Goal: Task Accomplishment & Management: Use online tool/utility

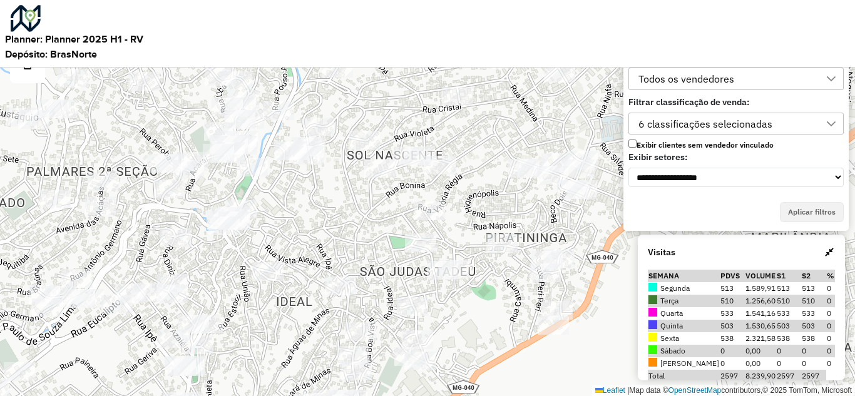
scroll to position [8, 57]
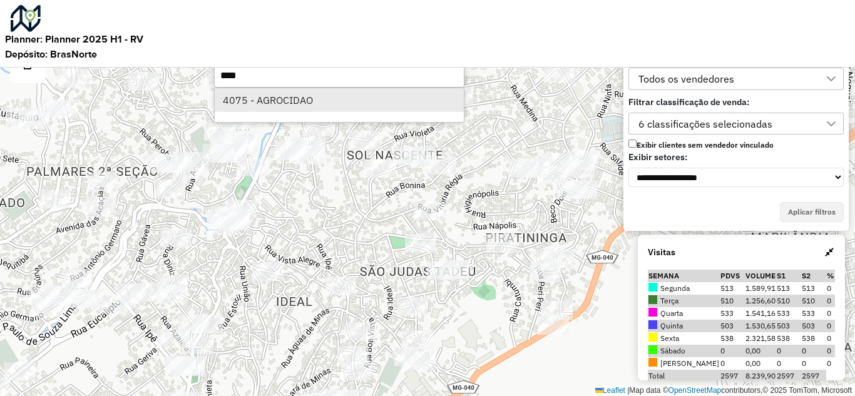
type input "****"
click at [294, 103] on li "4075 - AGROCIDAO" at bounding box center [339, 100] width 249 height 24
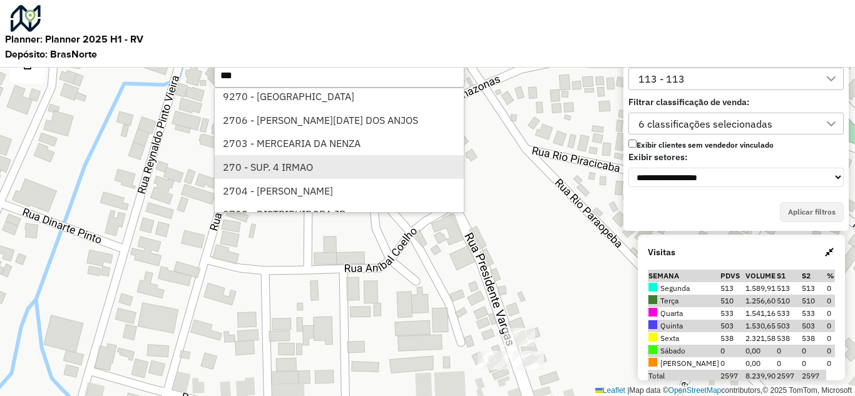
scroll to position [188, 0]
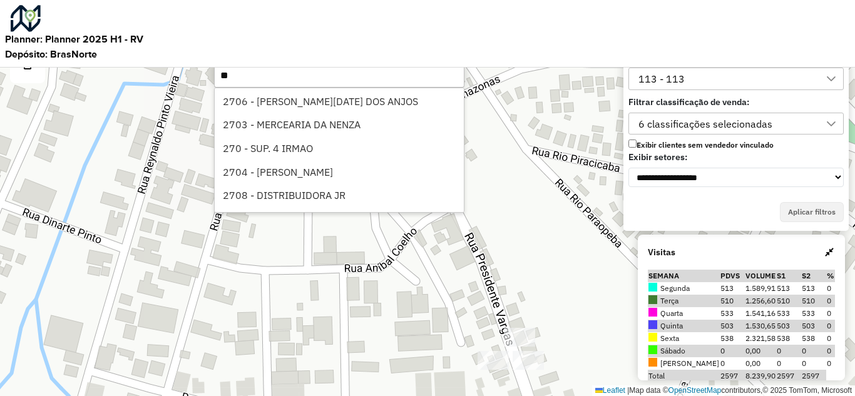
type input "*"
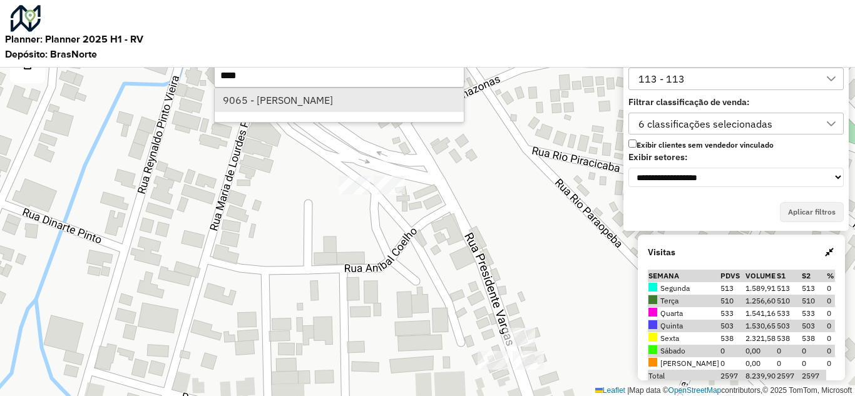
type input "****"
click at [272, 109] on li "9065 - [PERSON_NAME]" at bounding box center [339, 100] width 249 height 24
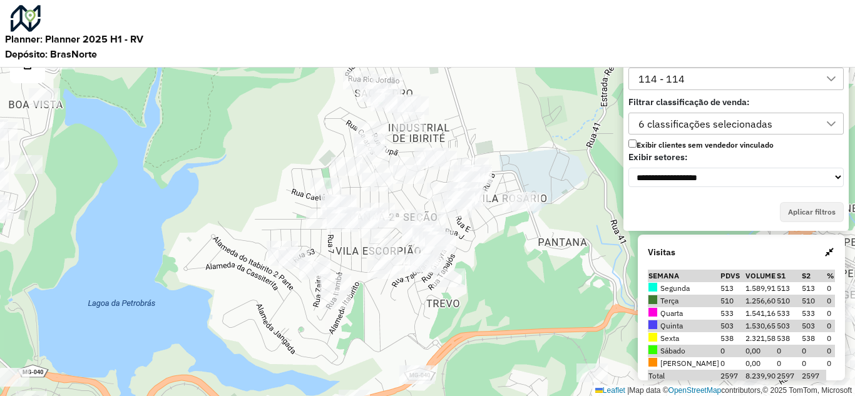
drag, startPoint x: 512, startPoint y: 263, endPoint x: 466, endPoint y: 242, distance: 50.7
click at [466, 243] on div "Leaflet | Map data © OpenStreetMap contributors,© 2025 TomTom, Microsoft" at bounding box center [427, 198] width 855 height 396
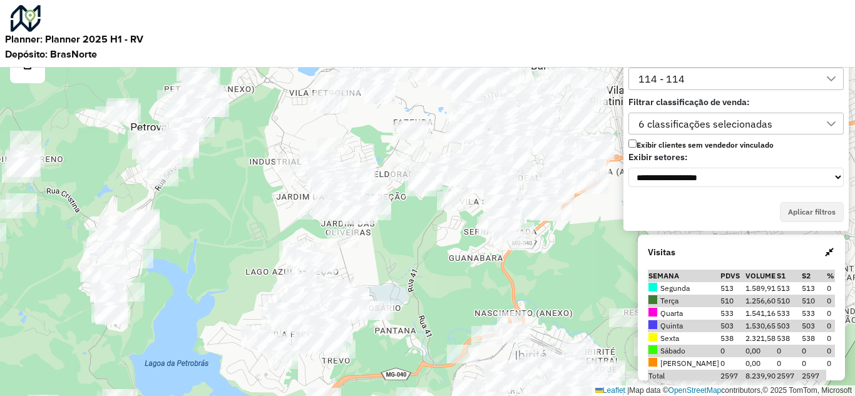
drag, startPoint x: 499, startPoint y: 165, endPoint x: 391, endPoint y: 253, distance: 139.3
click at [391, 253] on div "Leaflet | Map data © OpenStreetMap contributors,© 2025 TomTom, Microsoft" at bounding box center [427, 198] width 855 height 396
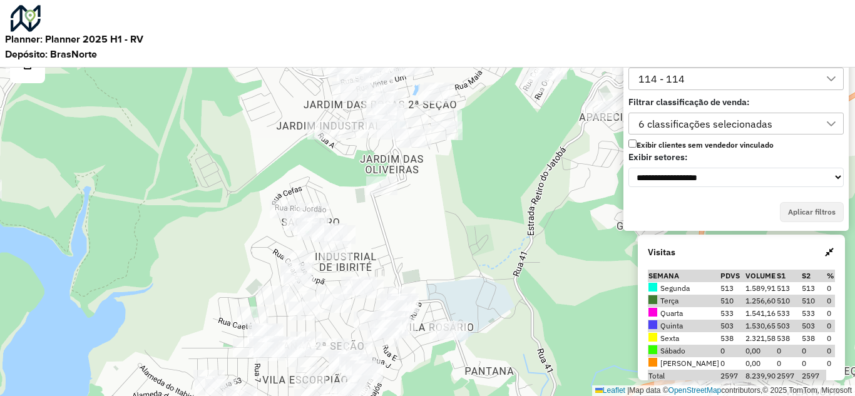
drag, startPoint x: 396, startPoint y: 262, endPoint x: 404, endPoint y: 248, distance: 16.0
click at [409, 236] on div "Leaflet | Map data © OpenStreetMap contributors,© 2025 TomTom, Microsoft" at bounding box center [427, 198] width 855 height 396
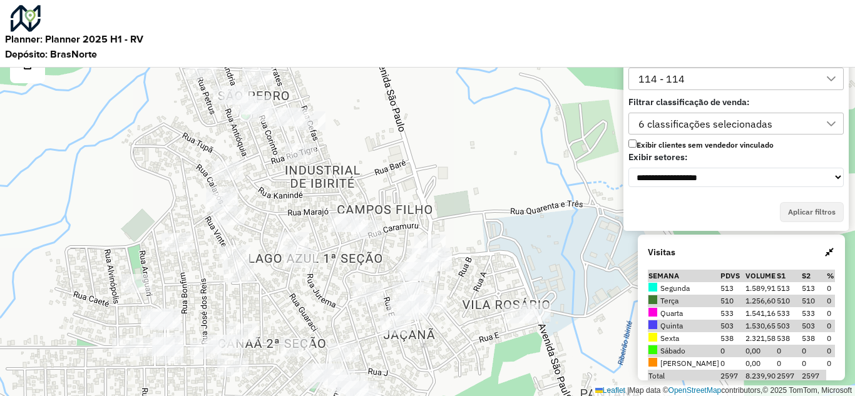
drag, startPoint x: 390, startPoint y: 253, endPoint x: 406, endPoint y: 203, distance: 51.9
click at [405, 203] on div "Leaflet | Map data © OpenStreetMap contributors,© 2025 TomTom, Microsoft" at bounding box center [427, 198] width 855 height 396
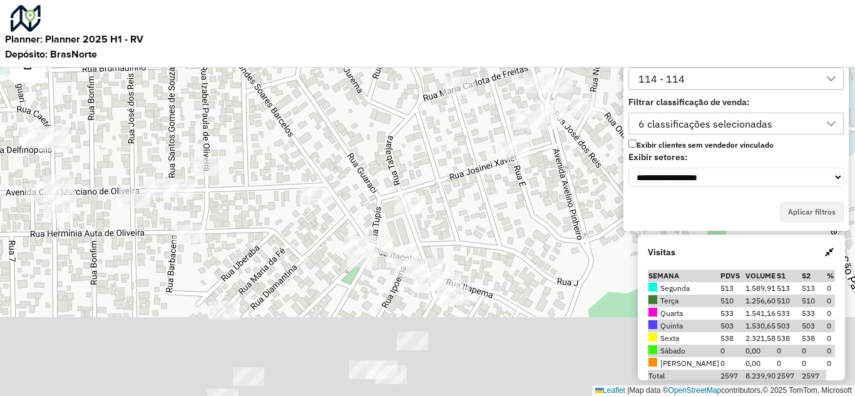
drag, startPoint x: 363, startPoint y: 327, endPoint x: 352, endPoint y: 184, distance: 143.1
click at [352, 184] on div "Leaflet | Map data © OpenStreetMap contributors,© 2025 TomTom, Microsoft" at bounding box center [427, 198] width 855 height 396
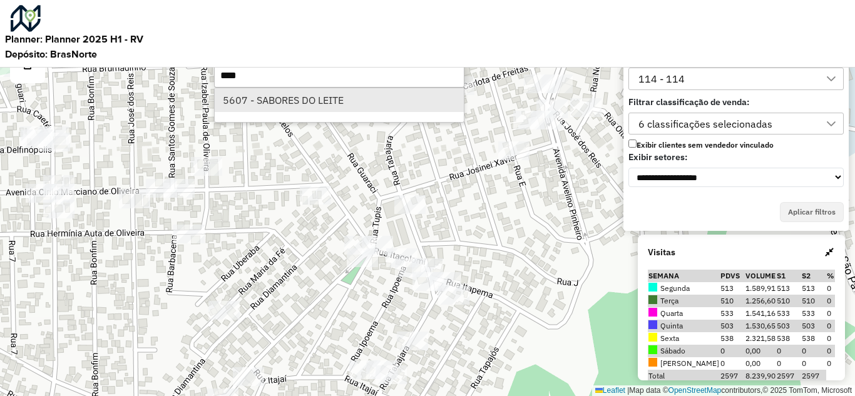
type input "****"
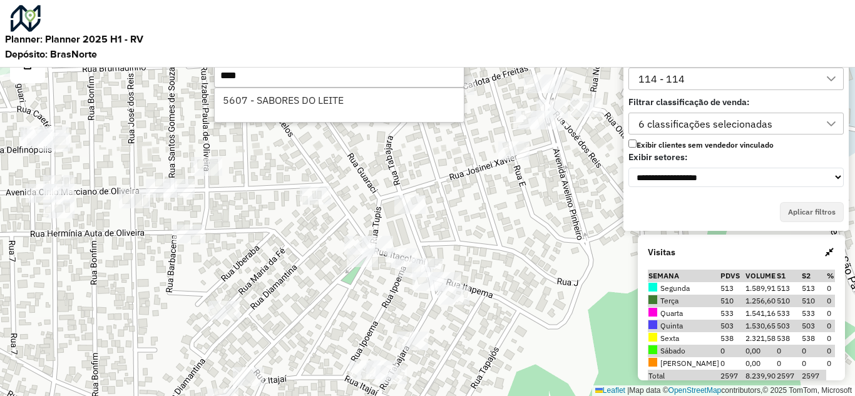
drag, startPoint x: 324, startPoint y: 108, endPoint x: 422, endPoint y: 118, distance: 99.4
click at [325, 105] on li "5607 - SABORES DO LEITE" at bounding box center [339, 100] width 249 height 24
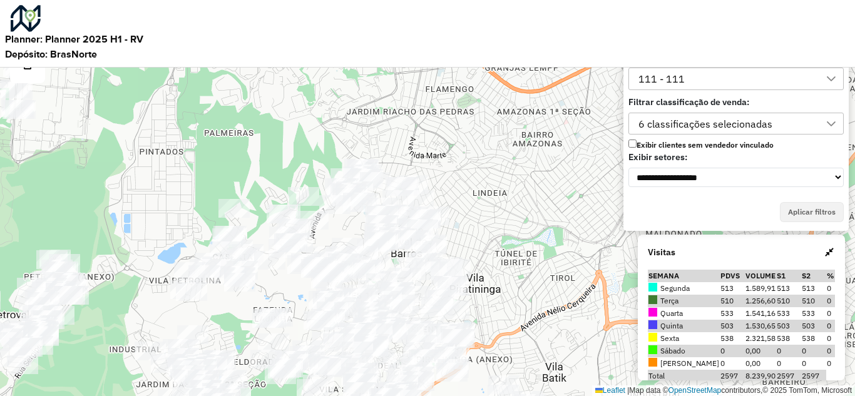
drag, startPoint x: 541, startPoint y: 275, endPoint x: 376, endPoint y: 18, distance: 305.7
click at [489, 220] on div "Leaflet | Map data © OpenStreetMap contributors,© 2025 TomTom, Microsoft" at bounding box center [427, 198] width 855 height 396
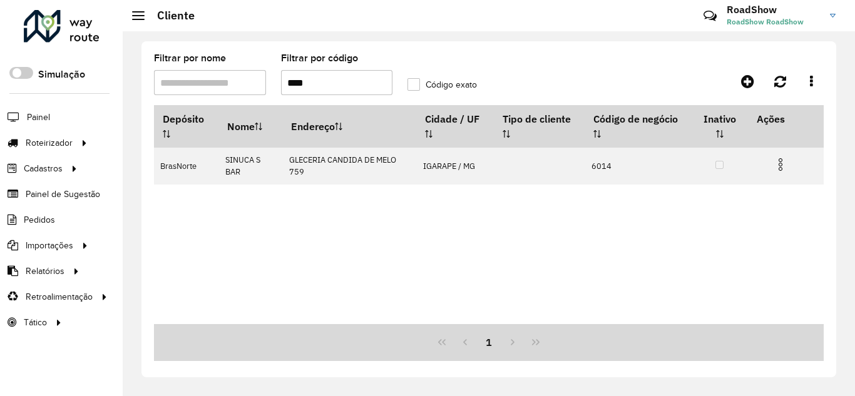
drag, startPoint x: 277, startPoint y: 82, endPoint x: 232, endPoint y: 69, distance: 46.2
click at [232, 69] on formly-group "Filtrar por nome Filtrar por código **** Código exato" at bounding box center [400, 79] width 508 height 51
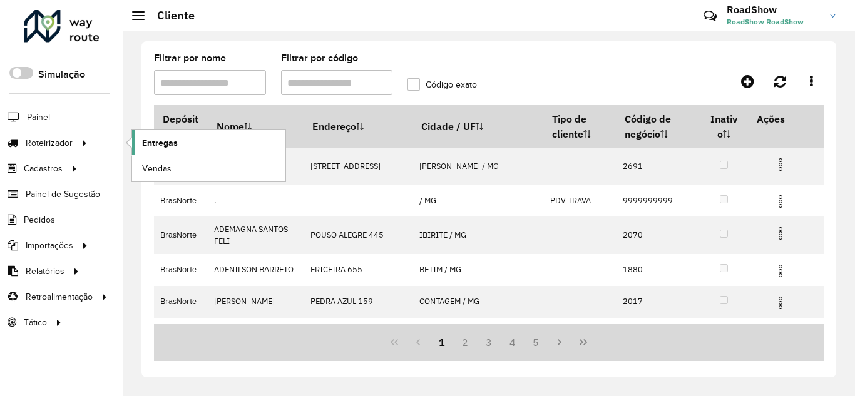
click at [153, 140] on span "Entregas" at bounding box center [160, 142] width 36 height 13
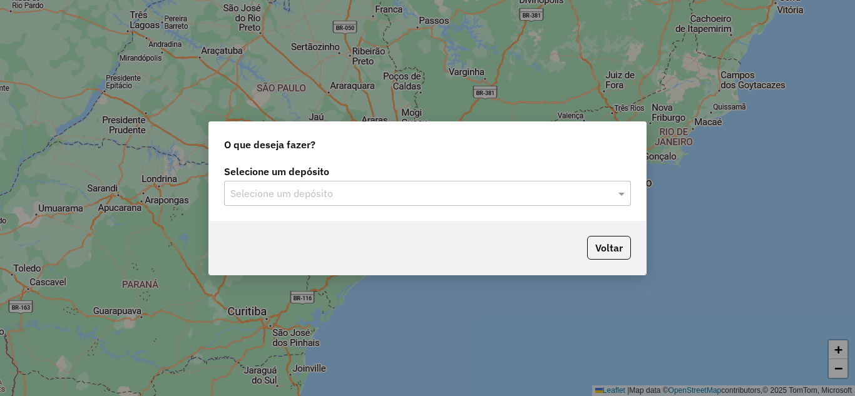
click at [400, 198] on input "text" at bounding box center [414, 193] width 369 height 15
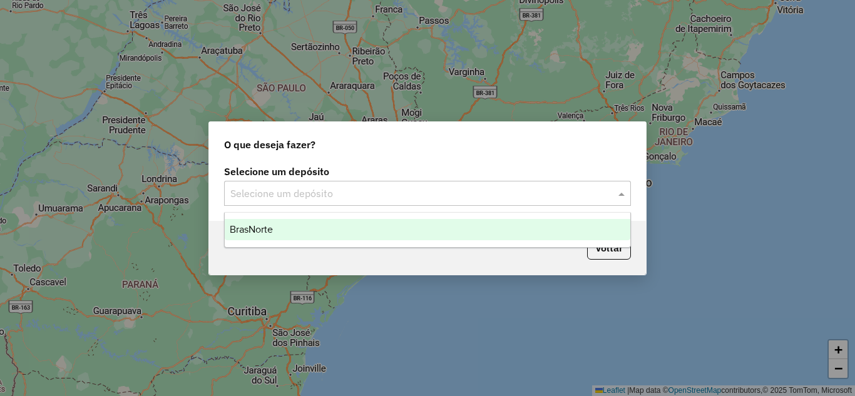
click at [278, 227] on div "BrasNorte" at bounding box center [428, 229] width 406 height 21
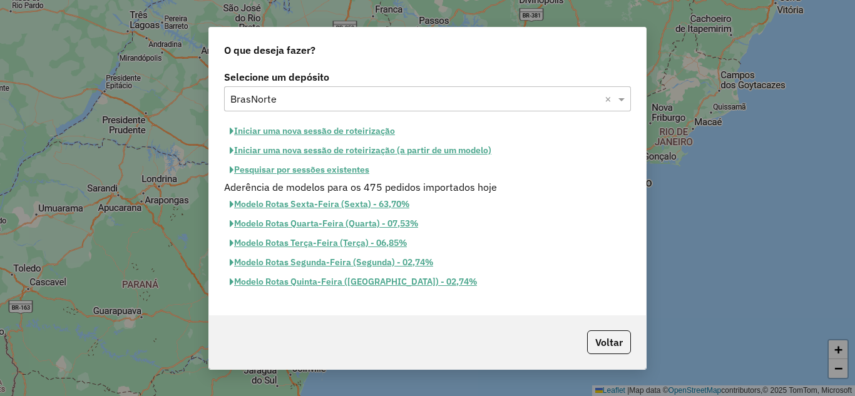
click at [297, 128] on button "Iniciar uma nova sessão de roteirização" at bounding box center [312, 130] width 176 height 19
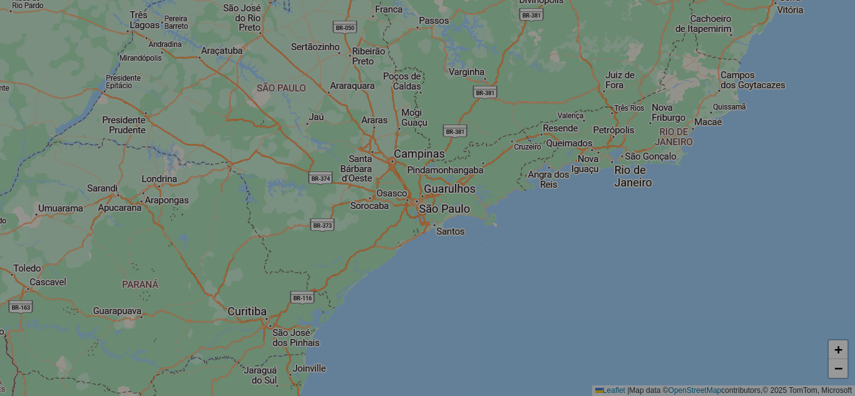
select select "*"
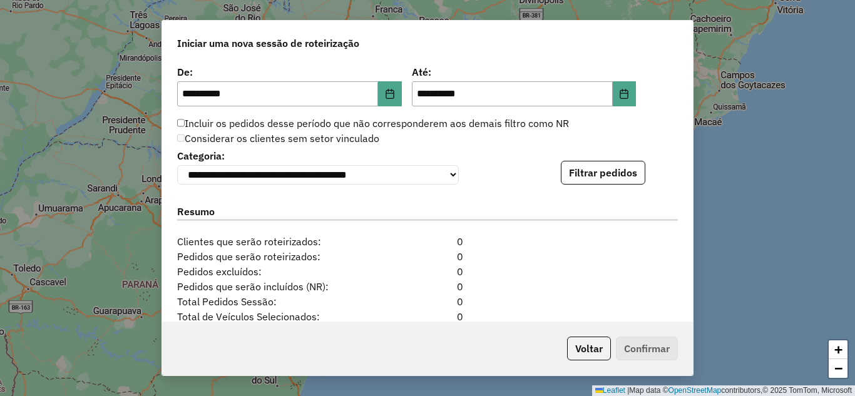
scroll to position [1192, 0]
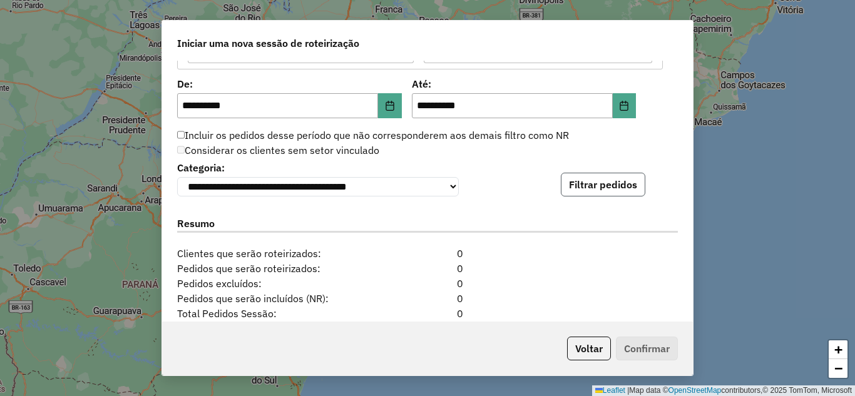
click at [595, 187] on button "Filtrar pedidos" at bounding box center [603, 185] width 84 height 24
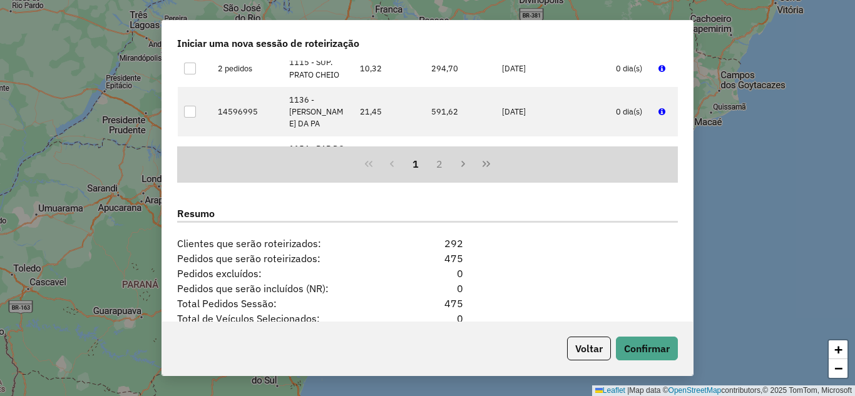
scroll to position [1584, 0]
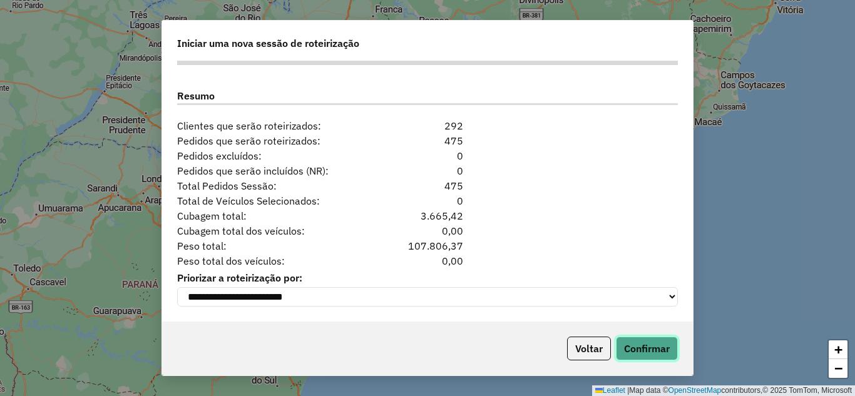
click at [643, 348] on button "Confirmar" at bounding box center [647, 349] width 62 height 24
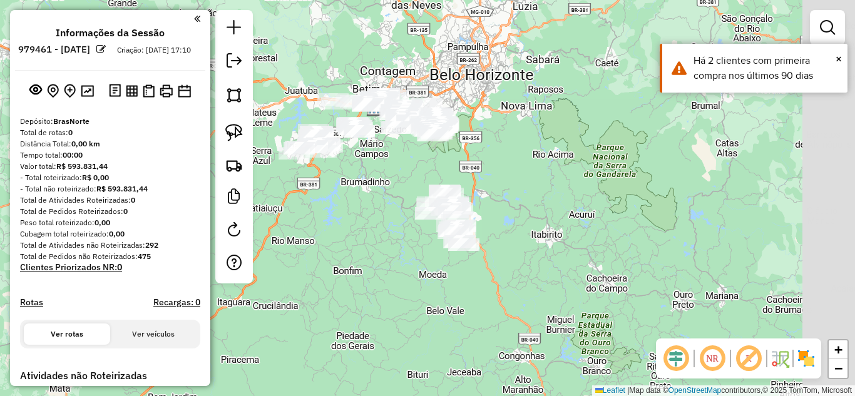
drag, startPoint x: 496, startPoint y: 161, endPoint x: 477, endPoint y: 247, distance: 87.6
click at [492, 160] on div "Janela de atendimento Grade de atendimento Capacidade Transportadoras Veículos …" at bounding box center [427, 198] width 855 height 396
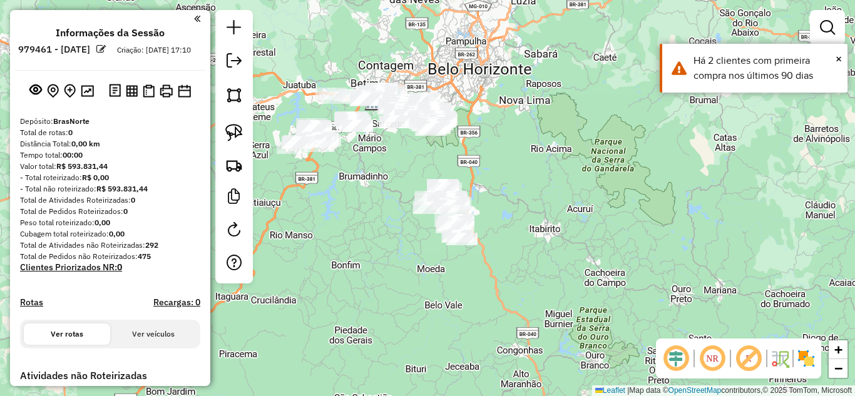
drag, startPoint x: 539, startPoint y: 210, endPoint x: 547, endPoint y: 222, distance: 13.5
click at [548, 198] on div "Janela de atendimento Grade de atendimento Capacidade Transportadoras Veículos …" at bounding box center [427, 198] width 855 height 396
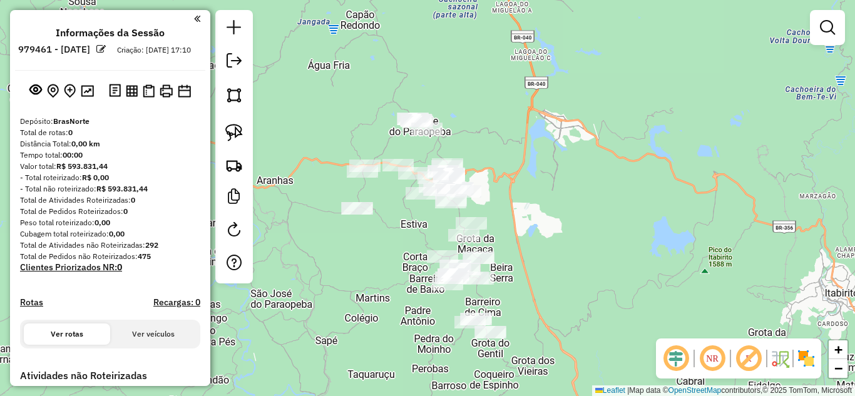
drag, startPoint x: 377, startPoint y: 213, endPoint x: 397, endPoint y: 280, distance: 70.1
click at [408, 313] on div "Janela de atendimento Grade de atendimento Capacidade Transportadoras Veículos …" at bounding box center [427, 198] width 855 height 396
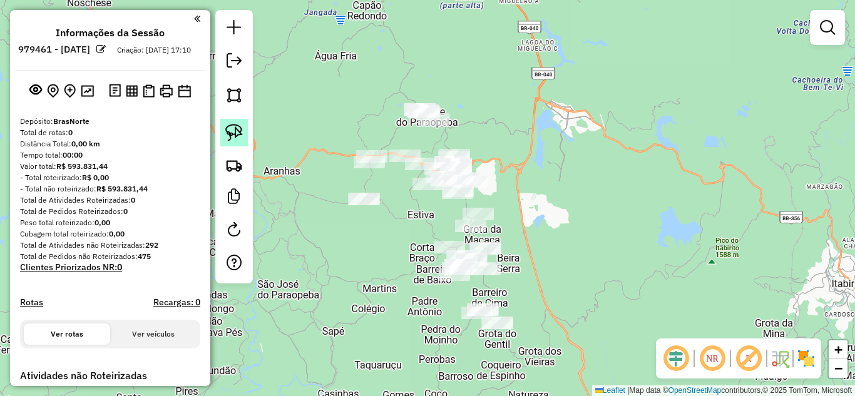
click at [231, 132] on img at bounding box center [234, 133] width 18 height 18
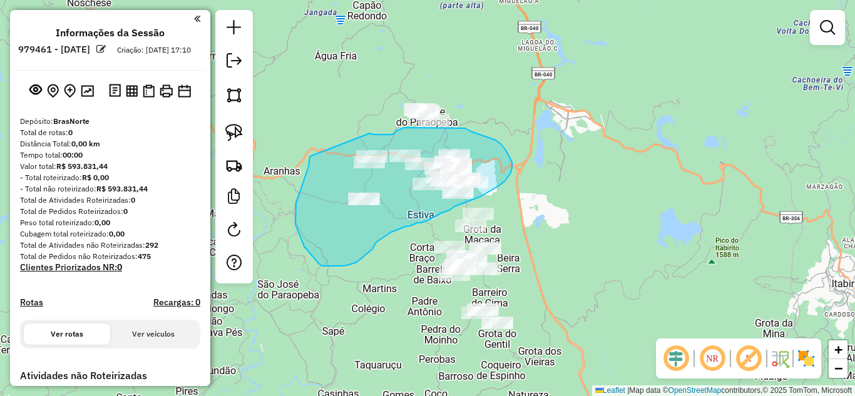
drag, startPoint x: 296, startPoint y: 203, endPoint x: 349, endPoint y: 130, distance: 90.6
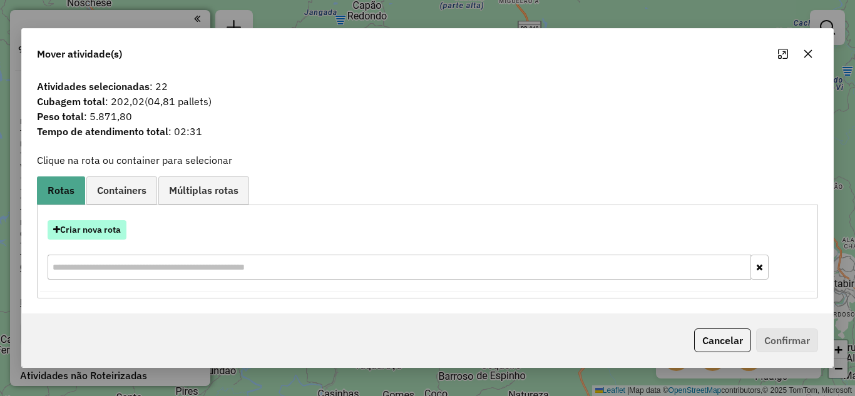
click at [99, 228] on button "Criar nova rota" at bounding box center [87, 229] width 79 height 19
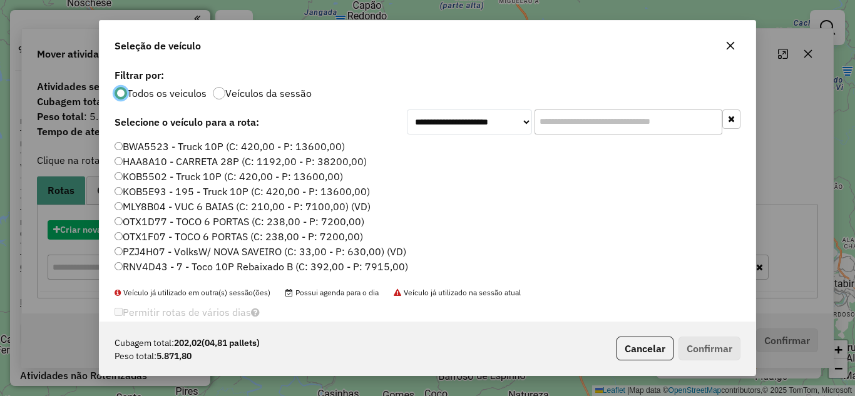
scroll to position [7, 4]
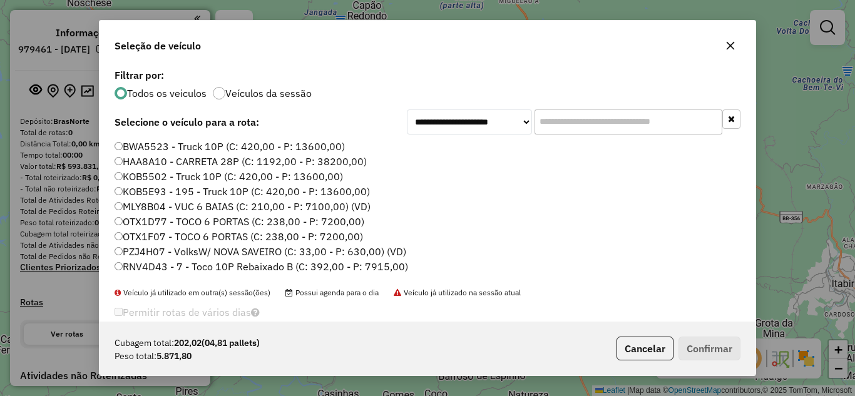
click at [539, 123] on input "text" at bounding box center [628, 122] width 188 height 25
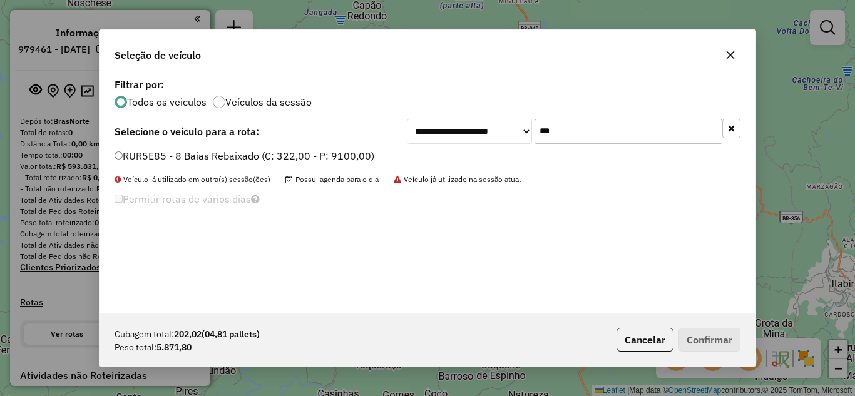
type input "***"
click at [707, 339] on button "Confirmar" at bounding box center [709, 340] width 62 height 24
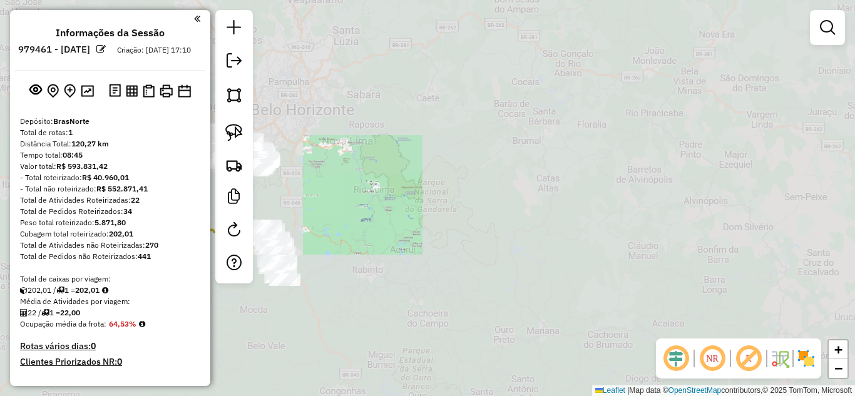
scroll to position [63, 0]
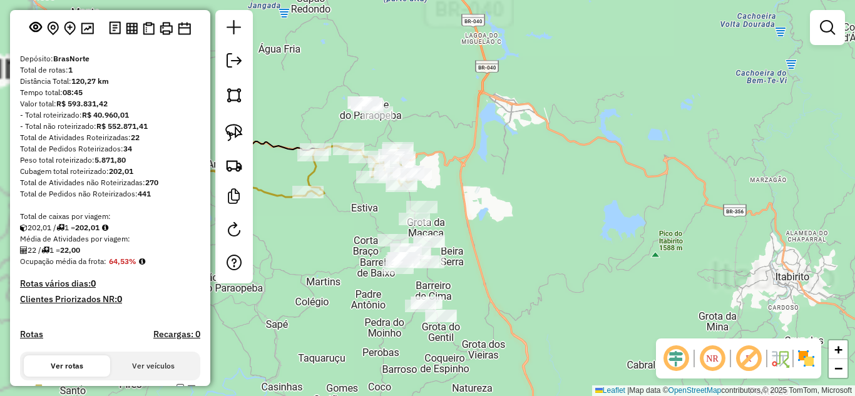
drag, startPoint x: 536, startPoint y: 242, endPoint x: 479, endPoint y: 232, distance: 57.7
click at [553, 226] on div "Janela de atendimento Grade de atendimento Capacidade Transportadoras Veículos …" at bounding box center [427, 198] width 855 height 396
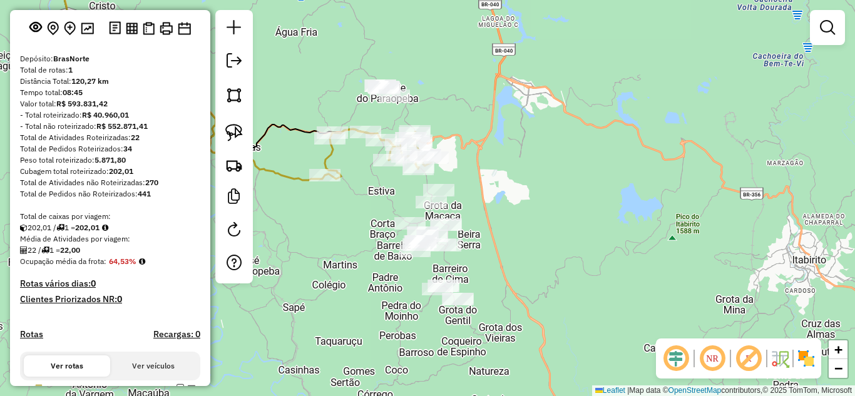
drag, startPoint x: 281, startPoint y: 359, endPoint x: 277, endPoint y: 318, distance: 40.9
click at [310, 325] on div "Janela de atendimento Grade de atendimento Capacidade Transportadoras Veículos …" at bounding box center [427, 198] width 855 height 396
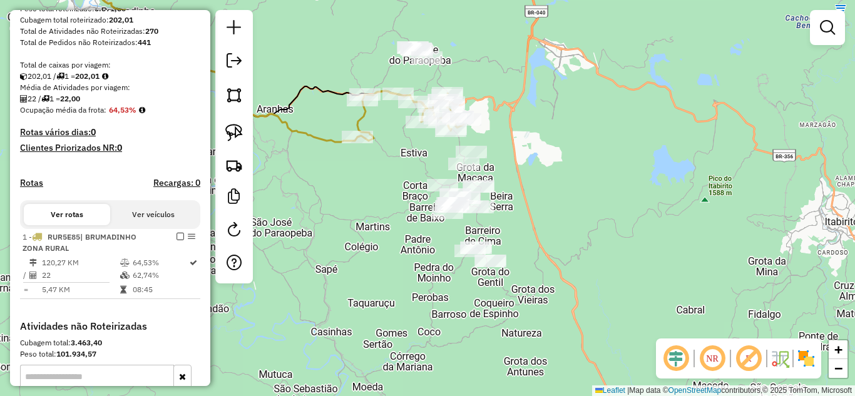
scroll to position [250, 0]
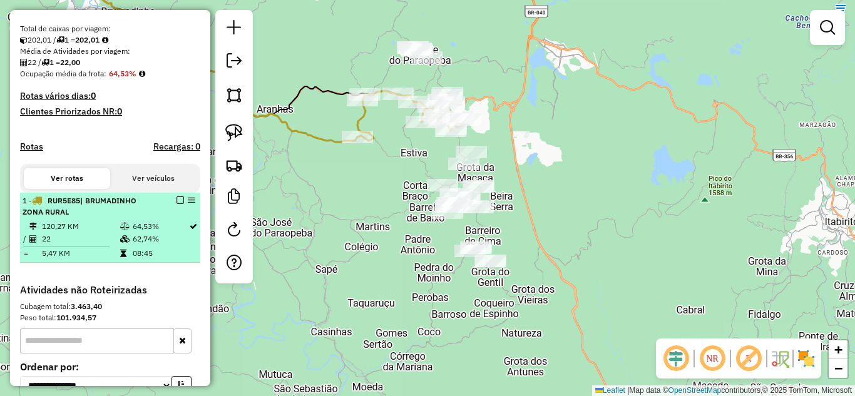
click at [178, 204] on em at bounding box center [180, 200] width 8 height 8
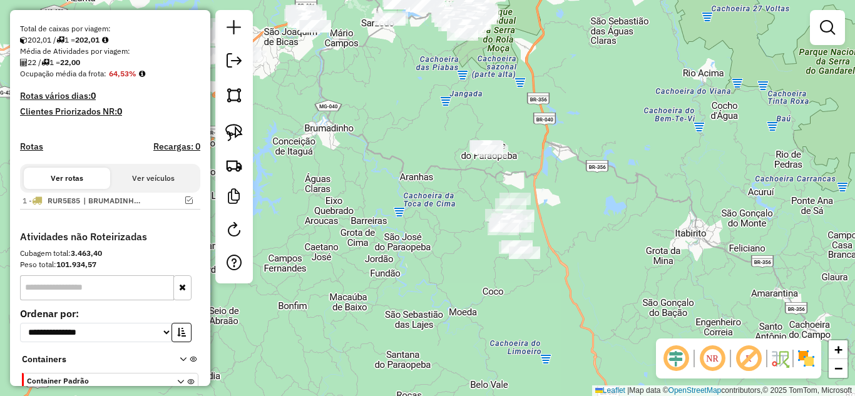
drag, startPoint x: 320, startPoint y: 238, endPoint x: 389, endPoint y: 245, distance: 68.6
click at [440, 241] on div "Janela de atendimento Grade de atendimento Capacidade Transportadoras Veículos …" at bounding box center [427, 198] width 855 height 396
click at [235, 133] on img at bounding box center [234, 133] width 18 height 18
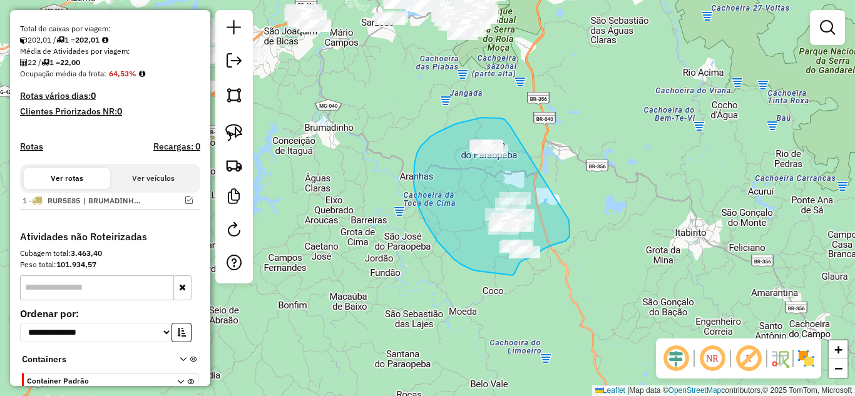
drag, startPoint x: 494, startPoint y: 118, endPoint x: 569, endPoint y: 220, distance: 126.8
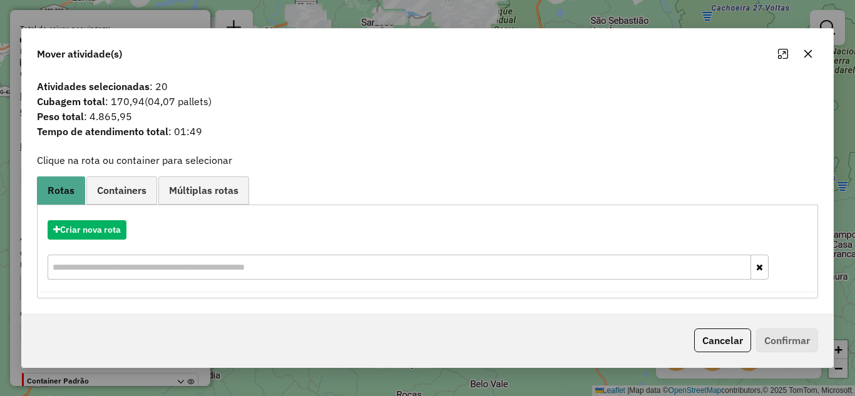
click at [807, 56] on button "button" at bounding box center [808, 54] width 20 height 20
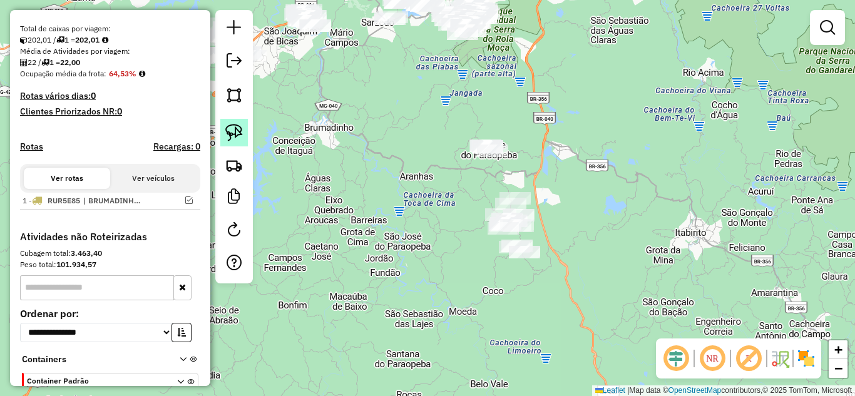
click at [228, 128] on img at bounding box center [234, 133] width 18 height 18
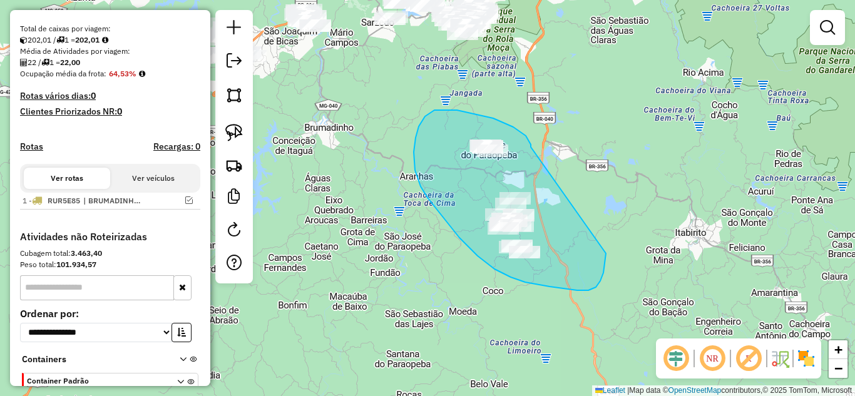
drag, startPoint x: 493, startPoint y: 118, endPoint x: 569, endPoint y: 213, distance: 121.6
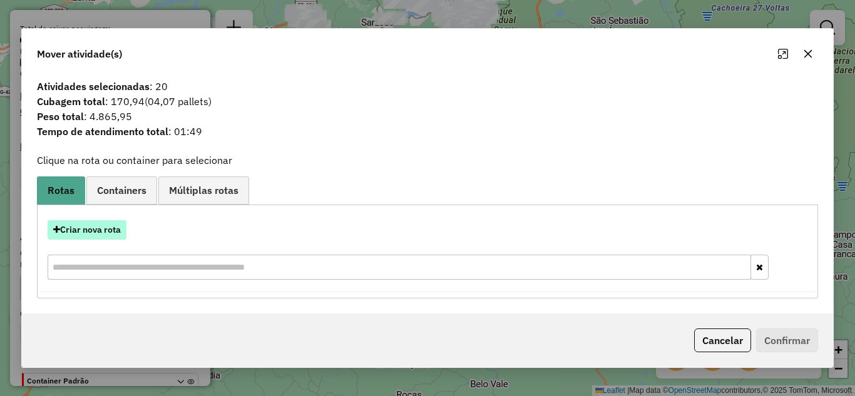
drag, startPoint x: 100, startPoint y: 228, endPoint x: 111, endPoint y: 223, distance: 12.1
click at [111, 223] on button "Criar nova rota" at bounding box center [87, 229] width 79 height 19
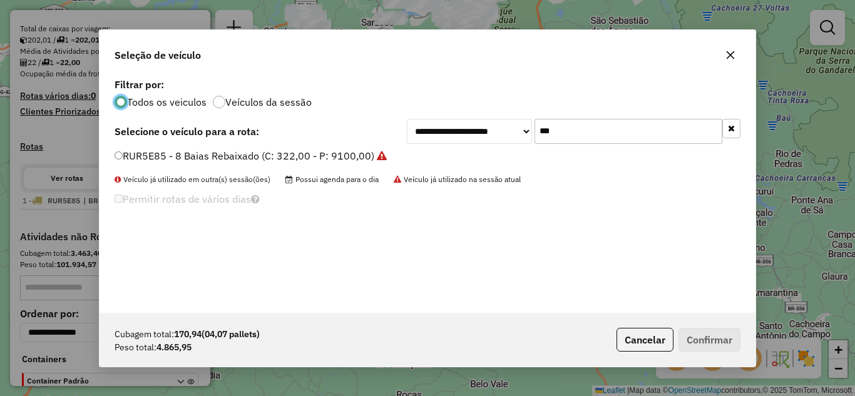
scroll to position [7, 4]
click at [571, 136] on input "***" at bounding box center [628, 131] width 188 height 25
type input "*"
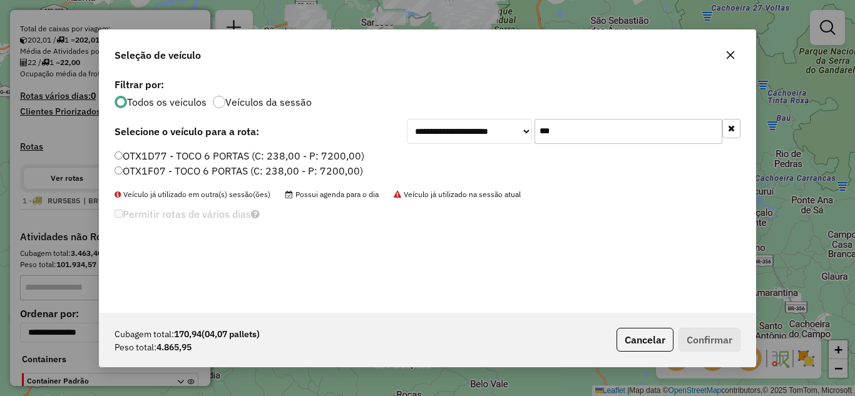
type input "***"
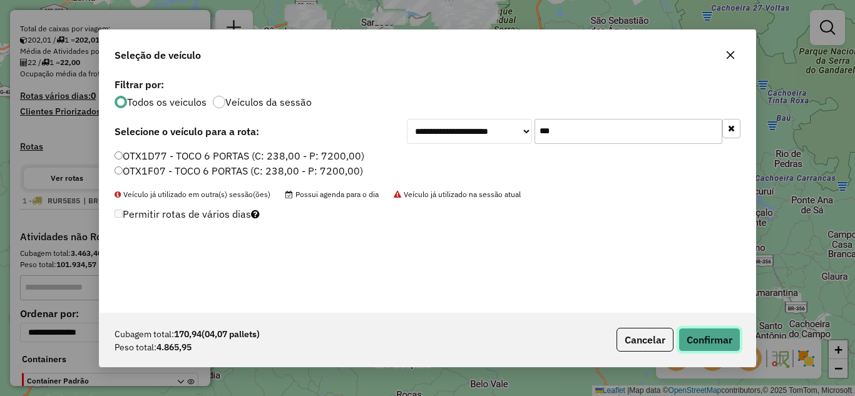
click at [708, 339] on button "Confirmar" at bounding box center [709, 340] width 62 height 24
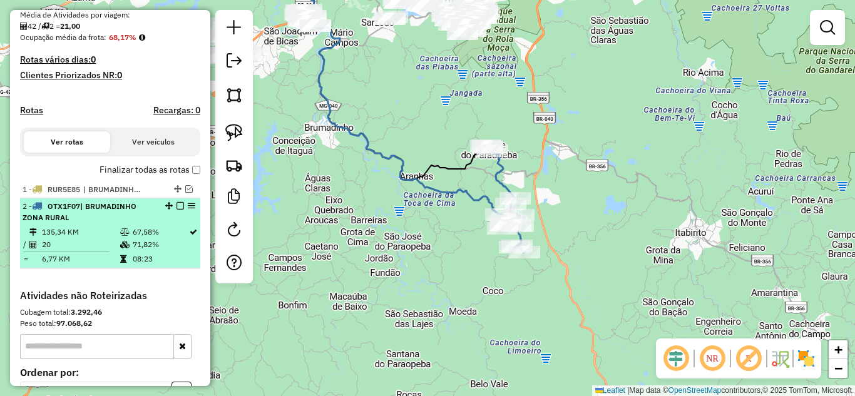
scroll to position [313, 0]
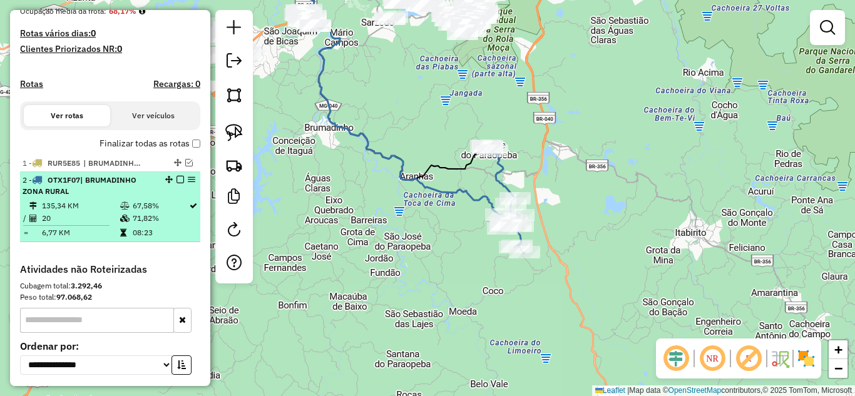
click at [176, 183] on em at bounding box center [180, 180] width 8 height 8
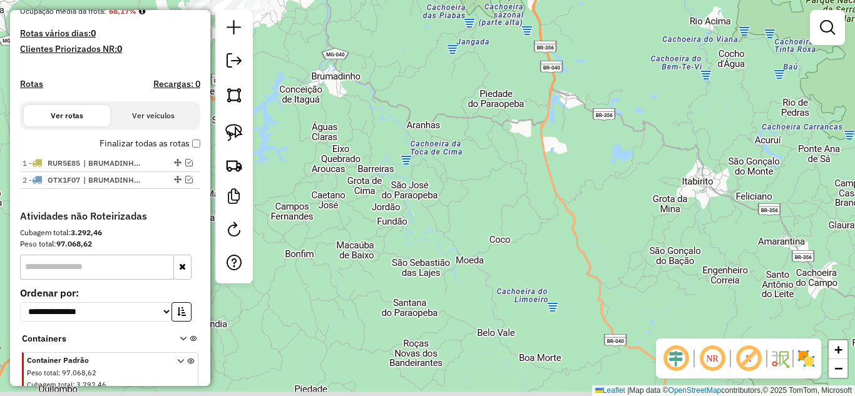
drag, startPoint x: 367, startPoint y: 165, endPoint x: 401, endPoint y: 163, distance: 33.2
click at [371, 148] on div "Janela de atendimento Grade de atendimento Capacidade Transportadoras Veículos …" at bounding box center [427, 198] width 855 height 396
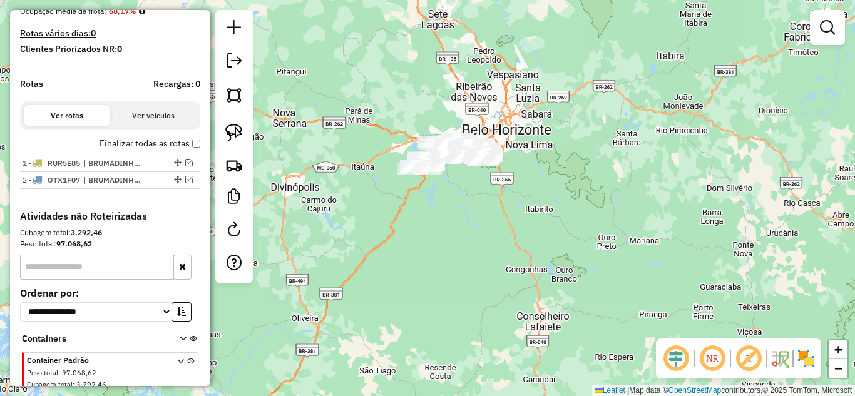
drag, startPoint x: 427, startPoint y: 152, endPoint x: 461, endPoint y: 172, distance: 38.7
click at [470, 203] on div "Janela de atendimento Grade de atendimento Capacidade Transportadoras Veículos …" at bounding box center [427, 198] width 855 height 396
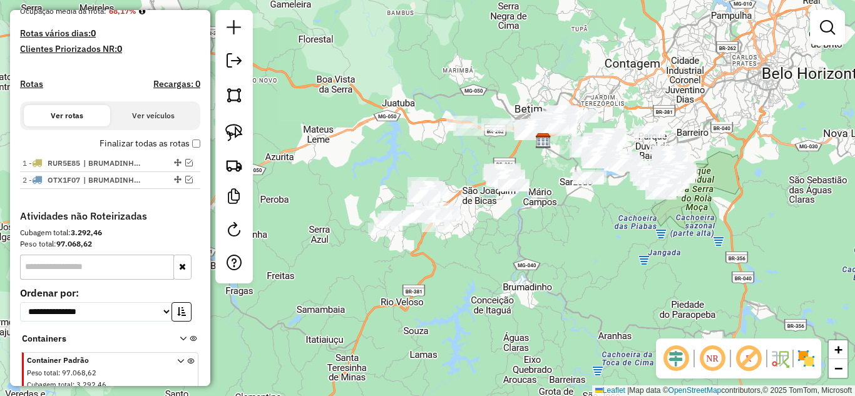
drag, startPoint x: 438, startPoint y: 200, endPoint x: 476, endPoint y: 210, distance: 39.6
click at [486, 185] on div "Janela de atendimento Grade de atendimento Capacidade Transportadoras Veículos …" at bounding box center [427, 198] width 855 height 396
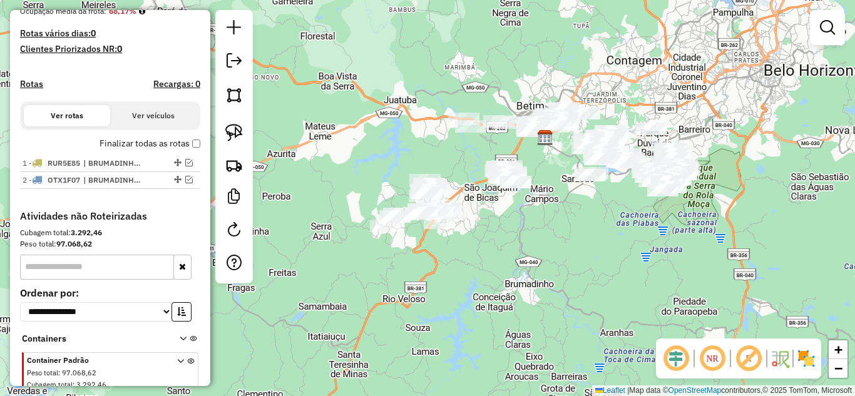
drag, startPoint x: 507, startPoint y: 238, endPoint x: 516, endPoint y: 249, distance: 14.7
click at [512, 233] on div "Janela de atendimento Grade de atendimento Capacidade Transportadoras Veículos …" at bounding box center [427, 198] width 855 height 396
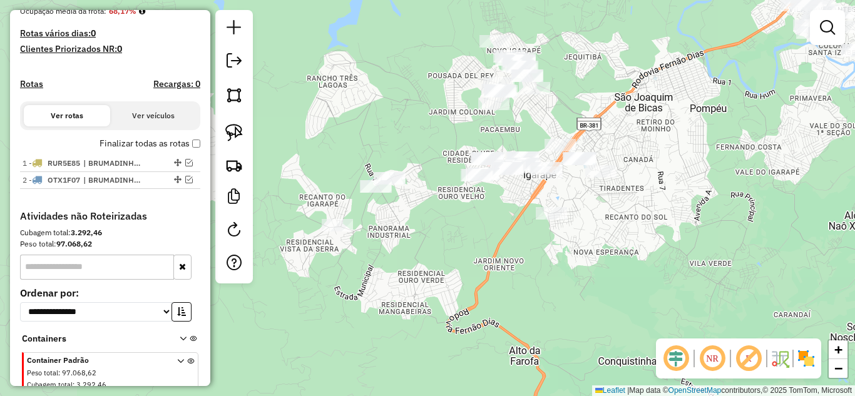
drag, startPoint x: 469, startPoint y: 150, endPoint x: 569, endPoint y: 133, distance: 102.2
click at [598, 121] on div "Janela de atendimento Grade de atendimento Capacidade Transportadoras Veículos …" at bounding box center [427, 198] width 855 height 396
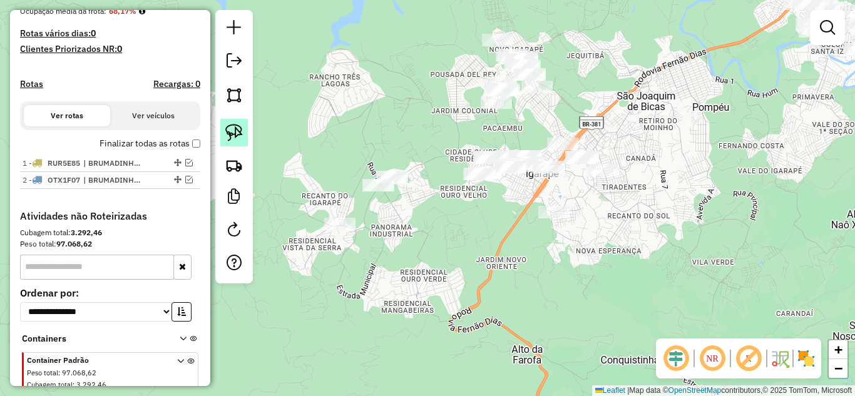
click at [236, 132] on img at bounding box center [234, 133] width 18 height 18
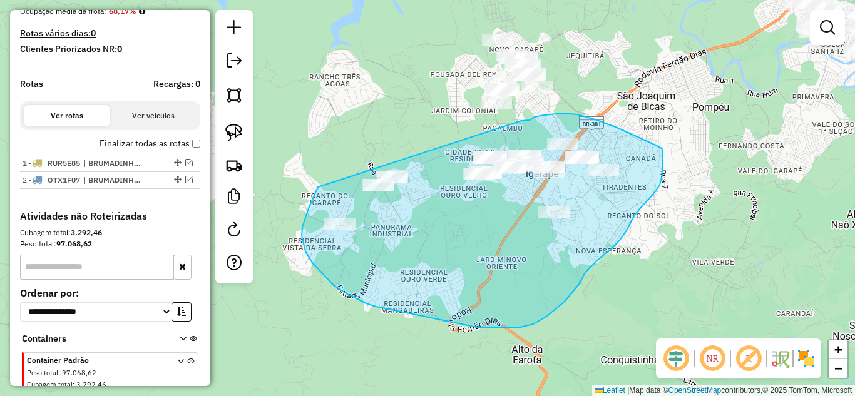
drag, startPoint x: 317, startPoint y: 190, endPoint x: 483, endPoint y: 126, distance: 178.5
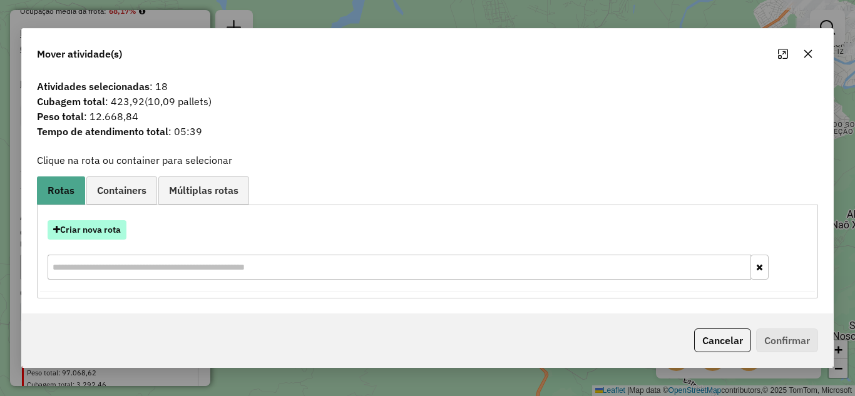
click at [108, 223] on button "Criar nova rota" at bounding box center [87, 229] width 79 height 19
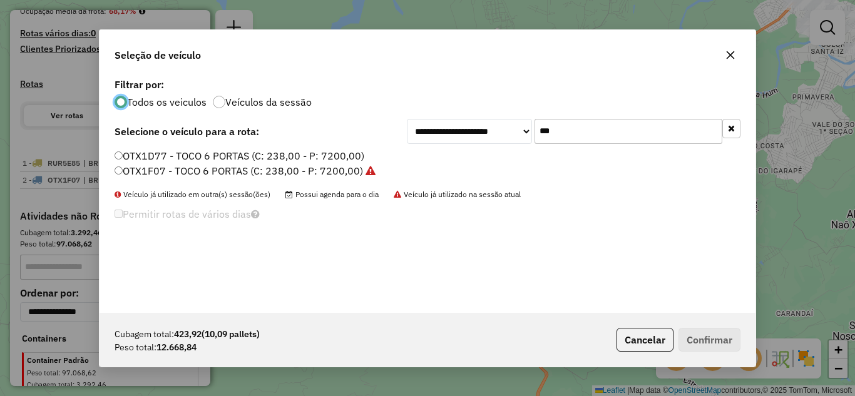
scroll to position [7, 4]
click at [598, 130] on input "***" at bounding box center [628, 131] width 188 height 25
type input "*"
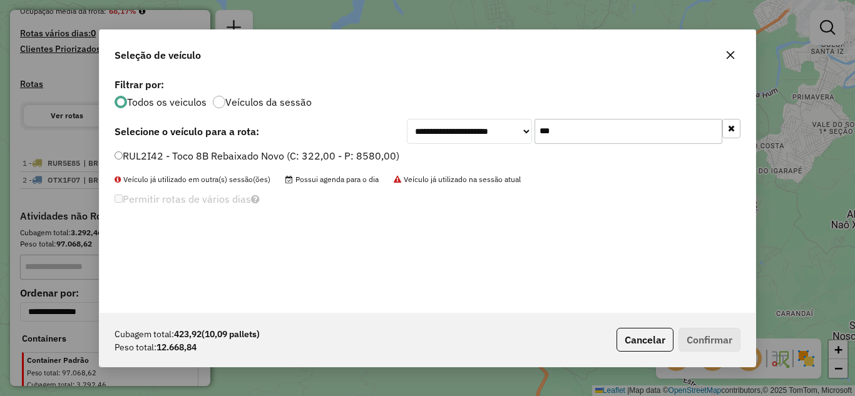
type input "***"
click at [696, 329] on button "Confirmar" at bounding box center [709, 340] width 62 height 24
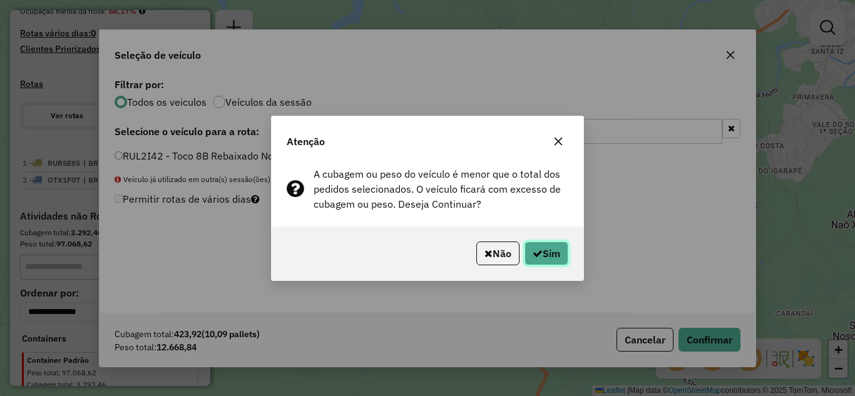
click at [558, 260] on button "Sim" at bounding box center [546, 254] width 44 height 24
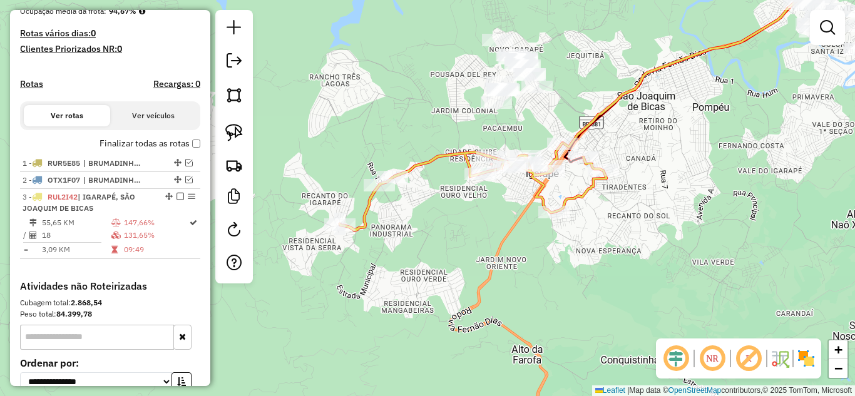
drag, startPoint x: 447, startPoint y: 153, endPoint x: 446, endPoint y: 145, distance: 7.6
click at [447, 151] on icon at bounding box center [473, 186] width 267 height 87
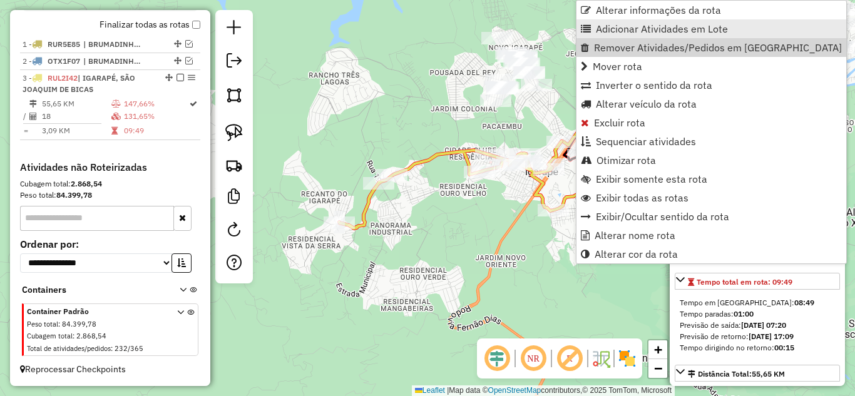
scroll to position [443, 0]
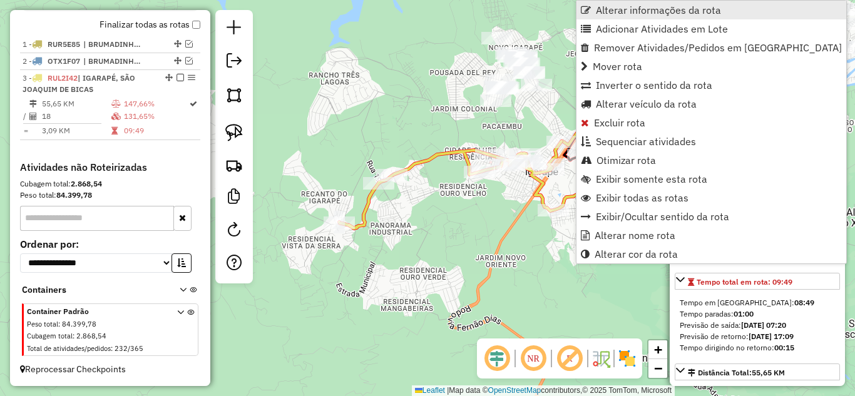
click at [646, 3] on link "Alterar informações da rota" at bounding box center [711, 10] width 270 height 19
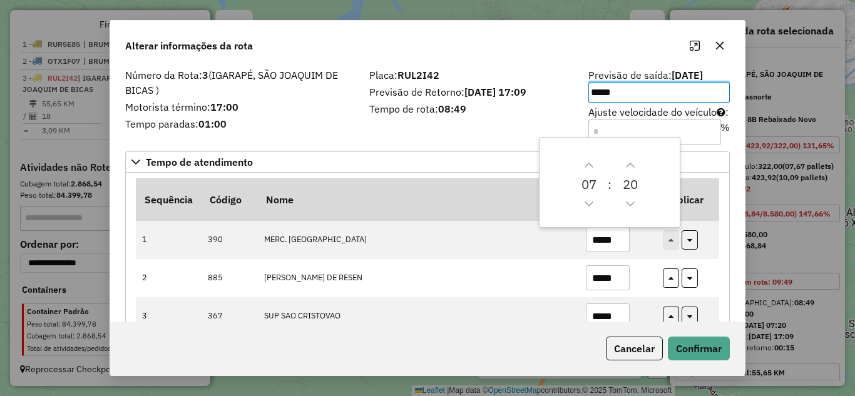
click at [723, 44] on icon "button" at bounding box center [720, 46] width 10 height 10
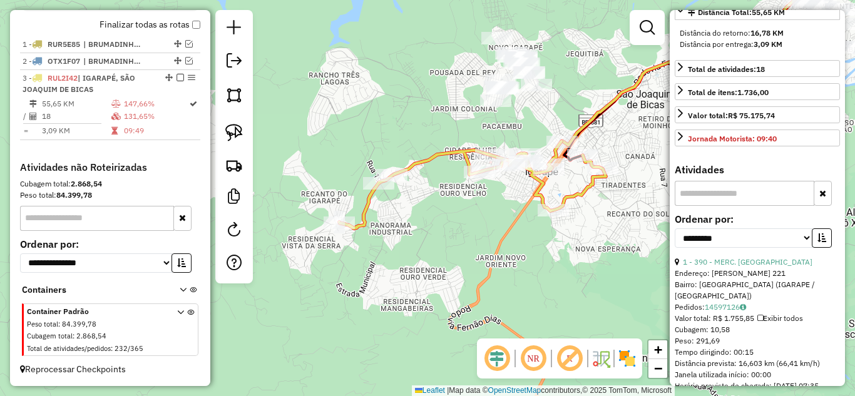
scroll to position [375, 0]
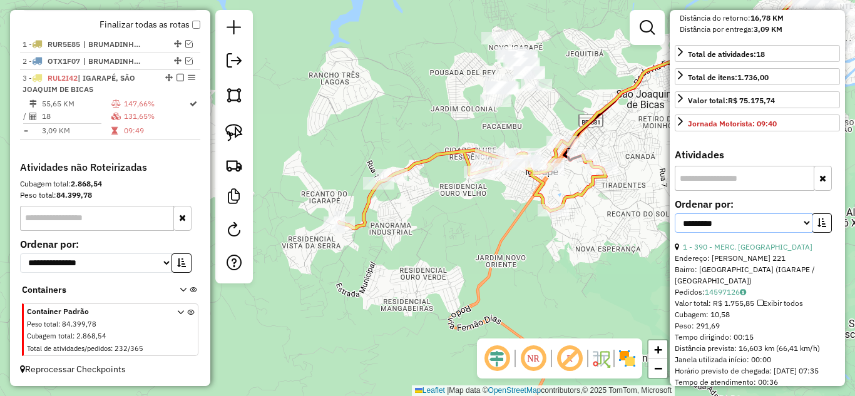
drag, startPoint x: 805, startPoint y: 256, endPoint x: 776, endPoint y: 263, distance: 30.2
click at [805, 233] on select "**********" at bounding box center [744, 222] width 138 height 19
select select "*********"
click at [675, 233] on select "**********" at bounding box center [744, 222] width 138 height 19
click at [812, 233] on button "button" at bounding box center [822, 222] width 20 height 19
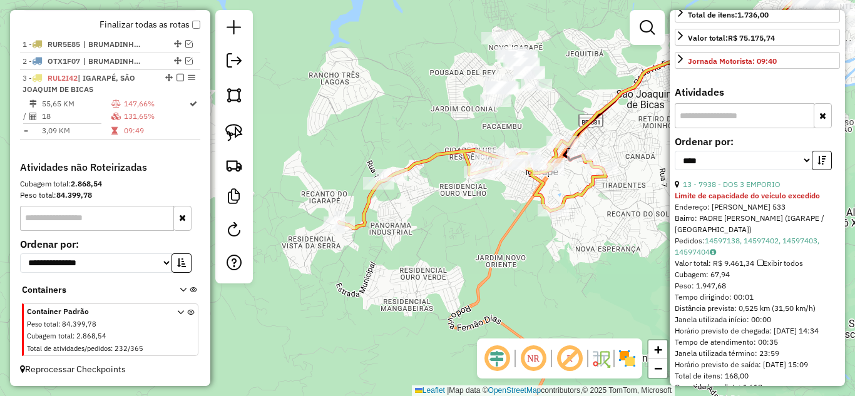
scroll to position [501, 0]
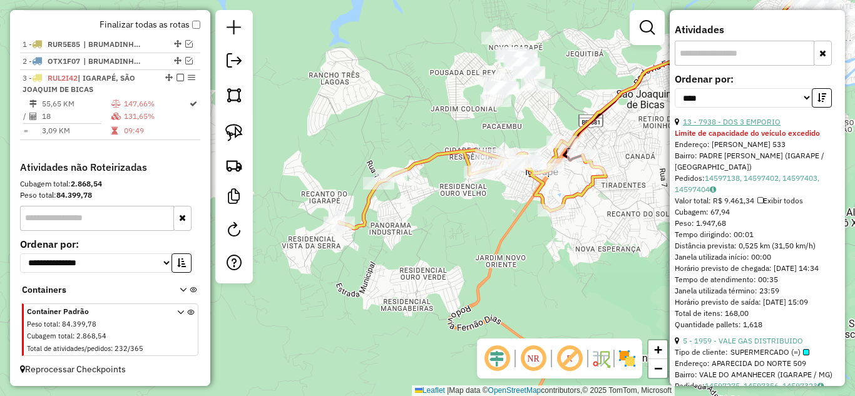
click at [755, 126] on link "13 - 7938 - DOS 3 EMPORIO" at bounding box center [732, 121] width 98 height 9
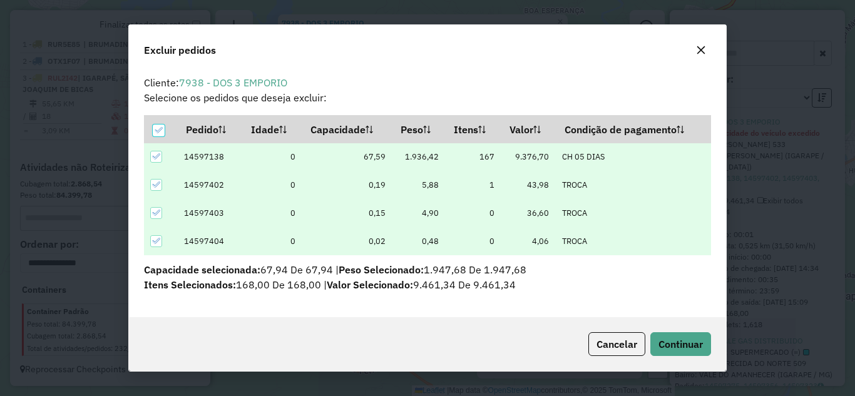
scroll to position [0, 0]
click at [665, 340] on span "Continuar" at bounding box center [680, 344] width 44 height 13
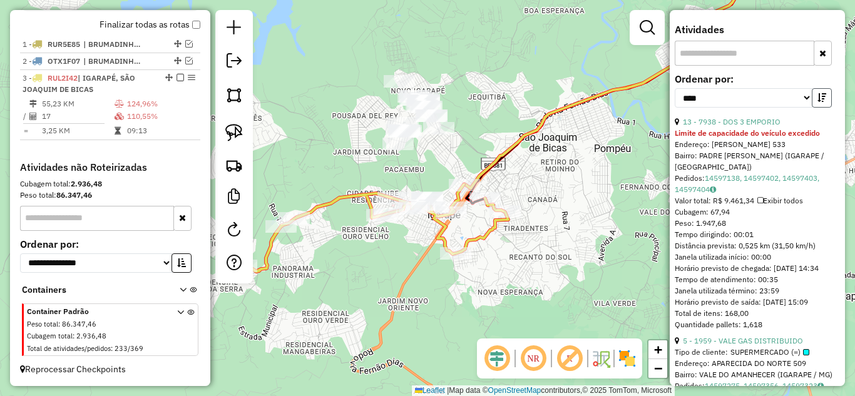
click at [824, 108] on button "button" at bounding box center [822, 97] width 20 height 19
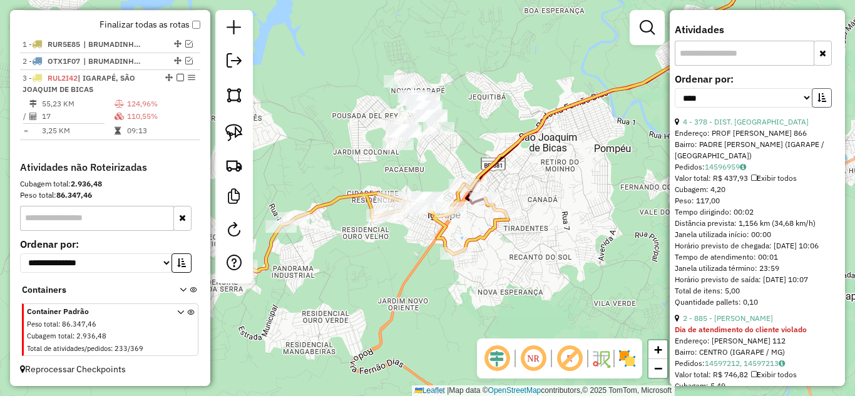
click at [821, 102] on icon "button" at bounding box center [821, 97] width 9 height 9
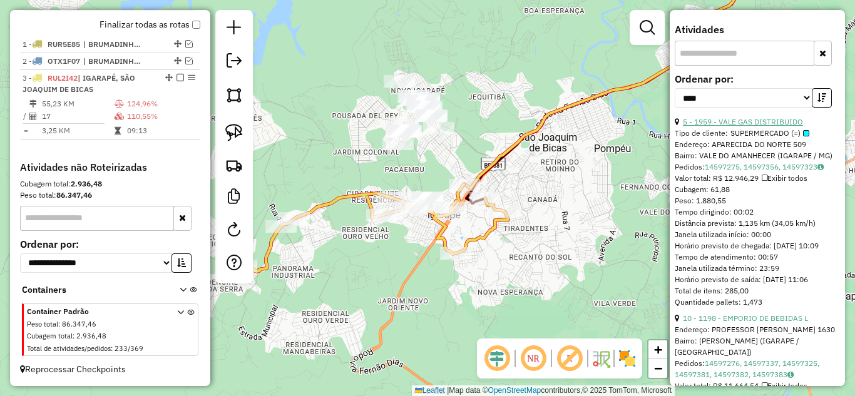
click at [774, 126] on link "5 - 1959 - VALE GAS DISTRIBUIDO" at bounding box center [743, 121] width 120 height 9
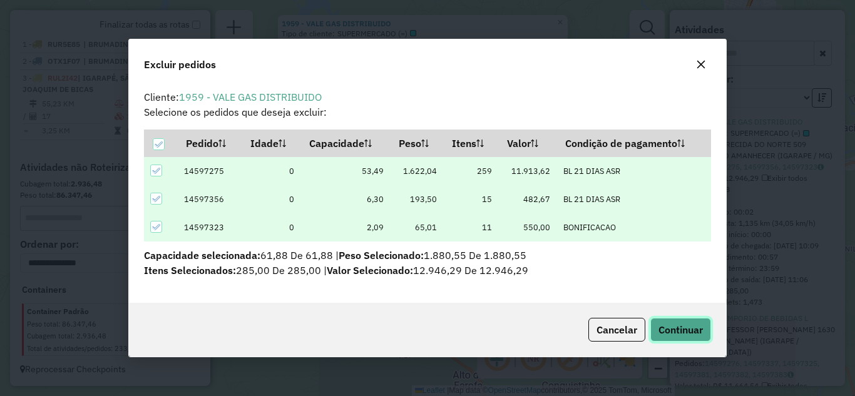
drag, startPoint x: 689, startPoint y: 324, endPoint x: 691, endPoint y: 316, distance: 8.3
click at [688, 324] on span "Continuar" at bounding box center [680, 330] width 44 height 13
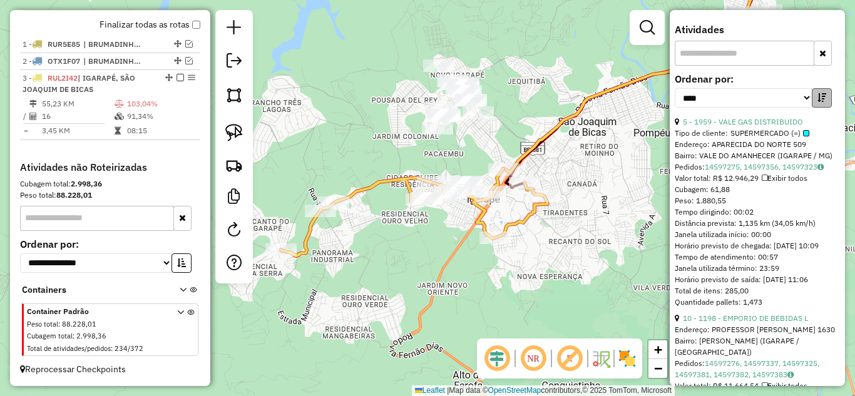
scroll to position [489, 0]
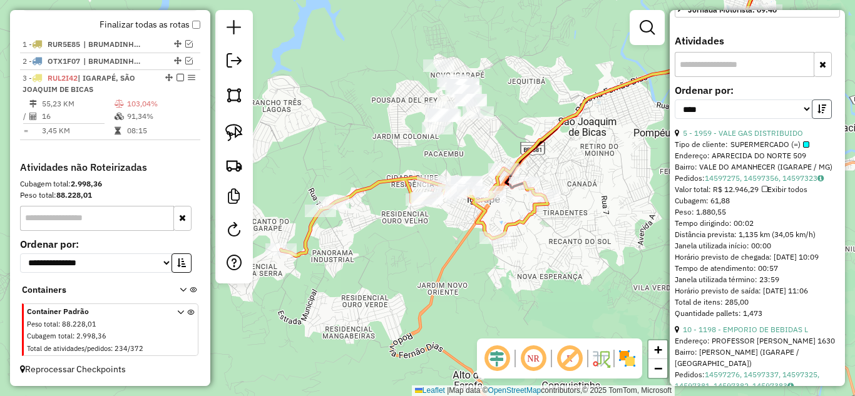
click at [822, 113] on icon "button" at bounding box center [821, 109] width 9 height 9
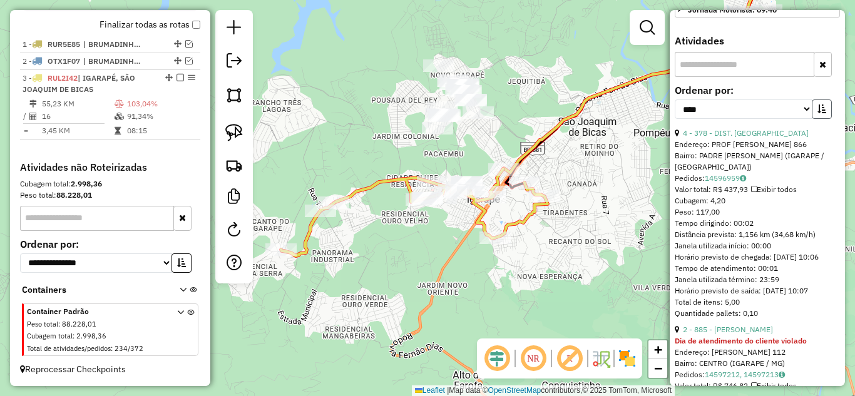
click at [822, 113] on icon "button" at bounding box center [821, 109] width 9 height 9
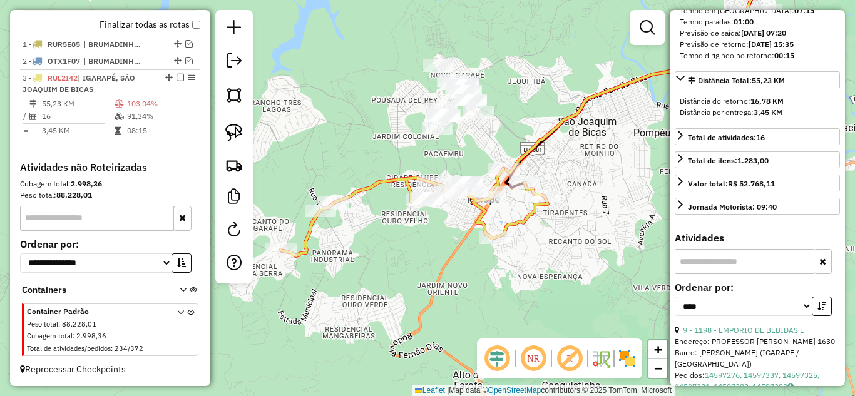
scroll to position [302, 0]
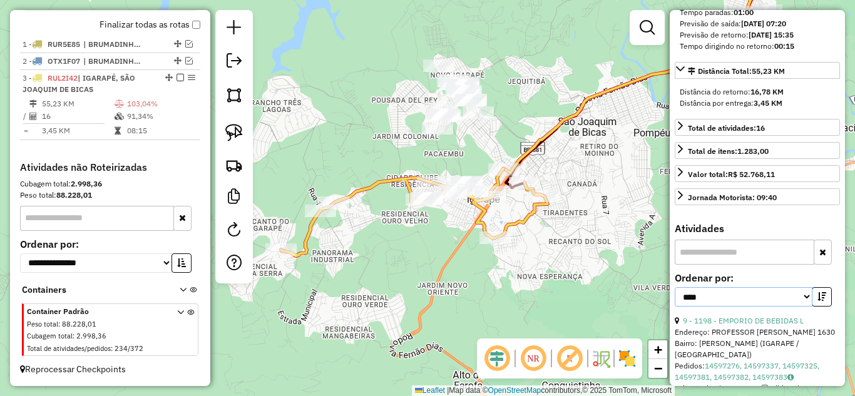
click at [800, 307] on select "**********" at bounding box center [744, 296] width 138 height 19
click at [675, 307] on select "**********" at bounding box center [744, 296] width 138 height 19
click at [822, 301] on icon "button" at bounding box center [821, 296] width 9 height 9
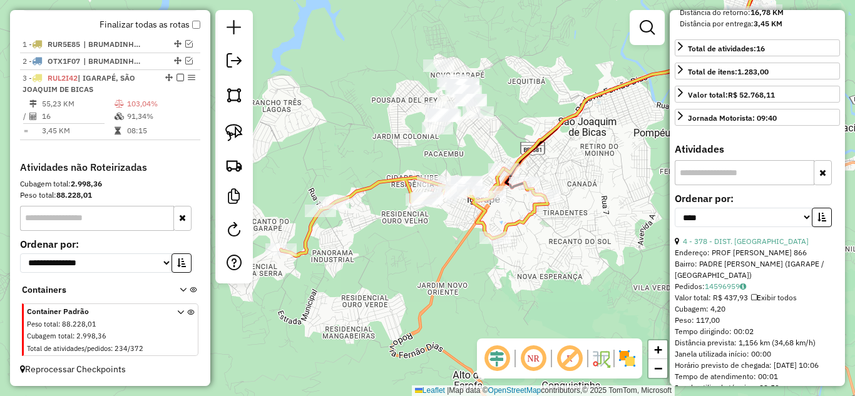
scroll to position [427, 0]
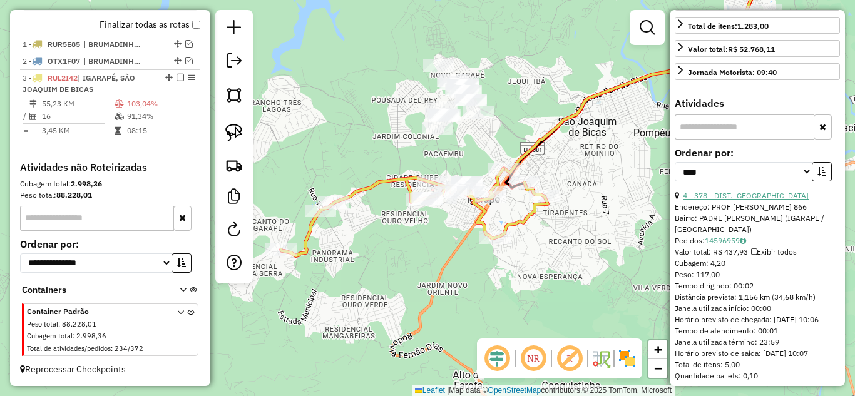
click at [739, 200] on link "4 - 378 - DIST. [GEOGRAPHIC_DATA]" at bounding box center [746, 195] width 126 height 9
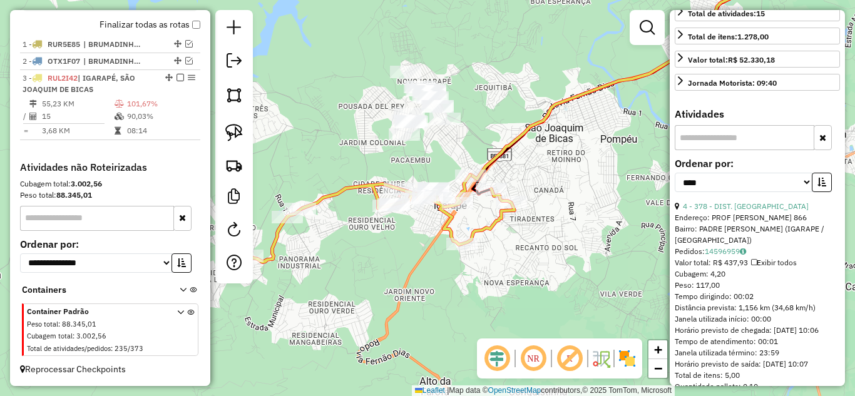
scroll to position [489, 0]
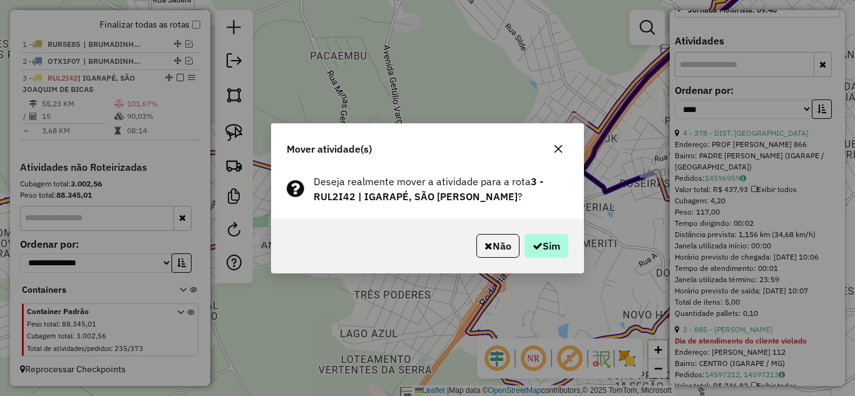
drag, startPoint x: 551, startPoint y: 259, endPoint x: 554, endPoint y: 250, distance: 9.3
click at [554, 252] on div "Não Sim" at bounding box center [428, 246] width 312 height 54
click at [554, 250] on button "Sim" at bounding box center [546, 246] width 44 height 24
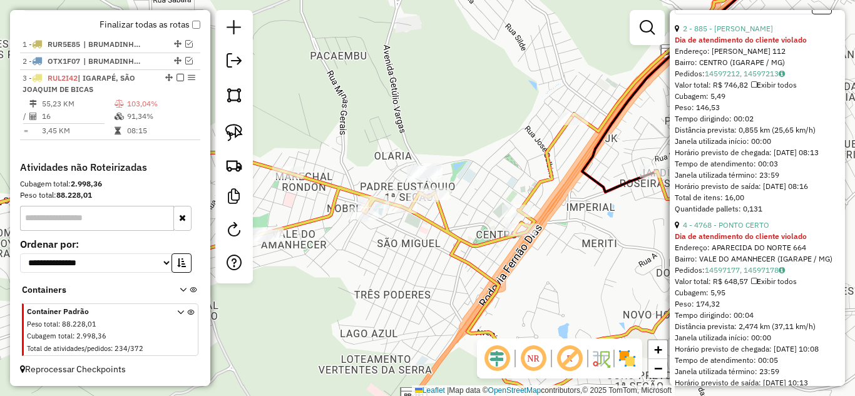
scroll to position [427, 0]
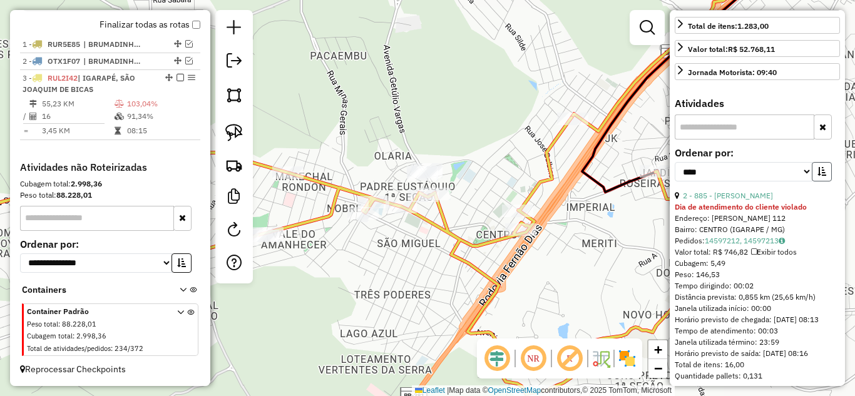
click at [817, 176] on icon "button" at bounding box center [821, 171] width 9 height 9
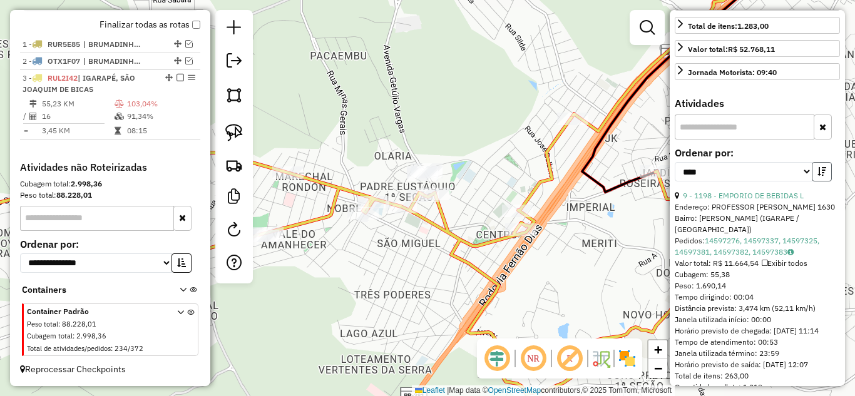
click at [819, 176] on icon "button" at bounding box center [821, 171] width 9 height 9
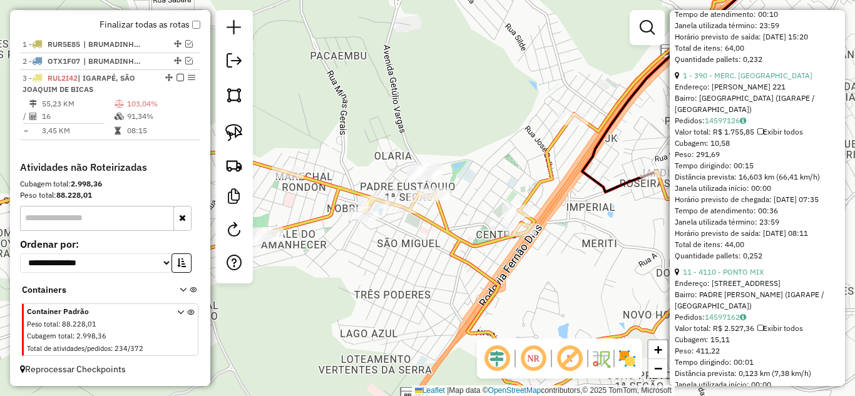
scroll to position [1365, 0]
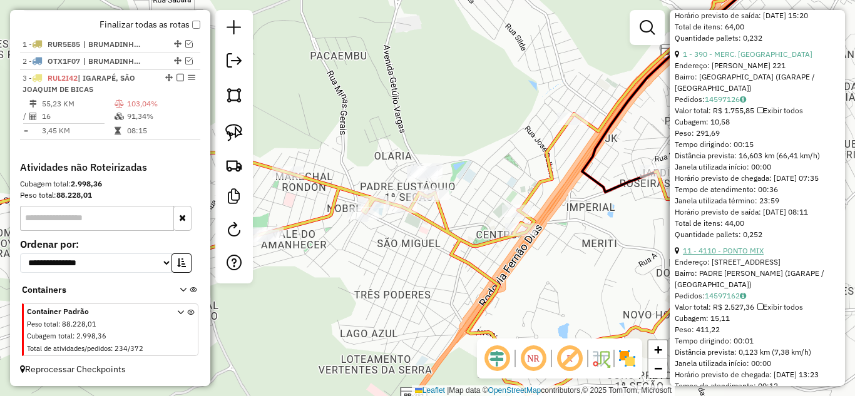
click at [753, 255] on link "11 - 4110 - PONTO MIX" at bounding box center [723, 250] width 81 height 9
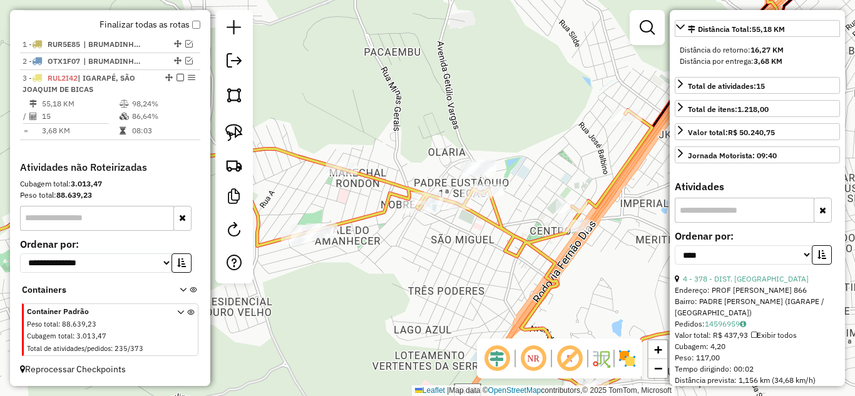
scroll to position [427, 0]
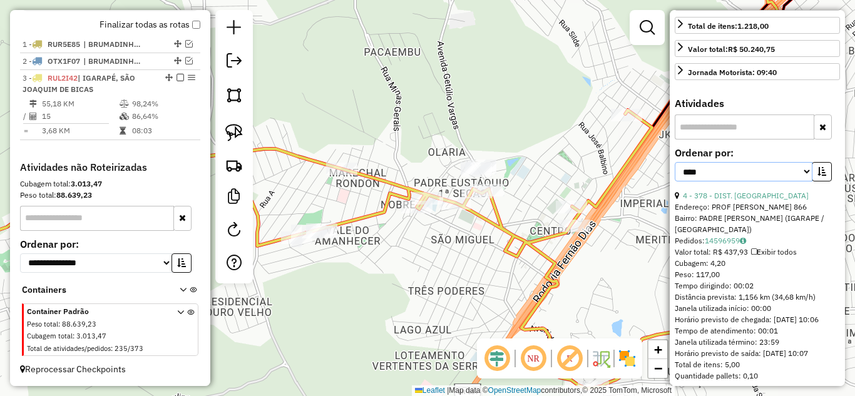
click at [800, 181] on select "**********" at bounding box center [744, 171] width 138 height 19
click at [826, 181] on button "button" at bounding box center [822, 171] width 20 height 19
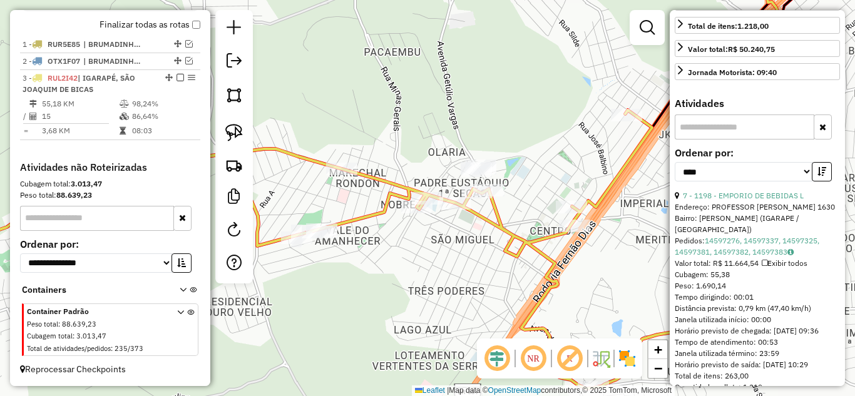
drag, startPoint x: 498, startPoint y: 215, endPoint x: 649, endPoint y: 183, distance: 154.2
click at [508, 213] on icon at bounding box center [358, 249] width 888 height 278
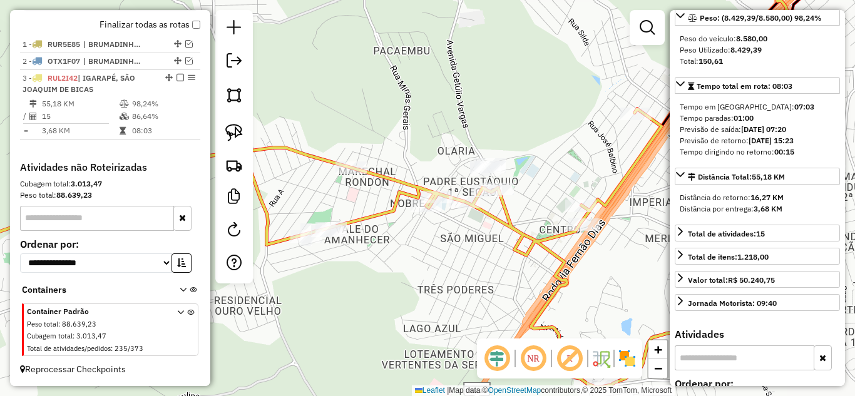
scroll to position [114, 0]
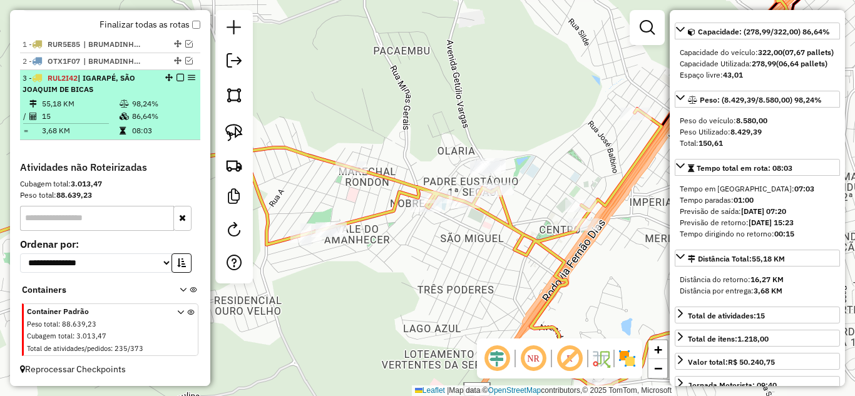
click at [176, 77] on em at bounding box center [180, 78] width 8 height 8
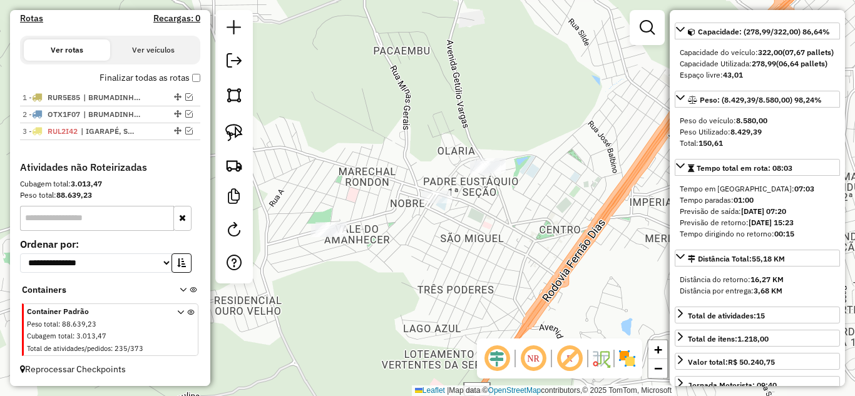
scroll to position [390, 0]
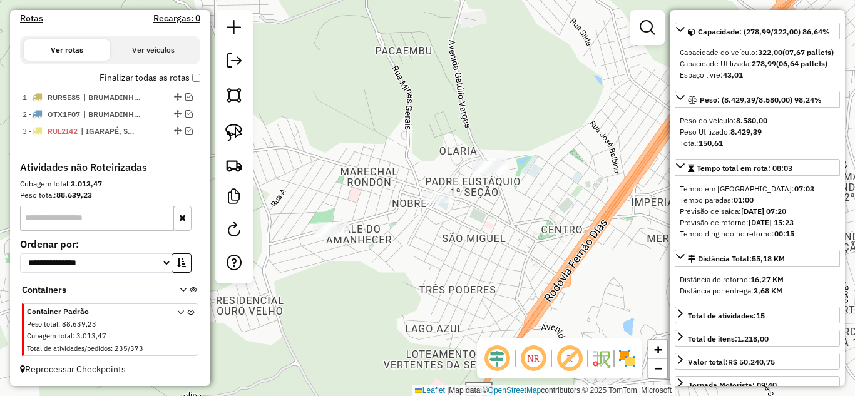
drag, startPoint x: 427, startPoint y: 237, endPoint x: 427, endPoint y: 202, distance: 34.4
click at [426, 202] on div "Janela de atendimento Grade de atendimento Capacidade Transportadoras Veículos …" at bounding box center [427, 198] width 855 height 396
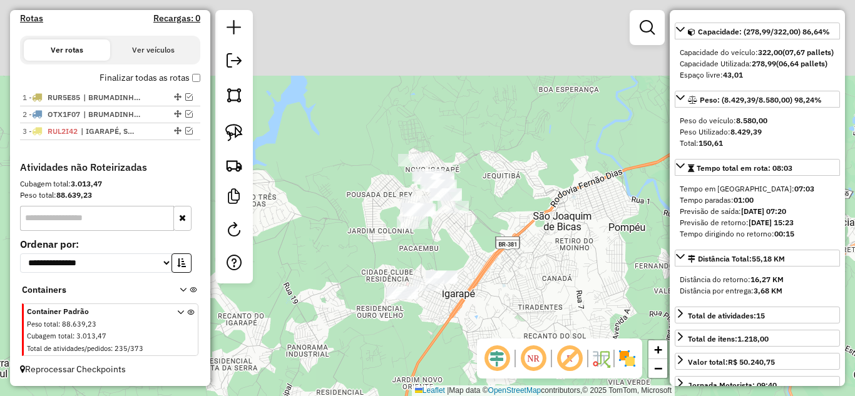
drag, startPoint x: 525, startPoint y: 229, endPoint x: 508, endPoint y: 310, distance: 82.5
click at [508, 310] on div "Janela de atendimento Grade de atendimento Capacidade Transportadoras Veículos …" at bounding box center [427, 198] width 855 height 396
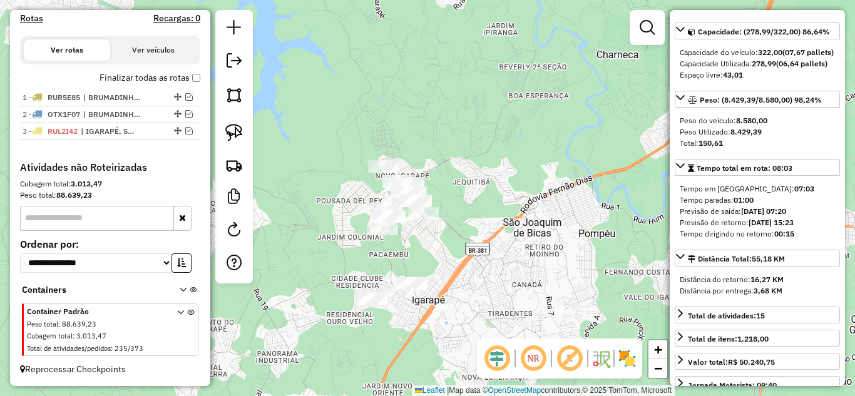
drag, startPoint x: 477, startPoint y: 242, endPoint x: 499, endPoint y: 253, distance: 24.9
click at [476, 238] on div "Janela de atendimento Grade de atendimento Capacidade Transportadoras Veículos …" at bounding box center [427, 198] width 855 height 396
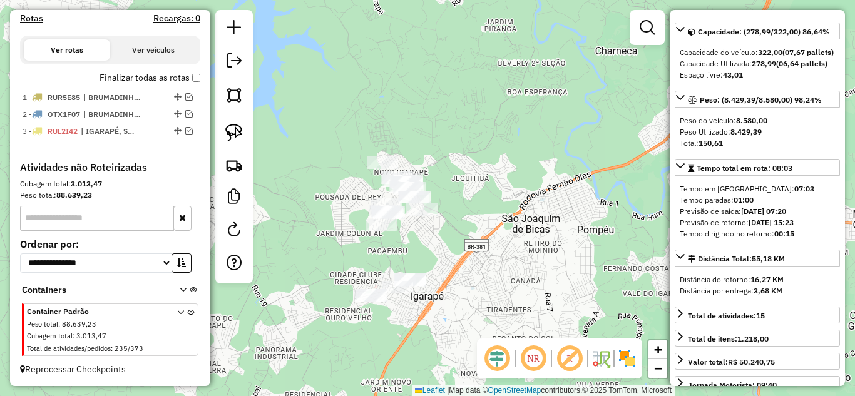
drag, startPoint x: 238, startPoint y: 124, endPoint x: 282, endPoint y: 146, distance: 49.3
click at [238, 124] on img at bounding box center [234, 133] width 18 height 18
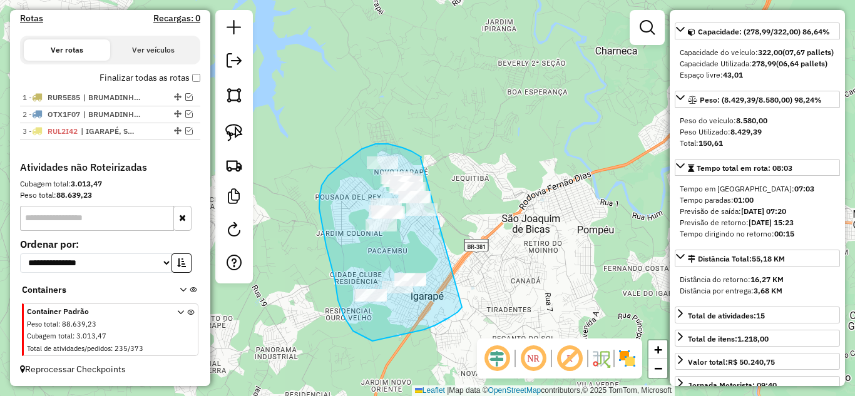
drag, startPoint x: 412, startPoint y: 151, endPoint x: 466, endPoint y: 297, distance: 155.6
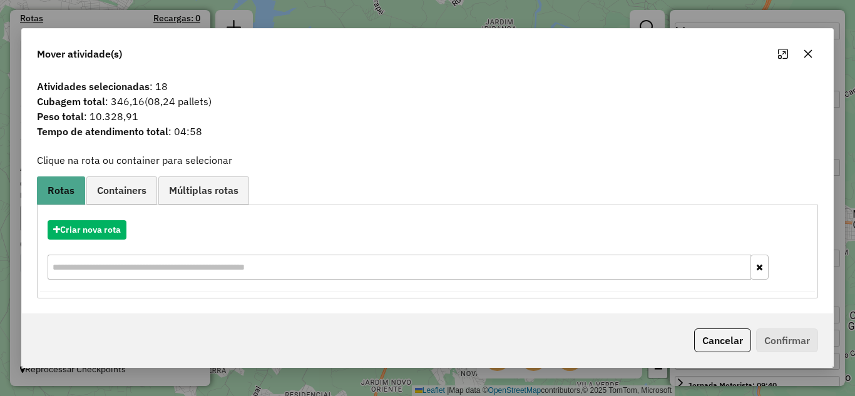
click at [803, 51] on icon "button" at bounding box center [808, 54] width 10 height 10
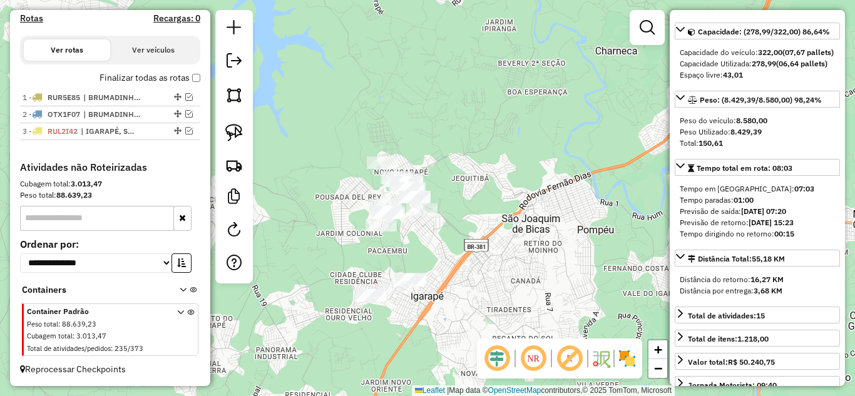
drag, startPoint x: 486, startPoint y: 230, endPoint x: 345, endPoint y: 201, distance: 144.3
click at [339, 203] on div "Janela de atendimento Grade de atendimento Capacidade Transportadoras Veículos …" at bounding box center [427, 198] width 855 height 396
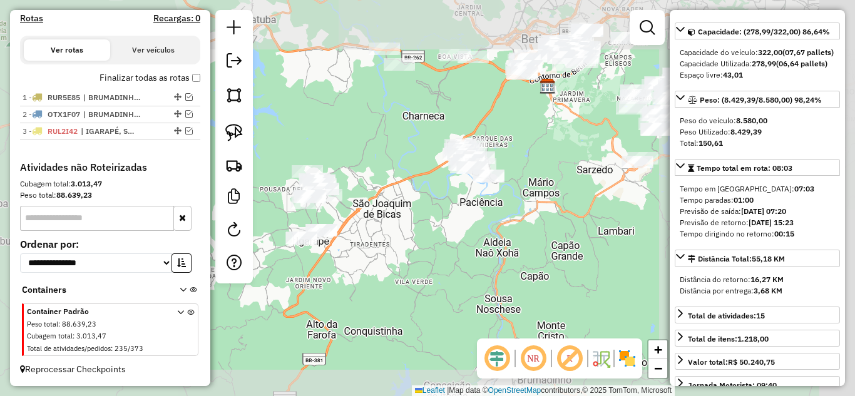
drag, startPoint x: 468, startPoint y: 216, endPoint x: 397, endPoint y: 193, distance: 74.4
click at [395, 203] on div "Janela de atendimento Grade de atendimento Capacidade Transportadoras Veículos …" at bounding box center [427, 198] width 855 height 396
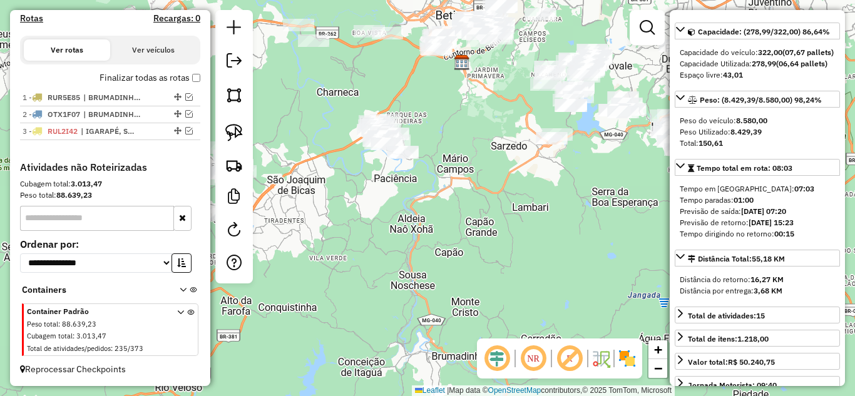
drag, startPoint x: 513, startPoint y: 225, endPoint x: 447, endPoint y: 257, distance: 72.8
click at [384, 256] on div "Janela de atendimento Grade de atendimento Capacidade Transportadoras Veículos …" at bounding box center [427, 198] width 855 height 396
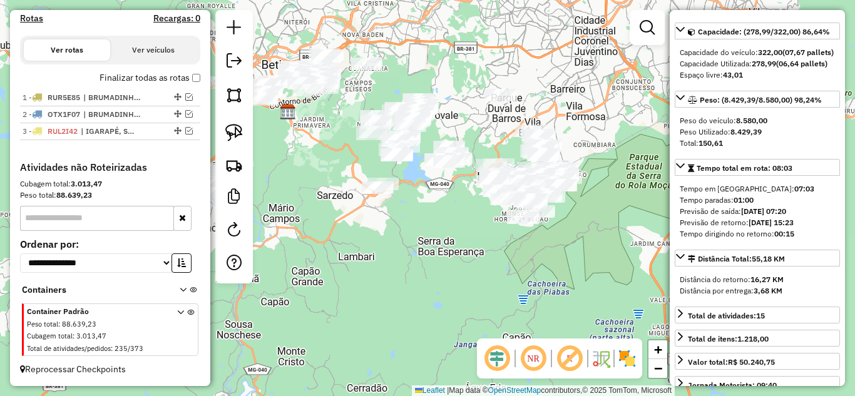
drag, startPoint x: 504, startPoint y: 297, endPoint x: 529, endPoint y: 325, distance: 37.7
click at [484, 295] on div "Janela de atendimento Grade de atendimento Capacidade Transportadoras Veículos …" at bounding box center [427, 198] width 855 height 396
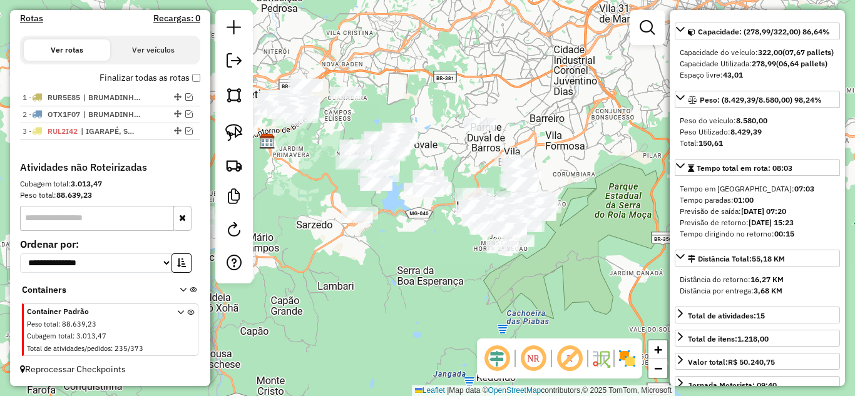
drag, startPoint x: 552, startPoint y: 254, endPoint x: 527, endPoint y: 267, distance: 28.3
click at [527, 276] on div "Janela de atendimento Grade de atendimento Capacidade Transportadoras Veículos …" at bounding box center [427, 198] width 855 height 396
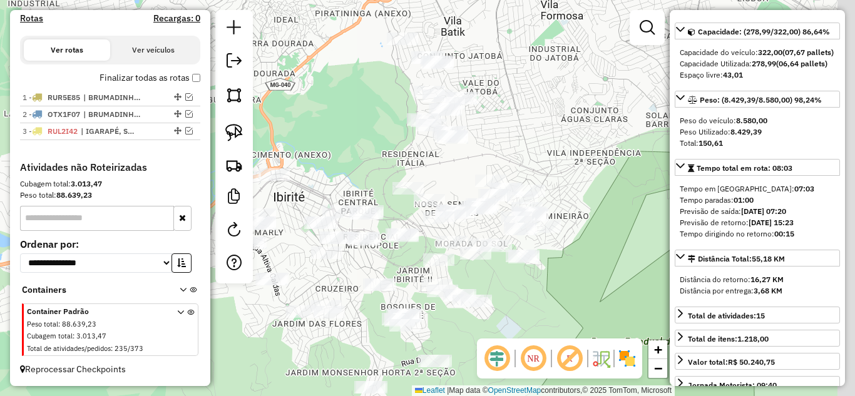
drag, startPoint x: 569, startPoint y: 190, endPoint x: 524, endPoint y: 148, distance: 61.5
click at [530, 153] on div "Janela de atendimento Grade de atendimento Capacidade Transportadoras Veículos …" at bounding box center [427, 198] width 855 height 396
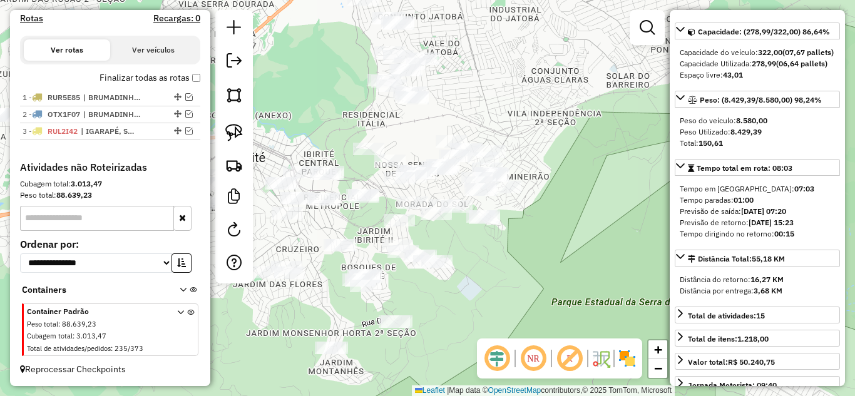
click at [461, 116] on div "Janela de atendimento Grade de atendimento Capacidade Transportadoras Veículos …" at bounding box center [427, 198] width 855 height 396
click at [233, 128] on img at bounding box center [234, 133] width 18 height 18
drag, startPoint x: 370, startPoint y: 175, endPoint x: 389, endPoint y: 197, distance: 28.8
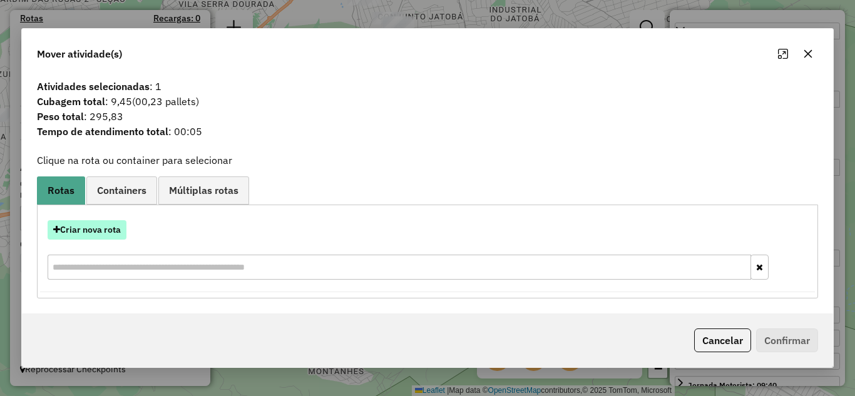
click at [120, 222] on button "Criar nova rota" at bounding box center [87, 229] width 79 height 19
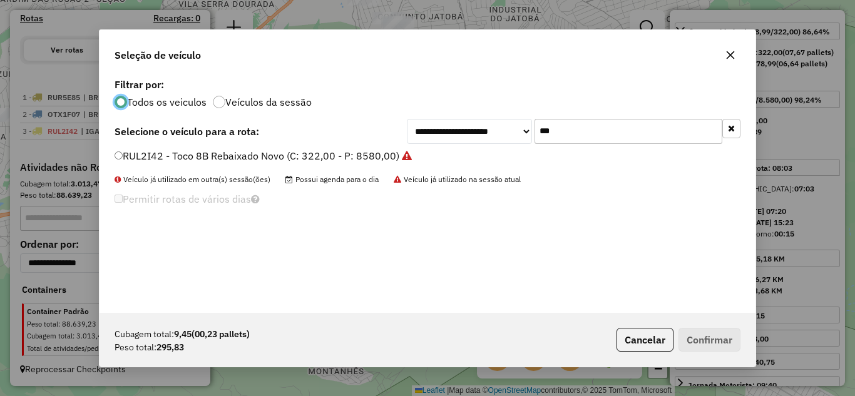
scroll to position [7, 4]
click at [595, 130] on input "***" at bounding box center [628, 131] width 188 height 25
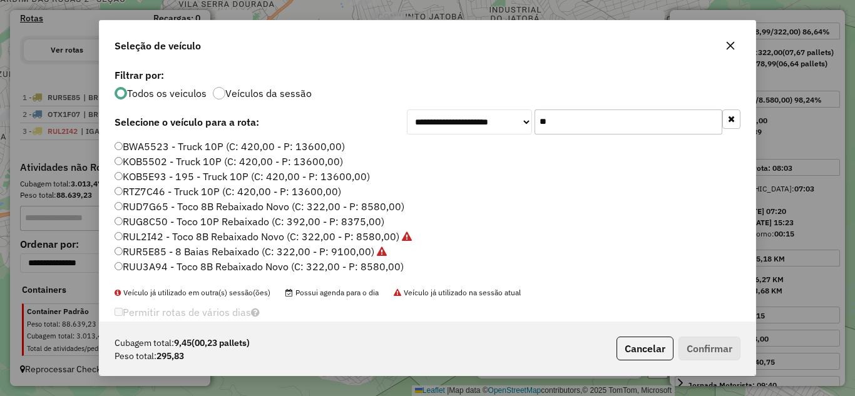
type input "*"
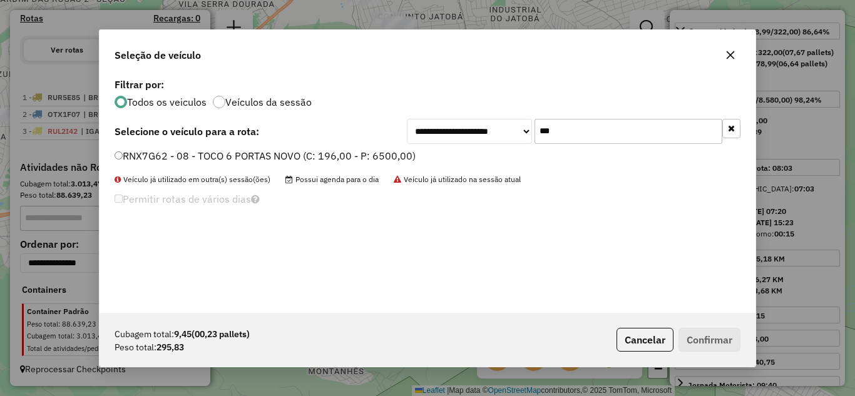
type input "***"
click at [724, 338] on button "Confirmar" at bounding box center [709, 340] width 62 height 24
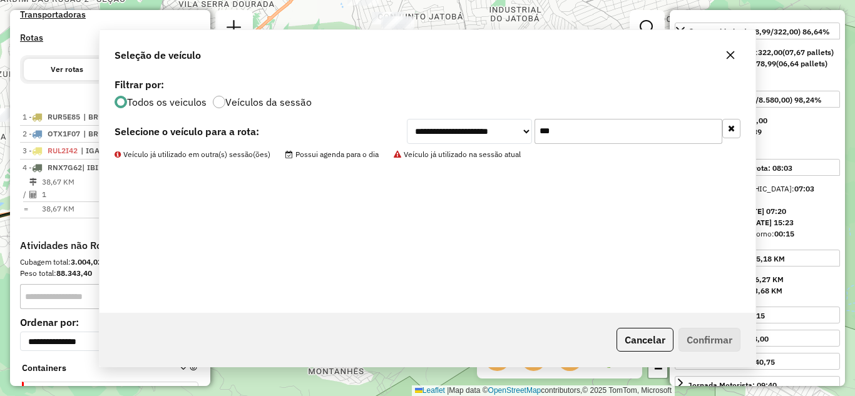
scroll to position [480, 0]
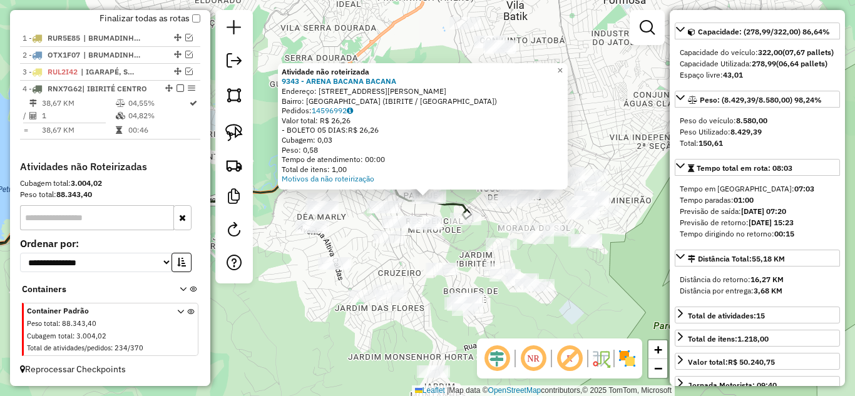
click at [610, 100] on div "Atividade não roteirizada 9343 - ARENA BACANA BACANA Endereço: [STREET_ADDRESS]…" at bounding box center [427, 198] width 855 height 396
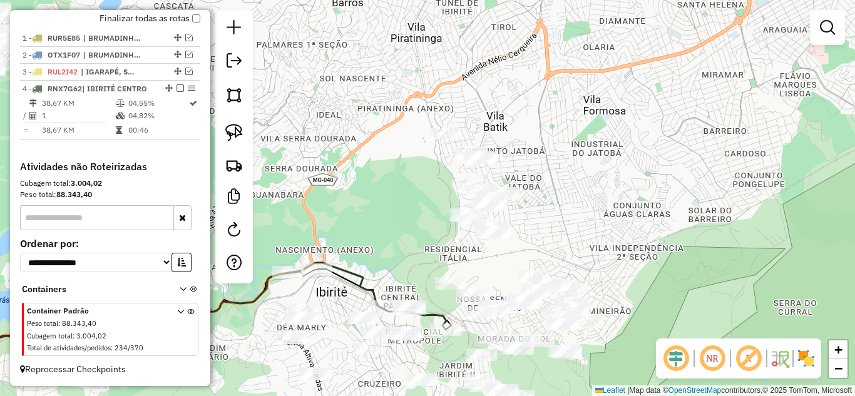
drag, startPoint x: 598, startPoint y: 105, endPoint x: 568, endPoint y: 207, distance: 106.3
click at [579, 211] on div "Janela de atendimento Grade de atendimento Capacidade Transportadoras Veículos …" at bounding box center [427, 198] width 855 height 396
drag, startPoint x: 228, startPoint y: 126, endPoint x: 354, endPoint y: 158, distance: 129.0
click at [228, 127] on img at bounding box center [234, 133] width 18 height 18
drag, startPoint x: 424, startPoint y: 152, endPoint x: 417, endPoint y: 122, distance: 30.7
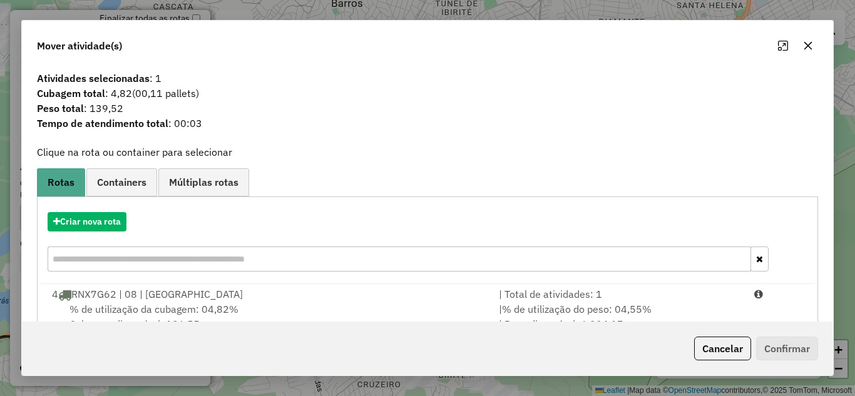
drag, startPoint x: 583, startPoint y: 296, endPoint x: 715, endPoint y: 332, distance: 137.5
click at [586, 296] on div "| Total de atividades: 1" at bounding box center [618, 294] width 255 height 15
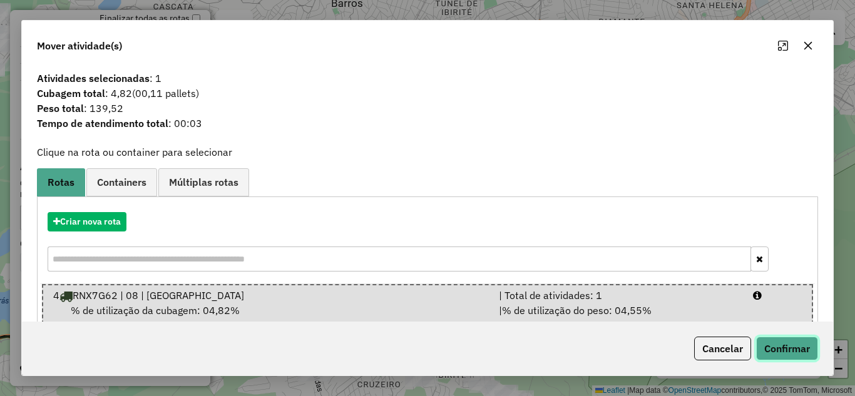
click at [795, 347] on button "Confirmar" at bounding box center [787, 349] width 62 height 24
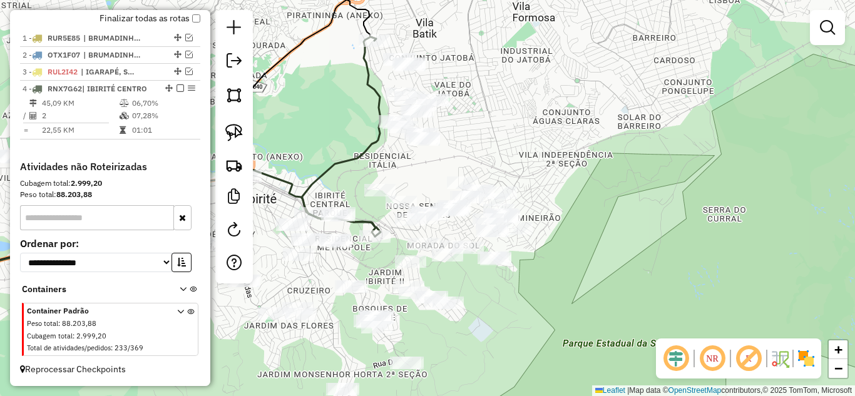
drag, startPoint x: 620, startPoint y: 249, endPoint x: 540, endPoint y: 113, distance: 157.9
click at [538, 111] on div "Janela de atendimento Grade de atendimento Capacidade Transportadoras Veículos …" at bounding box center [427, 198] width 855 height 396
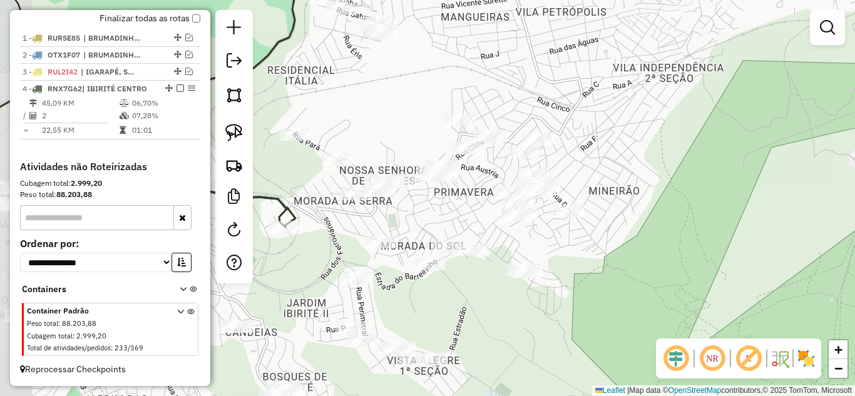
drag, startPoint x: 566, startPoint y: 166, endPoint x: 466, endPoint y: 165, distance: 99.5
click at [615, 164] on div "Janela de atendimento Grade de atendimento Capacidade Transportadoras Veículos …" at bounding box center [427, 198] width 855 height 396
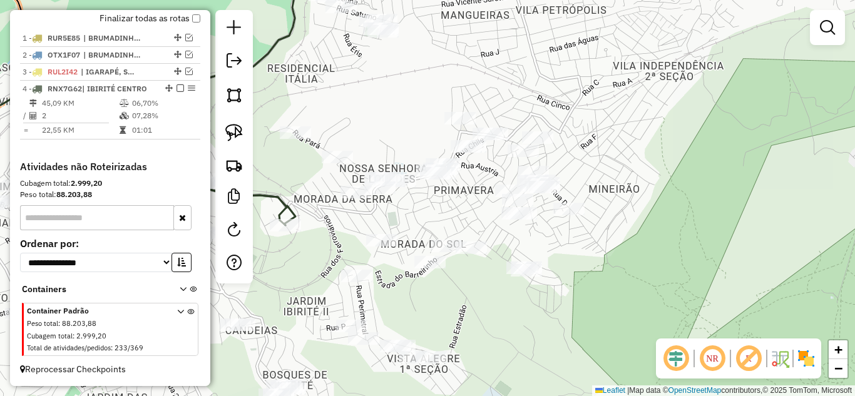
drag, startPoint x: 237, startPoint y: 135, endPoint x: 342, endPoint y: 148, distance: 106.0
click at [238, 135] on img at bounding box center [234, 133] width 18 height 18
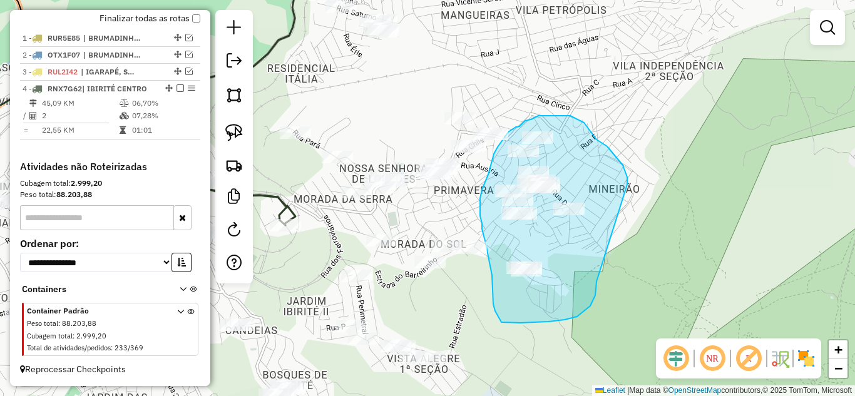
drag, startPoint x: 627, startPoint y: 185, endPoint x: 598, endPoint y: 252, distance: 73.1
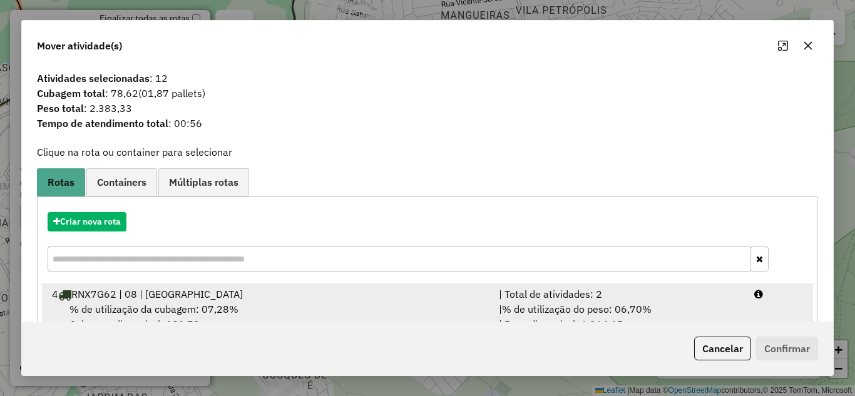
drag, startPoint x: 569, startPoint y: 295, endPoint x: 589, endPoint y: 295, distance: 20.0
click at [573, 294] on div "| Total de atividades: 2" at bounding box center [618, 294] width 255 height 15
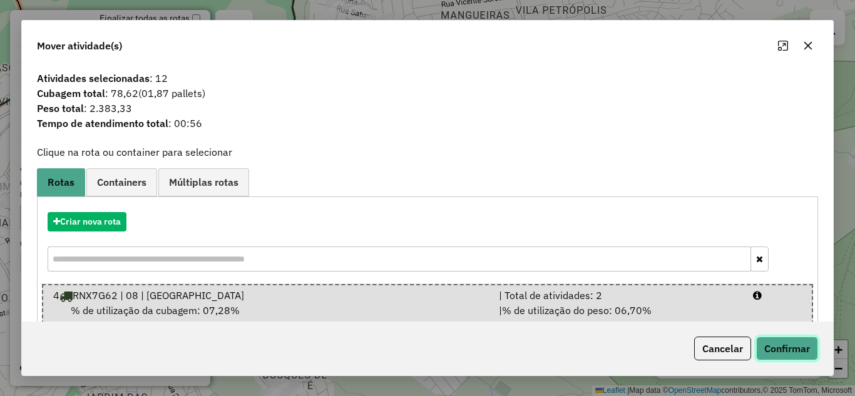
click at [787, 341] on button "Confirmar" at bounding box center [787, 349] width 62 height 24
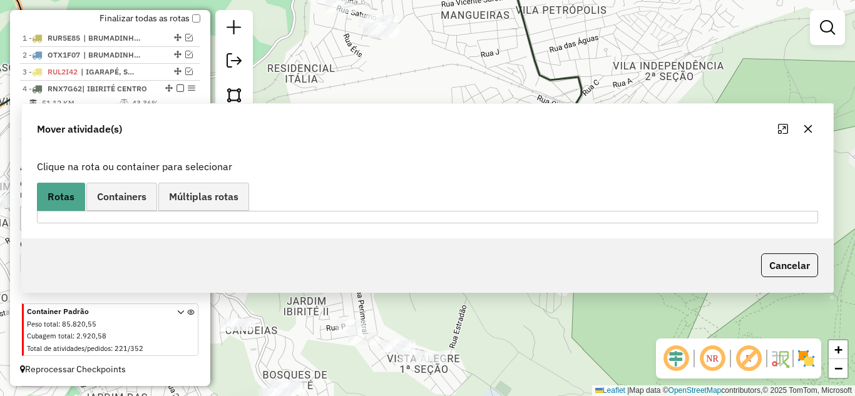
scroll to position [464, 0]
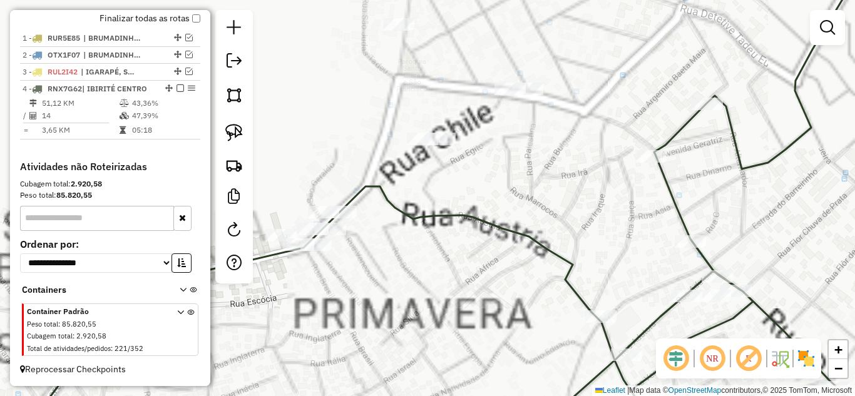
drag, startPoint x: 543, startPoint y: 171, endPoint x: 561, endPoint y: 187, distance: 24.4
click at [561, 187] on div "Janela de atendimento Grade de atendimento Capacidade Transportadoras Veículos …" at bounding box center [427, 198] width 855 height 396
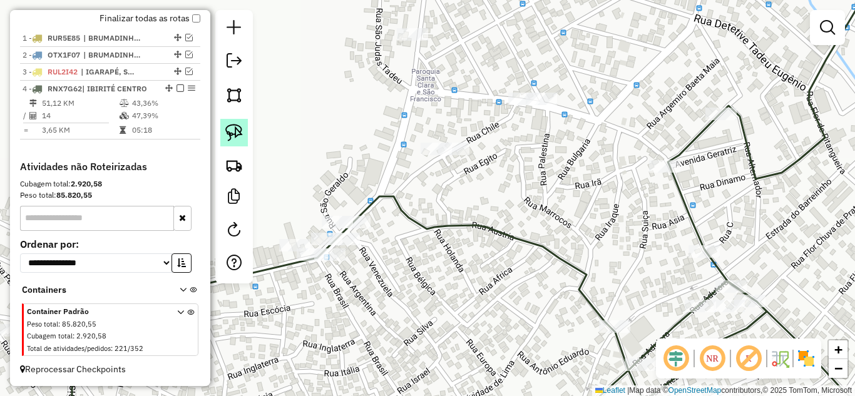
click at [240, 136] on img at bounding box center [234, 133] width 18 height 18
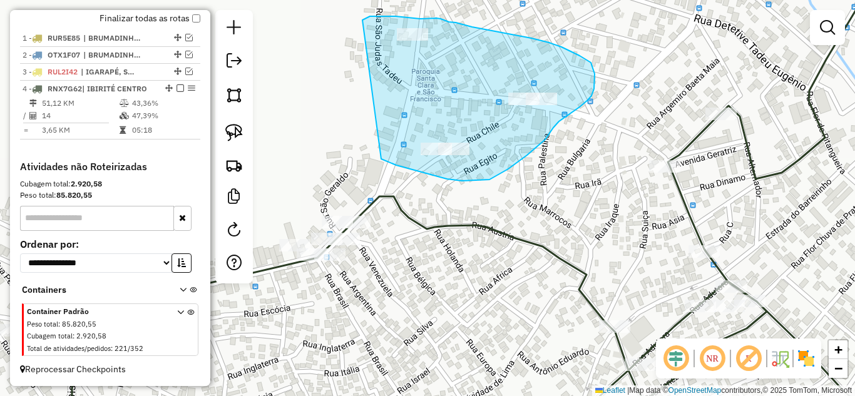
drag, startPoint x: 447, startPoint y: 179, endPoint x: 361, endPoint y: 22, distance: 178.9
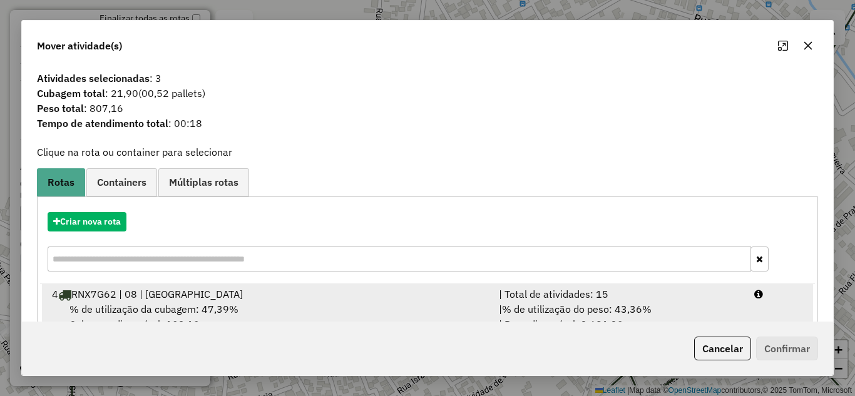
drag, startPoint x: 578, startPoint y: 297, endPoint x: 588, endPoint y: 296, distance: 10.1
click at [582, 296] on div "| Total de atividades: 15" at bounding box center [618, 294] width 255 height 15
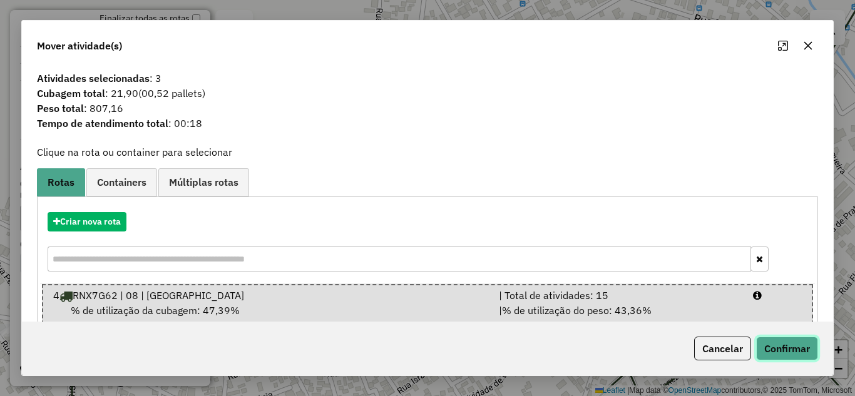
click at [788, 347] on button "Confirmar" at bounding box center [787, 349] width 62 height 24
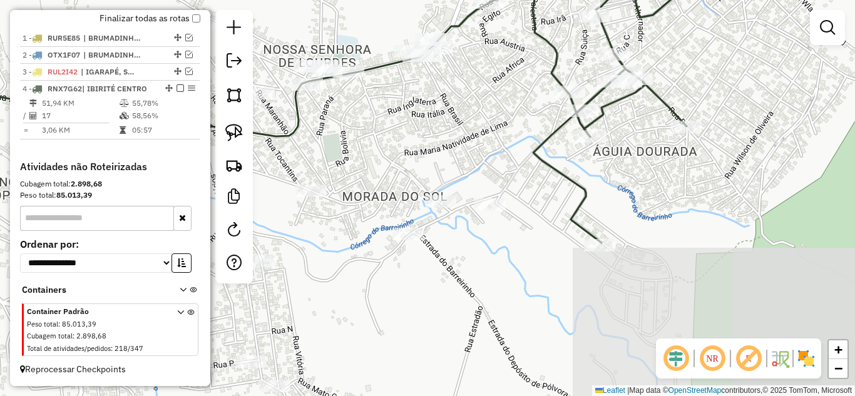
drag, startPoint x: 551, startPoint y: 267, endPoint x: 519, endPoint y: 78, distance: 191.0
click at [519, 78] on div "Janela de atendimento Grade de atendimento Capacidade Transportadoras Veículos …" at bounding box center [427, 198] width 855 height 396
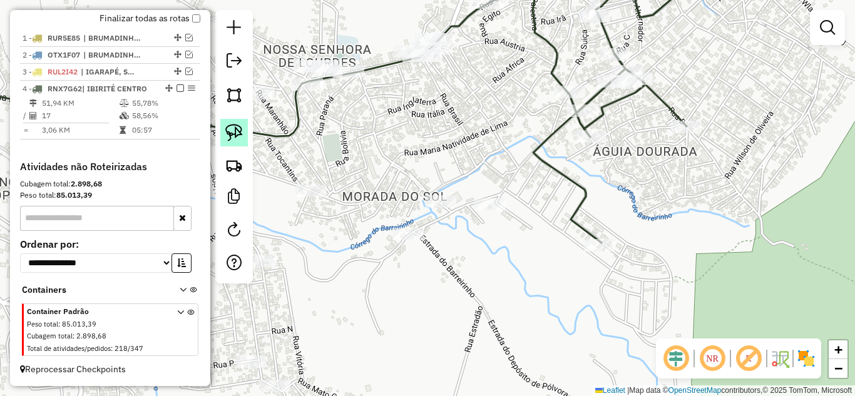
click at [232, 131] on img at bounding box center [234, 133] width 18 height 18
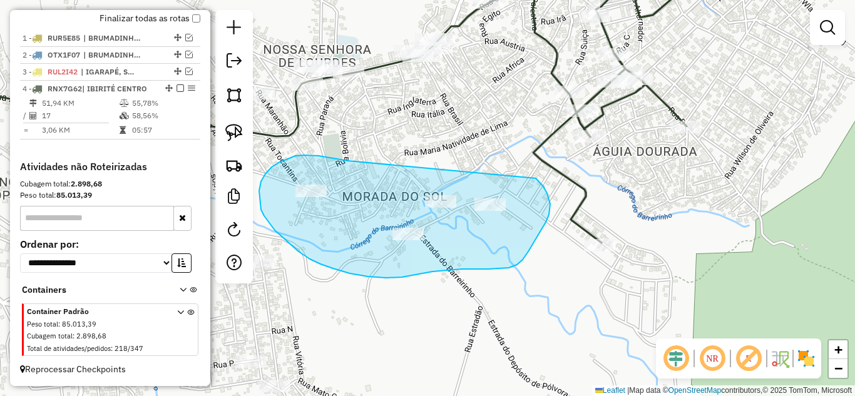
drag, startPoint x: 278, startPoint y: 163, endPoint x: 507, endPoint y: 168, distance: 228.5
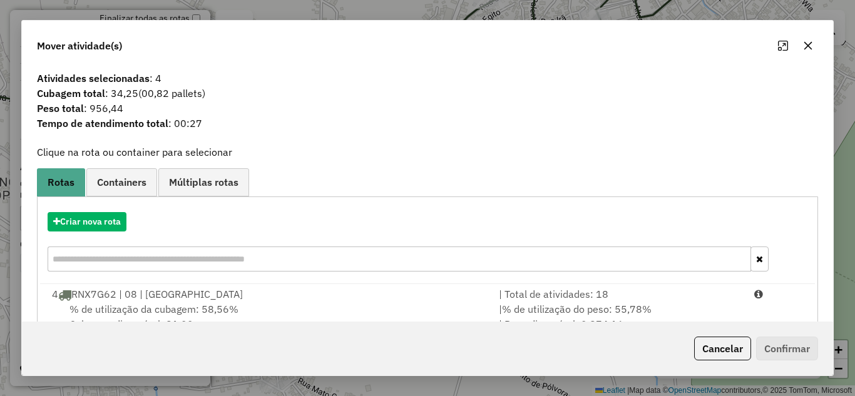
drag, startPoint x: 625, startPoint y: 299, endPoint x: 690, endPoint y: 326, distance: 71.0
click at [626, 299] on div "| Total de atividades: 18" at bounding box center [618, 294] width 255 height 15
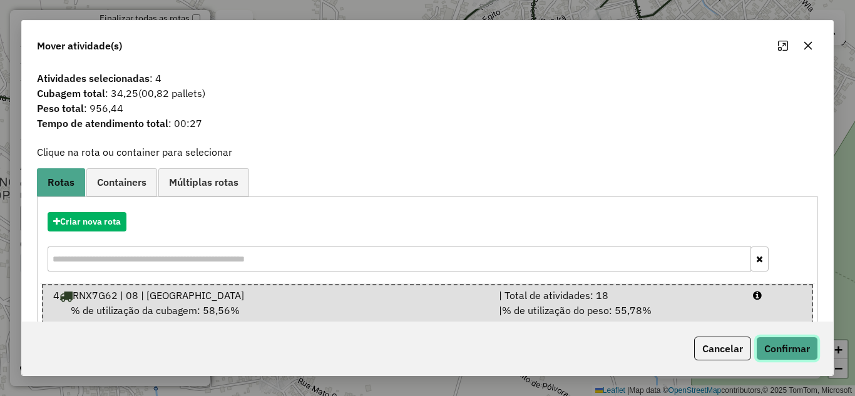
click at [773, 347] on button "Confirmar" at bounding box center [787, 349] width 62 height 24
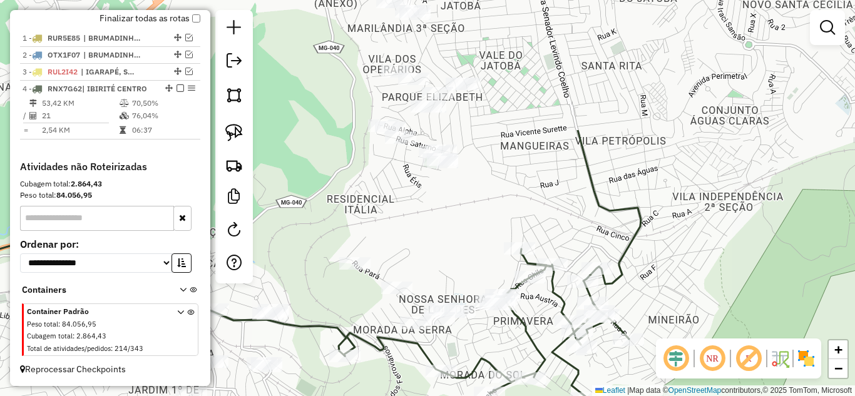
drag, startPoint x: 505, startPoint y: 256, endPoint x: 537, endPoint y: 421, distance: 167.6
click at [537, 396] on html "Aguarde... Pop-up bloqueado! Seu navegador bloqueou automáticamente a abertura …" at bounding box center [427, 198] width 855 height 396
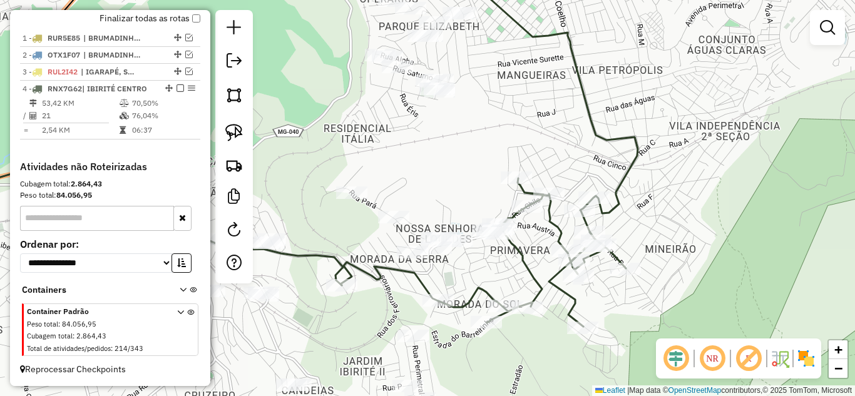
drag, startPoint x: 480, startPoint y: 216, endPoint x: 488, endPoint y: 68, distance: 147.9
click at [488, 68] on div "Janela de atendimento Grade de atendimento Capacidade Transportadoras Veículos …" at bounding box center [427, 198] width 855 height 396
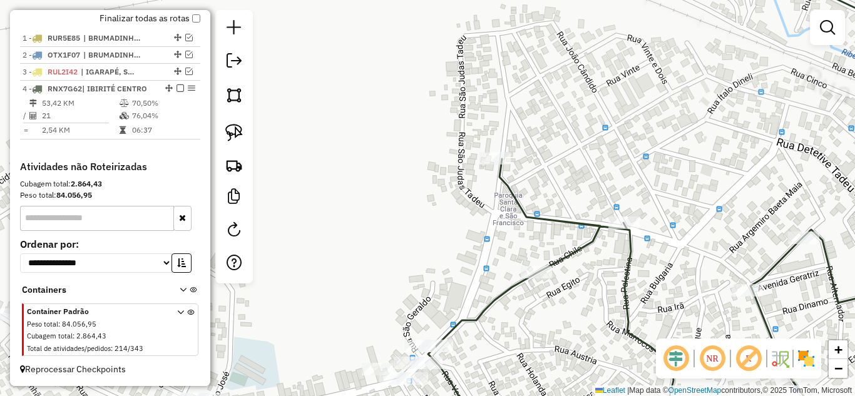
click at [595, 218] on icon at bounding box center [684, 199] width 512 height 476
select select "*********"
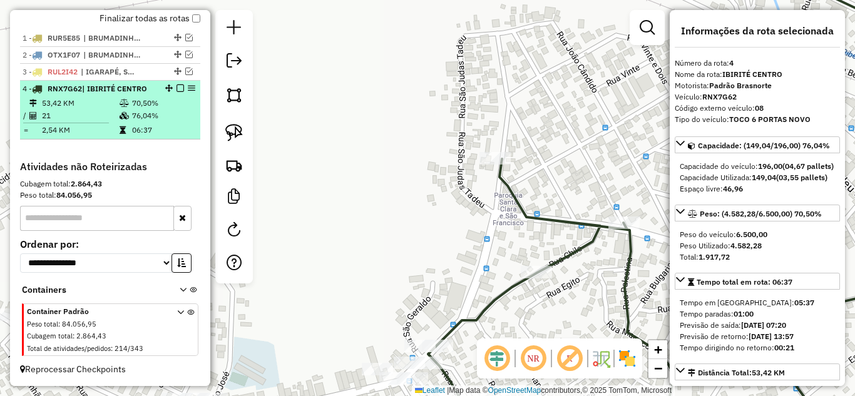
click at [176, 89] on em at bounding box center [180, 88] width 8 height 8
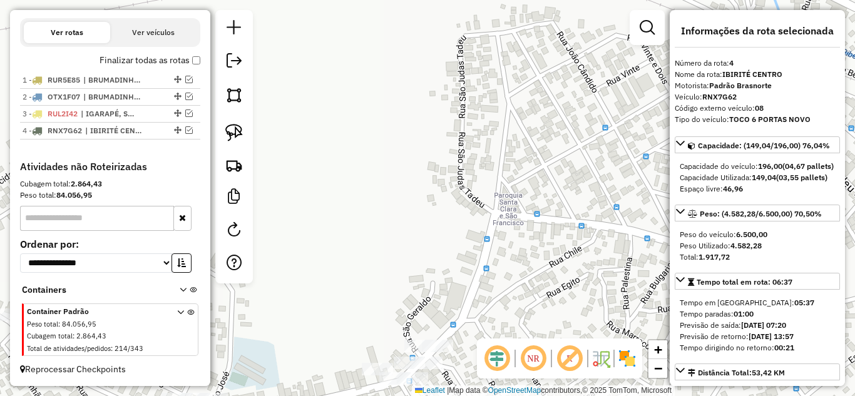
scroll to position [422, 0]
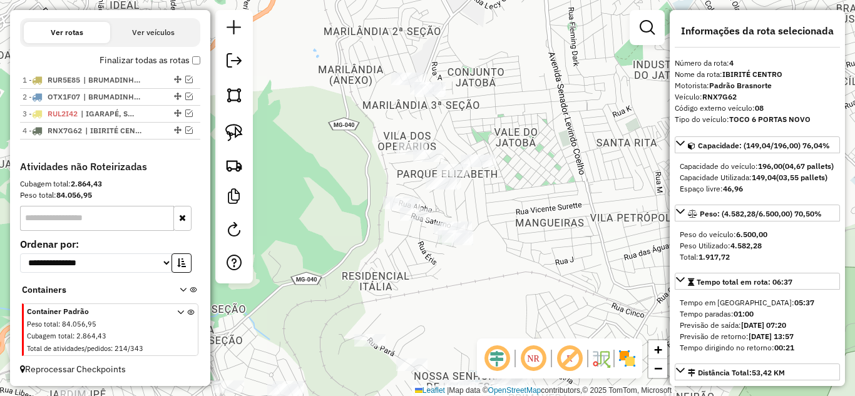
drag, startPoint x: 456, startPoint y: 245, endPoint x: 530, endPoint y: 337, distance: 118.4
click at [533, 337] on div "Janela de atendimento Grade de atendimento Capacidade Transportadoras Veículos …" at bounding box center [427, 198] width 855 height 396
click at [238, 134] on img at bounding box center [234, 133] width 18 height 18
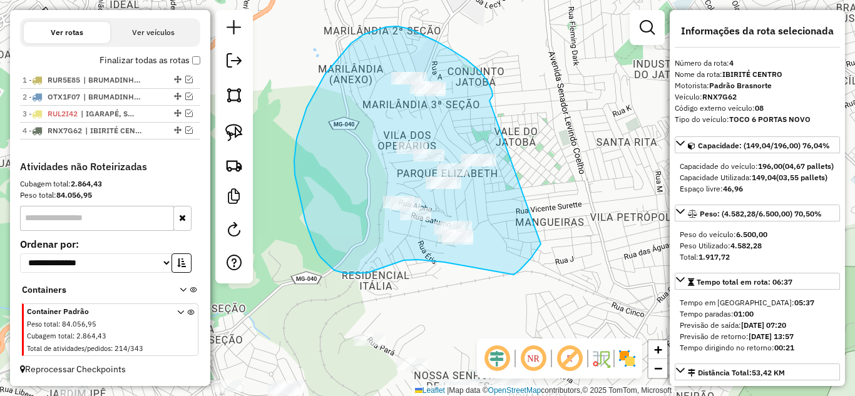
drag, startPoint x: 492, startPoint y: 96, endPoint x: 549, endPoint y: 211, distance: 128.5
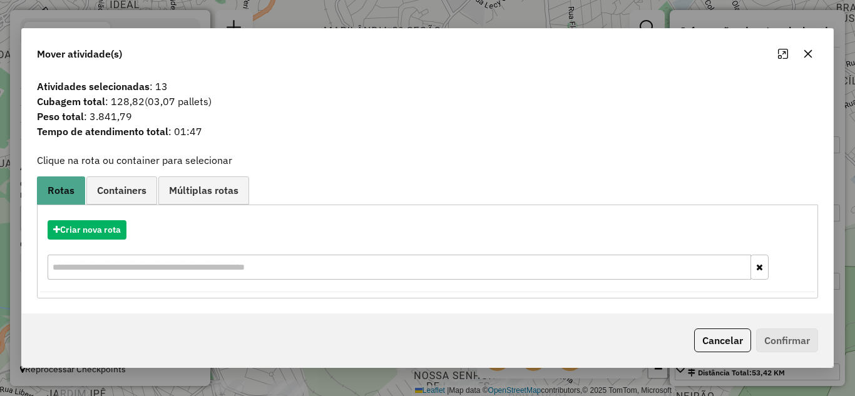
click at [803, 53] on icon "button" at bounding box center [808, 54] width 10 height 10
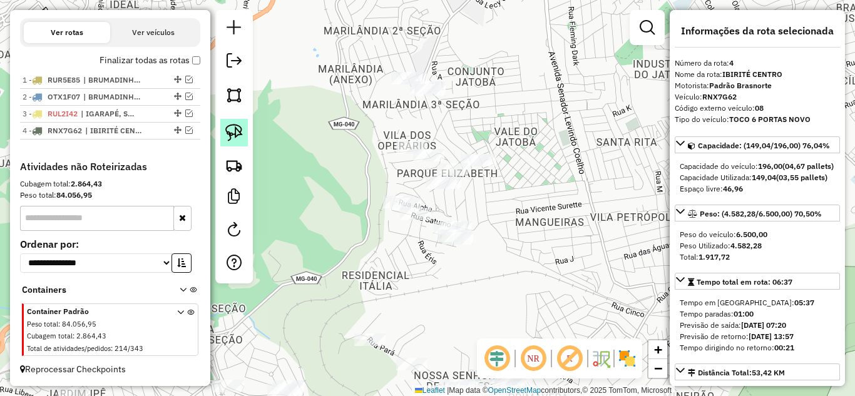
click at [230, 130] on img at bounding box center [234, 133] width 18 height 18
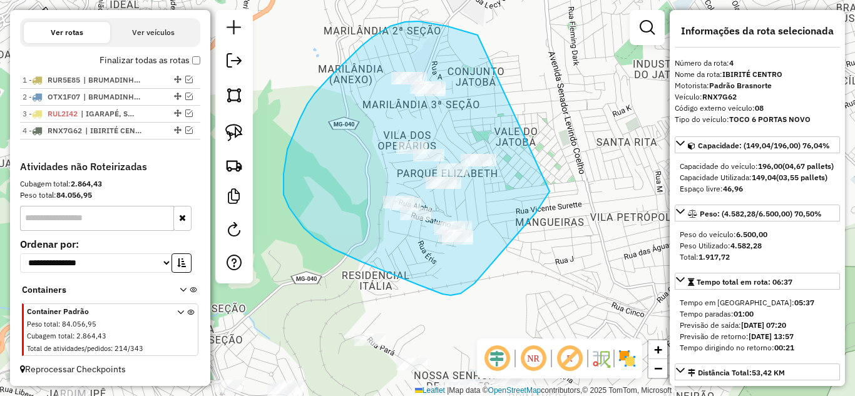
drag, startPoint x: 471, startPoint y: 33, endPoint x: 564, endPoint y: 161, distance: 159.0
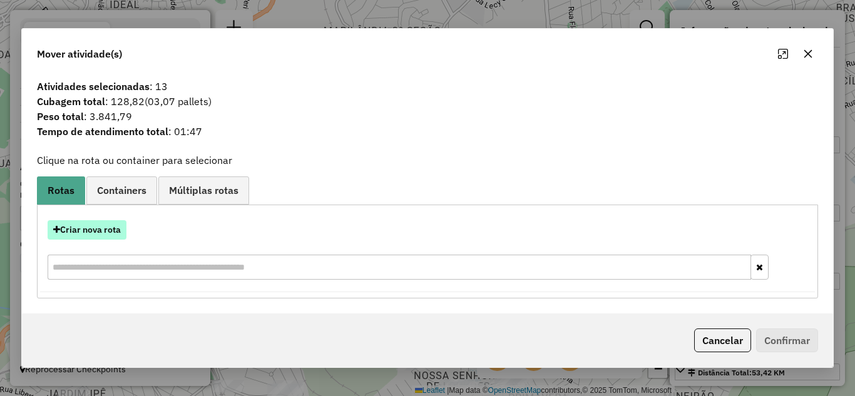
drag, startPoint x: 103, startPoint y: 232, endPoint x: 117, endPoint y: 232, distance: 13.8
click at [117, 232] on button "Criar nova rota" at bounding box center [87, 229] width 79 height 19
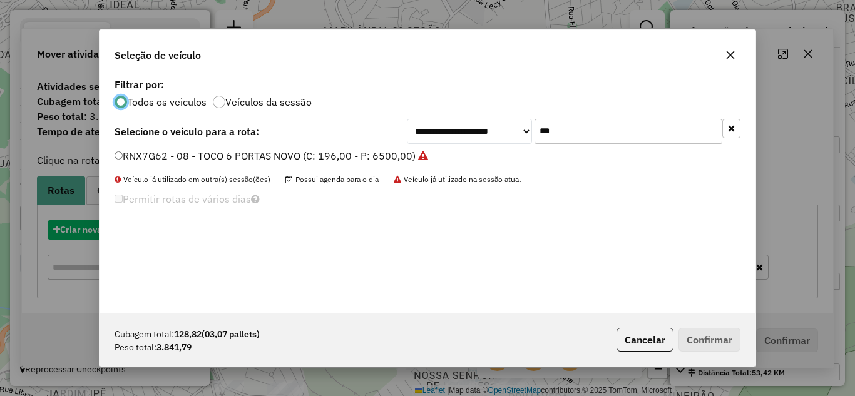
scroll to position [7, 4]
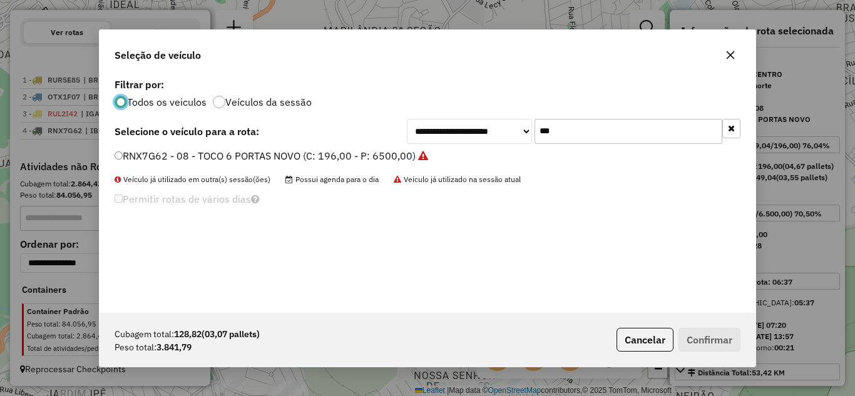
click at [620, 135] on input "***" at bounding box center [628, 131] width 188 height 25
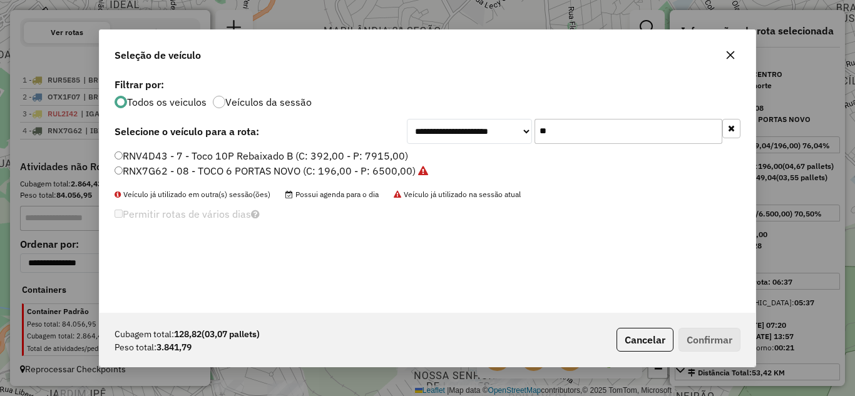
type input "*"
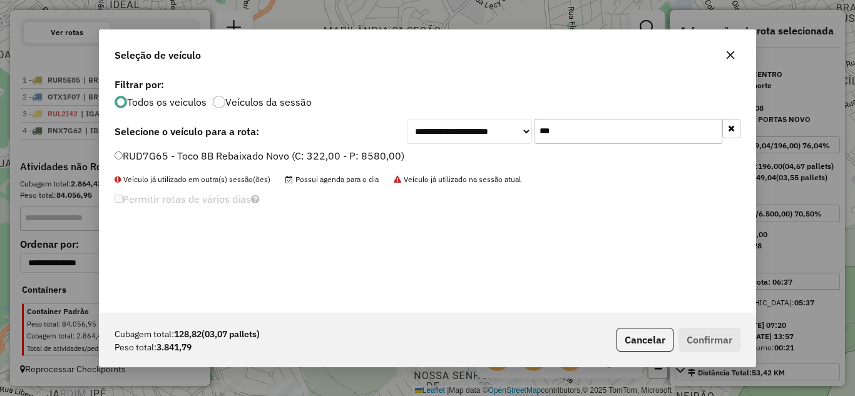
type input "***"
click at [125, 153] on label "RUD7G65 - Toco 8B Rebaixado Novo (C: 322,00 - P: 8580,00)" at bounding box center [260, 155] width 290 height 15
click at [719, 333] on button "Confirmar" at bounding box center [709, 340] width 62 height 24
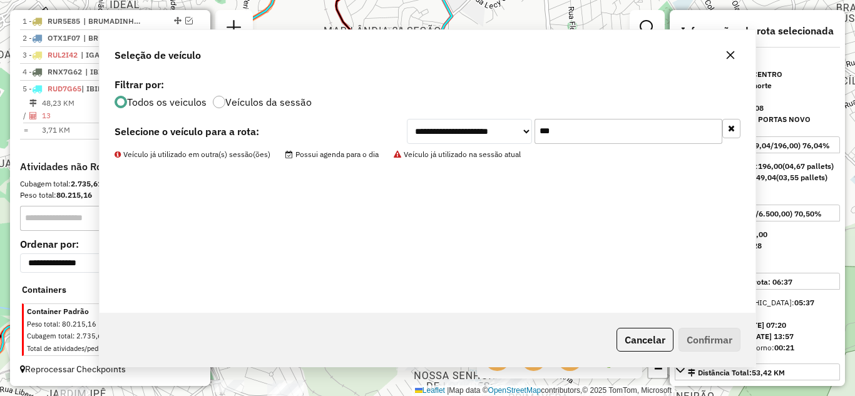
scroll to position [481, 0]
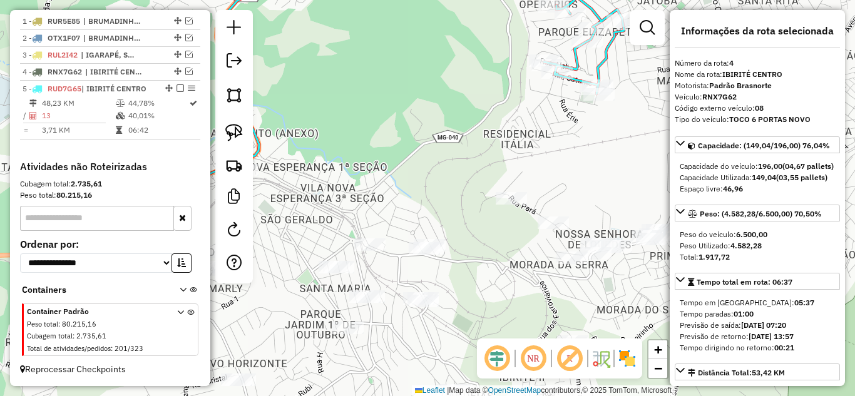
drag, startPoint x: 477, startPoint y: 262, endPoint x: 618, endPoint y: 113, distance: 205.4
click at [618, 113] on div "Janela de atendimento Grade de atendimento Capacidade Transportadoras Veículos …" at bounding box center [427, 198] width 855 height 396
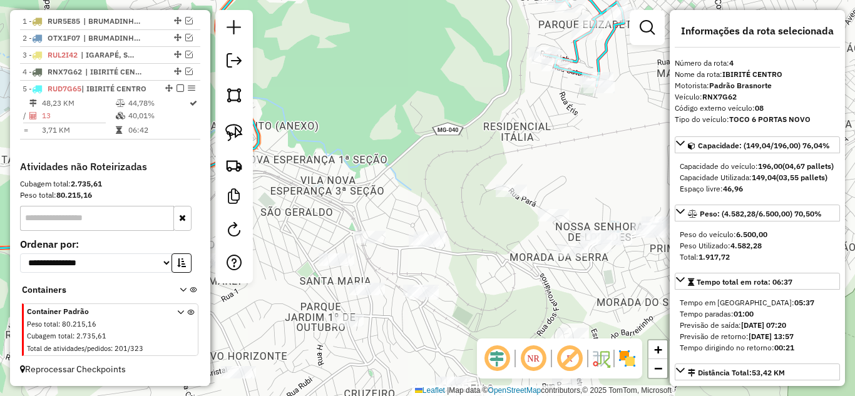
drag, startPoint x: 380, startPoint y: 210, endPoint x: 403, endPoint y: 202, distance: 24.5
click at [396, 211] on div "Janela de atendimento Grade de atendimento Capacidade Transportadoras Veículos …" at bounding box center [427, 198] width 855 height 396
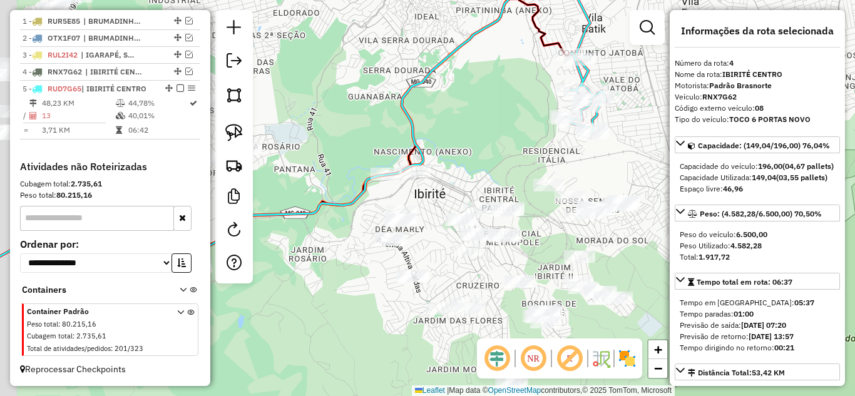
drag, startPoint x: 442, startPoint y: 178, endPoint x: 434, endPoint y: 168, distance: 12.4
click at [473, 178] on div "Janela de atendimento Grade de atendimento Capacidade Transportadoras Veículos …" at bounding box center [427, 198] width 855 height 396
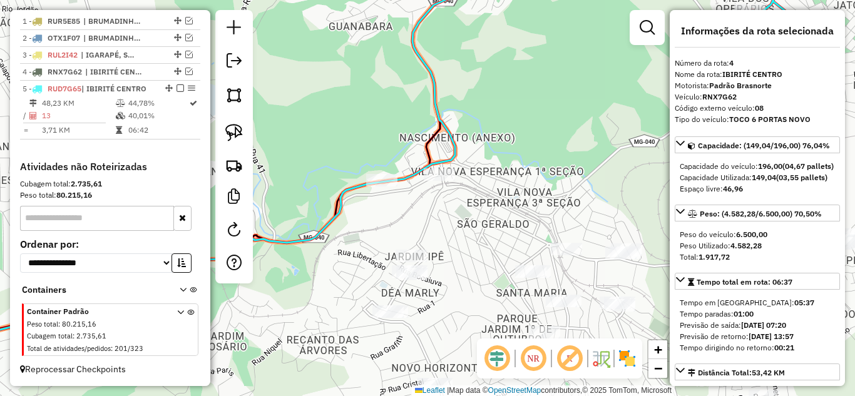
drag, startPoint x: 236, startPoint y: 133, endPoint x: 268, endPoint y: 145, distance: 34.1
click at [237, 133] on img at bounding box center [234, 133] width 18 height 18
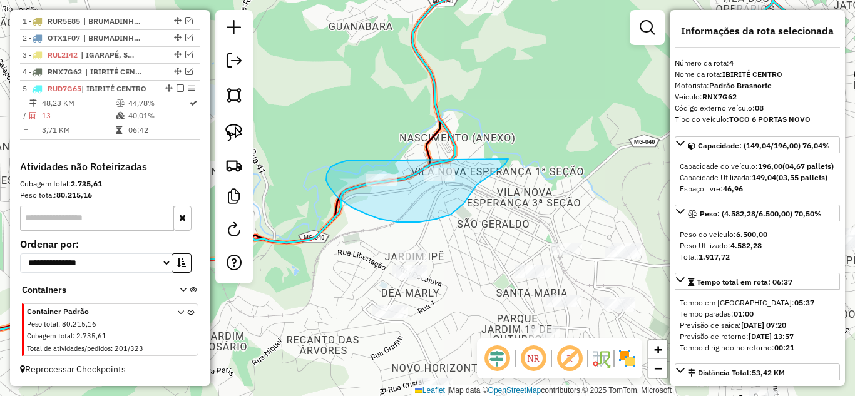
drag, startPoint x: 327, startPoint y: 174, endPoint x: 359, endPoint y: 130, distance: 54.7
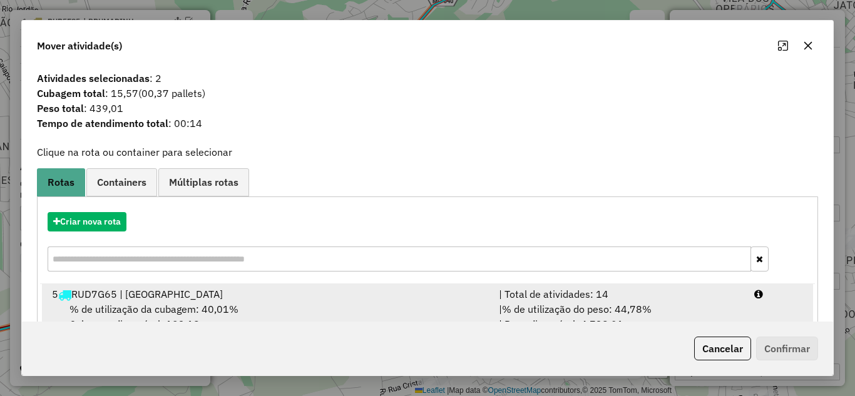
click at [595, 302] on div "| % de utilização do peso: 44,78% | Peso disponível: 4.738,21" at bounding box center [618, 317] width 255 height 30
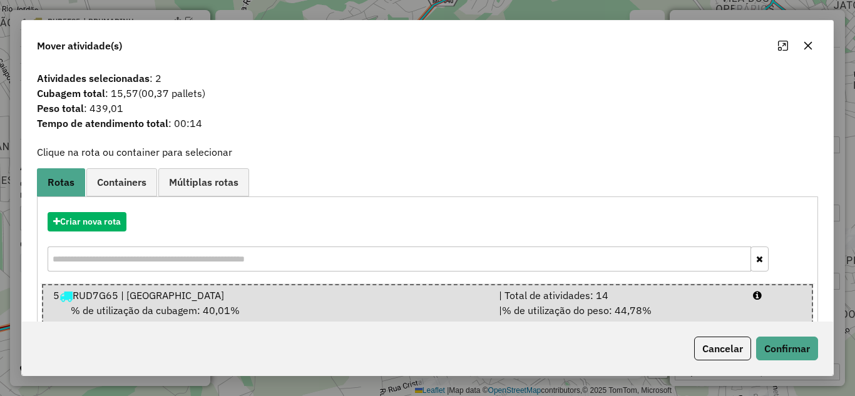
click at [789, 333] on div "Cancelar Confirmar" at bounding box center [427, 349] width 811 height 54
click at [787, 350] on button "Confirmar" at bounding box center [787, 349] width 62 height 24
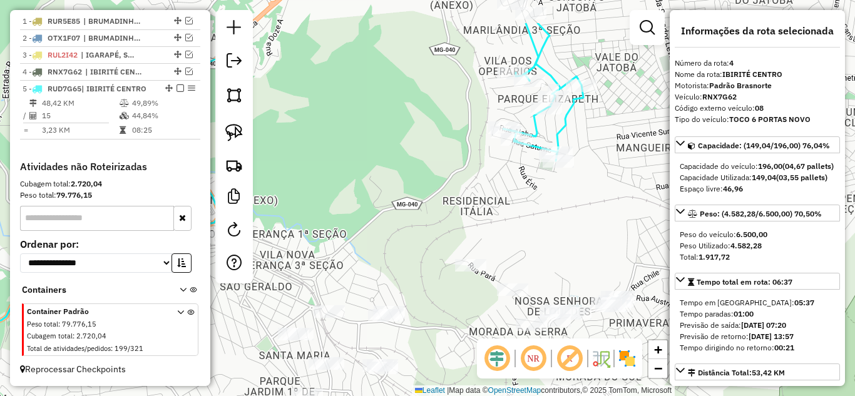
drag, startPoint x: 611, startPoint y: 200, endPoint x: 372, endPoint y: 248, distance: 244.5
click at [377, 254] on div "Janela de atendimento Grade de atendimento Capacidade Transportadoras Veículos …" at bounding box center [427, 198] width 855 height 396
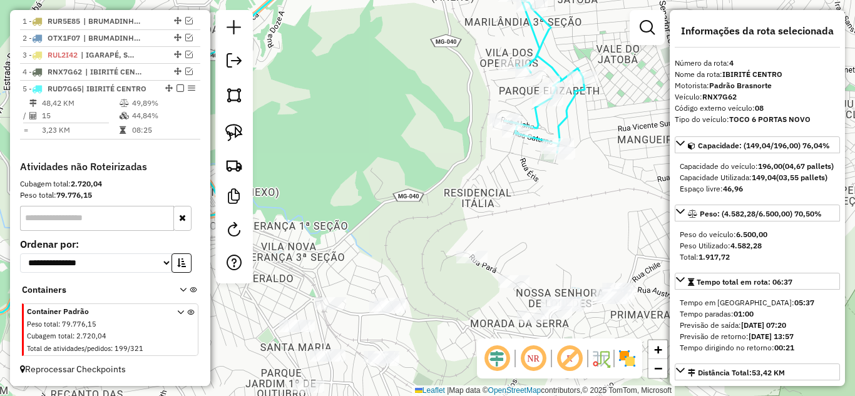
click at [568, 112] on icon at bounding box center [365, 99] width 438 height 276
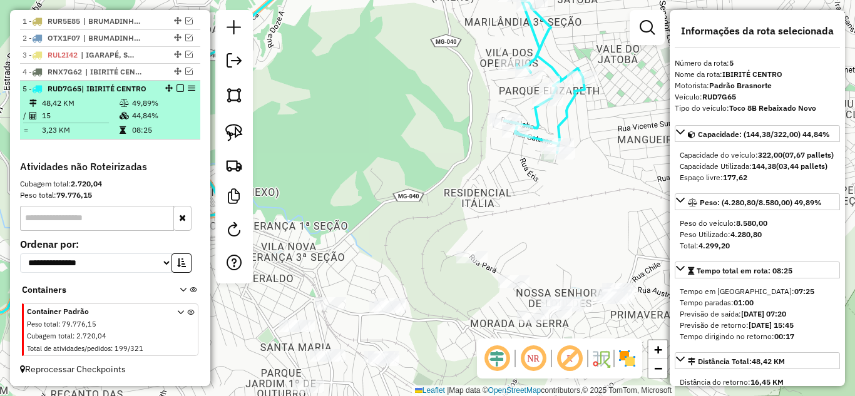
click at [176, 86] on em at bounding box center [180, 88] width 8 height 8
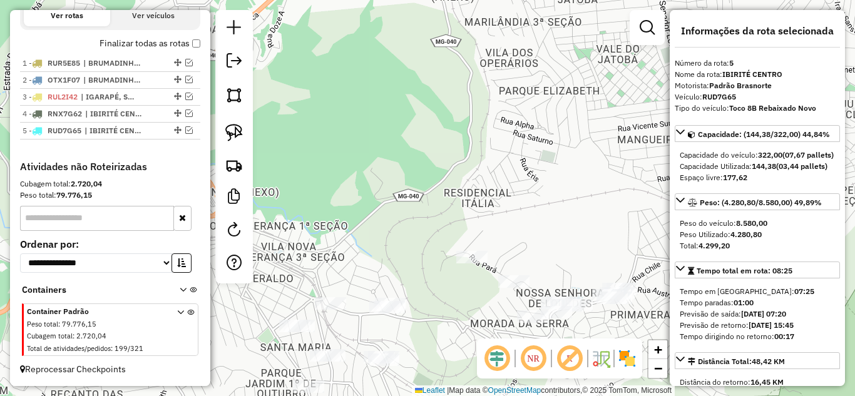
scroll to position [439, 0]
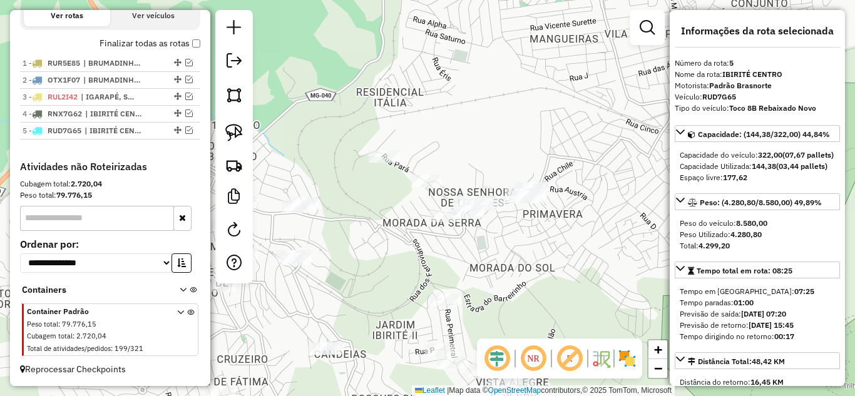
drag, startPoint x: 603, startPoint y: 197, endPoint x: 553, endPoint y: 131, distance: 83.1
click at [543, 120] on div "Janela de atendimento Grade de atendimento Capacidade Transportadoras Veículos …" at bounding box center [427, 198] width 855 height 396
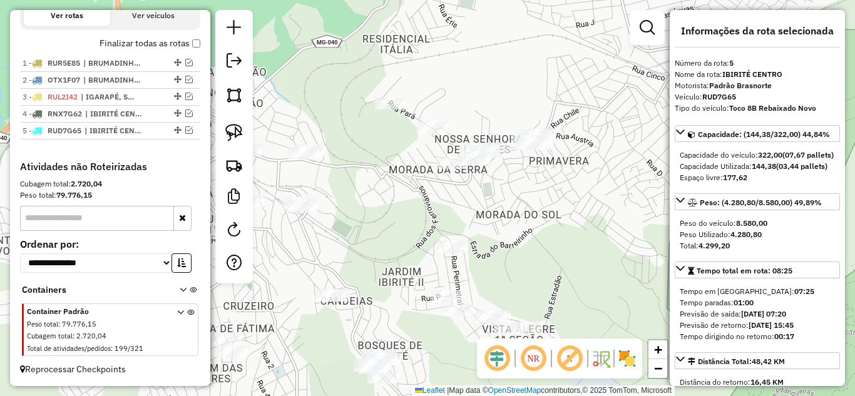
drag, startPoint x: 344, startPoint y: 161, endPoint x: 375, endPoint y: 193, distance: 43.8
click at [419, 202] on div "Janela de atendimento Grade de atendimento Capacidade Transportadoras Veículos …" at bounding box center [427, 198] width 855 height 396
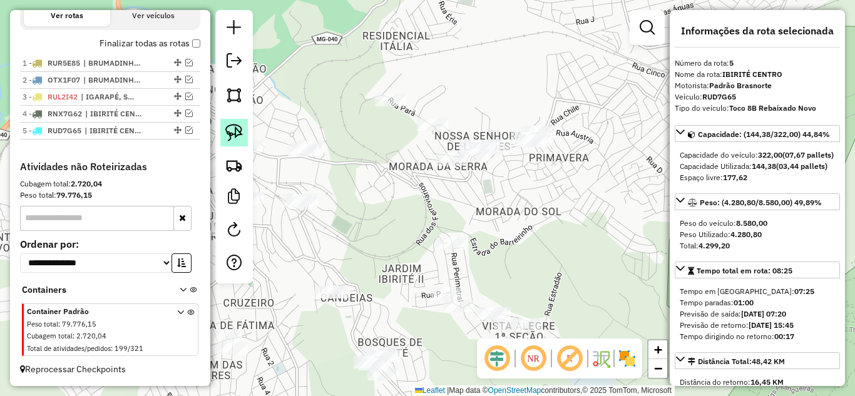
click at [237, 132] on img at bounding box center [234, 133] width 18 height 18
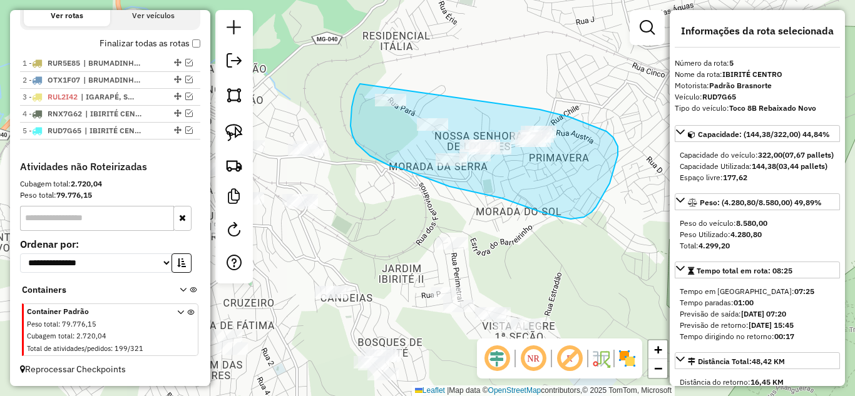
drag, startPoint x: 357, startPoint y: 89, endPoint x: 460, endPoint y: 90, distance: 103.3
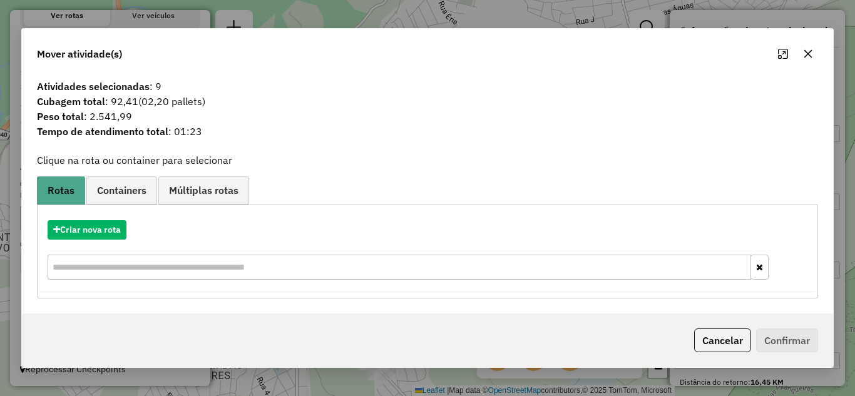
drag, startPoint x: 807, startPoint y: 51, endPoint x: 620, endPoint y: 180, distance: 228.1
click at [805, 51] on icon "button" at bounding box center [808, 54] width 10 height 10
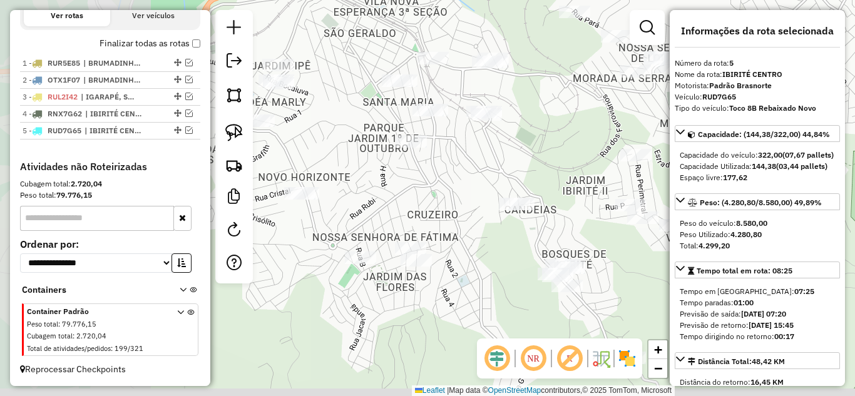
drag, startPoint x: 630, startPoint y: 218, endPoint x: 680, endPoint y: 141, distance: 92.2
click at [738, 152] on hb-router-mapa "Informações da Sessão 979461 - [DATE] Criação: [DATE] 17:10 Depósito: BrasNorte…" at bounding box center [427, 198] width 855 height 396
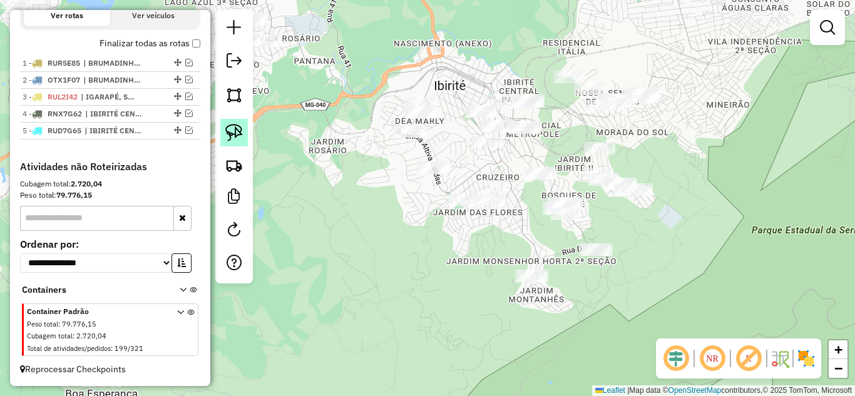
click at [239, 136] on img at bounding box center [234, 133] width 18 height 18
drag, startPoint x: 447, startPoint y: 126, endPoint x: 447, endPoint y: 94, distance: 31.9
click at [247, 138] on link at bounding box center [234, 133] width 28 height 28
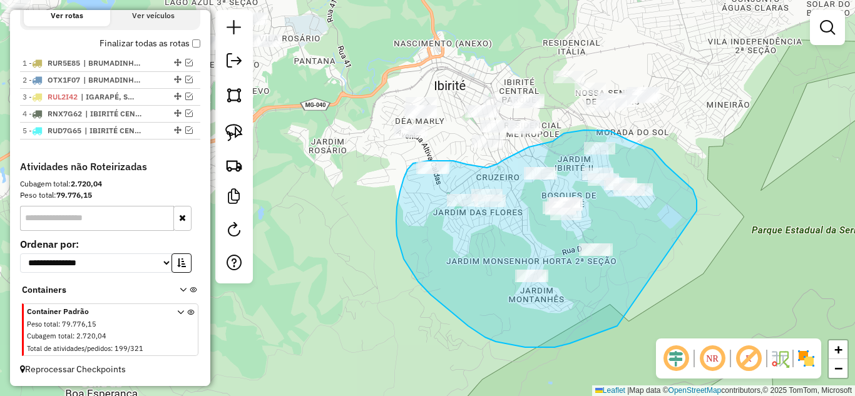
drag, startPoint x: 697, startPoint y: 211, endPoint x: 658, endPoint y: 273, distance: 73.1
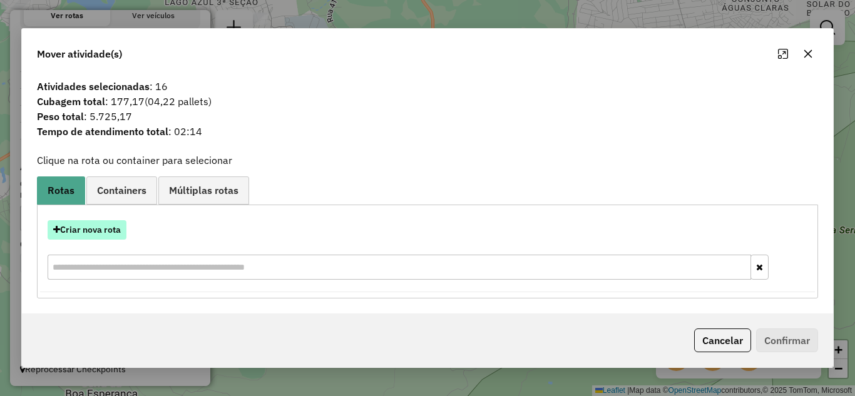
drag, startPoint x: 79, startPoint y: 230, endPoint x: 88, endPoint y: 227, distance: 9.7
click at [88, 227] on button "Criar nova rota" at bounding box center [87, 229] width 79 height 19
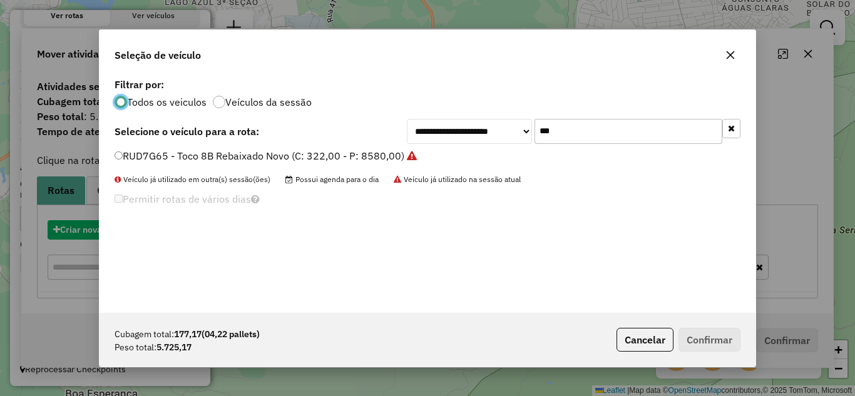
scroll to position [7, 4]
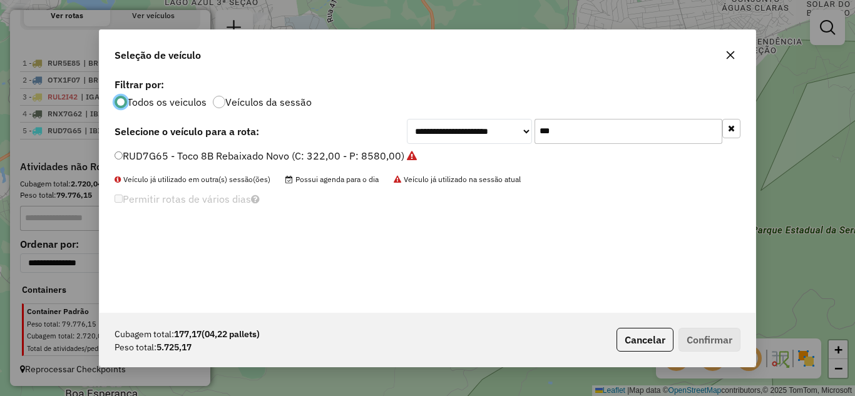
click at [604, 131] on input "***" at bounding box center [628, 131] width 188 height 25
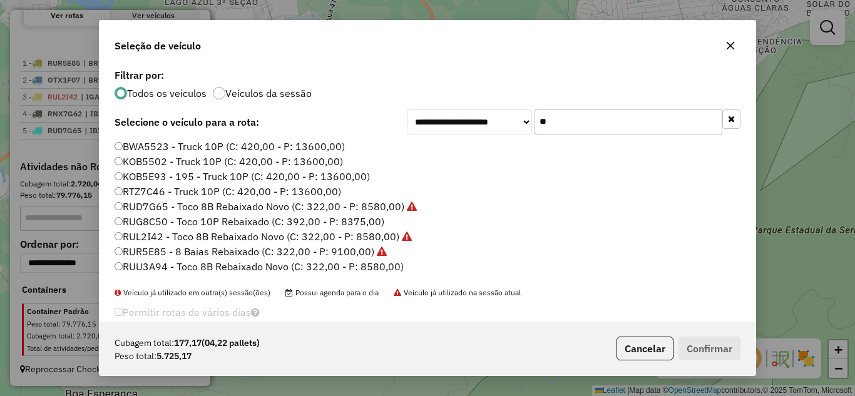
type input "*"
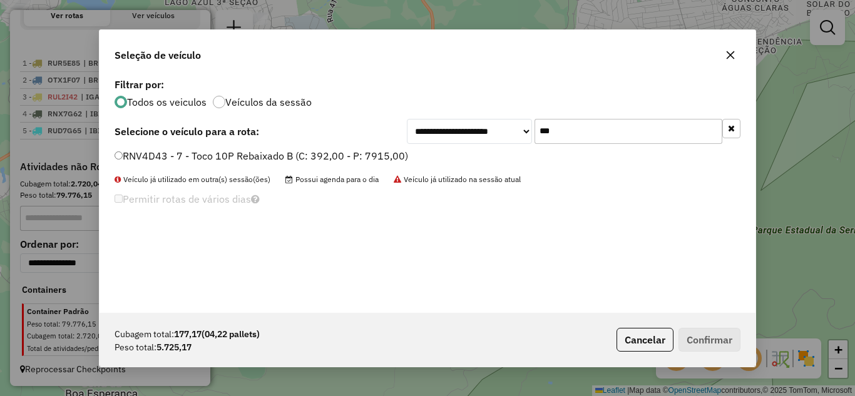
type input "***"
click at [732, 337] on button "Confirmar" at bounding box center [709, 340] width 62 height 24
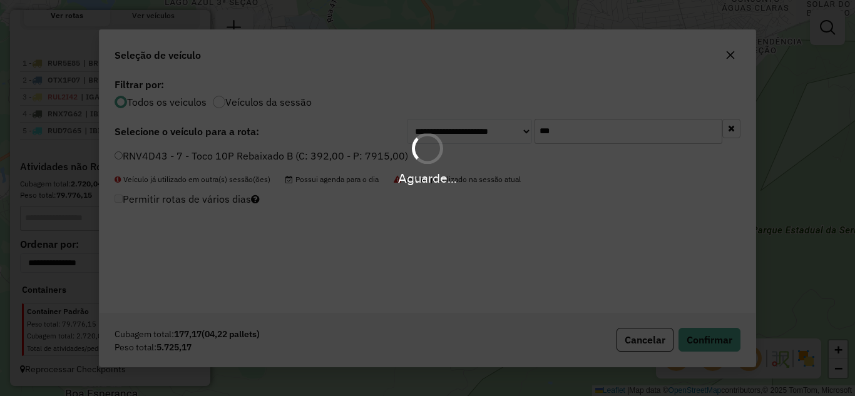
scroll to position [481, 0]
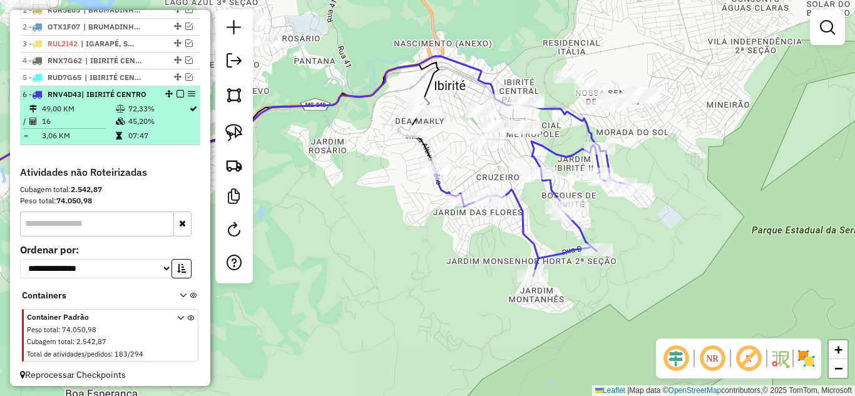
click at [176, 98] on em at bounding box center [180, 94] width 8 height 8
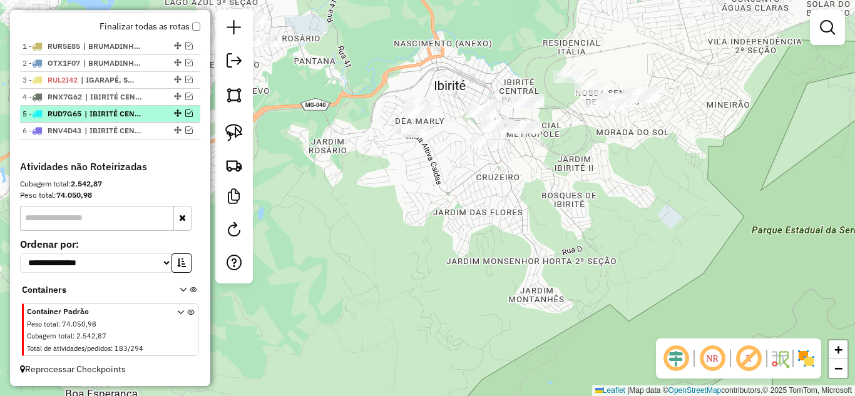
scroll to position [456, 0]
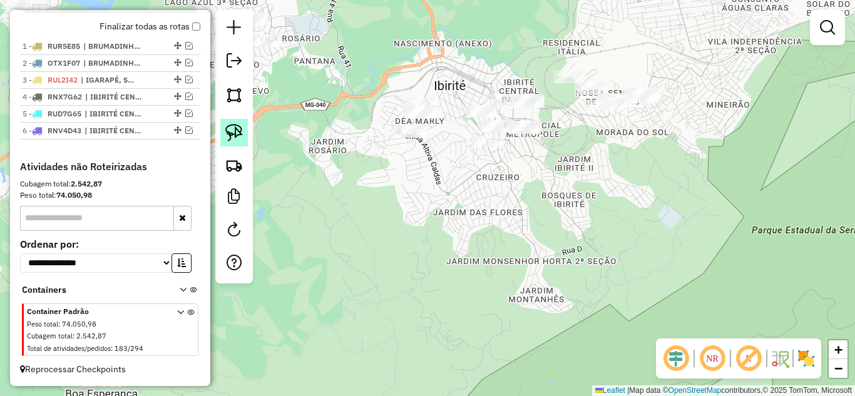
click at [230, 131] on img at bounding box center [234, 133] width 18 height 18
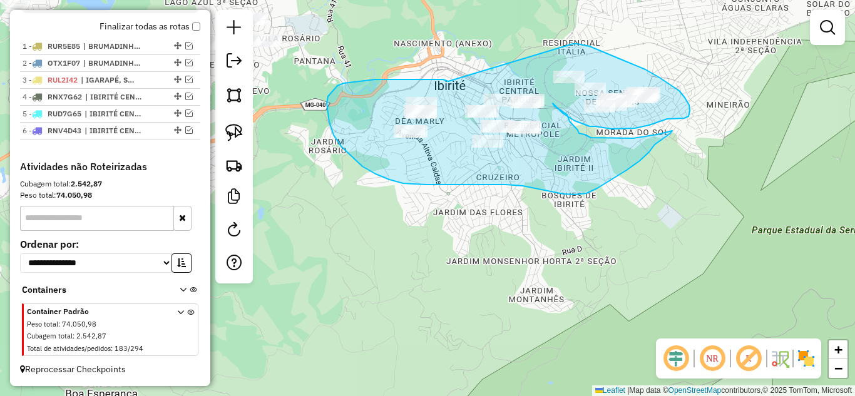
drag, startPoint x: 402, startPoint y: 79, endPoint x: 572, endPoint y: 46, distance: 173.5
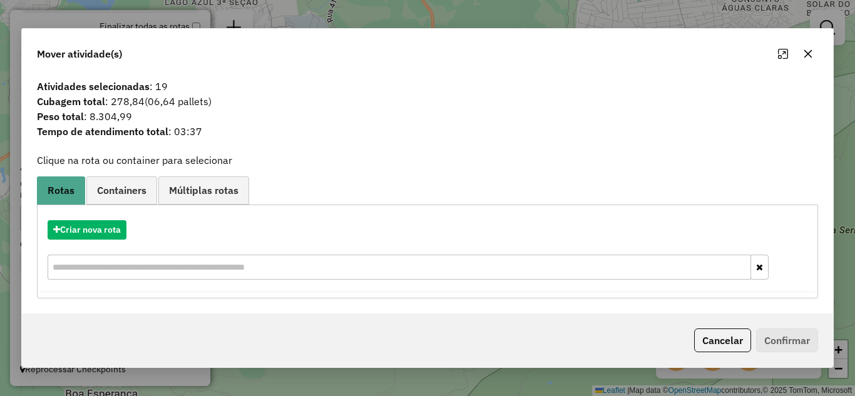
click at [808, 54] on icon "button" at bounding box center [808, 53] width 8 height 8
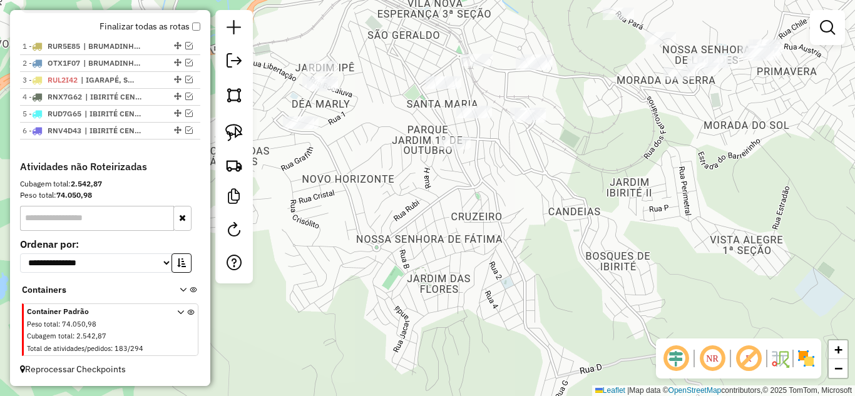
drag, startPoint x: 503, startPoint y: 191, endPoint x: 439, endPoint y: 176, distance: 65.6
click at [501, 195] on div "Janela de atendimento Grade de atendimento Capacidade Transportadoras Veículos …" at bounding box center [427, 198] width 855 height 396
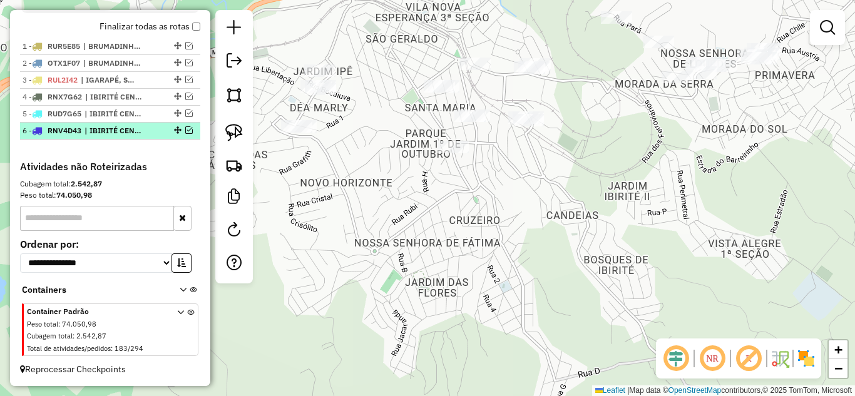
click at [185, 130] on em at bounding box center [189, 130] width 8 height 8
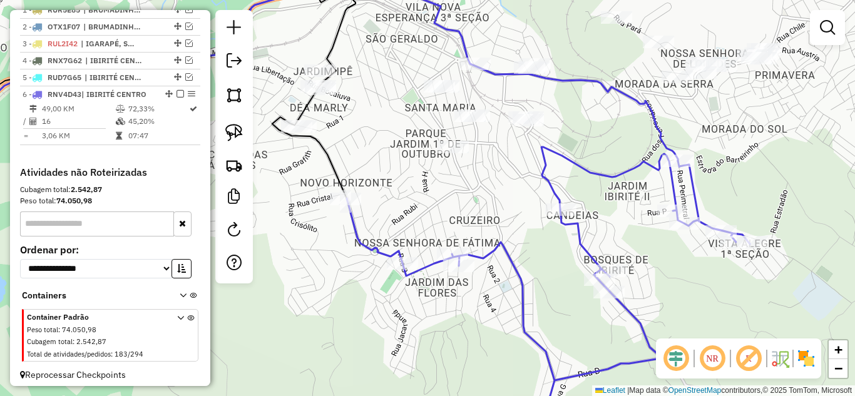
select select "*********"
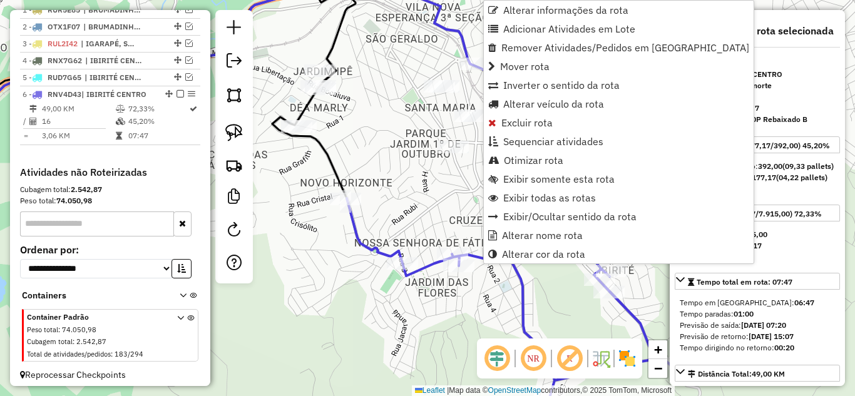
scroll to position [498, 0]
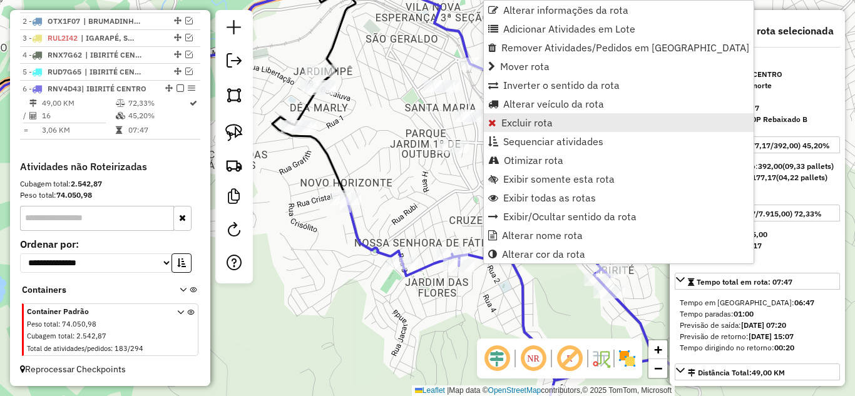
click at [522, 123] on span "Excluir rota" at bounding box center [526, 123] width 51 height 10
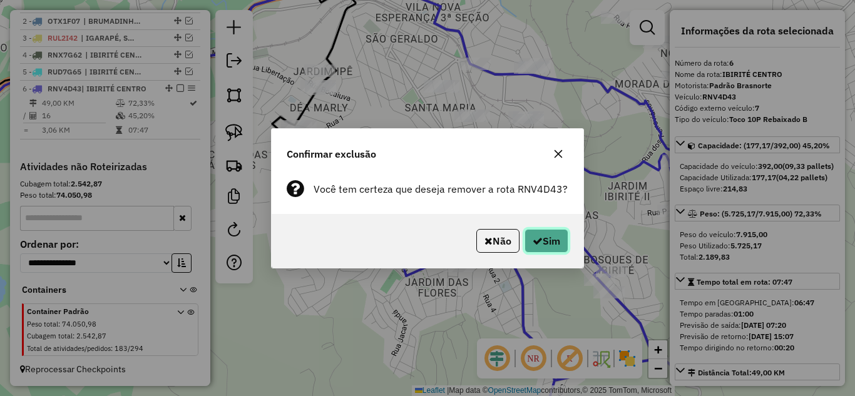
click at [542, 232] on button "Sim" at bounding box center [546, 241] width 44 height 24
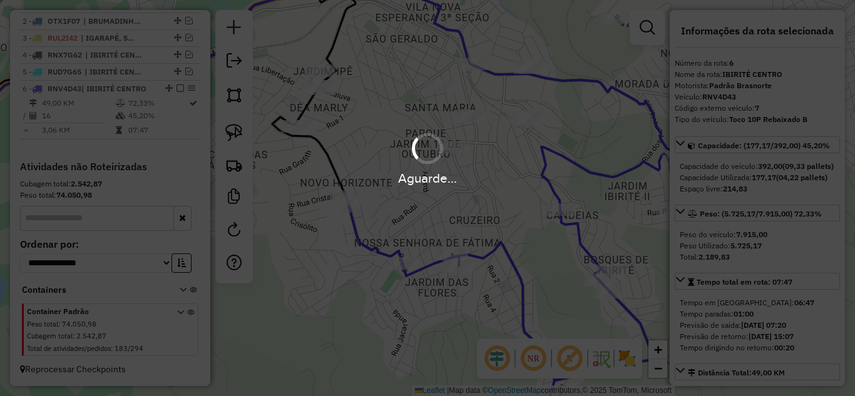
scroll to position [439, 0]
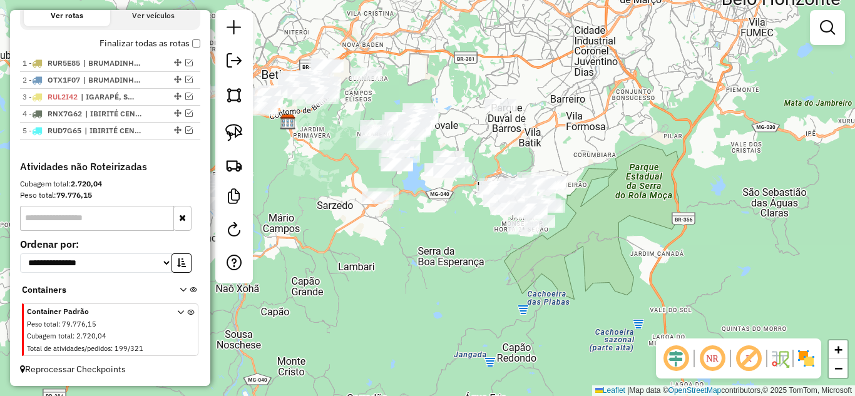
drag, startPoint x: 475, startPoint y: 253, endPoint x: 478, endPoint y: 225, distance: 27.7
click at [466, 258] on div "Janela de atendimento Grade de atendimento Capacidade Transportadoras Veículos …" at bounding box center [427, 198] width 855 height 396
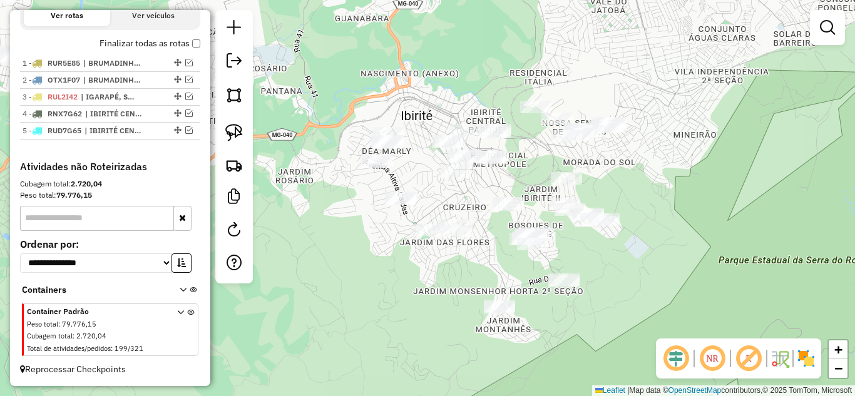
drag, startPoint x: 576, startPoint y: 195, endPoint x: 487, endPoint y: 161, distance: 95.1
click at [487, 163] on div "Janela de atendimento Grade de atendimento Capacidade Transportadoras Veículos …" at bounding box center [427, 198] width 855 height 396
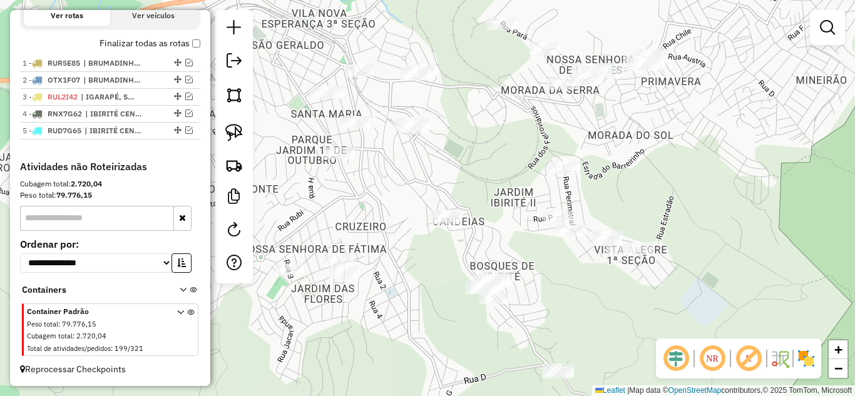
drag, startPoint x: 483, startPoint y: 148, endPoint x: 503, endPoint y: 115, distance: 38.7
click at [503, 115] on div "Janela de atendimento Grade de atendimento Capacidade Transportadoras Veículos …" at bounding box center [427, 198] width 855 height 396
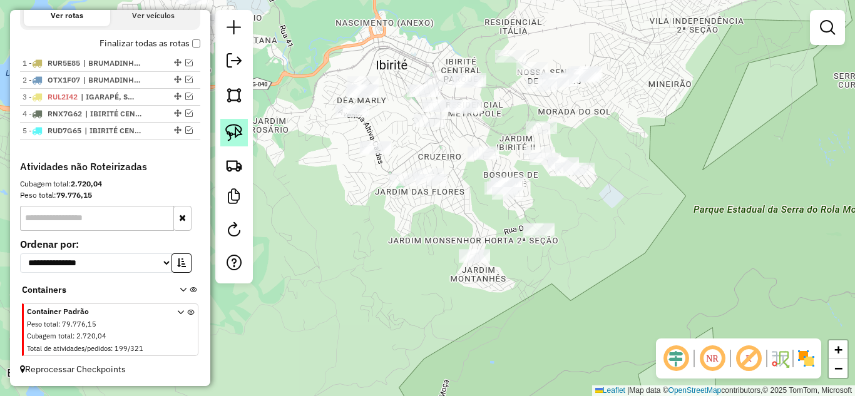
click at [228, 129] on img at bounding box center [234, 133] width 18 height 18
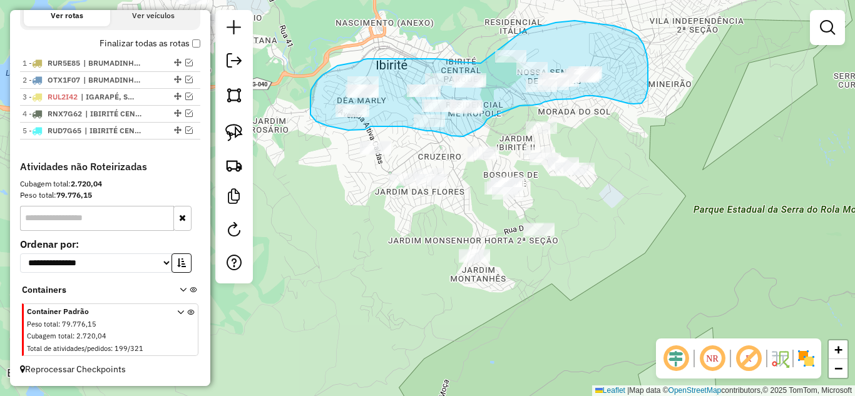
drag, startPoint x: 481, startPoint y: 63, endPoint x: 454, endPoint y: 11, distance: 58.5
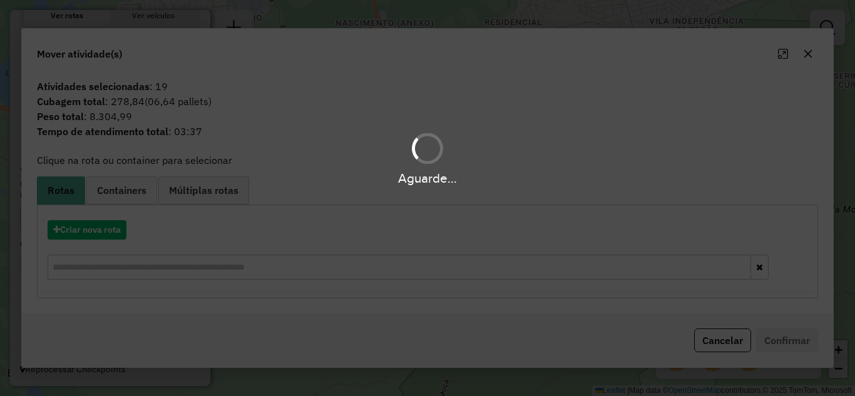
click at [809, 51] on div "Aguarde..." at bounding box center [427, 198] width 855 height 396
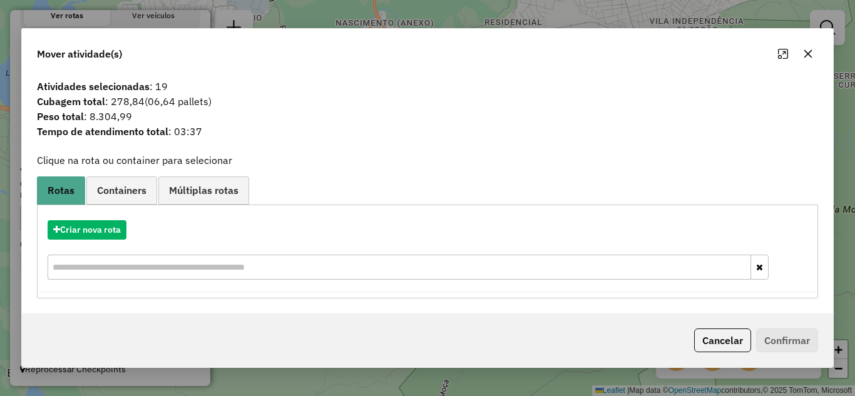
drag, startPoint x: 809, startPoint y: 53, endPoint x: 577, endPoint y: 69, distance: 232.1
click at [808, 53] on icon "button" at bounding box center [808, 53] width 8 height 8
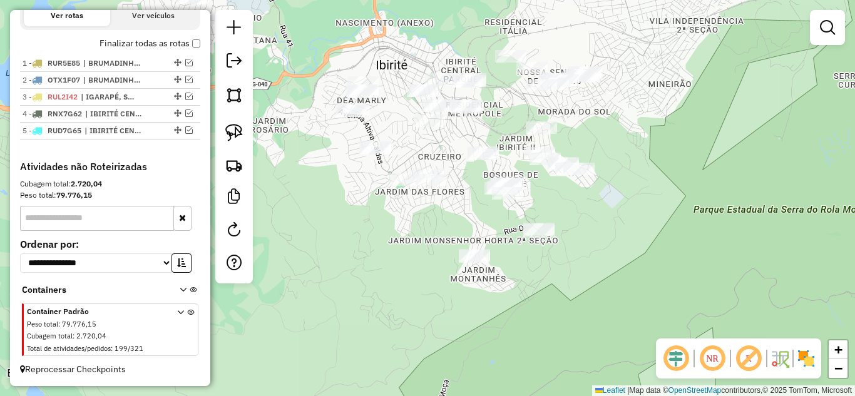
drag, startPoint x: 235, startPoint y: 134, endPoint x: 248, endPoint y: 136, distance: 13.4
click at [234, 135] on img at bounding box center [234, 133] width 18 height 18
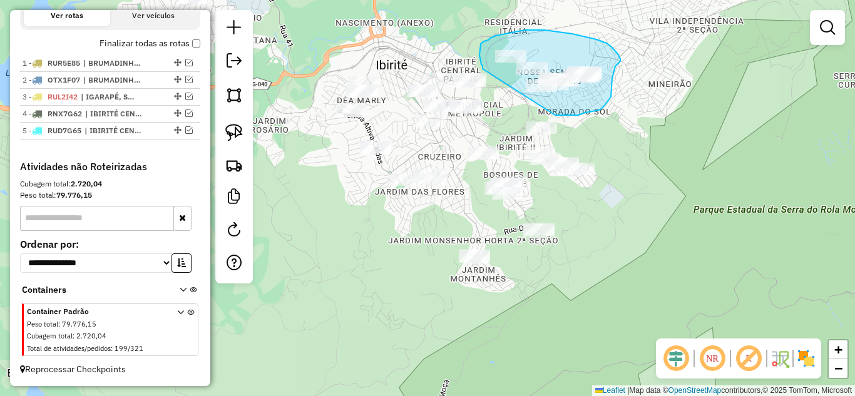
drag, startPoint x: 578, startPoint y: 115, endPoint x: 486, endPoint y: 71, distance: 101.9
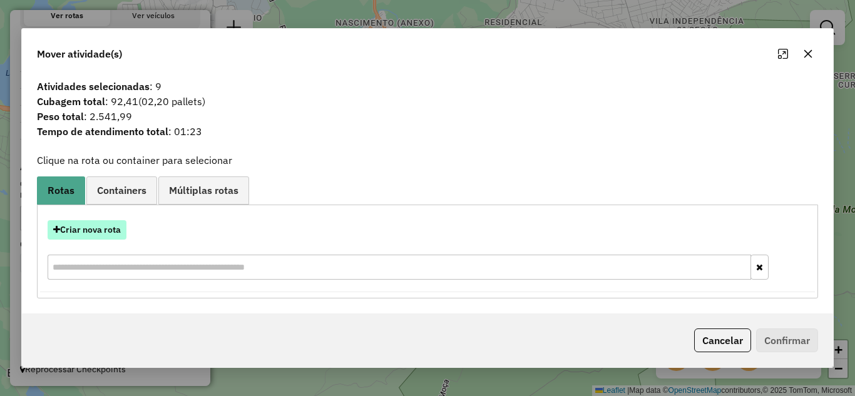
click at [102, 230] on button "Criar nova rota" at bounding box center [87, 229] width 79 height 19
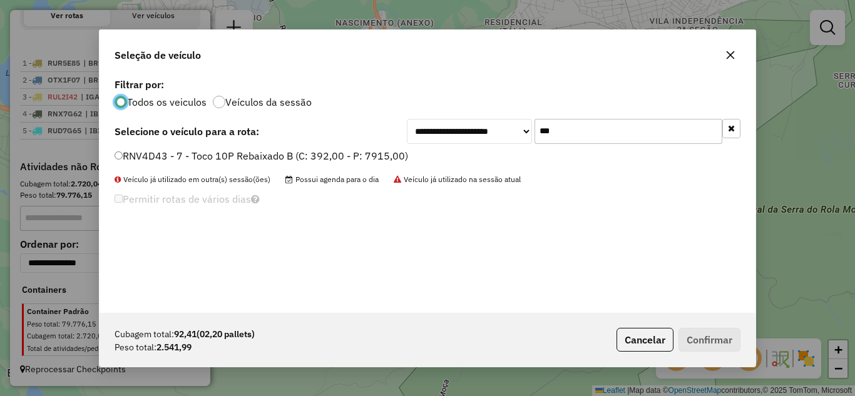
scroll to position [7, 4]
click at [634, 139] on input "***" at bounding box center [628, 131] width 188 height 25
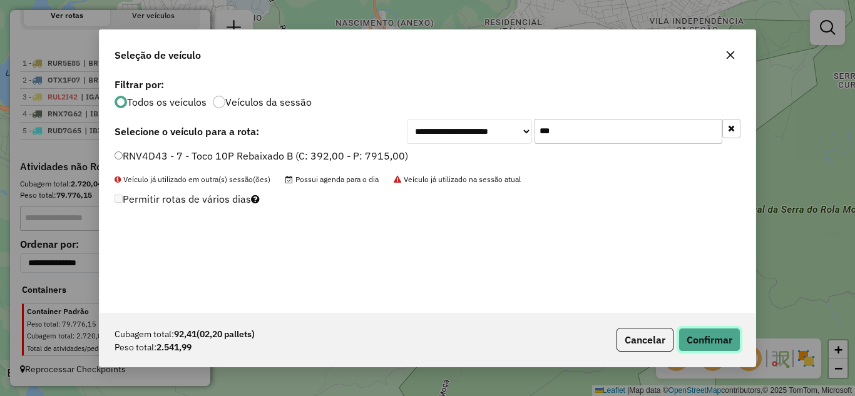
click at [699, 333] on button "Confirmar" at bounding box center [709, 340] width 62 height 24
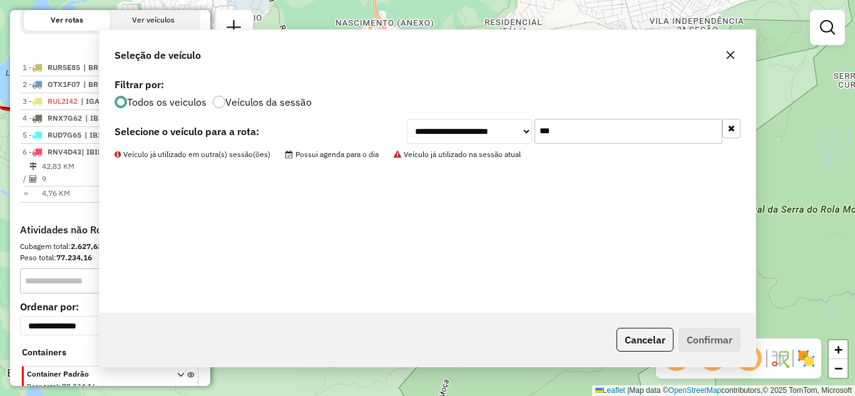
scroll to position [514, 0]
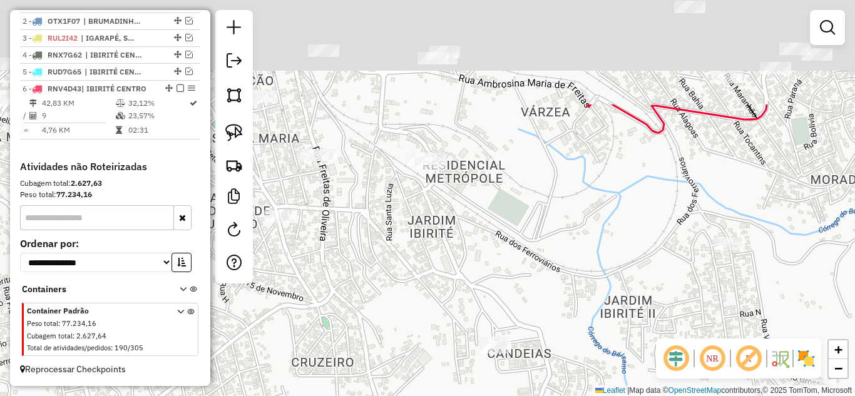
drag, startPoint x: 456, startPoint y: 265, endPoint x: 487, endPoint y: 299, distance: 46.9
click at [457, 318] on div "Janela de atendimento Grade de atendimento Capacidade Transportadoras Veículos …" at bounding box center [427, 198] width 855 height 396
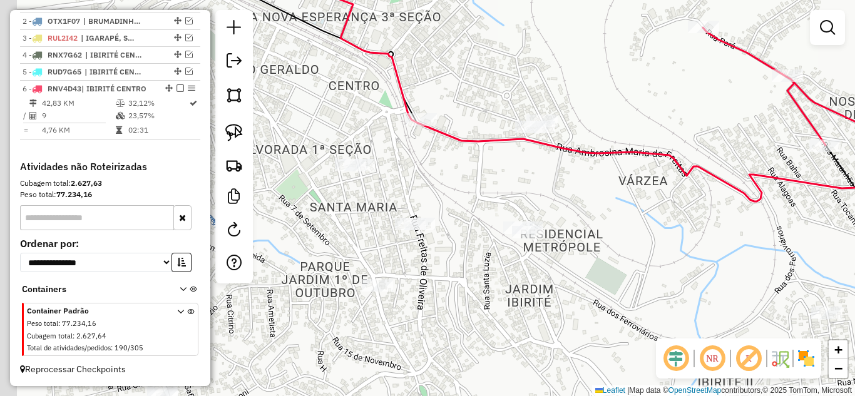
drag, startPoint x: 381, startPoint y: 131, endPoint x: 431, endPoint y: 158, distance: 56.8
click at [477, 166] on div "Janela de atendimento Grade de atendimento Capacidade Transportadoras Veículos …" at bounding box center [427, 198] width 855 height 396
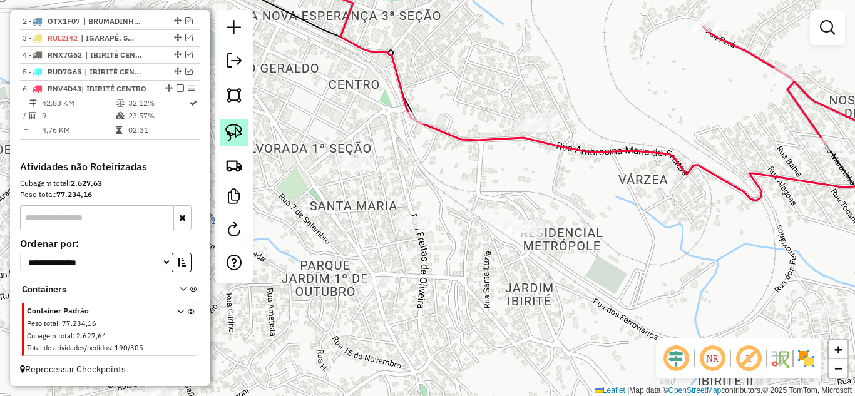
click at [232, 130] on img at bounding box center [234, 133] width 18 height 18
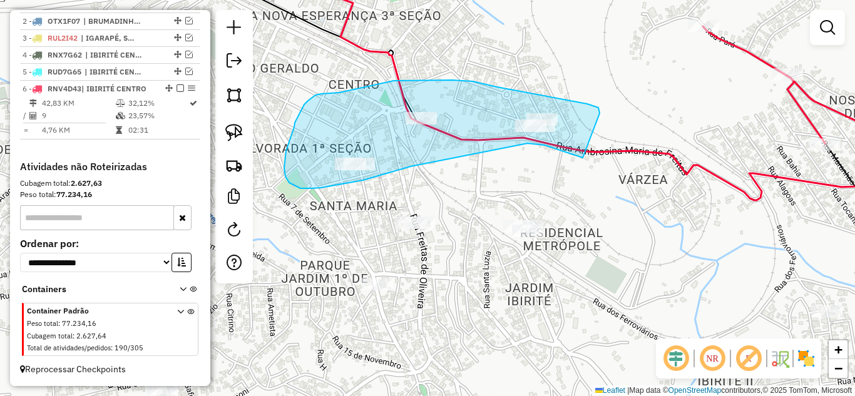
drag, startPoint x: 600, startPoint y: 112, endPoint x: 676, endPoint y: 182, distance: 103.6
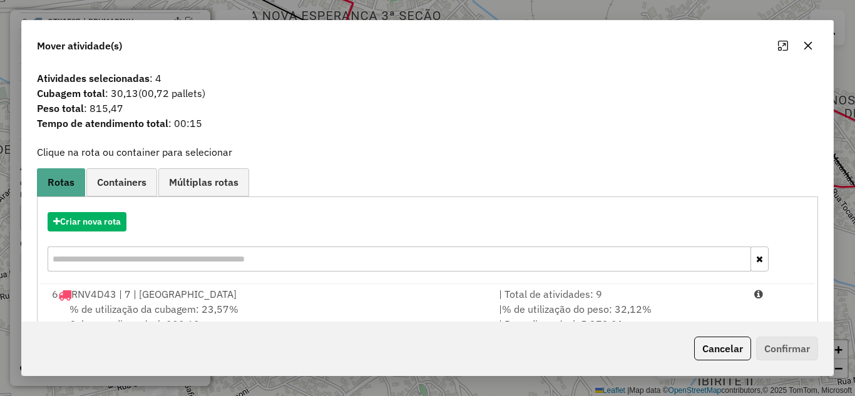
drag, startPoint x: 611, startPoint y: 293, endPoint x: 798, endPoint y: 354, distance: 196.9
click at [613, 295] on div "| Total de atividades: 9" at bounding box center [618, 294] width 255 height 15
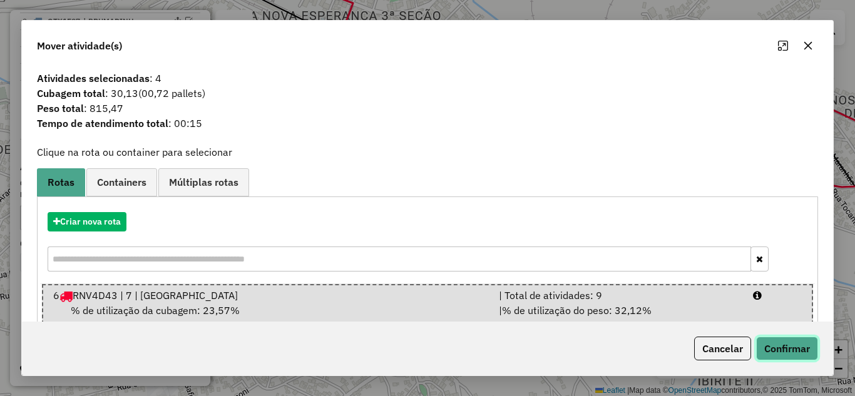
click at [811, 353] on button "Confirmar" at bounding box center [787, 349] width 62 height 24
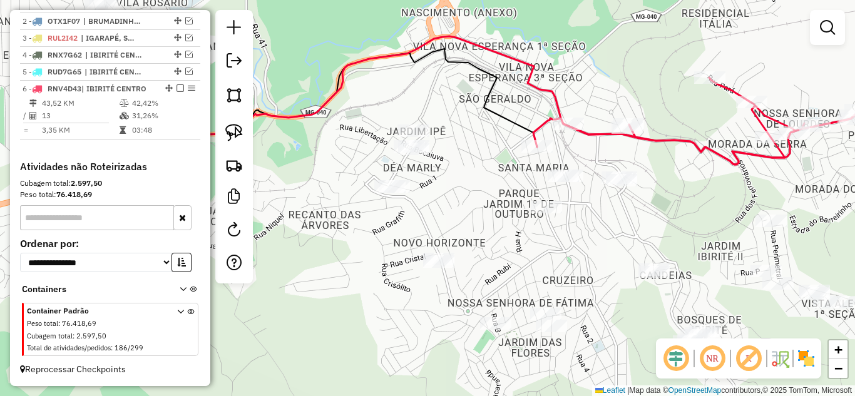
drag, startPoint x: 467, startPoint y: 185, endPoint x: 588, endPoint y: 161, distance: 122.5
click at [588, 161] on div "Janela de atendimento Grade de atendimento Capacidade Transportadoras Veículos …" at bounding box center [427, 198] width 855 height 396
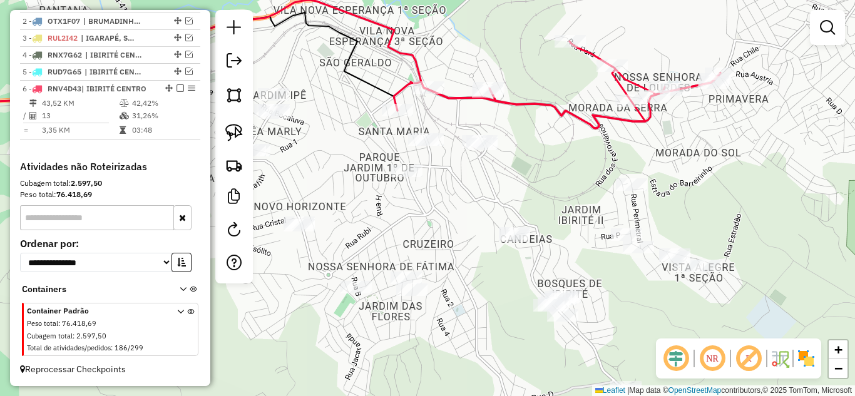
drag, startPoint x: 713, startPoint y: 188, endPoint x: 569, endPoint y: 156, distance: 147.4
click at [573, 153] on div "Janela de atendimento Grade de atendimento Capacidade Transportadoras Veículos …" at bounding box center [427, 198] width 855 height 396
click at [234, 134] on img at bounding box center [234, 133] width 18 height 18
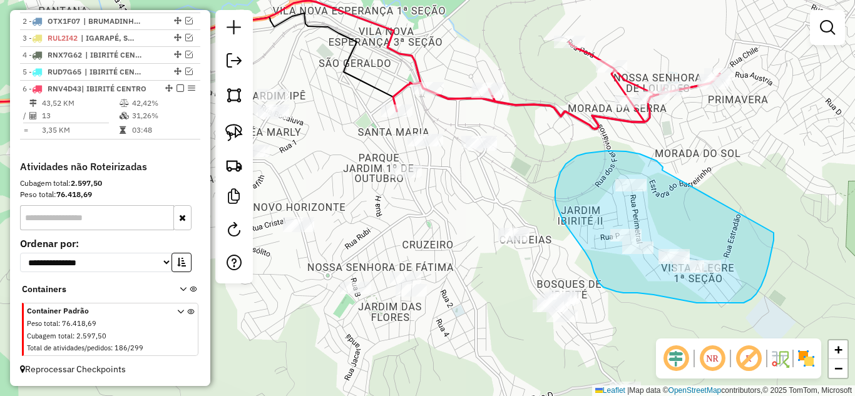
drag, startPoint x: 656, startPoint y: 161, endPoint x: 762, endPoint y: 223, distance: 122.3
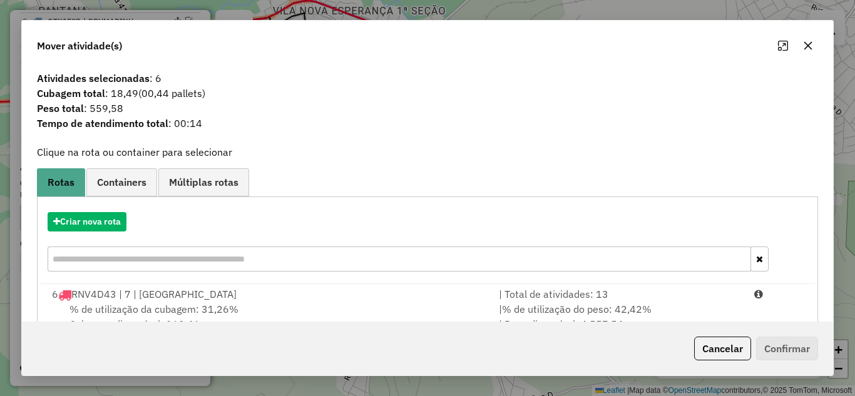
drag, startPoint x: 602, startPoint y: 297, endPoint x: 785, endPoint y: 359, distance: 193.5
click at [611, 298] on div "| Total de atividades: 13" at bounding box center [618, 294] width 255 height 15
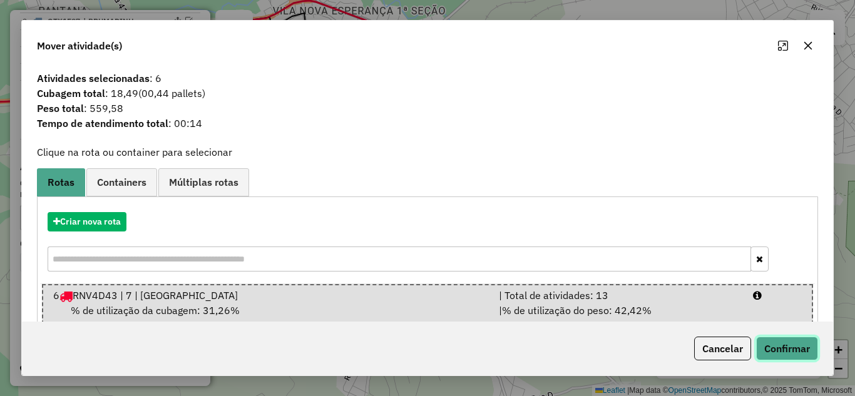
click at [802, 347] on button "Confirmar" at bounding box center [787, 349] width 62 height 24
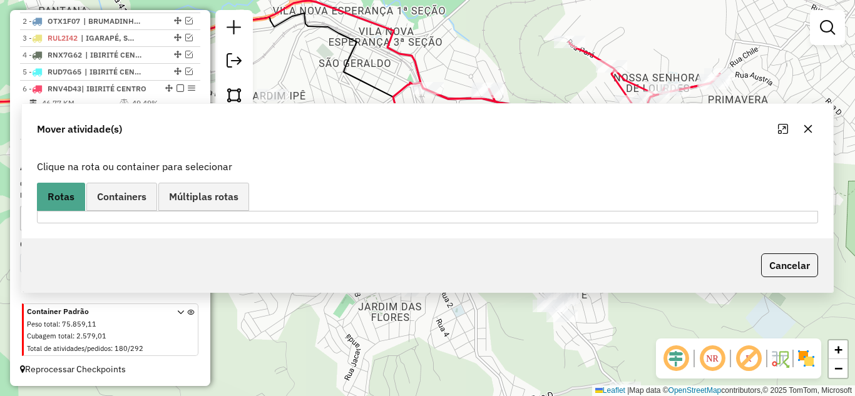
scroll to position [498, 0]
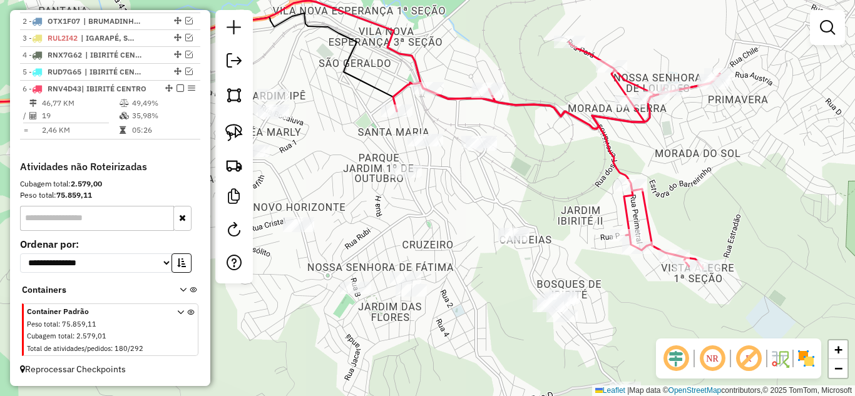
click at [538, 99] on icon at bounding box center [556, 155] width 327 height 227
select select "*********"
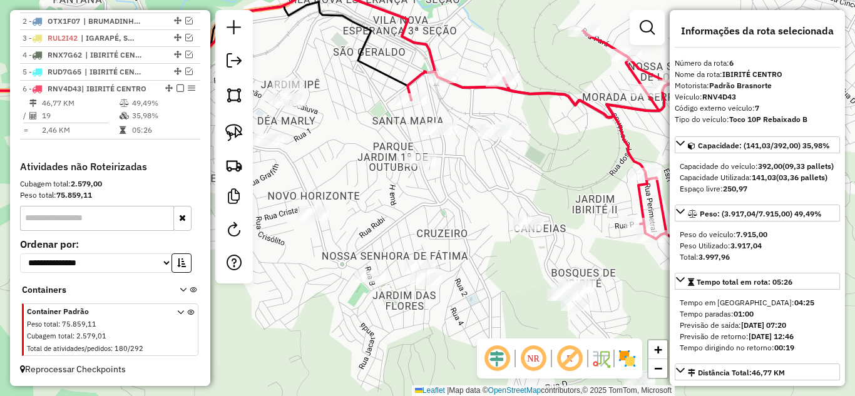
drag, startPoint x: 566, startPoint y: 190, endPoint x: 553, endPoint y: 155, distance: 37.4
click at [584, 173] on div "Janela de atendimento Grade de atendimento Capacidade Transportadoras Veículos …" at bounding box center [427, 198] width 855 height 396
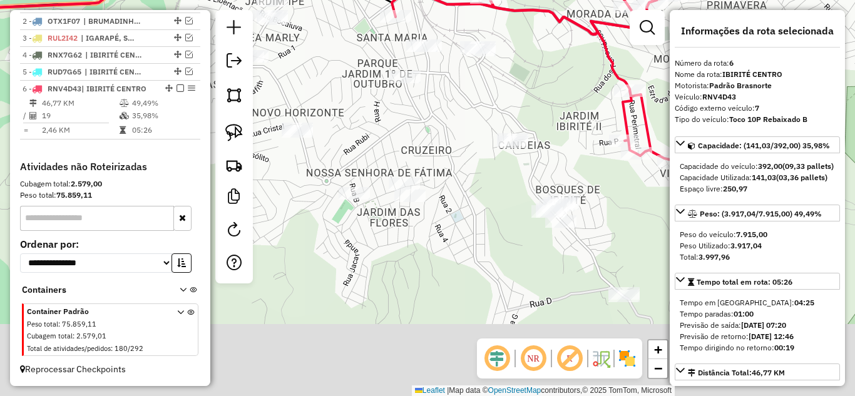
drag, startPoint x: 563, startPoint y: 175, endPoint x: 546, endPoint y: 95, distance: 81.7
click at [546, 95] on div "Janela de atendimento Grade de atendimento Capacidade Transportadoras Veículos …" at bounding box center [427, 198] width 855 height 396
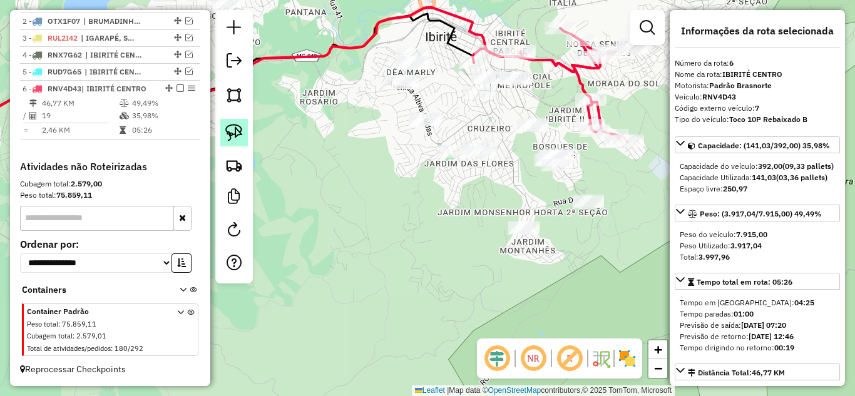
click at [237, 135] on img at bounding box center [234, 133] width 18 height 18
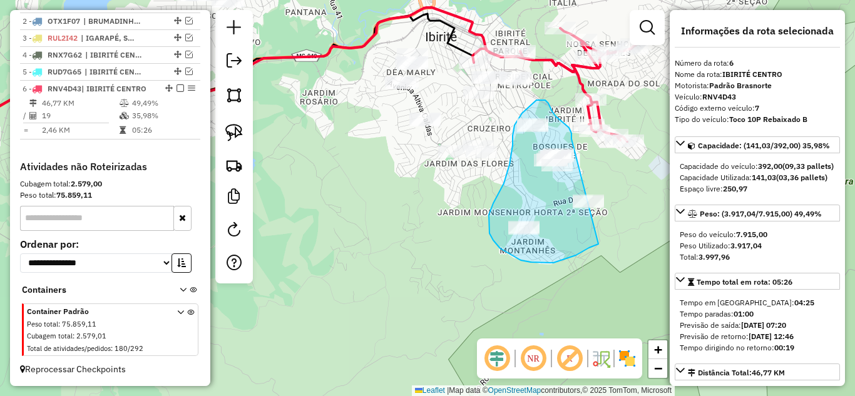
drag, startPoint x: 571, startPoint y: 139, endPoint x: 645, endPoint y: 196, distance: 93.6
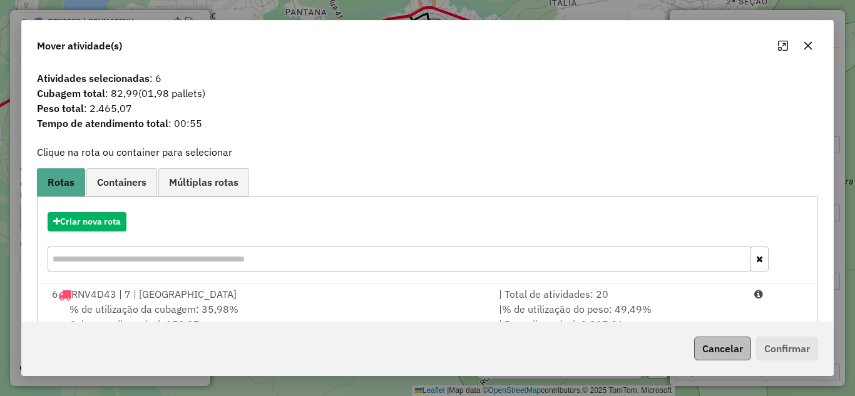
drag, startPoint x: 589, startPoint y: 298, endPoint x: 726, endPoint y: 338, distance: 142.8
click at [595, 299] on div "| Total de atividades: 20" at bounding box center [618, 294] width 255 height 15
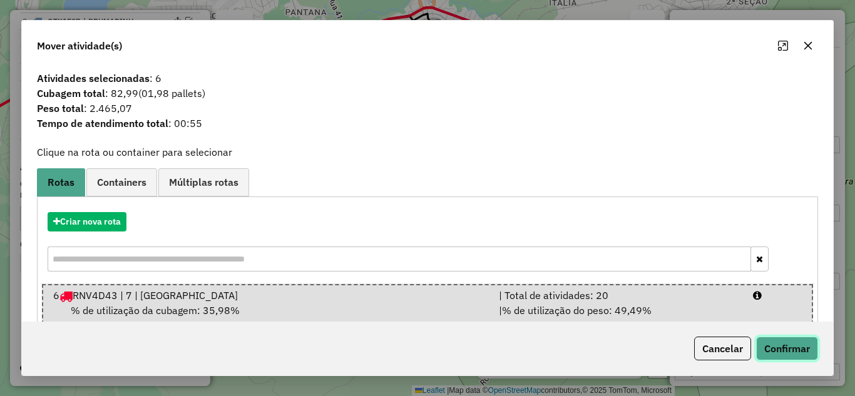
click at [788, 351] on button "Confirmar" at bounding box center [787, 349] width 62 height 24
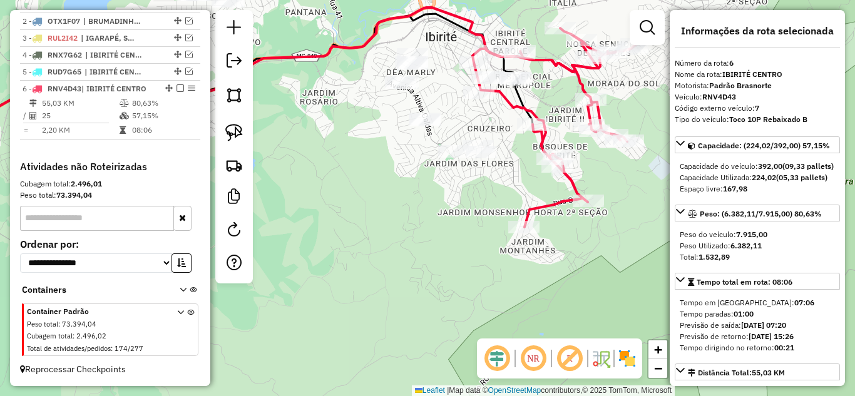
click at [562, 65] on icon at bounding box center [553, 127] width 163 height 199
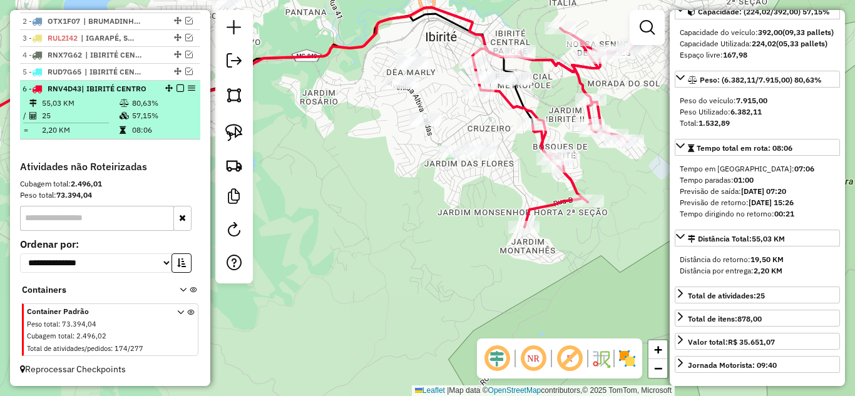
scroll to position [125, 0]
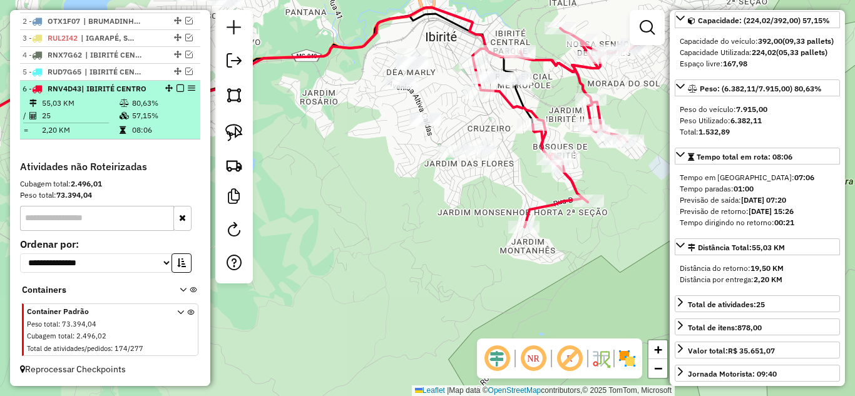
click at [176, 89] on em at bounding box center [180, 88] width 8 height 8
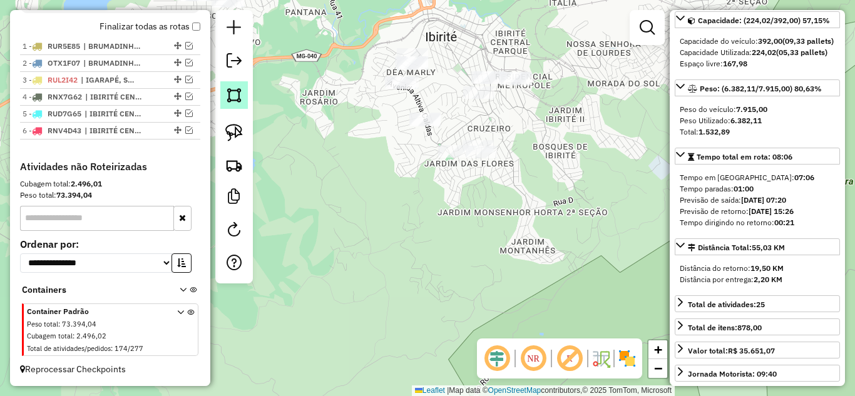
scroll to position [456, 0]
click at [228, 133] on img at bounding box center [234, 133] width 18 height 18
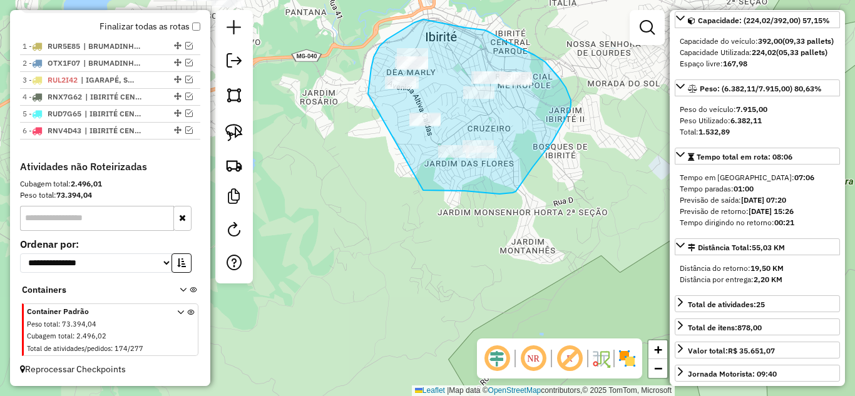
drag, startPoint x: 488, startPoint y: 193, endPoint x: 365, endPoint y: 105, distance: 151.6
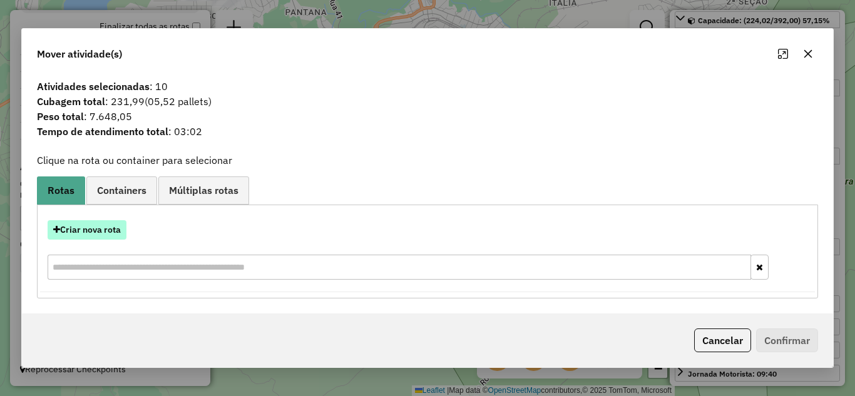
click at [104, 225] on button "Criar nova rota" at bounding box center [87, 229] width 79 height 19
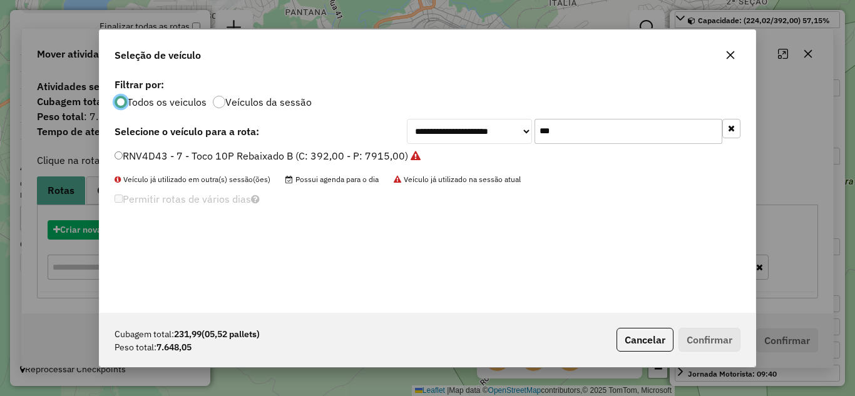
scroll to position [7, 4]
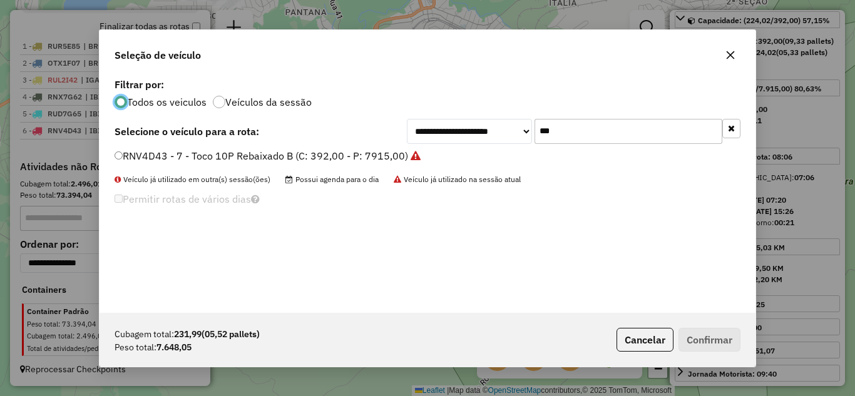
click at [586, 128] on input "***" at bounding box center [628, 131] width 188 height 25
type input "*"
type input "***"
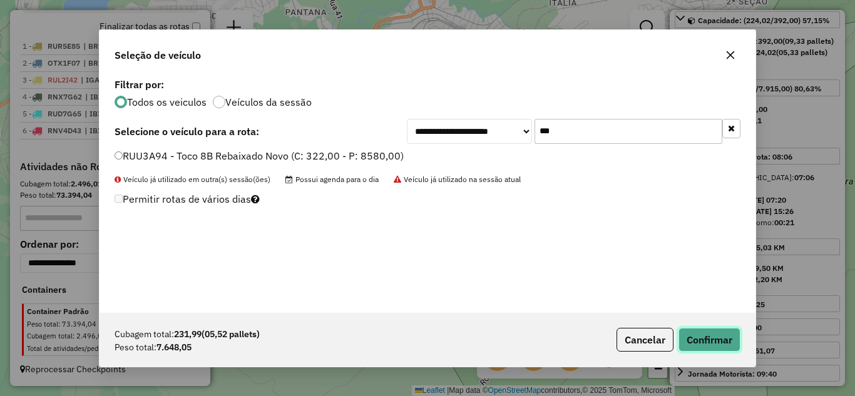
click at [728, 347] on button "Confirmar" at bounding box center [709, 340] width 62 height 24
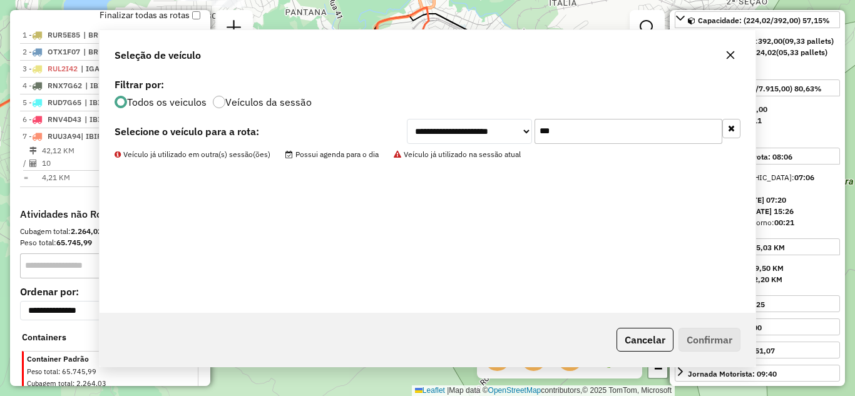
scroll to position [515, 0]
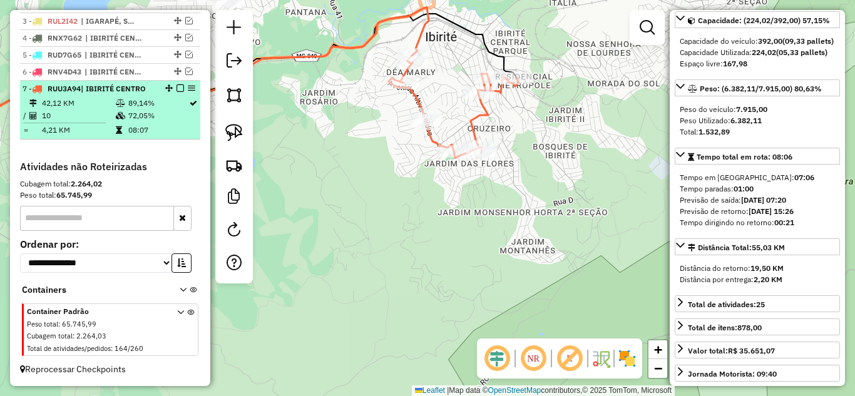
click at [177, 86] on em at bounding box center [180, 88] width 8 height 8
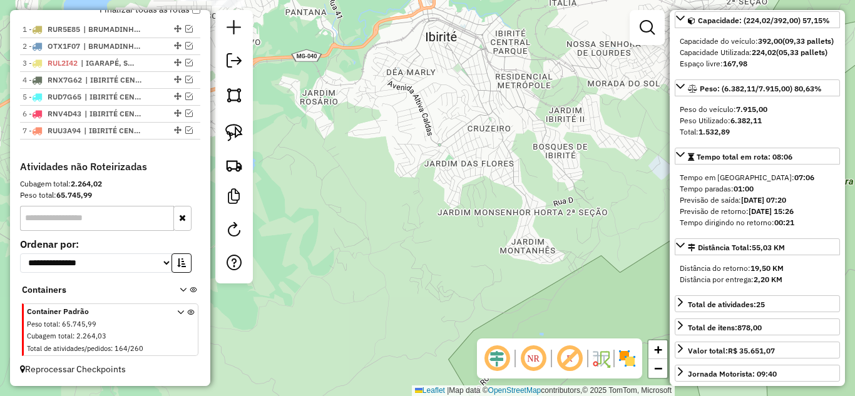
scroll to position [473, 0]
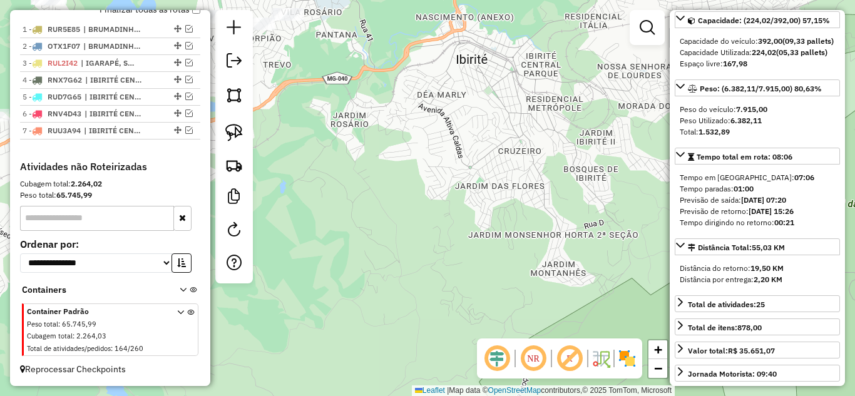
drag, startPoint x: 452, startPoint y: 247, endPoint x: 452, endPoint y: 237, distance: 10.0
click at [457, 243] on div "Janela de atendimento Grade de atendimento Capacidade Transportadoras Veículos …" at bounding box center [427, 198] width 855 height 396
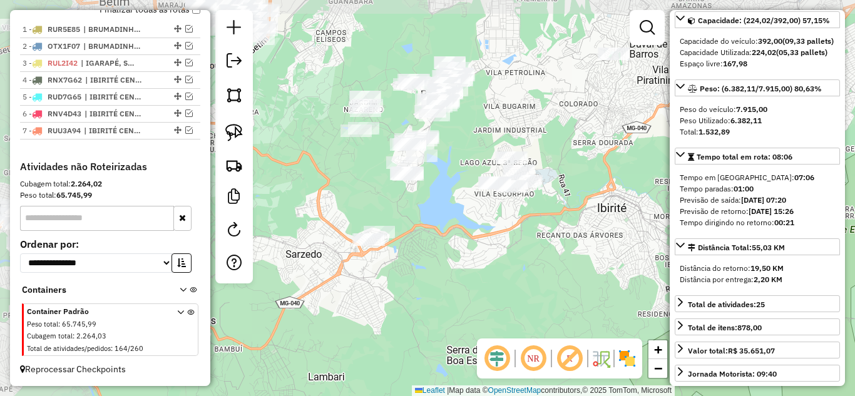
drag, startPoint x: 363, startPoint y: 153, endPoint x: 561, endPoint y: 250, distance: 220.0
click at [561, 251] on div "Janela de atendimento Grade de atendimento Capacidade Transportadoras Veículos …" at bounding box center [427, 198] width 855 height 396
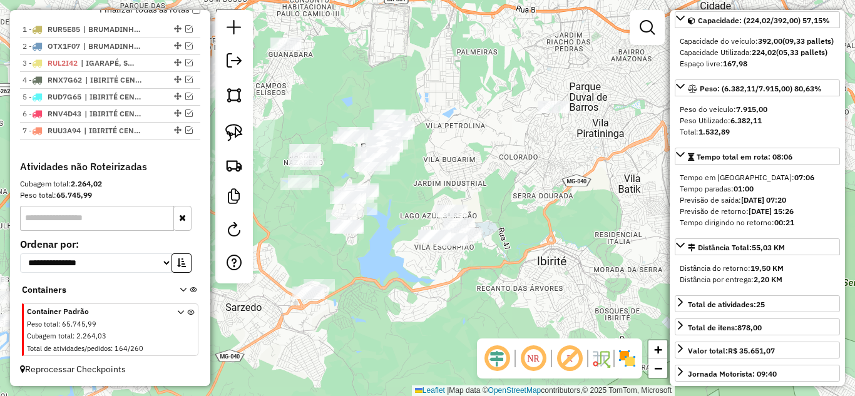
drag, startPoint x: 513, startPoint y: 180, endPoint x: 508, endPoint y: 187, distance: 8.5
click at [508, 187] on div "Janela de atendimento Grade de atendimento Capacidade Transportadoras Veículos …" at bounding box center [427, 198] width 855 height 396
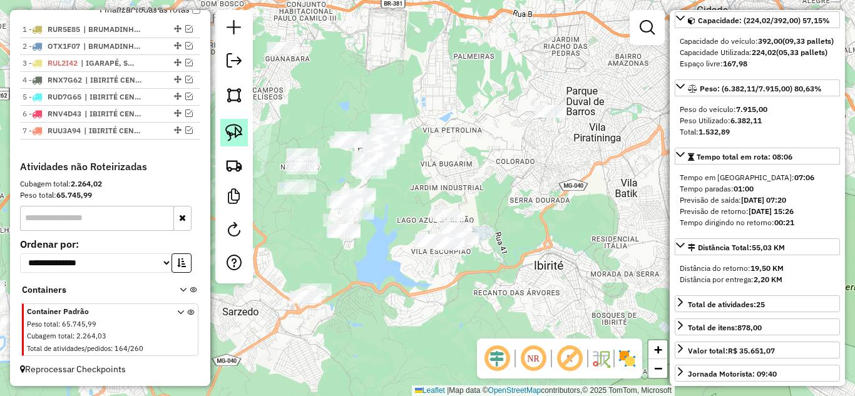
click at [242, 134] on img at bounding box center [234, 133] width 18 height 18
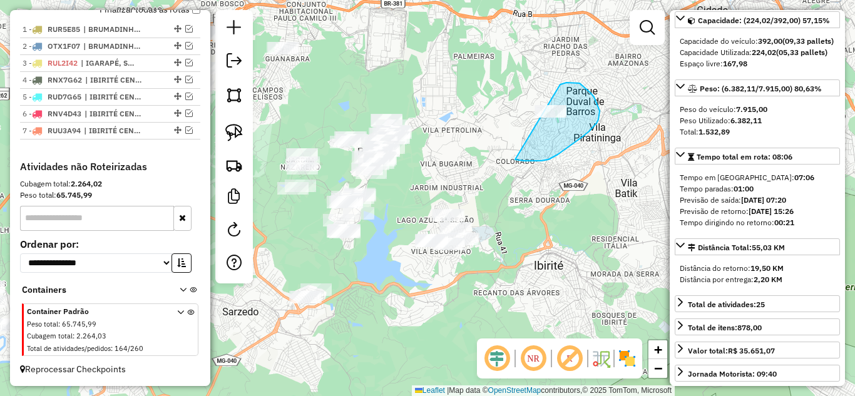
drag, startPoint x: 551, startPoint y: 158, endPoint x: 513, endPoint y: 109, distance: 62.1
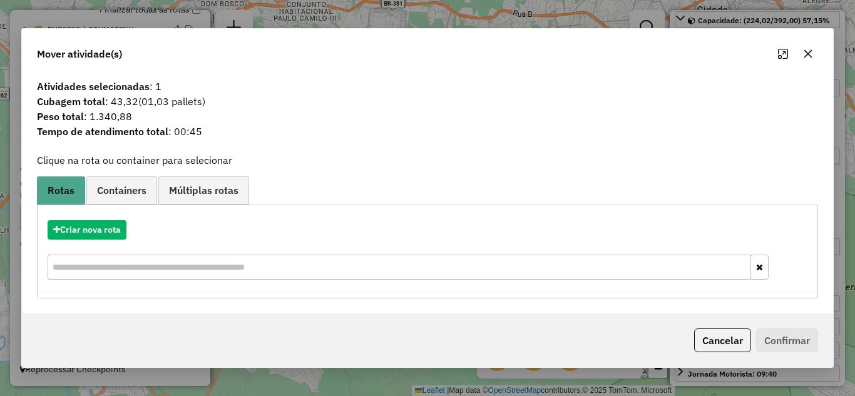
click at [805, 52] on icon "button" at bounding box center [808, 54] width 10 height 10
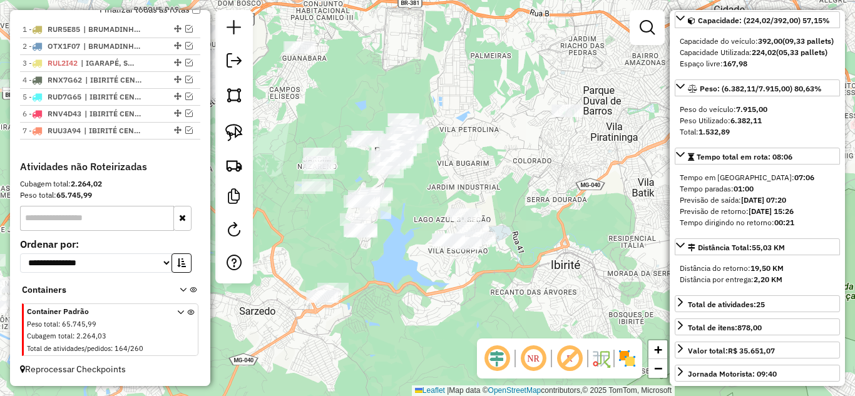
drag, startPoint x: 571, startPoint y: 190, endPoint x: 598, endPoint y: 178, distance: 28.8
click at [601, 178] on div "Janela de atendimento Grade de atendimento Capacidade Transportadoras Veículos …" at bounding box center [427, 198] width 855 height 396
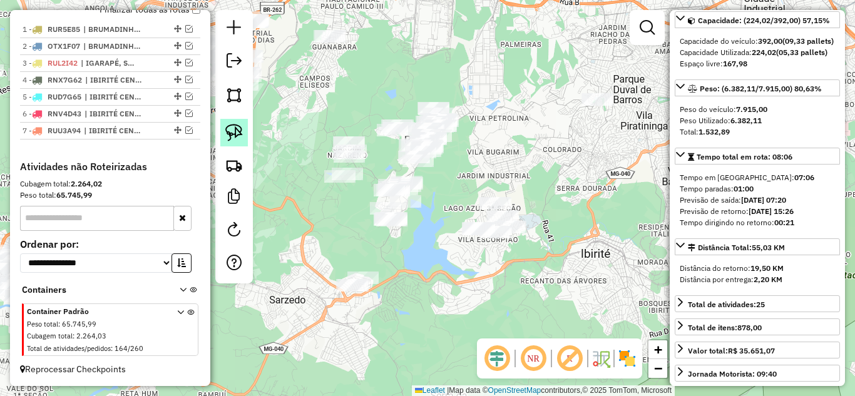
click at [233, 136] on img at bounding box center [234, 133] width 18 height 18
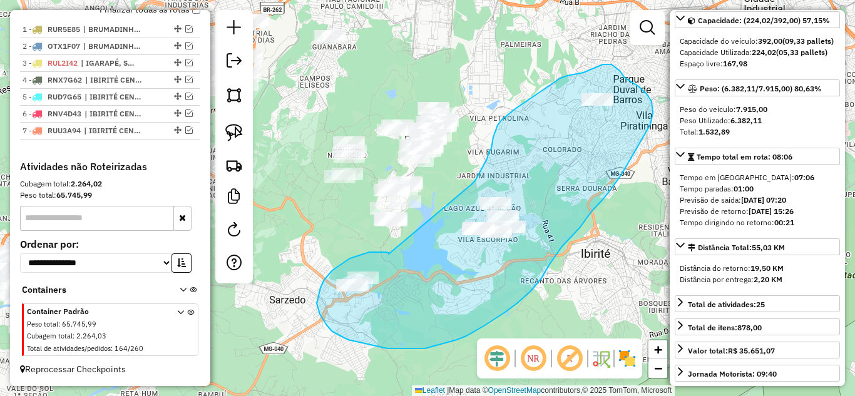
drag, startPoint x: 385, startPoint y: 252, endPoint x: 463, endPoint y: 187, distance: 101.3
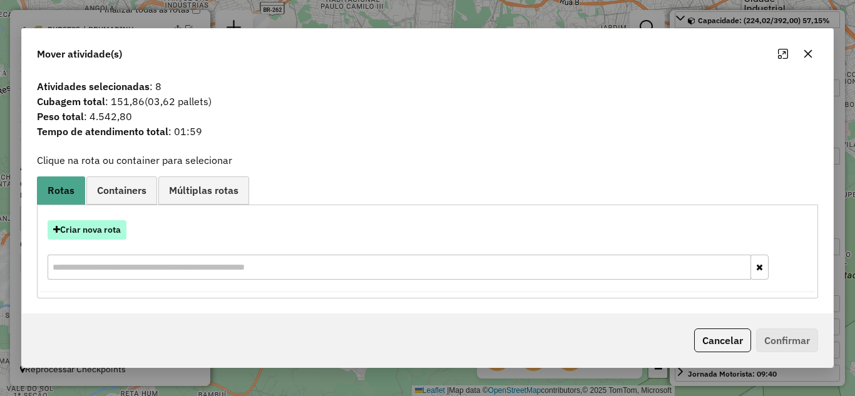
drag, startPoint x: 99, startPoint y: 234, endPoint x: 107, endPoint y: 232, distance: 8.5
click at [107, 232] on button "Criar nova rota" at bounding box center [87, 229] width 79 height 19
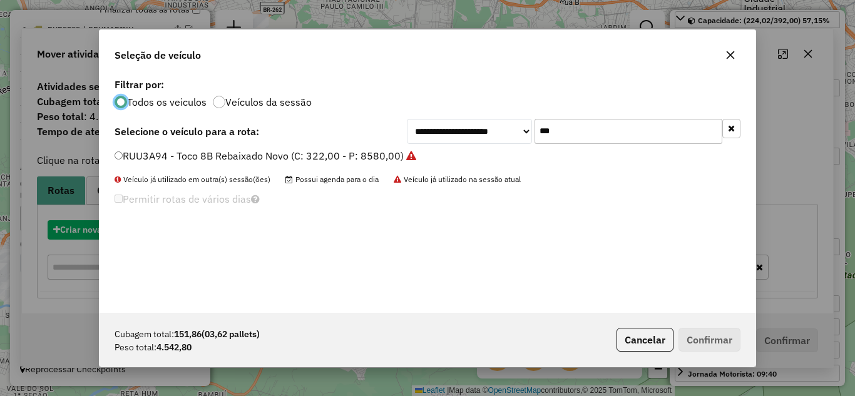
scroll to position [7, 4]
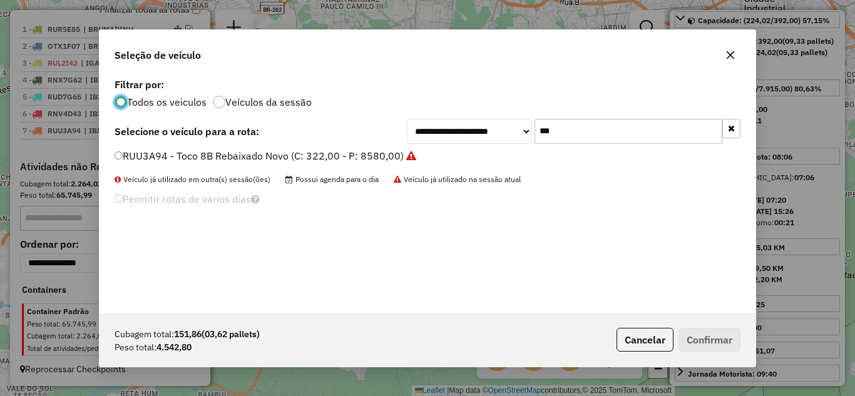
click at [603, 136] on input "***" at bounding box center [628, 131] width 188 height 25
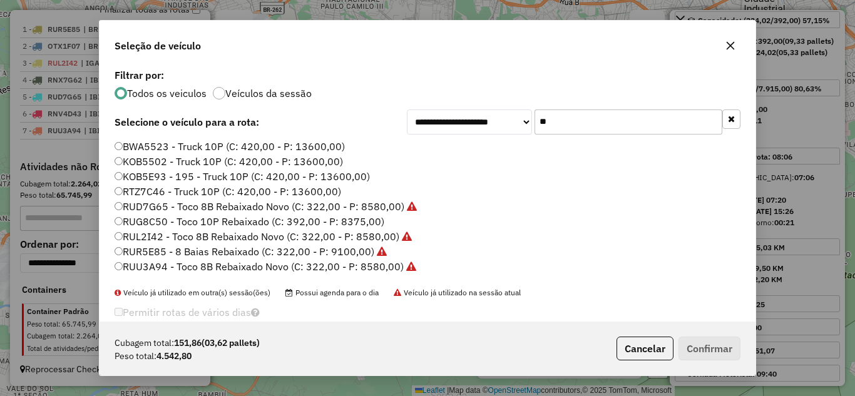
type input "*"
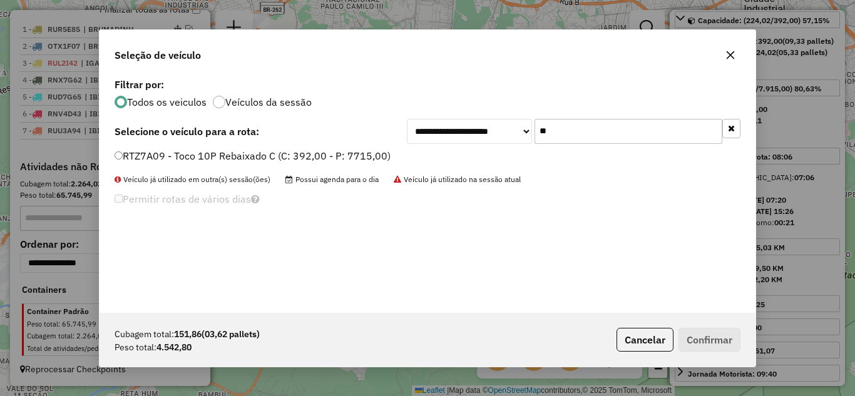
type input "**"
click at [722, 340] on button "Confirmar" at bounding box center [709, 340] width 62 height 24
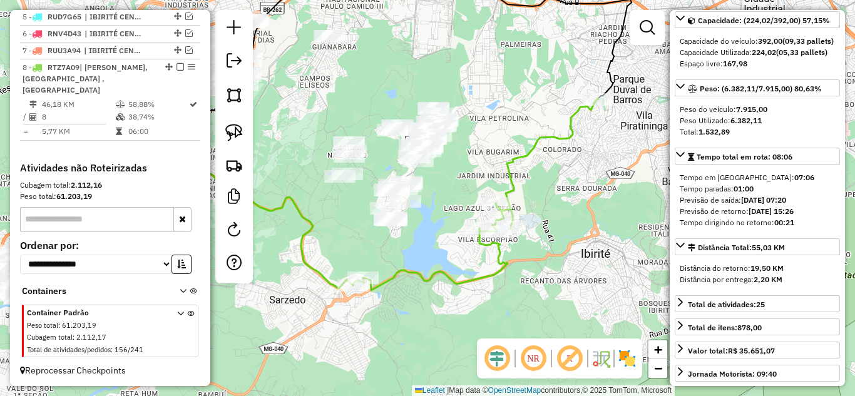
scroll to position [554, 0]
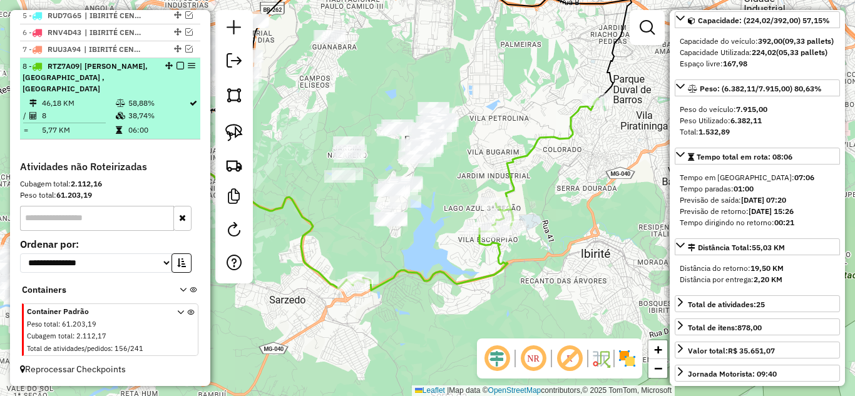
click at [177, 66] on em at bounding box center [180, 66] width 8 height 8
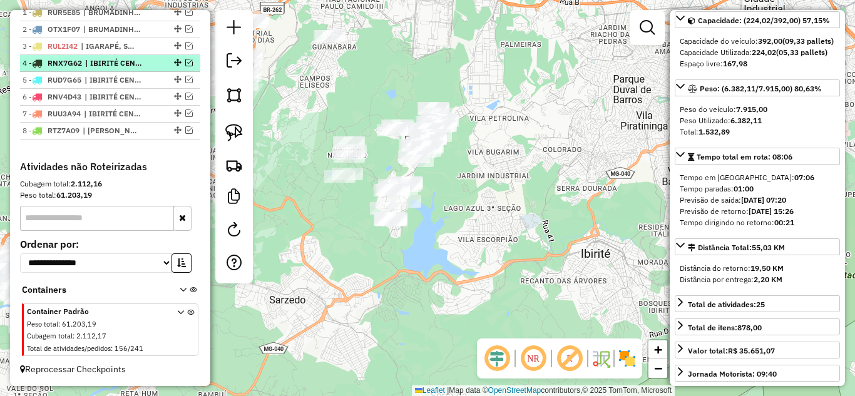
scroll to position [490, 0]
drag, startPoint x: 379, startPoint y: 143, endPoint x: 399, endPoint y: 106, distance: 41.2
click at [398, 107] on div "Janela de atendimento Grade de atendimento Capacidade Transportadoras Veículos …" at bounding box center [427, 198] width 855 height 396
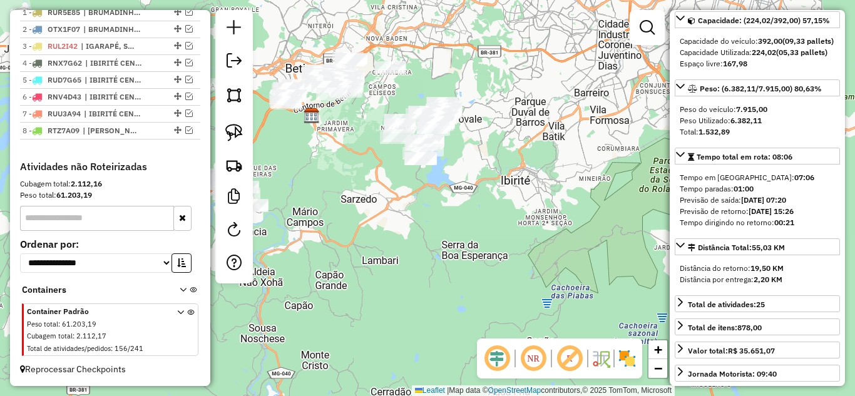
drag, startPoint x: 460, startPoint y: 312, endPoint x: 441, endPoint y: 229, distance: 84.9
click at [454, 338] on div "Janela de atendimento Grade de atendimento Capacidade Transportadoras Veículos …" at bounding box center [427, 198] width 855 height 396
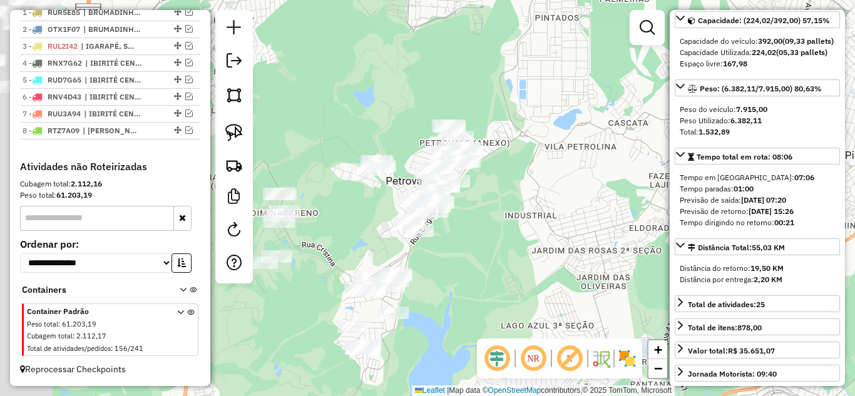
drag, startPoint x: 531, startPoint y: 209, endPoint x: 574, endPoint y: 361, distance: 158.1
click at [540, 207] on div "Janela de atendimento Grade de atendimento Capacidade Transportadoras Veículos …" at bounding box center [427, 198] width 855 height 396
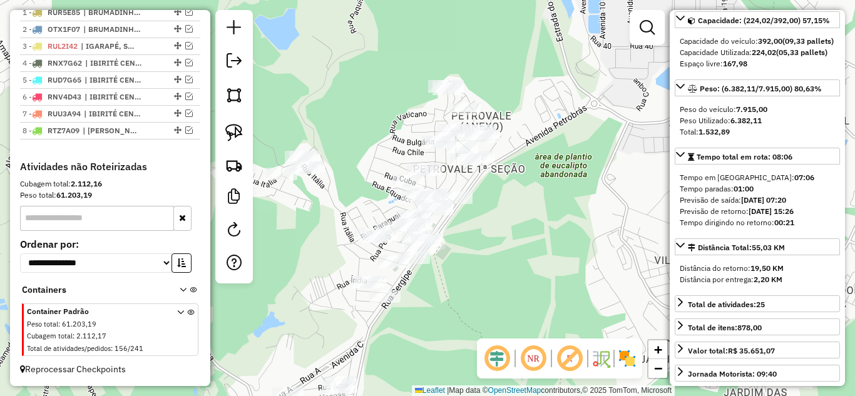
drag, startPoint x: 510, startPoint y: 225, endPoint x: 534, endPoint y: 230, distance: 24.9
click at [536, 268] on div "Janela de atendimento Grade de atendimento Capacidade Transportadoras Veículos …" at bounding box center [427, 198] width 855 height 396
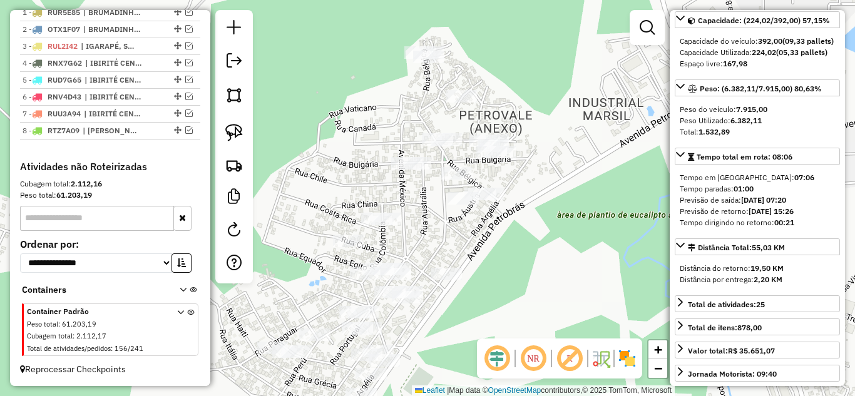
drag, startPoint x: 542, startPoint y: 236, endPoint x: 549, endPoint y: 250, distance: 15.7
click at [549, 250] on div "Janela de atendimento Grade de atendimento Capacidade Transportadoras Veículos …" at bounding box center [427, 198] width 855 height 396
drag, startPoint x: 238, startPoint y: 137, endPoint x: 255, endPoint y: 129, distance: 18.2
click at [240, 135] on img at bounding box center [234, 133] width 18 height 18
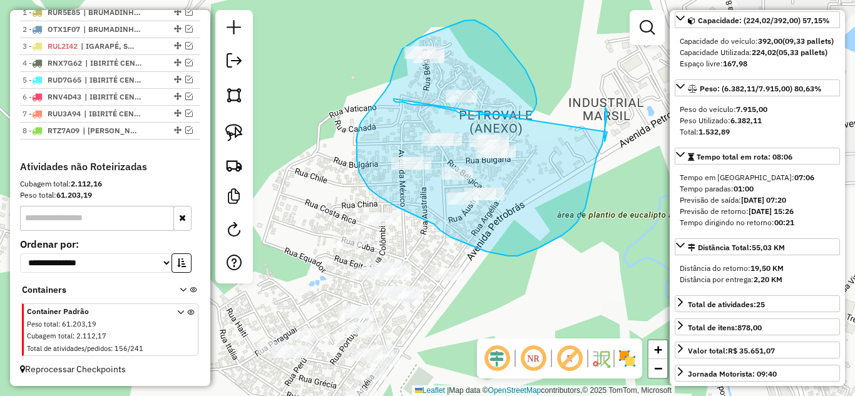
drag, startPoint x: 398, startPoint y: 102, endPoint x: 607, endPoint y: 132, distance: 211.2
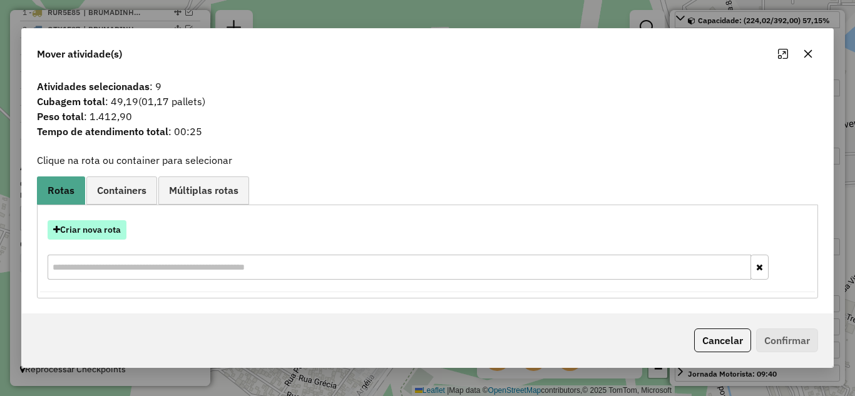
drag, startPoint x: 81, startPoint y: 232, endPoint x: 87, endPoint y: 229, distance: 7.0
click at [87, 229] on button "Criar nova rota" at bounding box center [87, 229] width 79 height 19
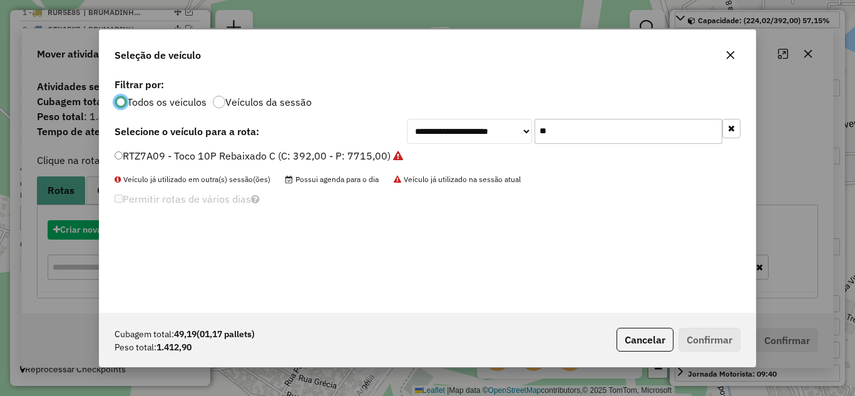
scroll to position [7, 4]
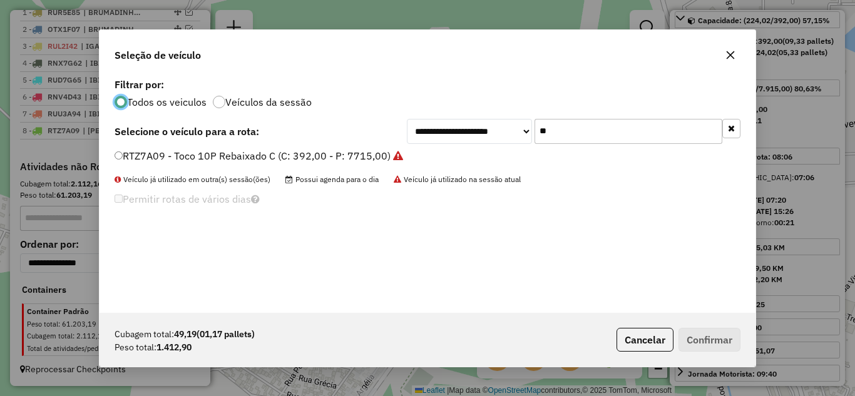
click at [604, 125] on input "**" at bounding box center [628, 131] width 188 height 25
type input "*"
type input "***"
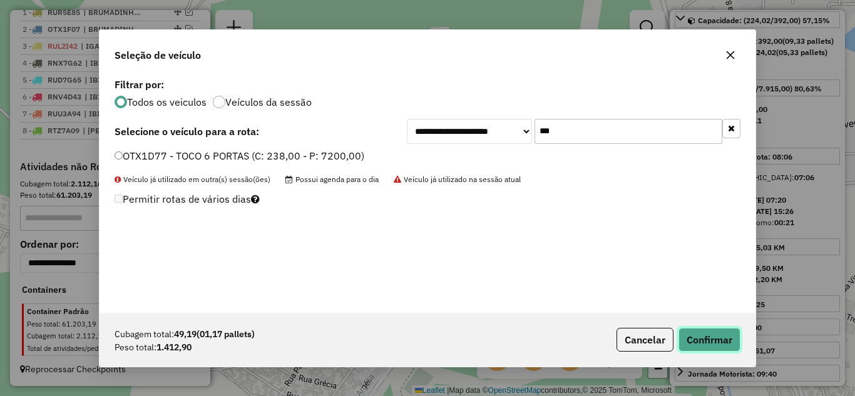
click at [712, 334] on button "Confirmar" at bounding box center [709, 340] width 62 height 24
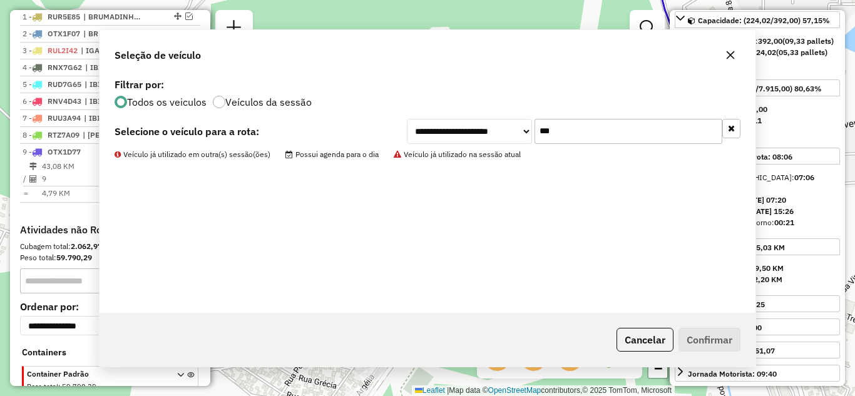
scroll to position [564, 0]
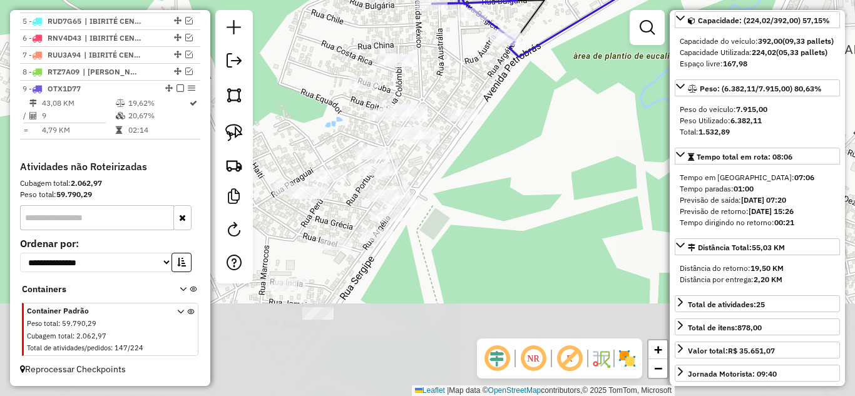
drag, startPoint x: 391, startPoint y: 188, endPoint x: 402, endPoint y: 47, distance: 141.3
click at [404, 11] on div "Janela de atendimento Grade de atendimento Capacidade Transportadoras Veículos …" at bounding box center [427, 198] width 855 height 396
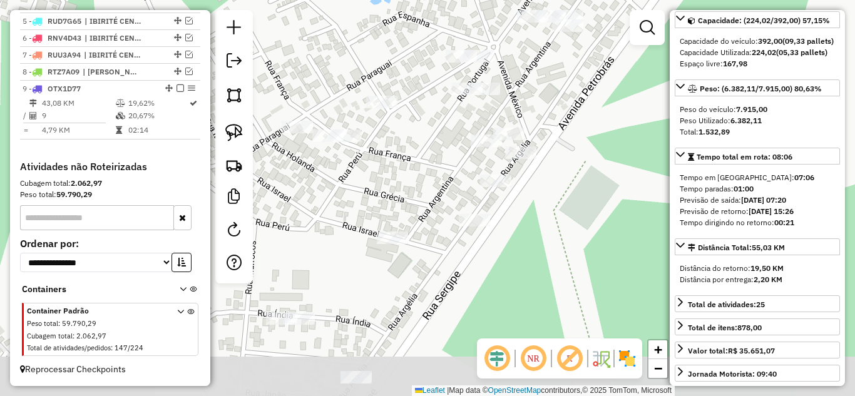
drag, startPoint x: 515, startPoint y: 169, endPoint x: 534, endPoint y: 127, distance: 45.9
click at [579, 108] on div "Janela de atendimento Grade de atendimento Capacidade Transportadoras Veículos …" at bounding box center [427, 198] width 855 height 396
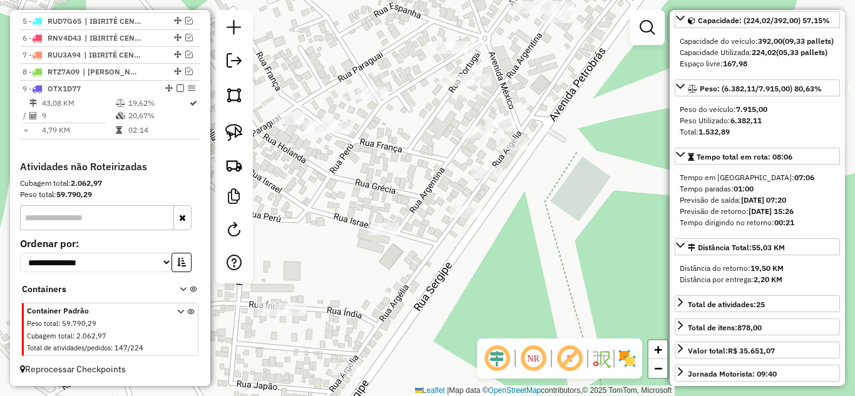
drag, startPoint x: 563, startPoint y: 190, endPoint x: 491, endPoint y: 191, distance: 72.0
click at [553, 181] on div "Janela de atendimento Grade de atendimento Capacidade Transportadoras Veículos …" at bounding box center [427, 198] width 855 height 396
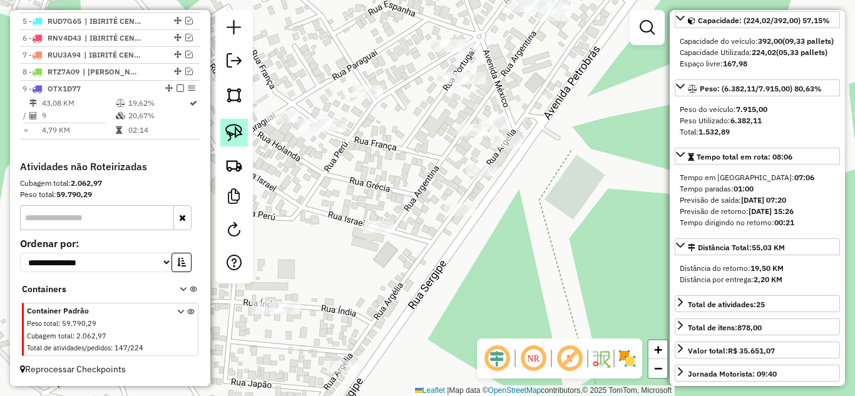
click at [226, 136] on img at bounding box center [234, 133] width 18 height 18
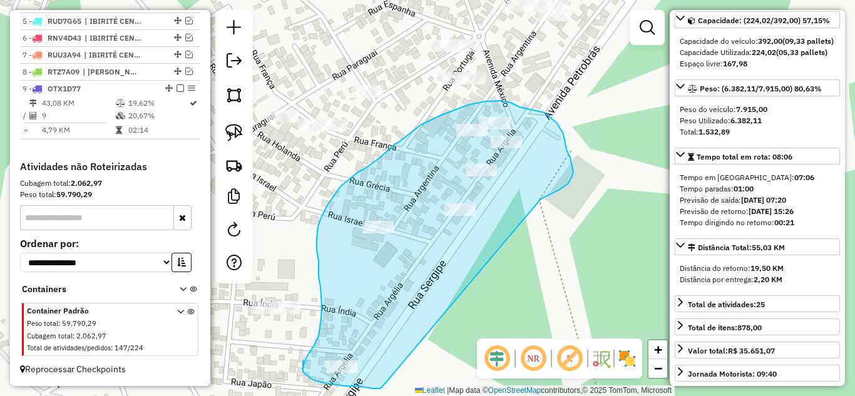
drag, startPoint x: 562, startPoint y: 188, endPoint x: 397, endPoint y: 358, distance: 237.2
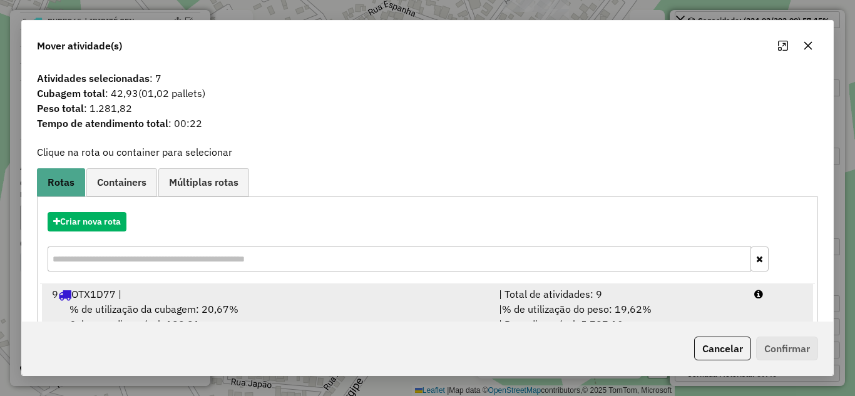
drag, startPoint x: 559, startPoint y: 295, endPoint x: 601, endPoint y: 307, distance: 44.0
click at [578, 298] on div "| Total de atividades: 9" at bounding box center [618, 294] width 255 height 15
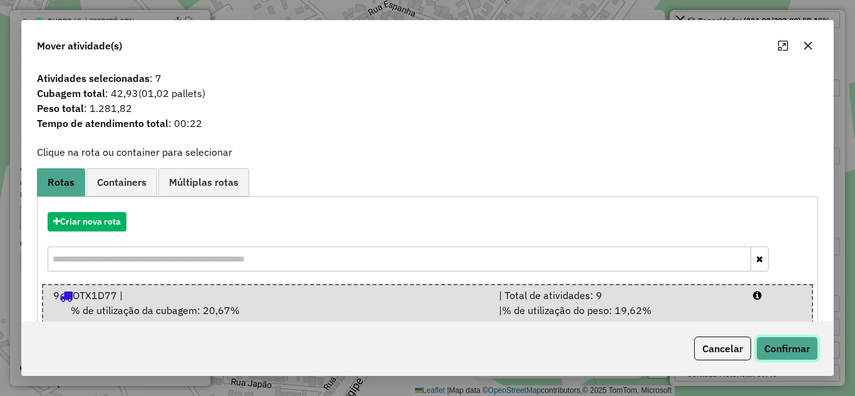
click at [803, 352] on button "Confirmar" at bounding box center [787, 349] width 62 height 24
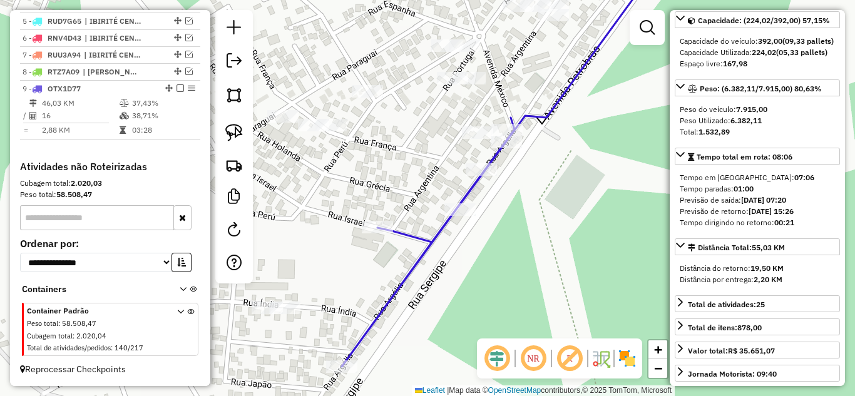
drag, startPoint x: 348, startPoint y: 218, endPoint x: 296, endPoint y: 191, distance: 58.5
click at [354, 211] on div "Janela de atendimento Grade de atendimento Capacidade Transportadoras Veículos …" at bounding box center [427, 198] width 855 height 396
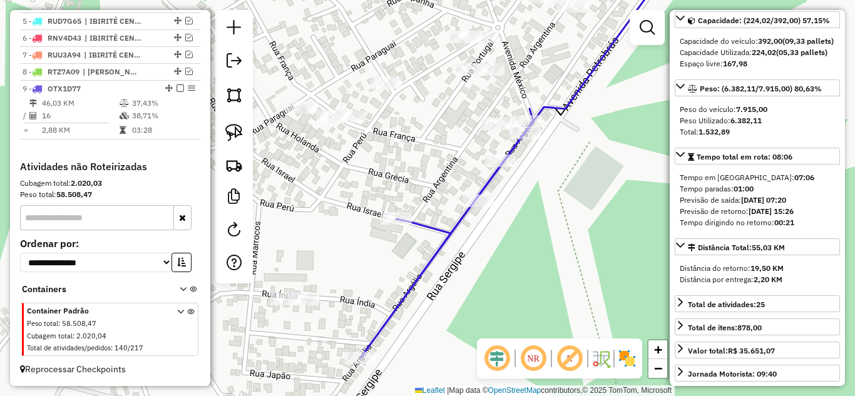
drag, startPoint x: 232, startPoint y: 132, endPoint x: 286, endPoint y: 228, distance: 109.8
click at [234, 134] on img at bounding box center [234, 133] width 18 height 18
drag, startPoint x: 313, startPoint y: 270, endPoint x: 342, endPoint y: 295, distance: 38.6
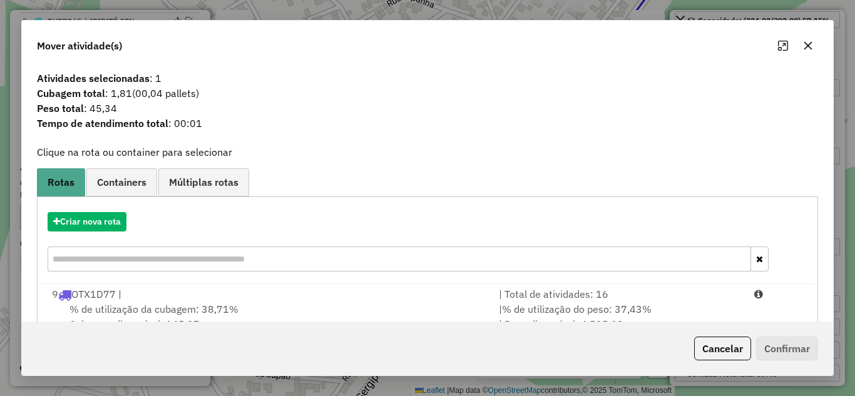
click at [788, 354] on div "Cancelar Confirmar" at bounding box center [753, 349] width 129 height 24
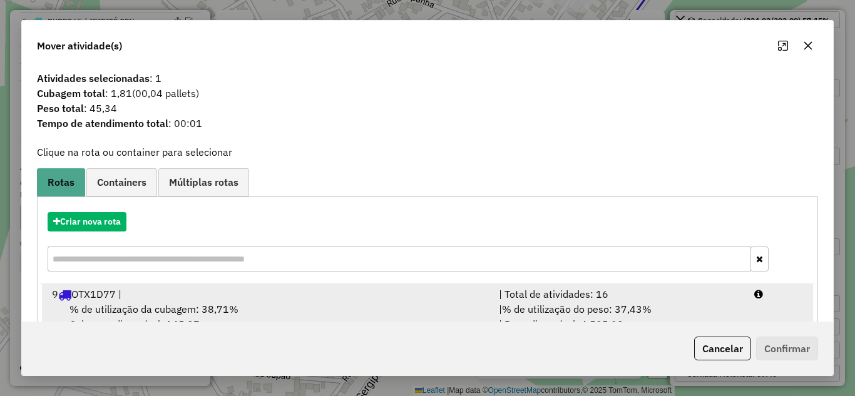
drag, startPoint x: 439, startPoint y: 304, endPoint x: 474, endPoint y: 302, distance: 34.5
click at [459, 301] on li "9 OTX1D77 | | Total de atividades: 16 % de utilização da cubagem: 38,71% Cubage…" at bounding box center [427, 309] width 771 height 51
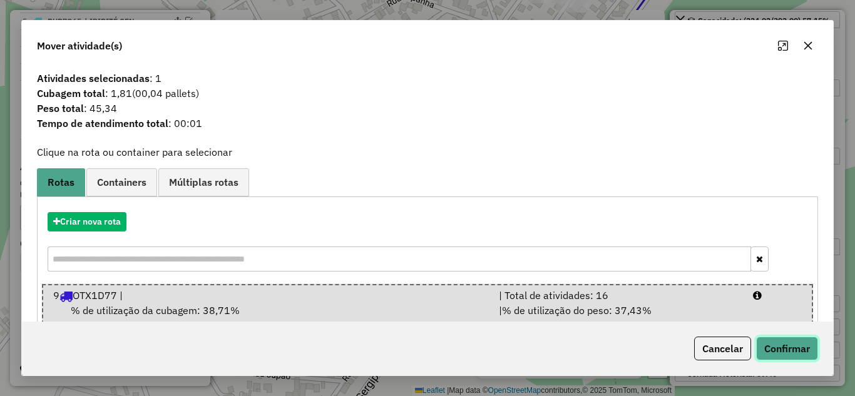
drag, startPoint x: 796, startPoint y: 353, endPoint x: 790, endPoint y: 350, distance: 7.0
click at [796, 352] on button "Confirmar" at bounding box center [787, 349] width 62 height 24
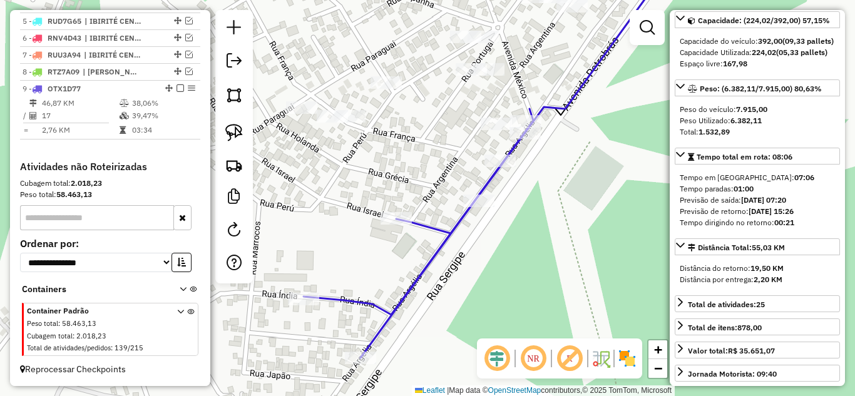
click at [485, 180] on icon at bounding box center [488, 159] width 369 height 397
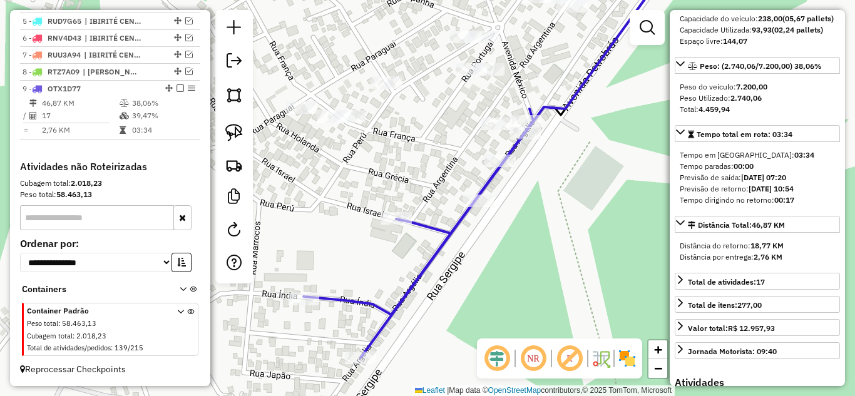
scroll to position [103, 0]
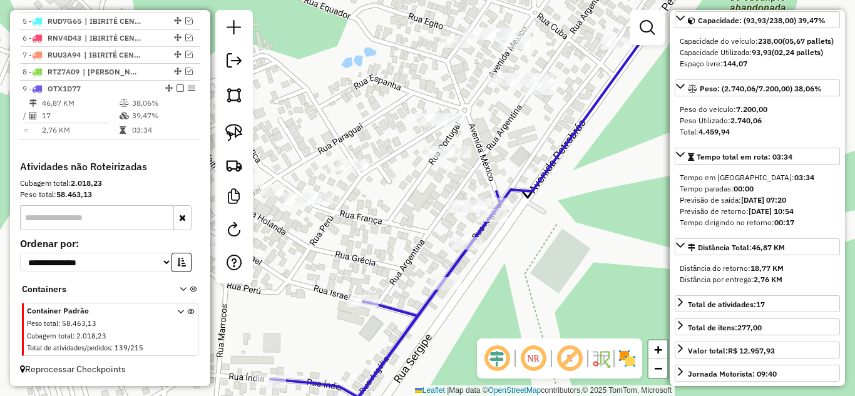
drag, startPoint x: 416, startPoint y: 141, endPoint x: 401, endPoint y: 198, distance: 58.5
click at [401, 198] on div "Janela de atendimento Grade de atendimento Capacidade Transportadoras Veículos …" at bounding box center [427, 198] width 855 height 396
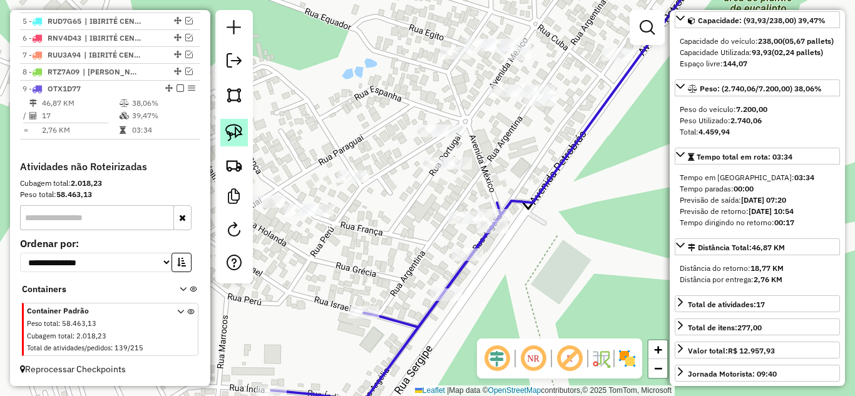
click at [228, 131] on img at bounding box center [234, 133] width 18 height 18
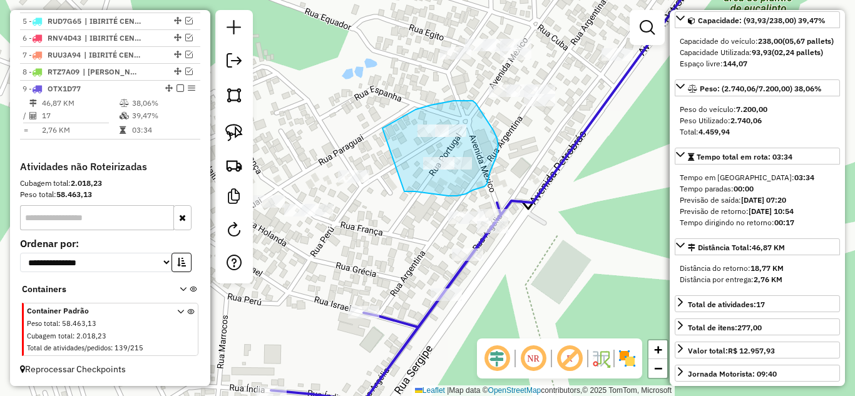
drag, startPoint x: 408, startPoint y: 191, endPoint x: 382, endPoint y: 133, distance: 63.6
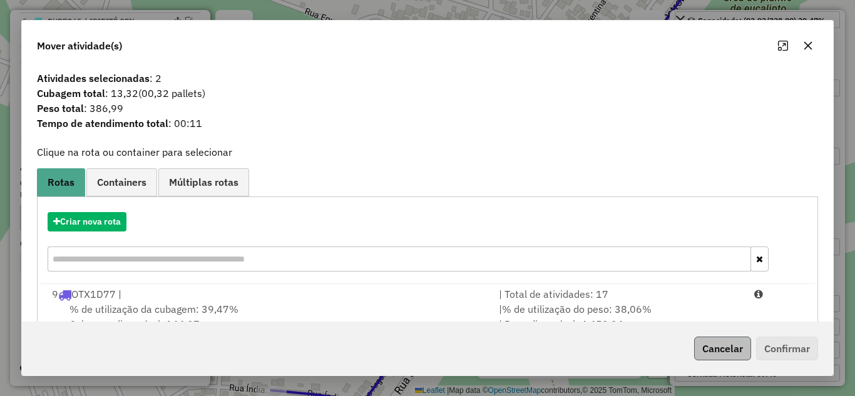
drag, startPoint x: 581, startPoint y: 305, endPoint x: 710, endPoint y: 343, distance: 133.8
click at [591, 302] on div "| % de utilização do peso: 38,06% | Peso disponível: 4.459,94" at bounding box center [618, 317] width 255 height 30
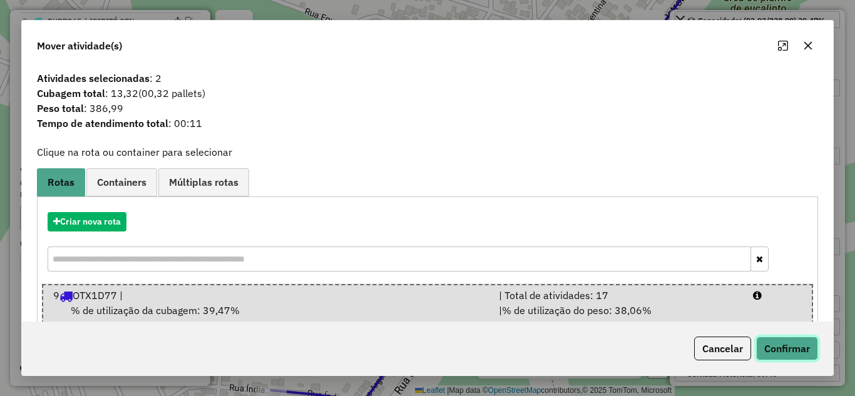
drag, startPoint x: 787, startPoint y: 350, endPoint x: 778, endPoint y: 344, distance: 10.4
click at [787, 348] on button "Confirmar" at bounding box center [787, 349] width 62 height 24
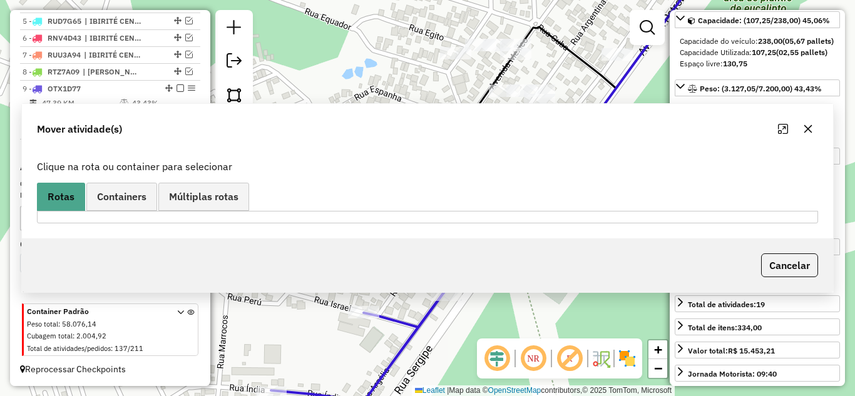
scroll to position [549, 0]
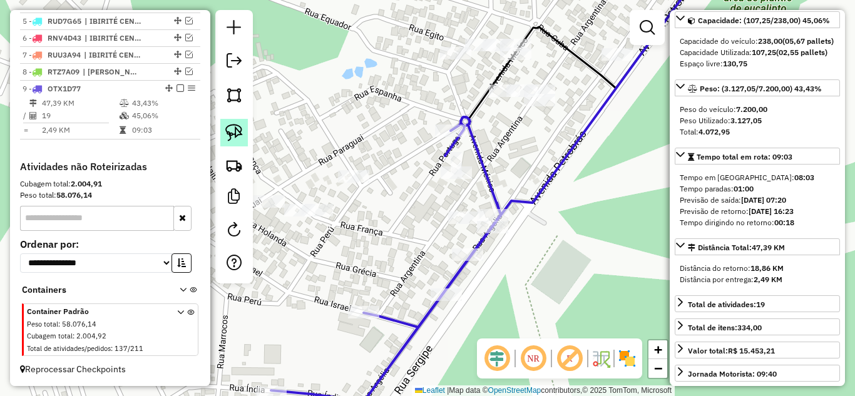
click at [237, 132] on img at bounding box center [234, 133] width 18 height 18
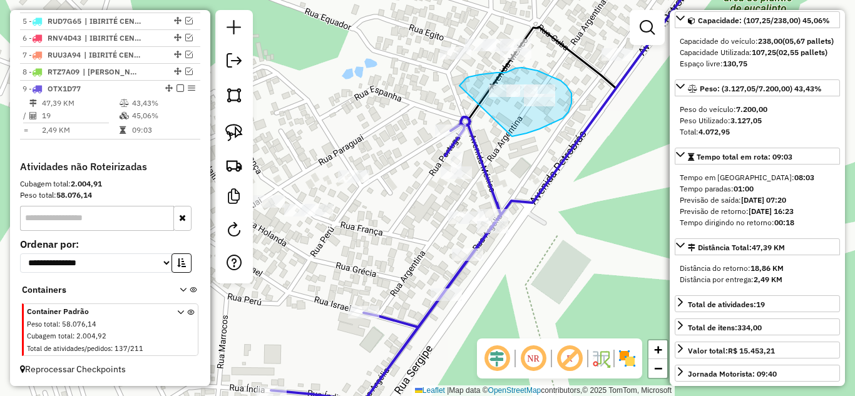
drag, startPoint x: 536, startPoint y: 130, endPoint x: 459, endPoint y: 86, distance: 88.3
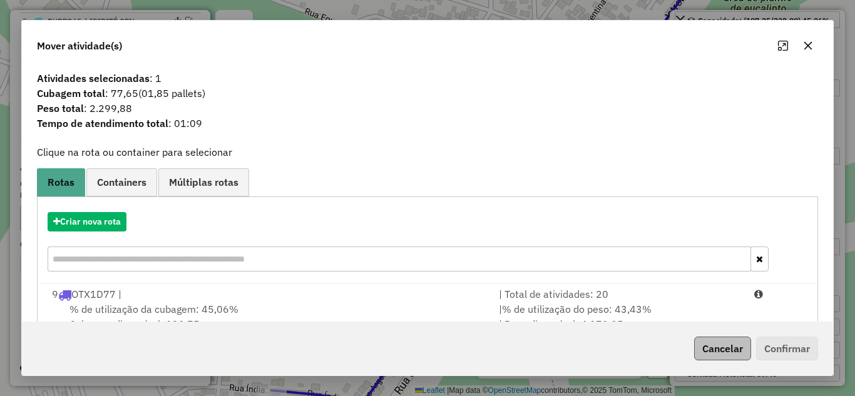
drag, startPoint x: 606, startPoint y: 299, endPoint x: 736, endPoint y: 345, distance: 138.2
click at [626, 300] on div "| Total de atividades: 20" at bounding box center [618, 294] width 255 height 15
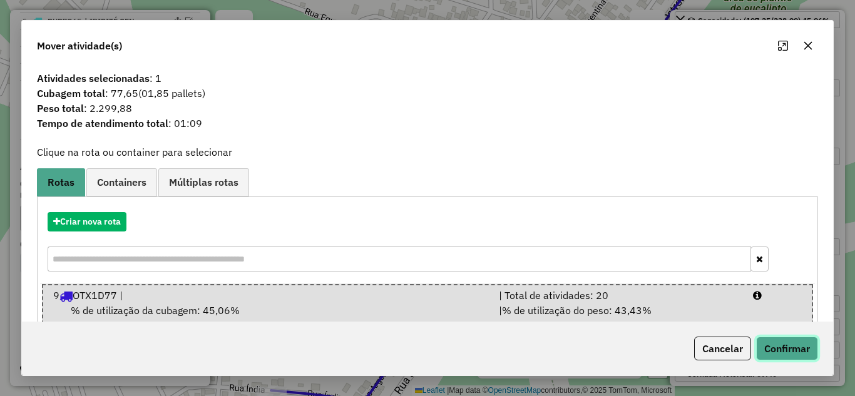
click at [794, 344] on button "Confirmar" at bounding box center [787, 349] width 62 height 24
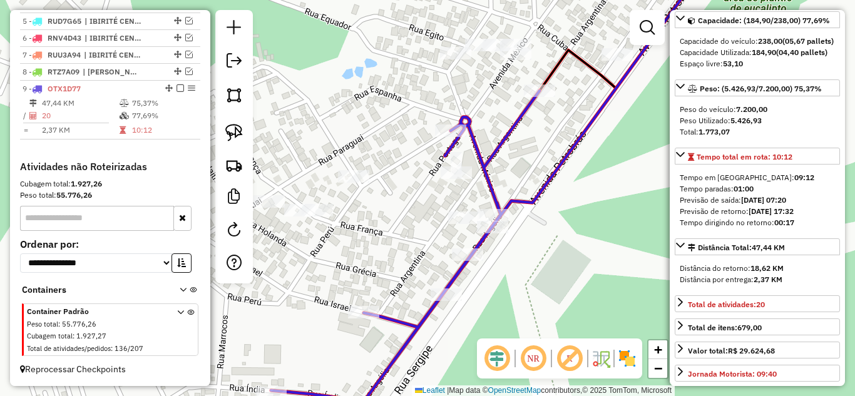
click at [488, 192] on icon at bounding box center [490, 199] width 438 height 476
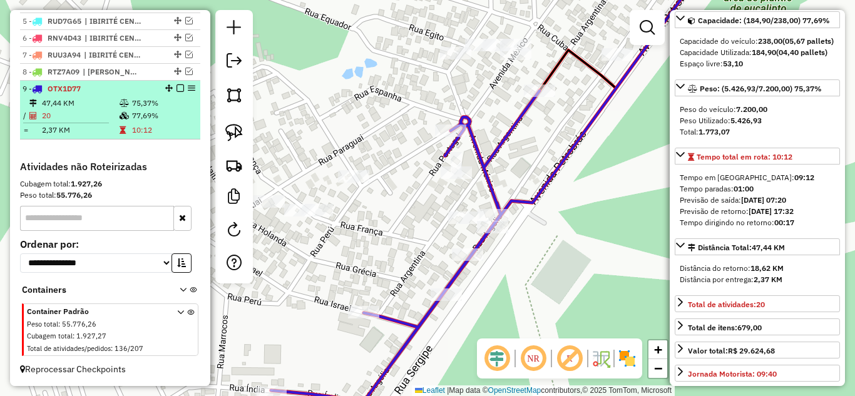
click at [176, 86] on em at bounding box center [180, 88] width 8 height 8
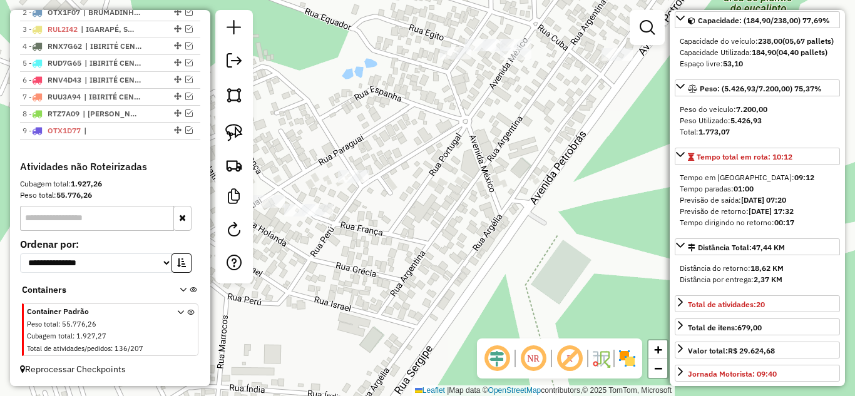
scroll to position [507, 0]
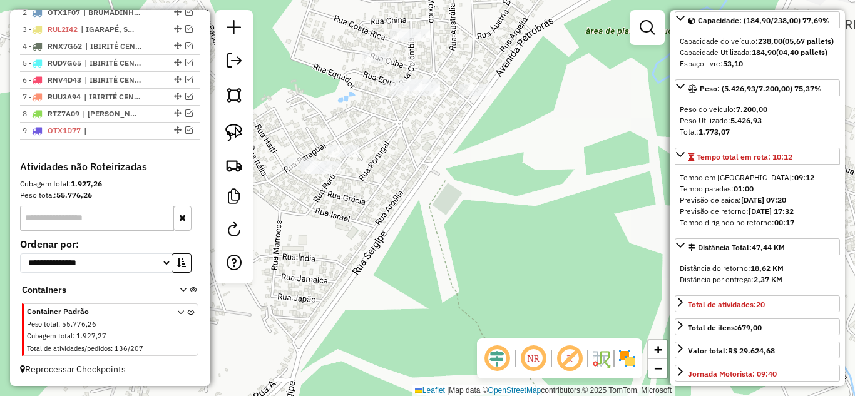
drag, startPoint x: 405, startPoint y: 189, endPoint x: 421, endPoint y: 181, distance: 18.2
click at [418, 182] on div "Janela de atendimento Grade de atendimento Capacidade Transportadoras Veículos …" at bounding box center [427, 198] width 855 height 396
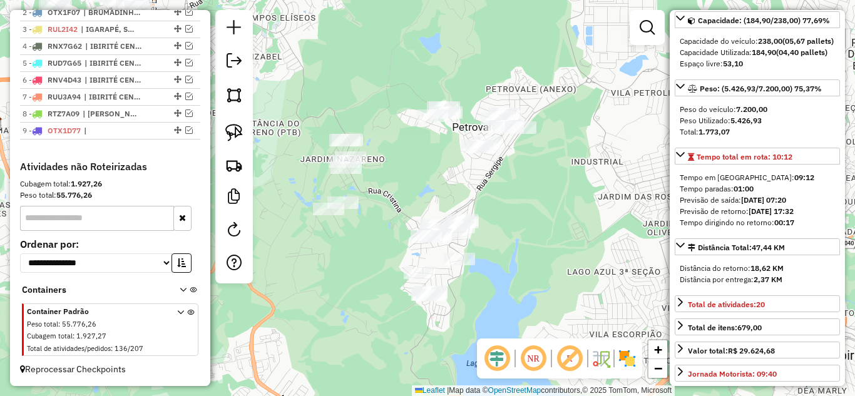
drag, startPoint x: 412, startPoint y: 218, endPoint x: 479, endPoint y: 183, distance: 75.3
click at [501, 178] on div "Janela de atendimento Grade de atendimento Capacidade Transportadoras Veículos …" at bounding box center [427, 198] width 855 height 396
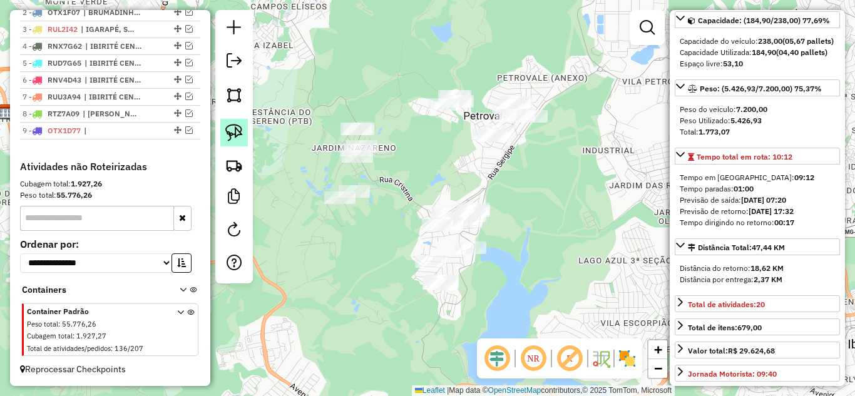
click at [235, 133] on img at bounding box center [234, 133] width 18 height 18
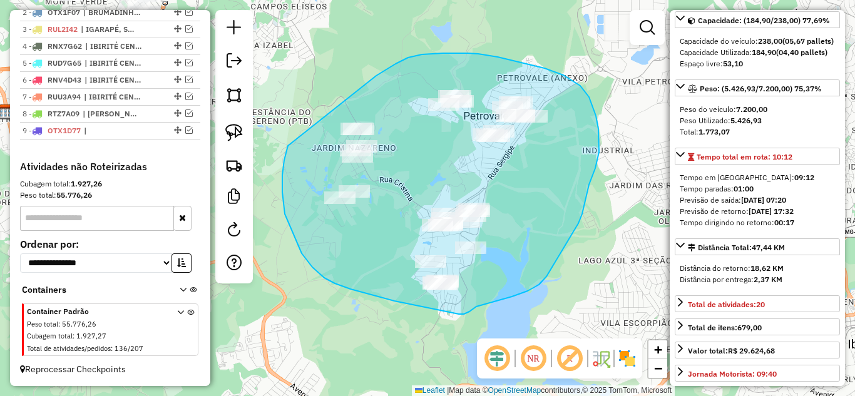
drag, startPoint x: 283, startPoint y: 208, endPoint x: 372, endPoint y: 77, distance: 158.1
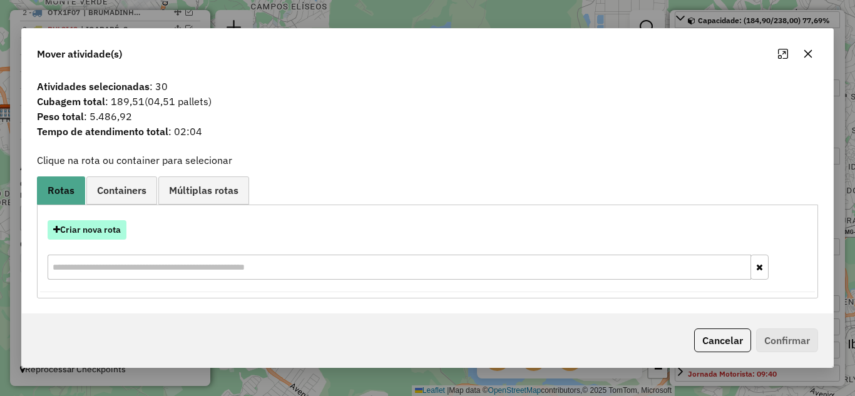
drag, startPoint x: 94, startPoint y: 230, endPoint x: 123, endPoint y: 229, distance: 28.8
click at [123, 229] on button "Criar nova rota" at bounding box center [87, 229] width 79 height 19
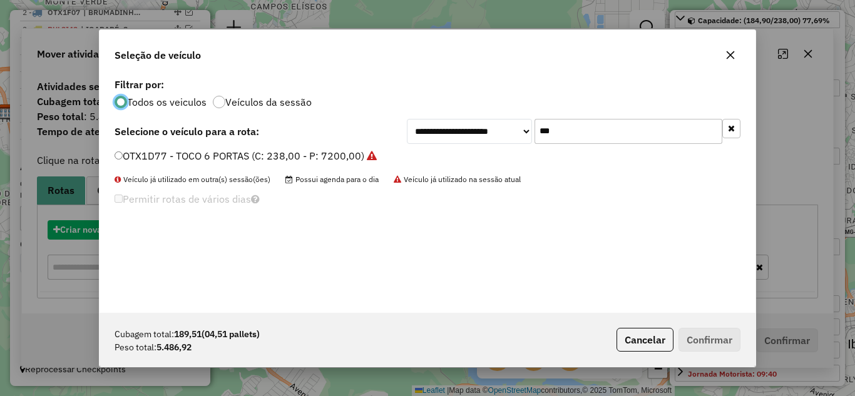
scroll to position [7, 4]
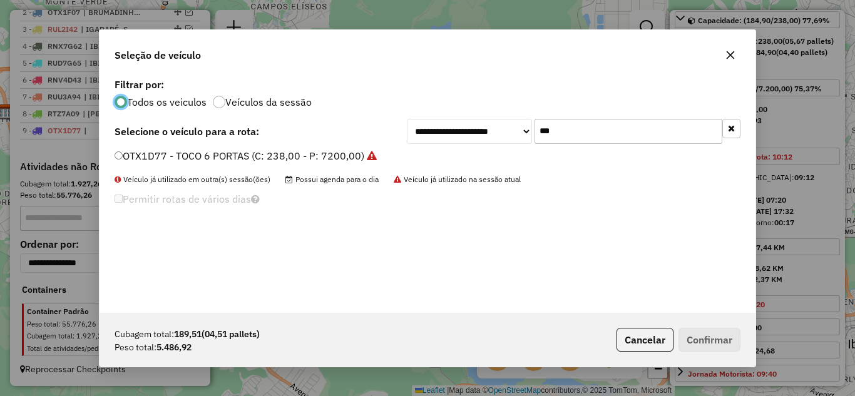
click at [571, 138] on input "***" at bounding box center [628, 131] width 188 height 25
type input "*"
type input "***"
click at [128, 156] on label "RUW9F26 - 8 Baias de 42 Plano (C: 336,00 - P: 9000,00)" at bounding box center [249, 155] width 269 height 15
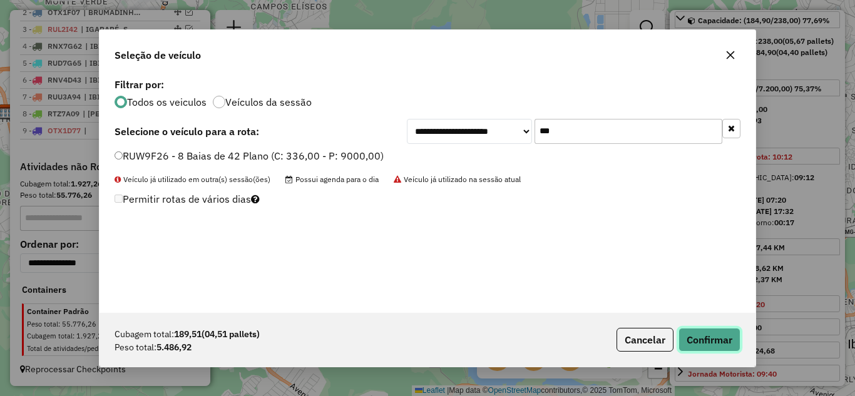
click at [718, 342] on button "Confirmar" at bounding box center [709, 340] width 62 height 24
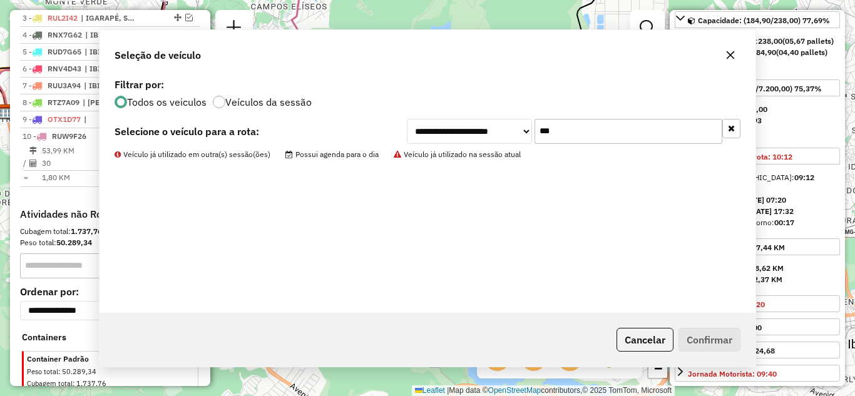
scroll to position [566, 0]
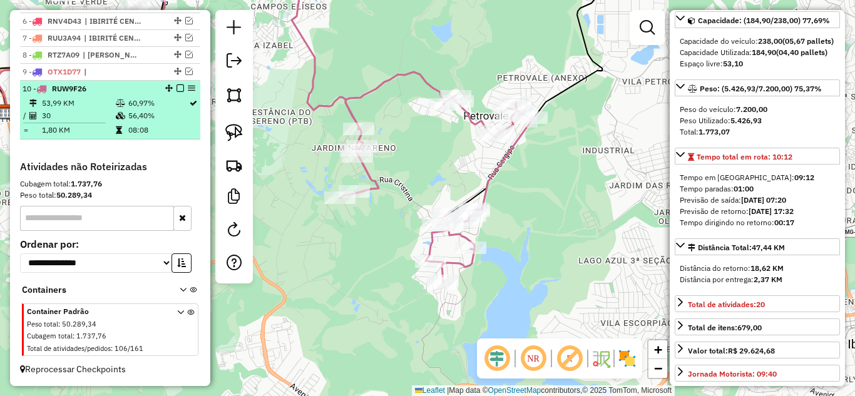
click at [176, 88] on em at bounding box center [180, 88] width 8 height 8
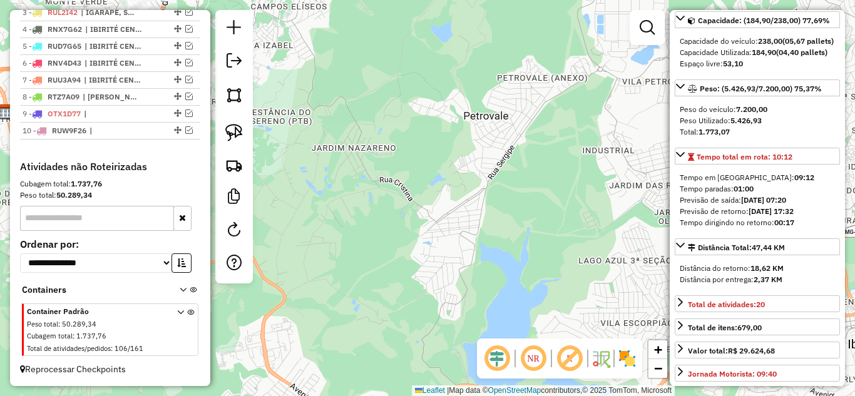
scroll to position [524, 0]
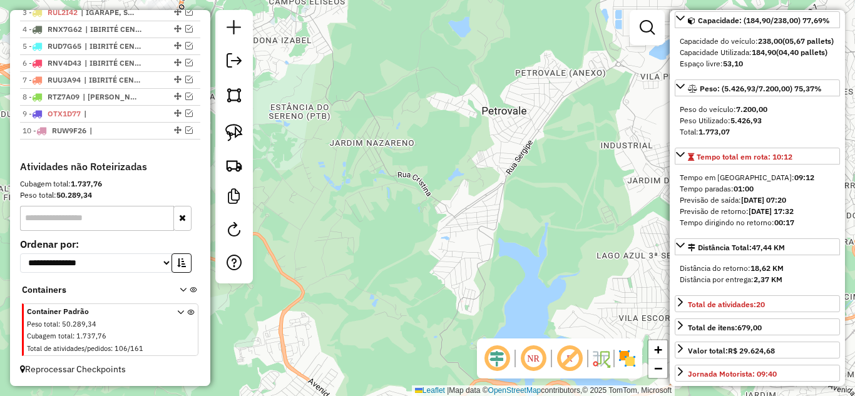
drag, startPoint x: 407, startPoint y: 209, endPoint x: 447, endPoint y: 167, distance: 58.0
click at [445, 171] on div "Janela de atendimento Grade de atendimento Capacidade Transportadoras Veículos …" at bounding box center [427, 198] width 855 height 396
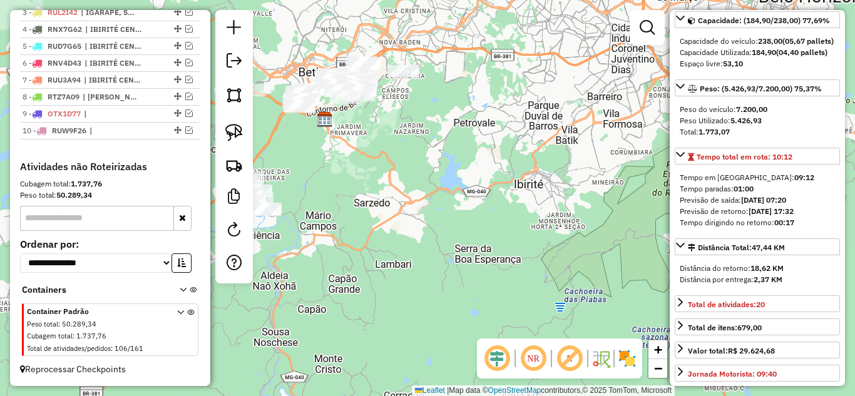
drag, startPoint x: 539, startPoint y: 218, endPoint x: 563, endPoint y: 282, distance: 67.5
click at [494, 151] on div "Janela de atendimento Grade de atendimento Capacidade Transportadoras Veículos …" at bounding box center [427, 198] width 855 height 396
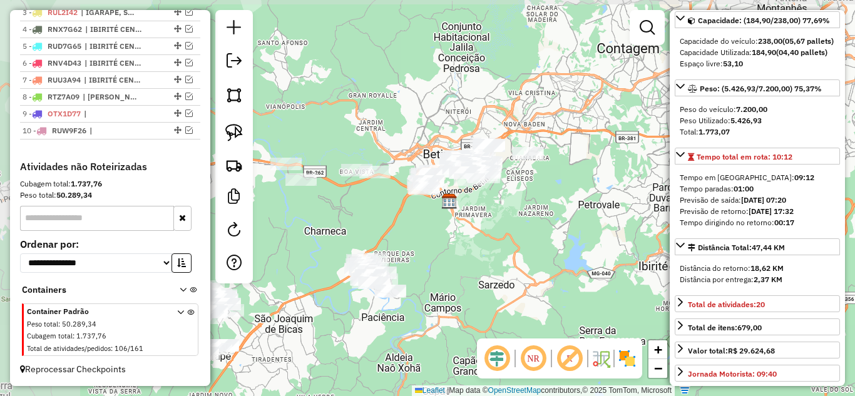
drag, startPoint x: 509, startPoint y: 211, endPoint x: 576, endPoint y: 227, distance: 68.8
click at [574, 232] on div "Janela de atendimento Grade de atendimento Capacidade Transportadoras Veículos …" at bounding box center [427, 198] width 855 height 396
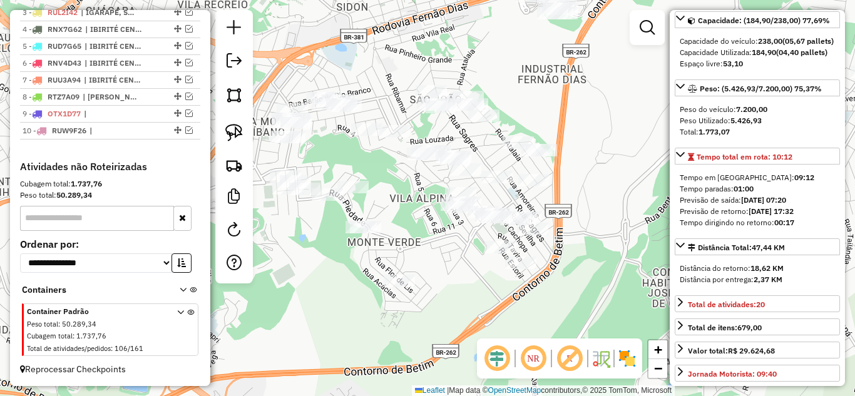
drag, startPoint x: 482, startPoint y: 148, endPoint x: 471, endPoint y: 265, distance: 118.2
click at [480, 275] on div "Janela de atendimento Grade de atendimento Capacidade Transportadoras Veículos …" at bounding box center [427, 198] width 855 height 396
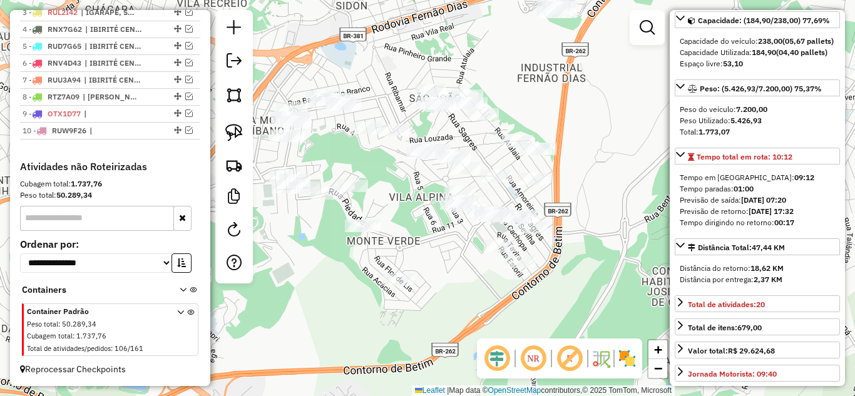
drag, startPoint x: 569, startPoint y: 158, endPoint x: 587, endPoint y: 150, distance: 19.3
click at [572, 156] on div "Janela de atendimento Grade de atendimento Capacidade Transportadoras Veículos …" at bounding box center [427, 198] width 855 height 396
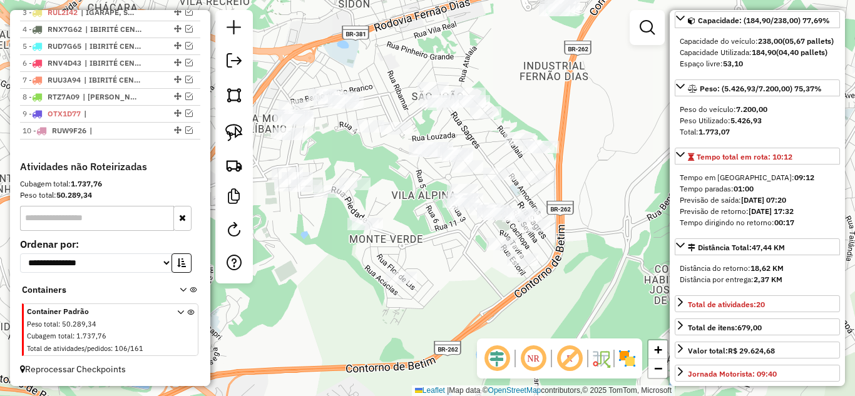
click at [625, 126] on div "Janela de atendimento Grade de atendimento Capacidade Transportadoras Veículos …" at bounding box center [427, 198] width 855 height 396
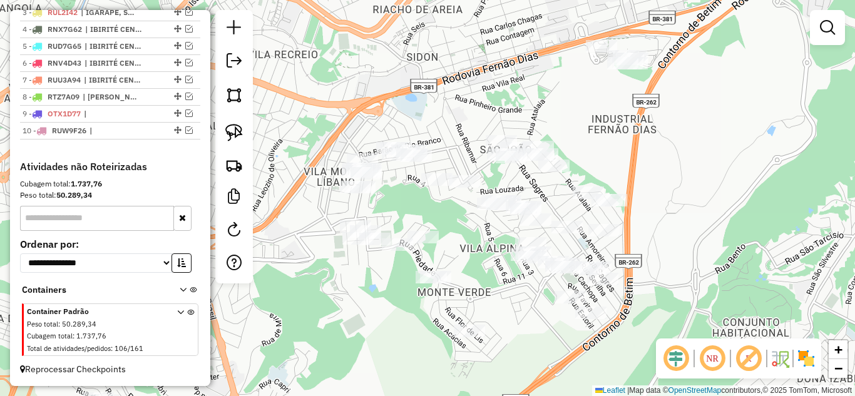
drag, startPoint x: 631, startPoint y: 160, endPoint x: 600, endPoint y: 185, distance: 39.6
click at [698, 199] on div "Janela de atendimento Grade de atendimento Capacidade Transportadoras Veículos …" at bounding box center [427, 198] width 855 height 396
click at [226, 131] on img at bounding box center [234, 133] width 18 height 18
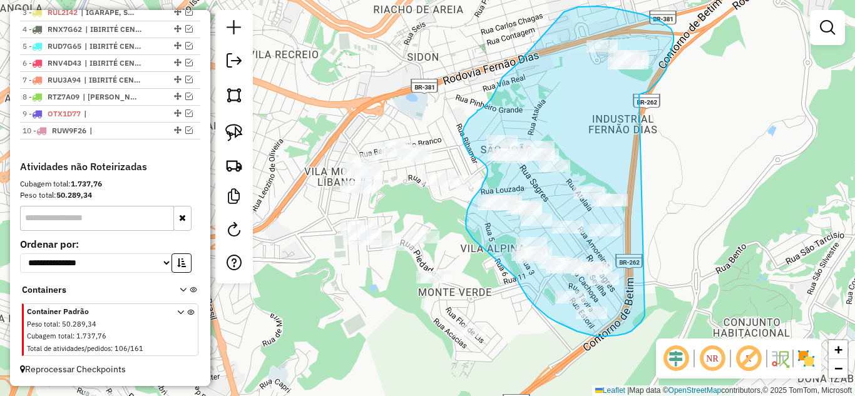
drag, startPoint x: 664, startPoint y: 74, endPoint x: 671, endPoint y: 219, distance: 145.3
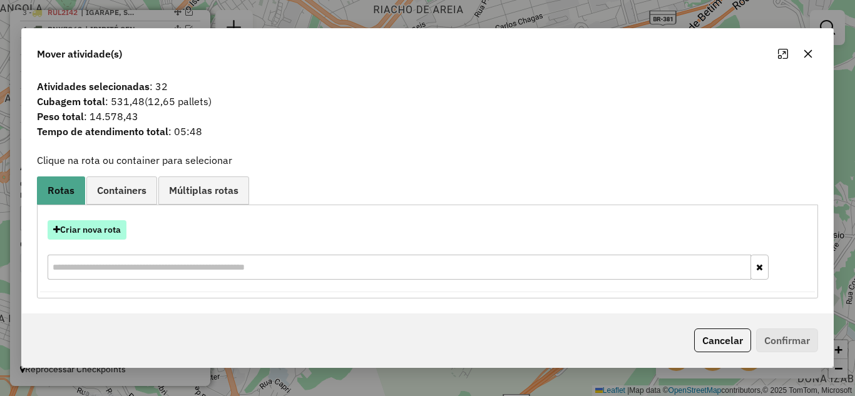
click at [105, 223] on button "Criar nova rota" at bounding box center [87, 229] width 79 height 19
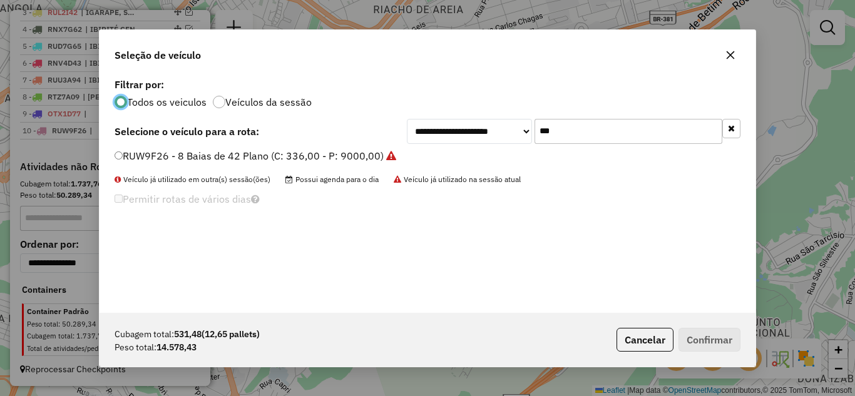
scroll to position [7, 4]
click at [615, 126] on input "***" at bounding box center [628, 131] width 188 height 25
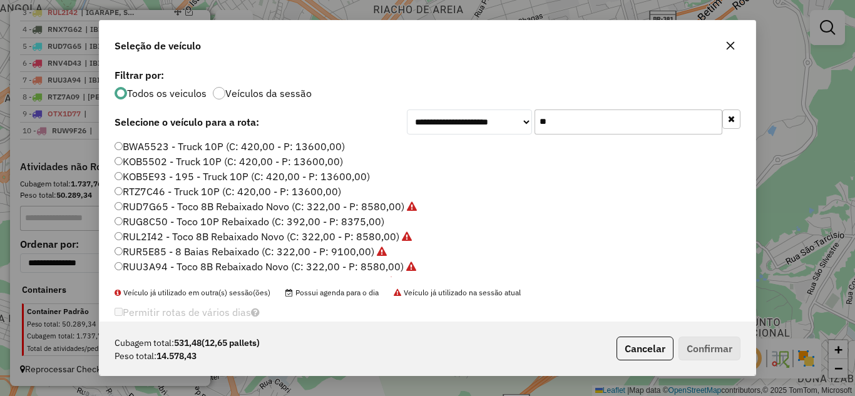
type input "*"
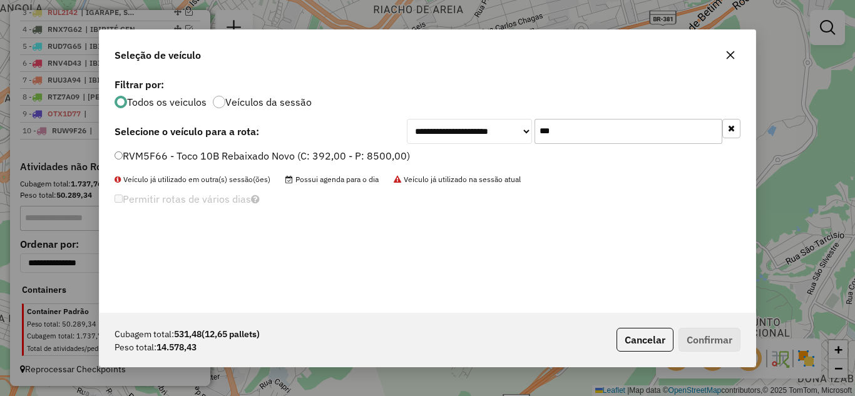
type input "***"
click at [126, 158] on label "RVM5F66 - Toco 10B Rebaixado Novo (C: 392,00 - P: 8500,00)" at bounding box center [262, 155] width 295 height 15
click at [703, 338] on button "Confirmar" at bounding box center [709, 340] width 62 height 24
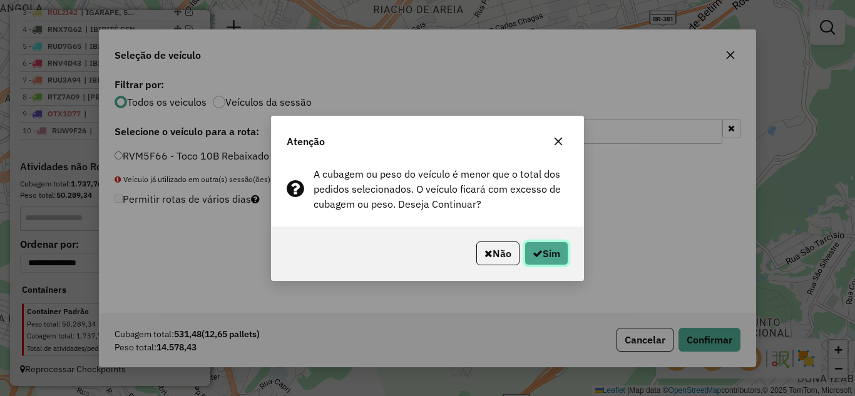
click at [558, 260] on button "Sim" at bounding box center [546, 254] width 44 height 24
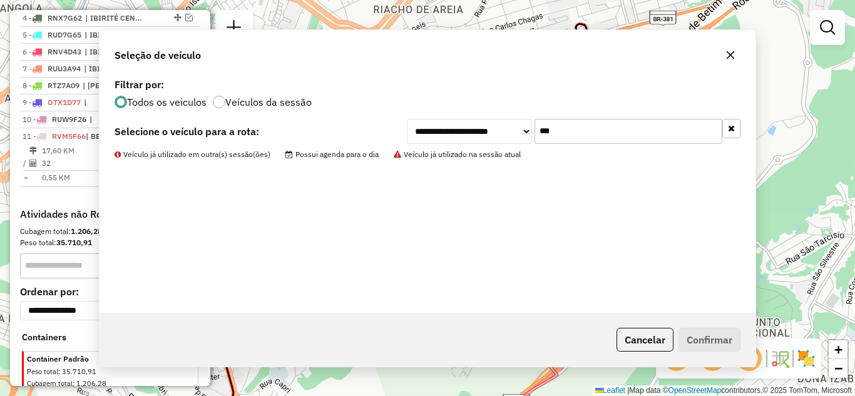
scroll to position [566, 0]
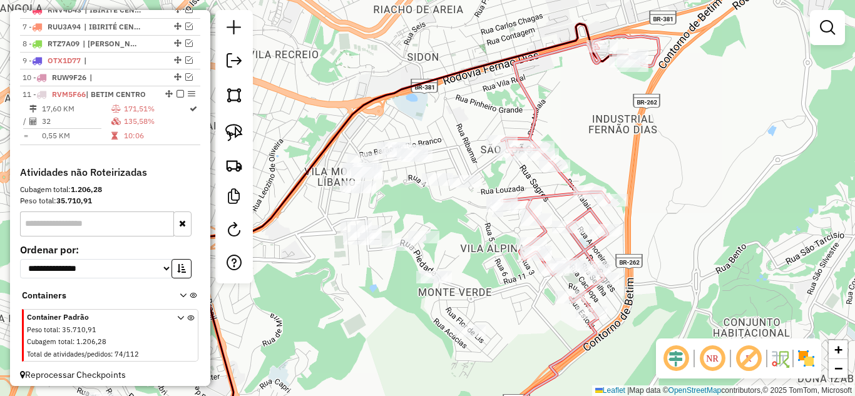
click at [554, 194] on icon at bounding box center [580, 174] width 157 height 276
select select "*********"
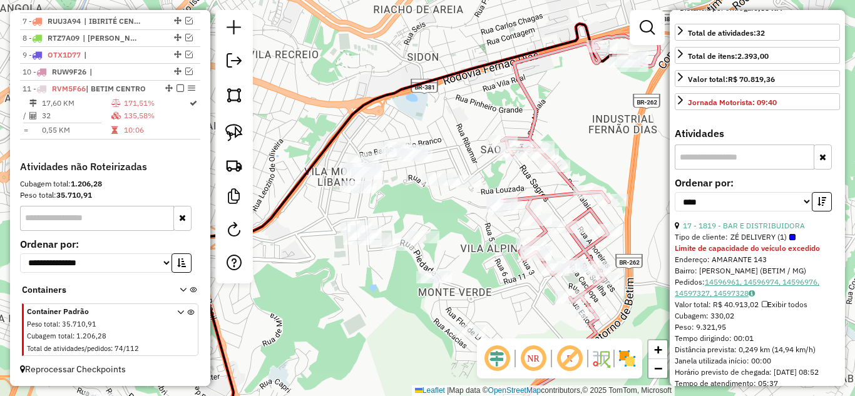
scroll to position [438, 0]
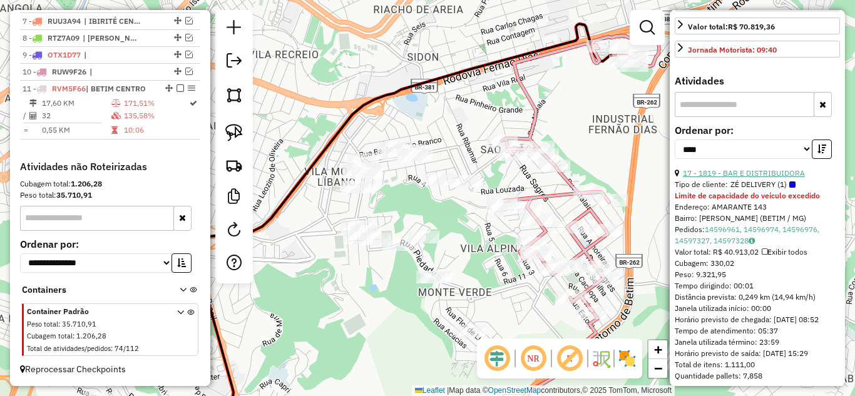
click at [751, 178] on link "17 - 1819 - BAR E DISTRIBUIDORA" at bounding box center [744, 172] width 122 height 9
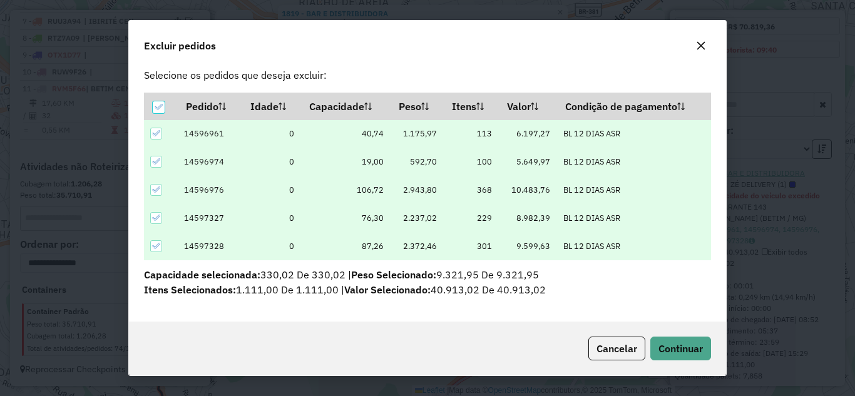
scroll to position [18, 0]
click at [688, 345] on span "Continuar" at bounding box center [680, 348] width 44 height 13
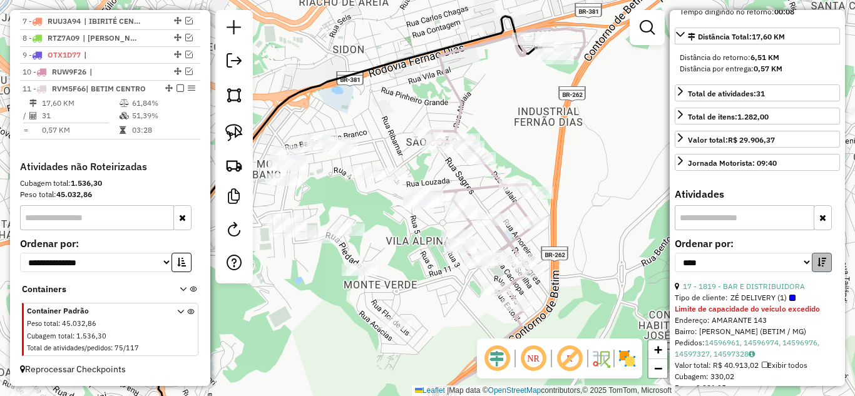
scroll to position [364, 0]
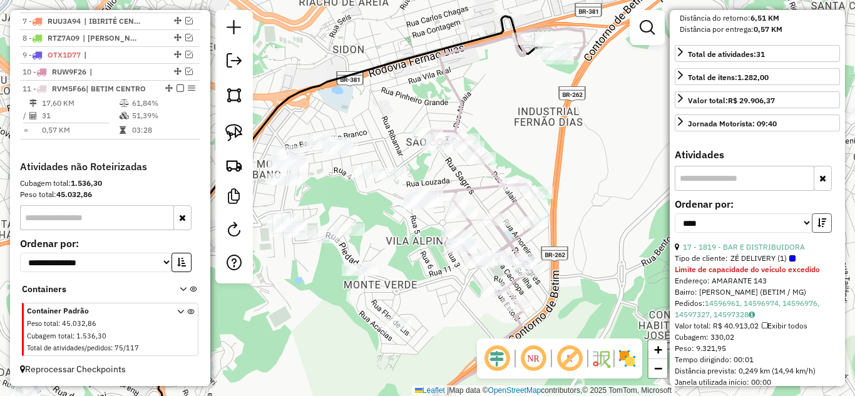
click at [821, 227] on icon "button" at bounding box center [821, 222] width 9 height 9
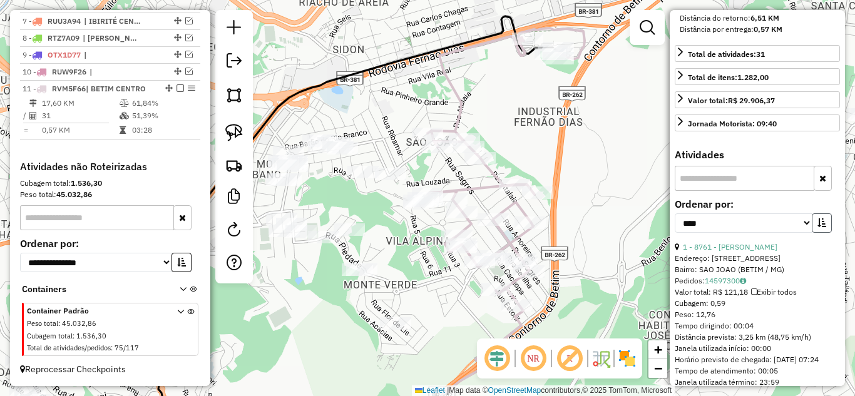
click at [821, 227] on icon "button" at bounding box center [821, 222] width 9 height 9
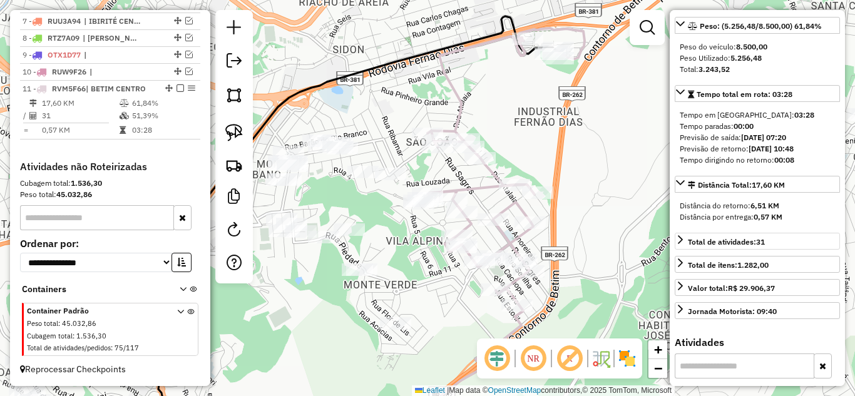
scroll to position [114, 0]
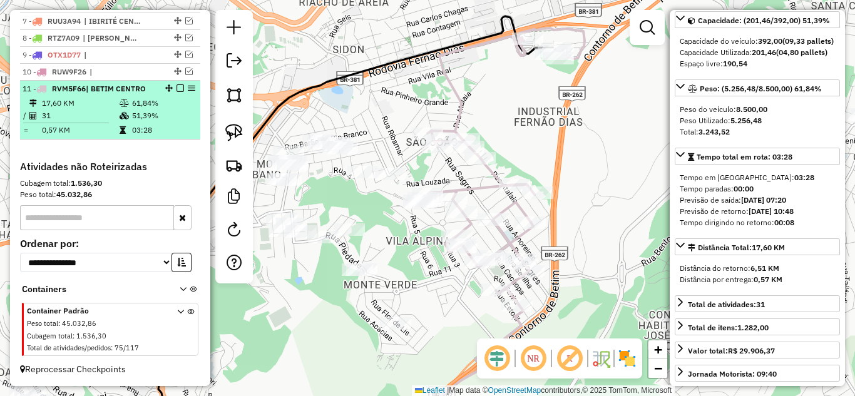
click at [176, 89] on em at bounding box center [180, 88] width 8 height 8
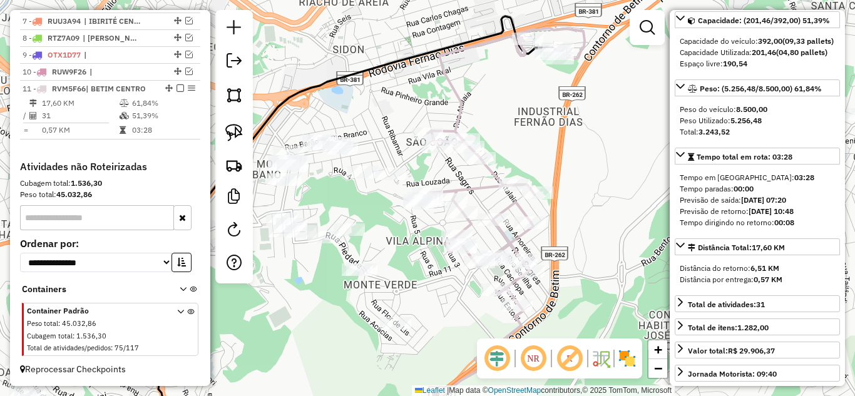
scroll to position [556, 0]
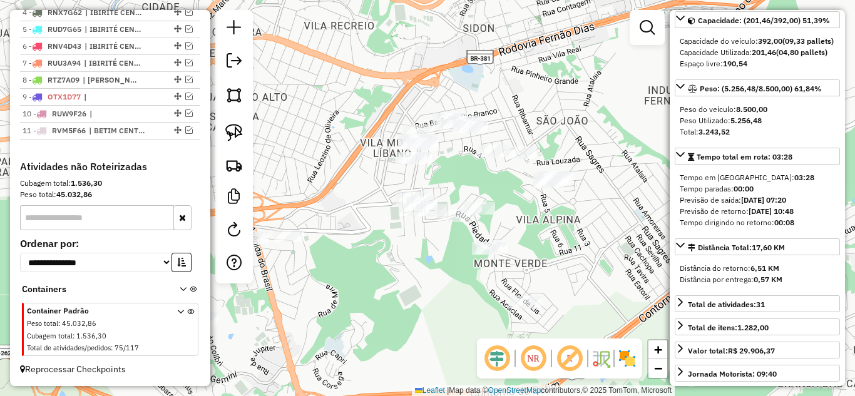
drag, startPoint x: 399, startPoint y: 205, endPoint x: 501, endPoint y: 191, distance: 103.0
click at [504, 183] on div "Janela de atendimento Grade de atendimento Capacidade Transportadoras Veículos …" at bounding box center [427, 198] width 855 height 396
click at [581, 232] on div "Janela de atendimento Grade de atendimento Capacidade Transportadoras Veículos …" at bounding box center [427, 198] width 855 height 396
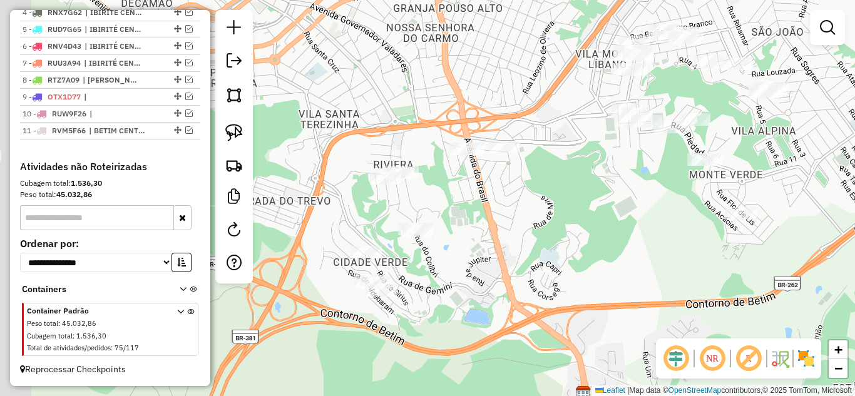
drag, startPoint x: 595, startPoint y: 241, endPoint x: 781, endPoint y: 153, distance: 206.0
click at [785, 153] on div "Janela de atendimento Grade de atendimento Capacidade Transportadoras Veículos …" at bounding box center [427, 198] width 855 height 396
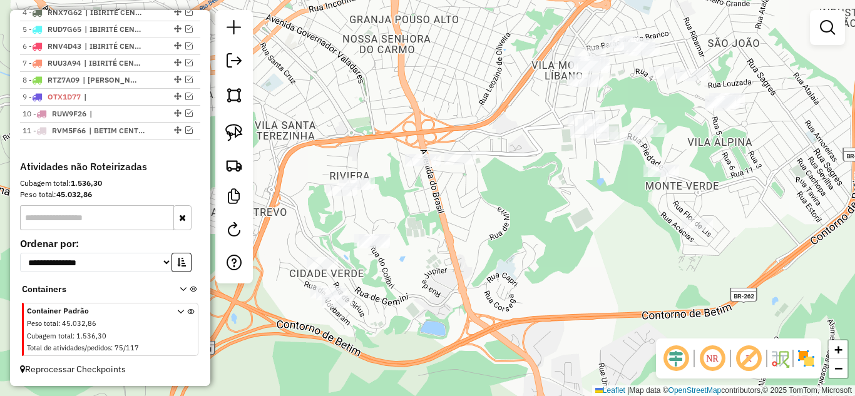
click at [547, 215] on div "Janela de atendimento Grade de atendimento Capacidade Transportadoras Veículos …" at bounding box center [427, 198] width 855 height 396
click at [228, 134] on img at bounding box center [234, 133] width 18 height 18
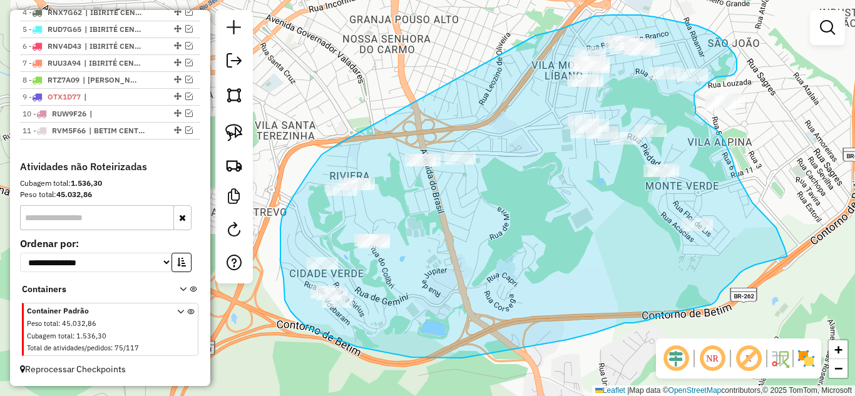
drag, startPoint x: 337, startPoint y: 145, endPoint x: 534, endPoint y: 36, distance: 225.2
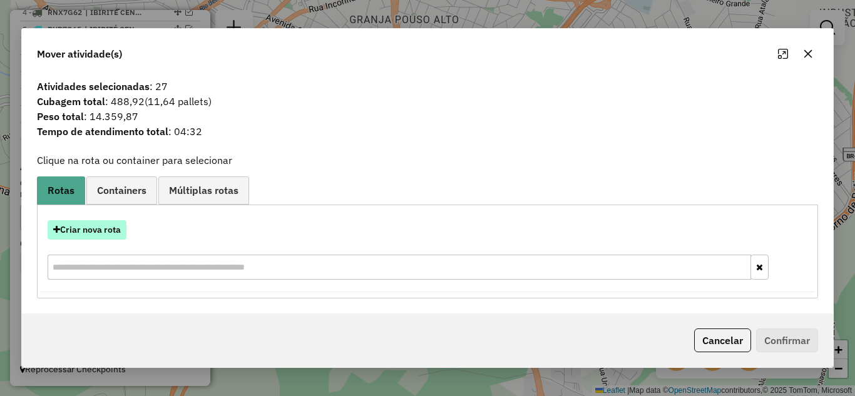
click at [73, 225] on button "Criar nova rota" at bounding box center [87, 229] width 79 height 19
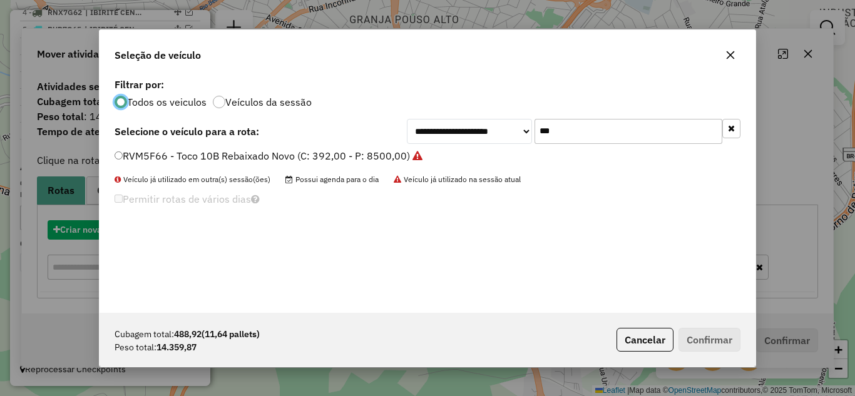
scroll to position [7, 4]
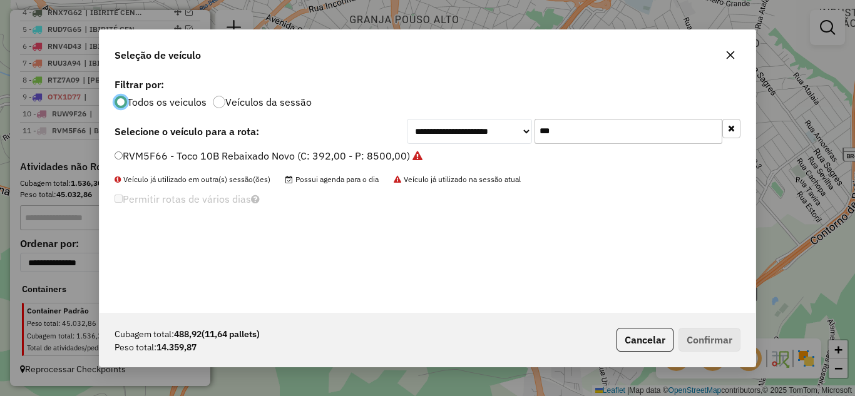
click at [571, 128] on input "***" at bounding box center [628, 131] width 188 height 25
type input "*"
type input "***"
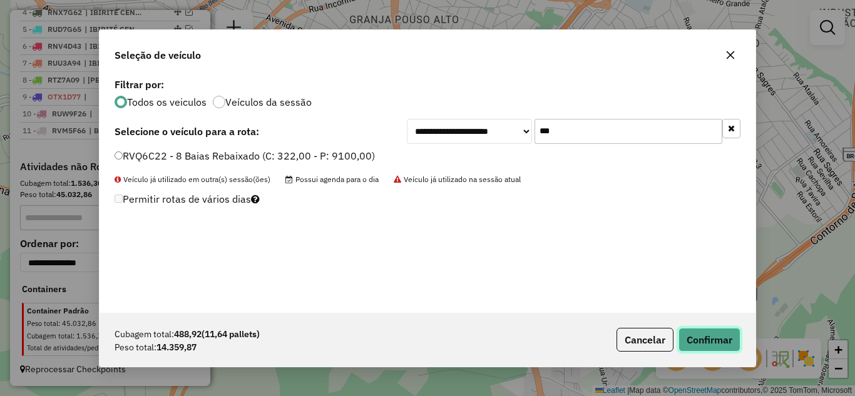
click at [705, 335] on button "Confirmar" at bounding box center [709, 340] width 62 height 24
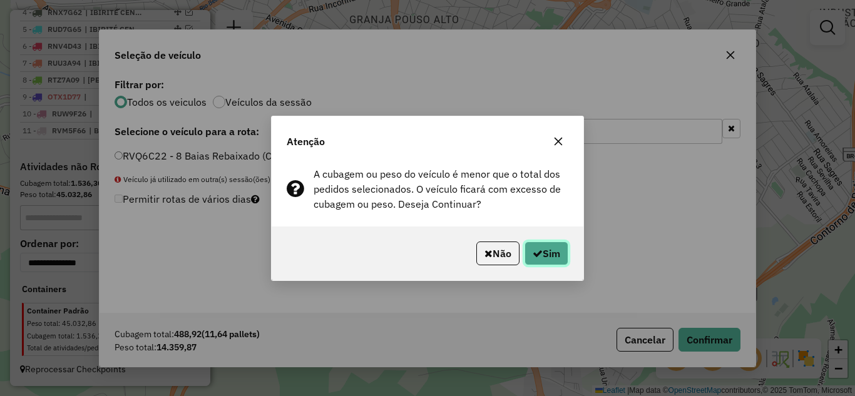
click at [550, 258] on button "Sim" at bounding box center [546, 254] width 44 height 24
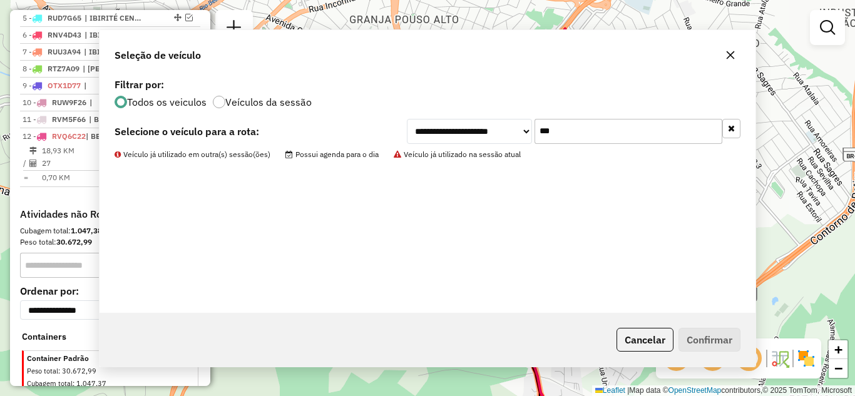
scroll to position [598, 0]
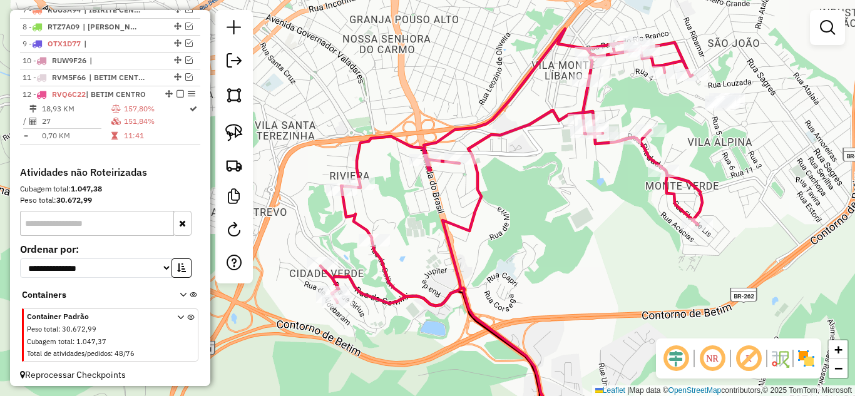
click at [516, 126] on icon at bounding box center [511, 167] width 382 height 277
select select "*********"
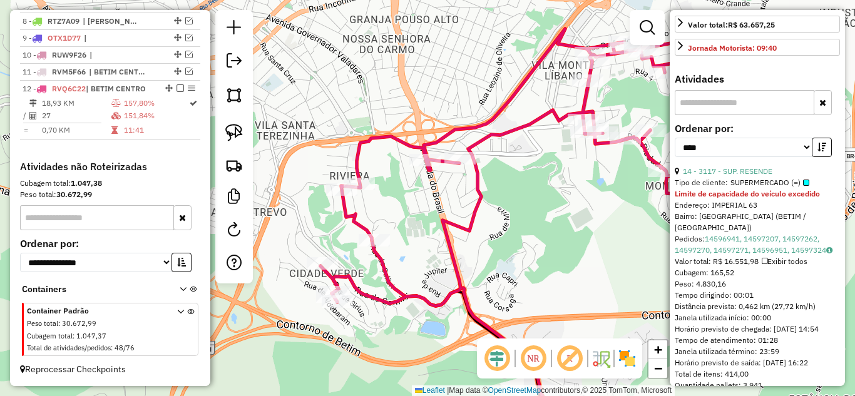
scroll to position [438, 0]
click at [755, 178] on link "14 - 3117 - SUP. RESENDE" at bounding box center [727, 172] width 89 height 9
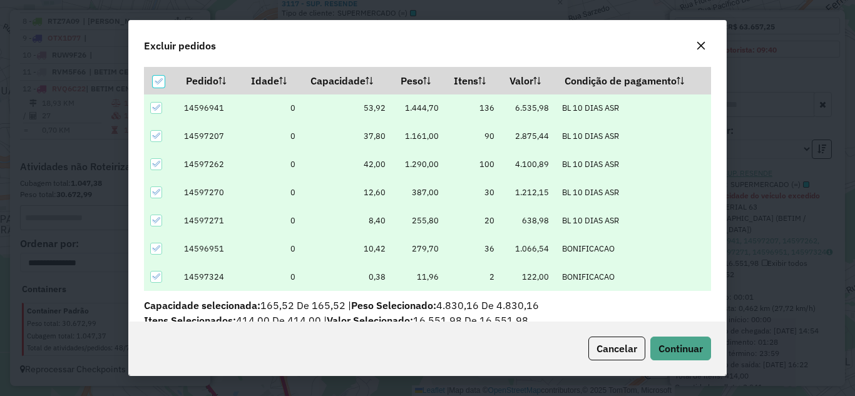
scroll to position [8, 4]
click at [683, 348] on span "Continuar" at bounding box center [680, 348] width 44 height 13
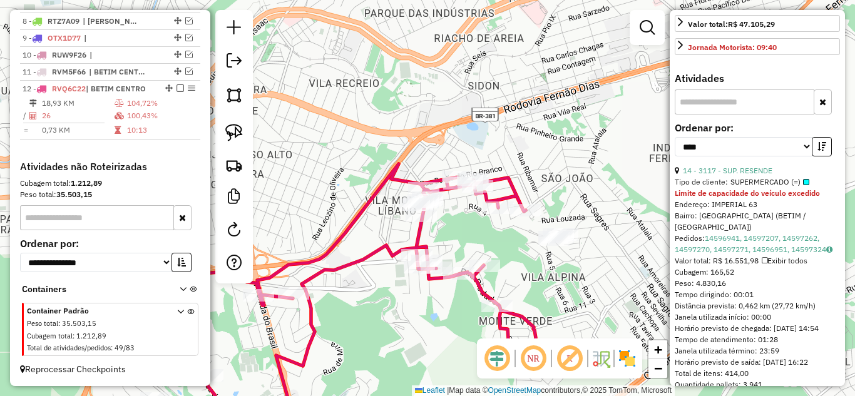
scroll to position [501, 0]
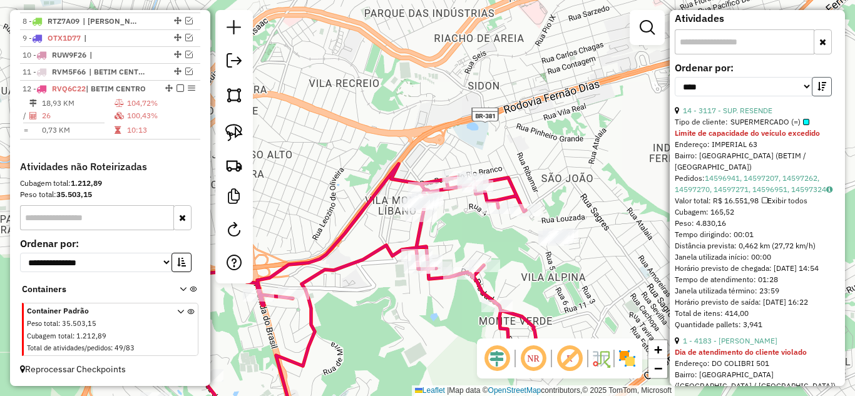
click at [821, 91] on icon "button" at bounding box center [821, 86] width 9 height 9
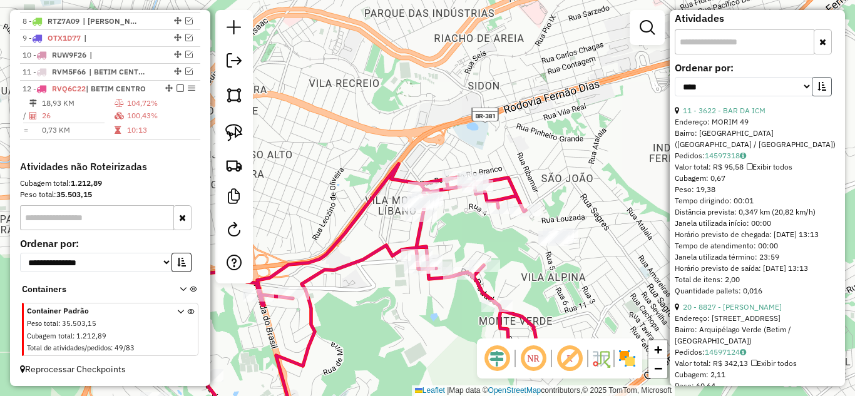
click at [821, 91] on icon "button" at bounding box center [821, 86] width 9 height 9
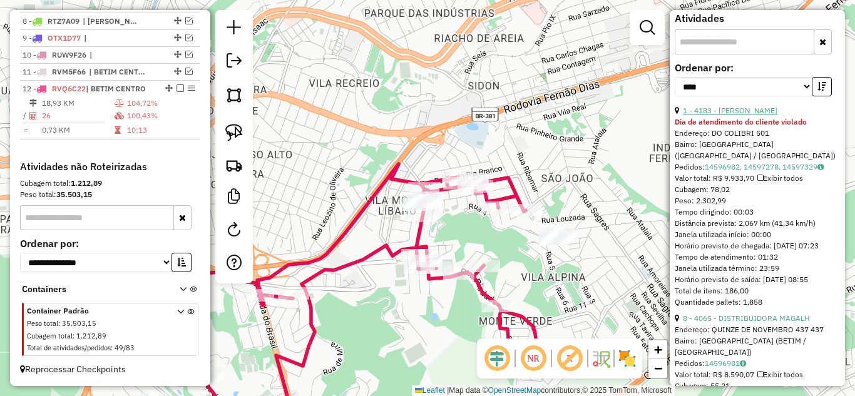
click at [753, 115] on link "1 - 4183 - [PERSON_NAME]" at bounding box center [730, 110] width 94 height 9
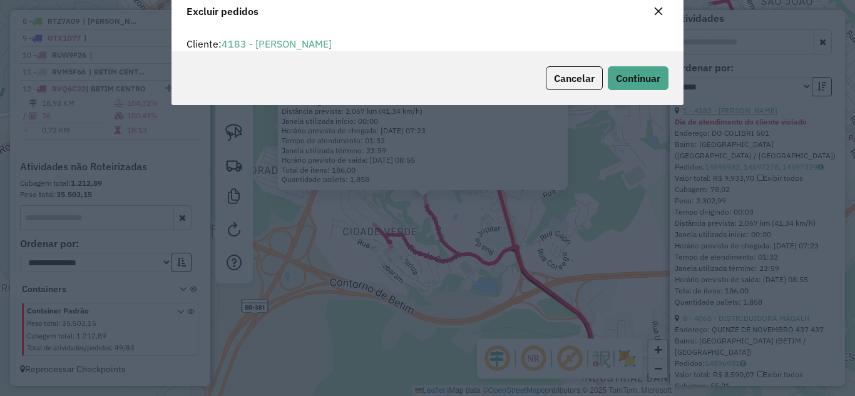
scroll to position [8, 4]
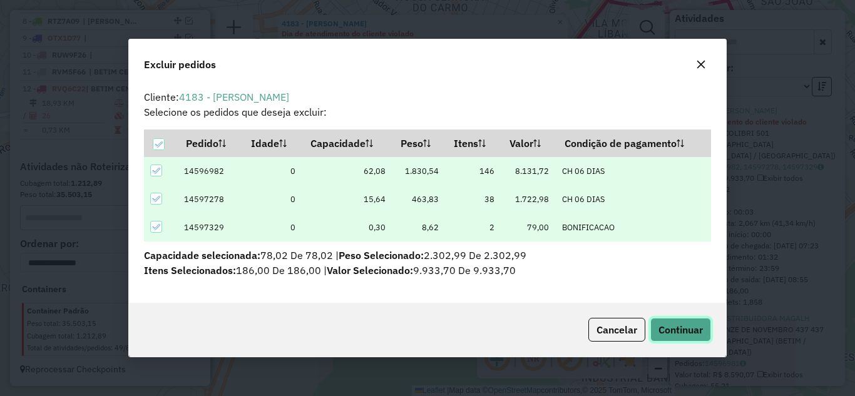
click at [673, 329] on span "Continuar" at bounding box center [680, 330] width 44 height 13
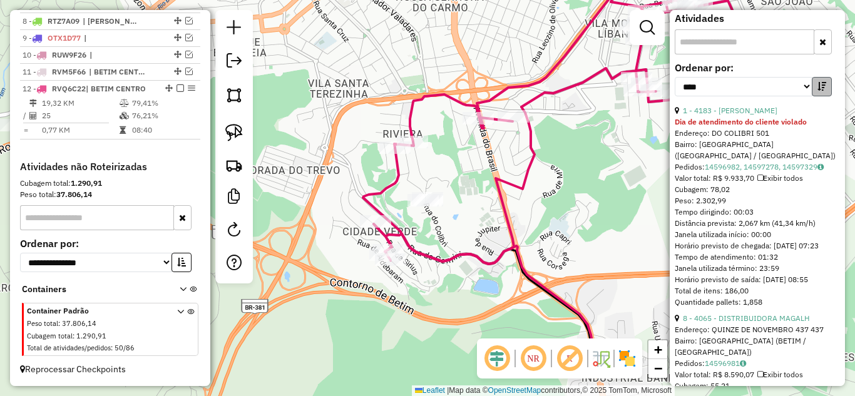
scroll to position [489, 0]
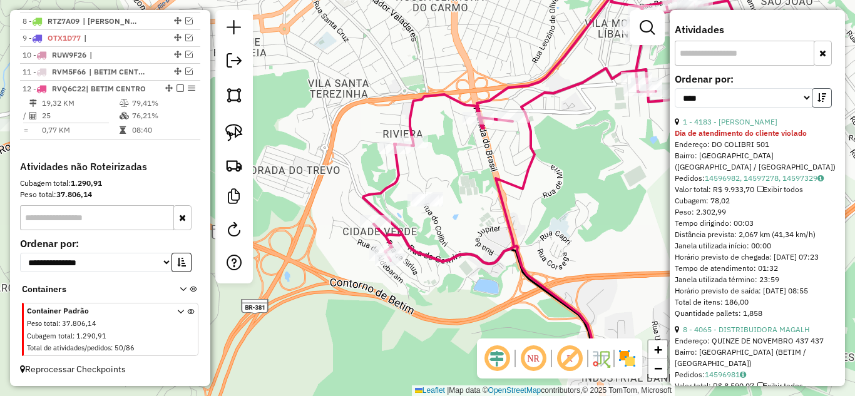
click at [823, 108] on button "button" at bounding box center [822, 97] width 20 height 19
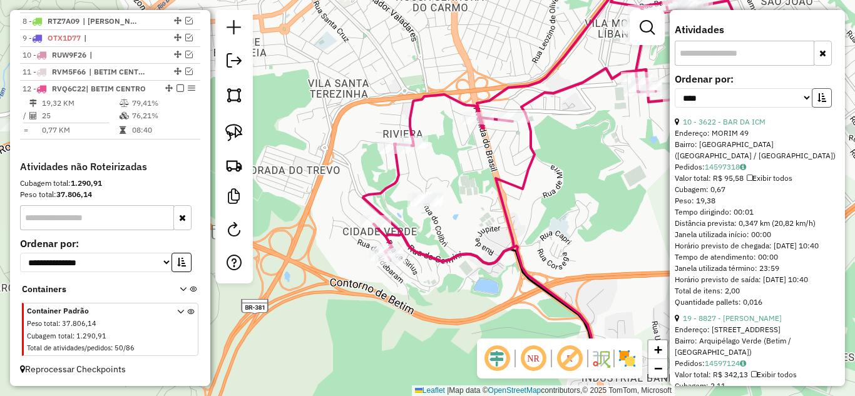
click at [823, 108] on button "button" at bounding box center [822, 97] width 20 height 19
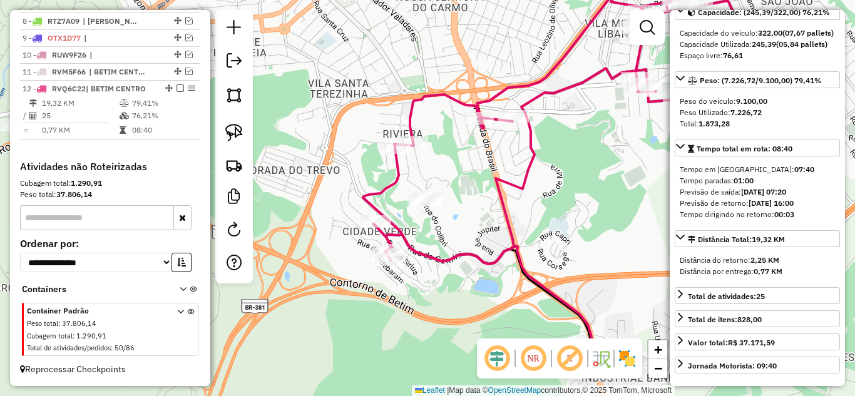
scroll to position [114, 0]
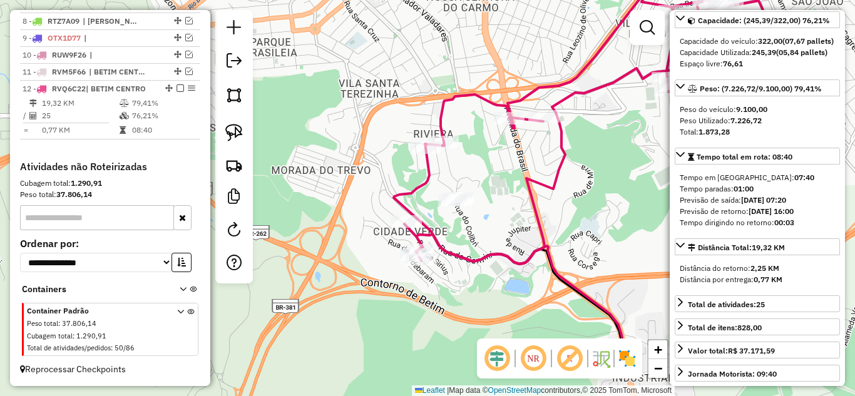
drag, startPoint x: 412, startPoint y: 227, endPoint x: 547, endPoint y: 181, distance: 141.9
click at [614, 183] on div "Janela de atendimento Grade de atendimento Capacidade Transportadoras Veículos …" at bounding box center [427, 198] width 855 height 396
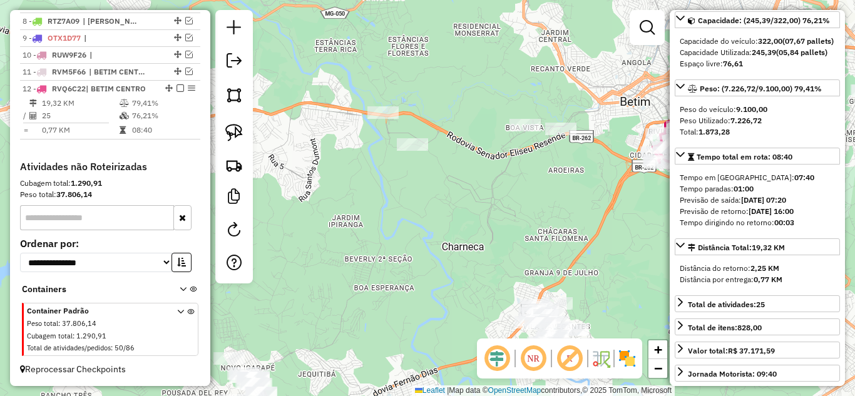
drag, startPoint x: 372, startPoint y: 230, endPoint x: 528, endPoint y: 206, distance: 157.0
click at [529, 206] on div "Janela de atendimento Grade de atendimento Capacidade Transportadoras Veículos …" at bounding box center [427, 198] width 855 height 396
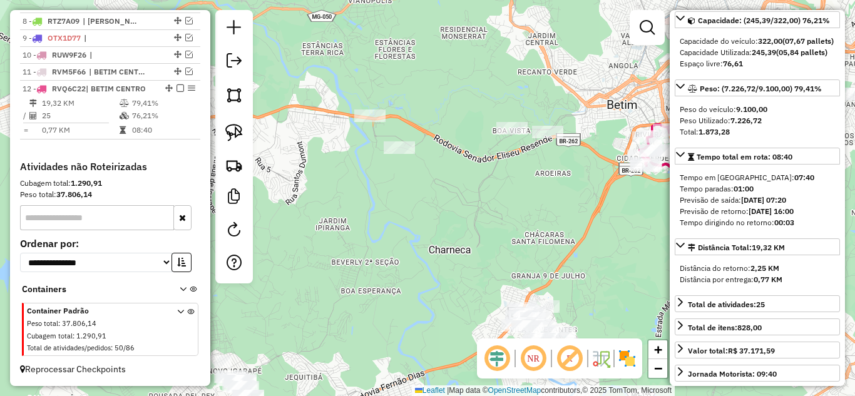
drag, startPoint x: 237, startPoint y: 139, endPoint x: 322, endPoint y: 135, distance: 85.8
click at [238, 138] on img at bounding box center [234, 133] width 18 height 18
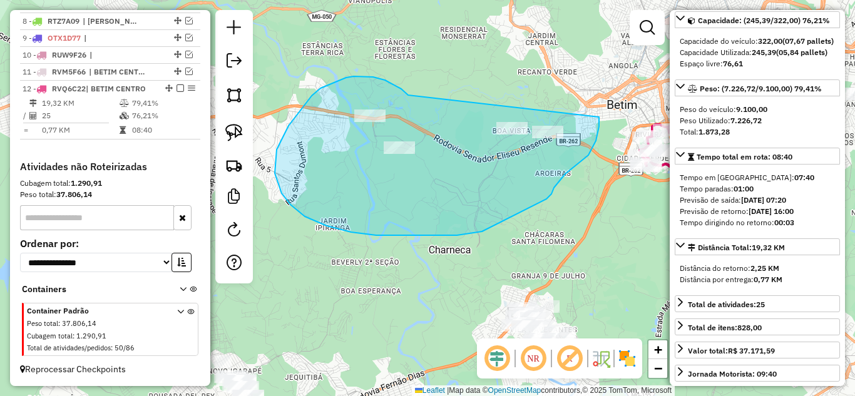
drag, startPoint x: 408, startPoint y: 95, endPoint x: 480, endPoint y: 97, distance: 72.0
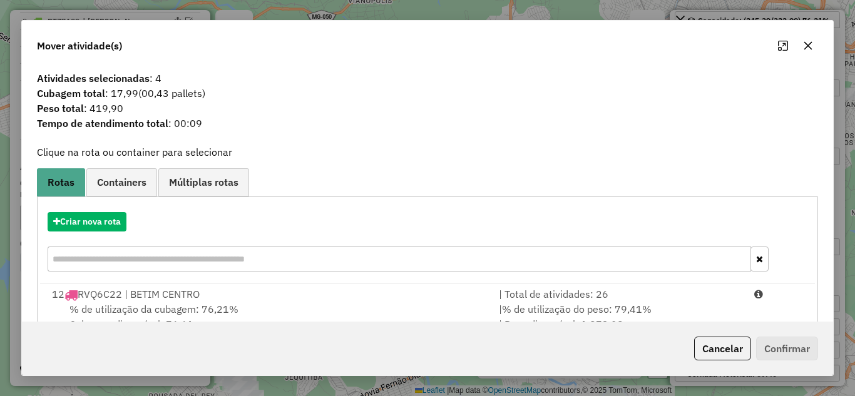
drag, startPoint x: 573, startPoint y: 303, endPoint x: 757, endPoint y: 357, distance: 191.7
click at [587, 300] on li "12 RVQ6C22 | BETIM CENTRO | Total de atividades: 26 % de utilização da cubagem:…" at bounding box center [427, 309] width 771 height 51
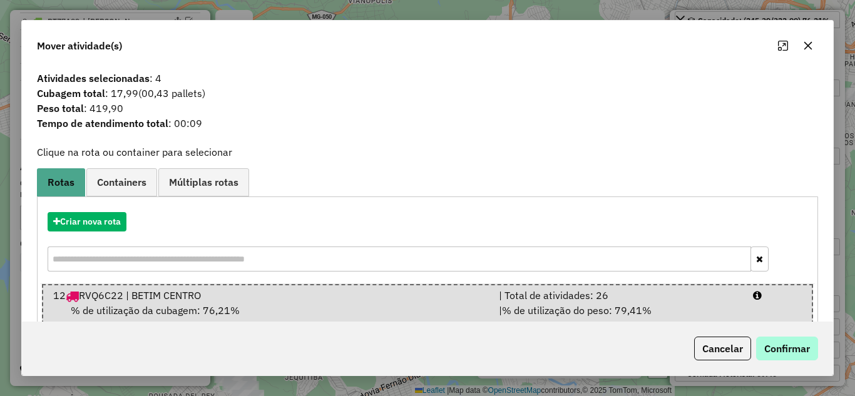
drag, startPoint x: 806, startPoint y: 366, endPoint x: 803, endPoint y: 354, distance: 12.3
click at [806, 360] on div "Cancelar Confirmar" at bounding box center [427, 349] width 811 height 54
drag, startPoint x: 801, startPoint y: 353, endPoint x: 778, endPoint y: 342, distance: 25.2
click at [799, 351] on button "Confirmar" at bounding box center [787, 349] width 62 height 24
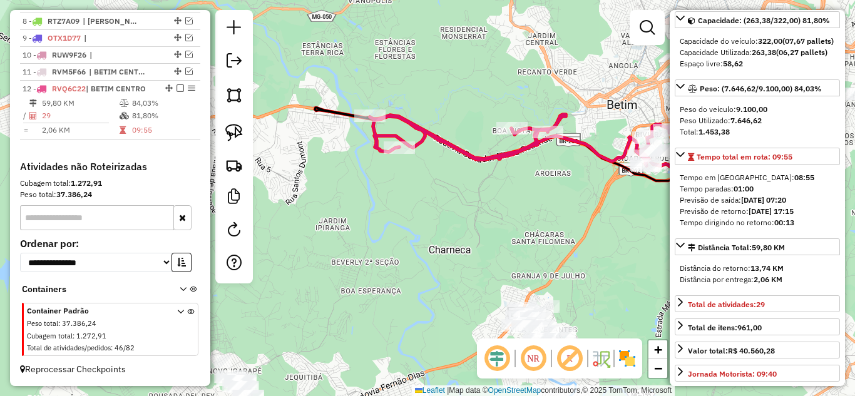
drag, startPoint x: 497, startPoint y: 148, endPoint x: 499, endPoint y: 155, distance: 7.1
click at [498, 149] on div "Janela de atendimento Grade de atendimento Capacidade Transportadoras Veículos …" at bounding box center [427, 198] width 855 height 396
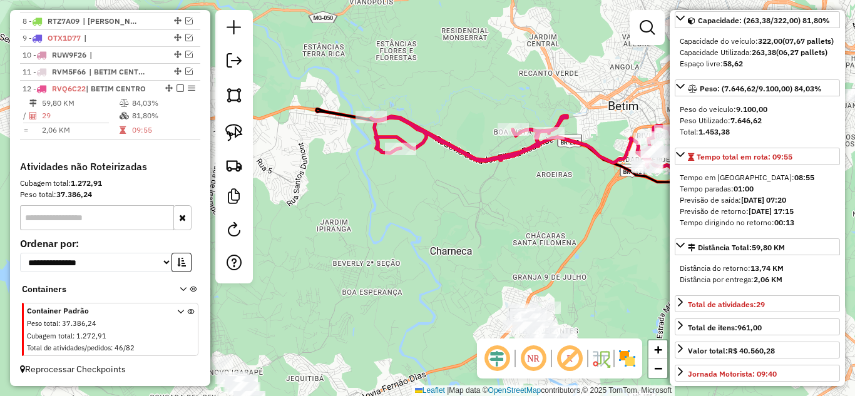
click at [499, 158] on icon at bounding box center [554, 133] width 367 height 69
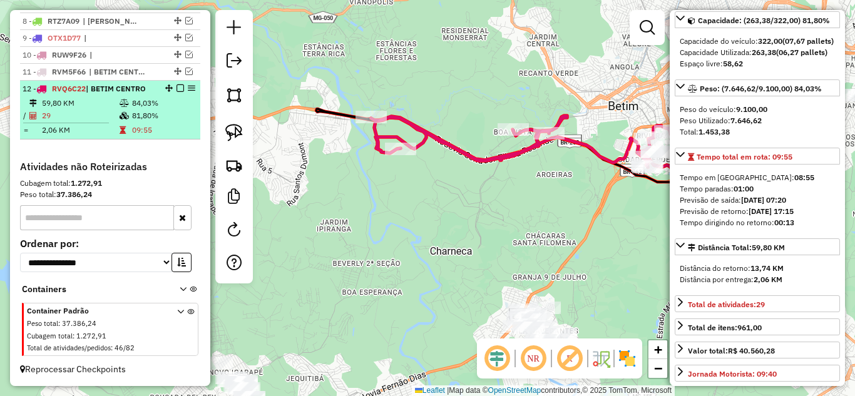
click at [176, 88] on em at bounding box center [180, 88] width 8 height 8
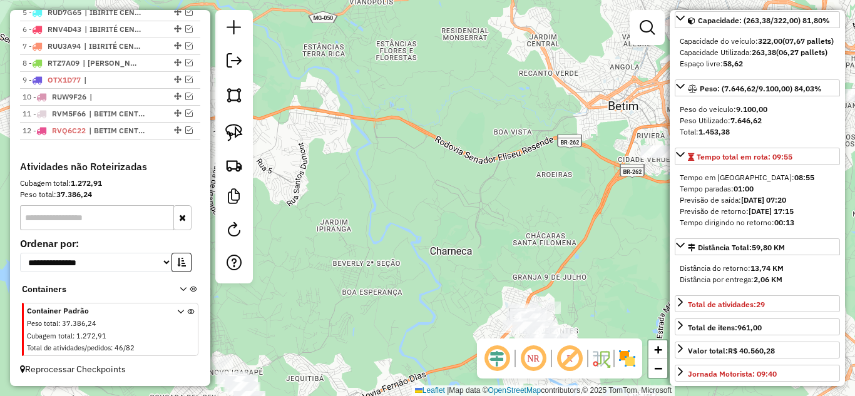
scroll to position [573, 0]
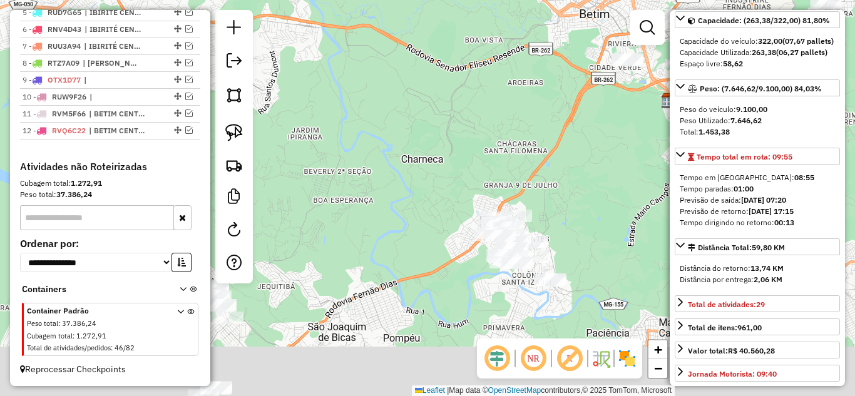
drag, startPoint x: 416, startPoint y: 216, endPoint x: 372, endPoint y: 116, distance: 109.0
click at [373, 116] on div "Janela de atendimento Grade de atendimento Capacidade Transportadoras Veículos …" at bounding box center [427, 198] width 855 height 396
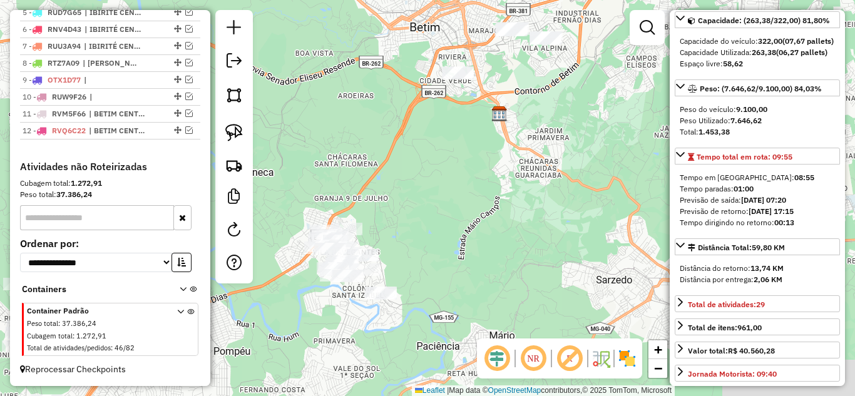
drag, startPoint x: 445, startPoint y: 207, endPoint x: 464, endPoint y: 204, distance: 18.9
click at [441, 207] on div "Janela de atendimento Grade de atendimento Capacidade Transportadoras Veículos …" at bounding box center [427, 198] width 855 height 396
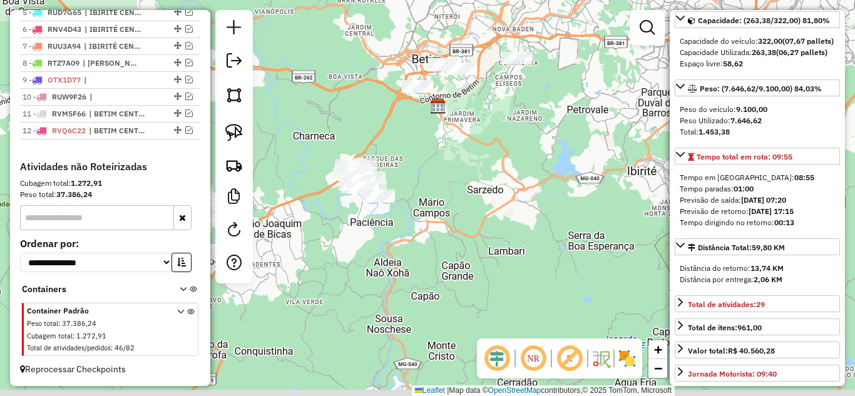
drag, startPoint x: 521, startPoint y: 171, endPoint x: 461, endPoint y: 131, distance: 72.2
click at [461, 131] on div "Janela de atendimento Grade de atendimento Capacidade Transportadoras Veículos …" at bounding box center [427, 198] width 855 height 396
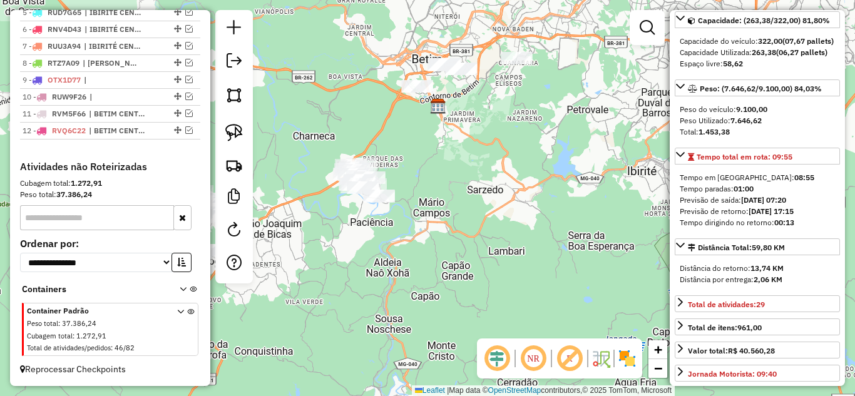
drag, startPoint x: 230, startPoint y: 134, endPoint x: 298, endPoint y: 130, distance: 68.3
click at [230, 135] on img at bounding box center [234, 133] width 18 height 18
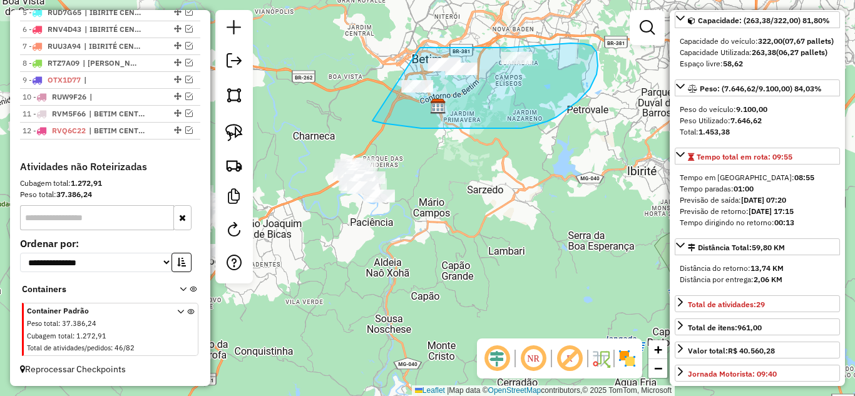
drag, startPoint x: 467, startPoint y: 128, endPoint x: 378, endPoint y: 49, distance: 119.7
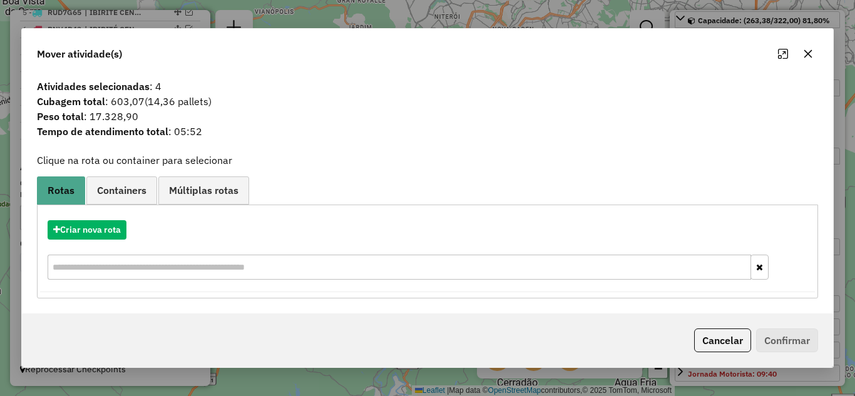
click at [809, 53] on icon "button" at bounding box center [808, 53] width 8 height 8
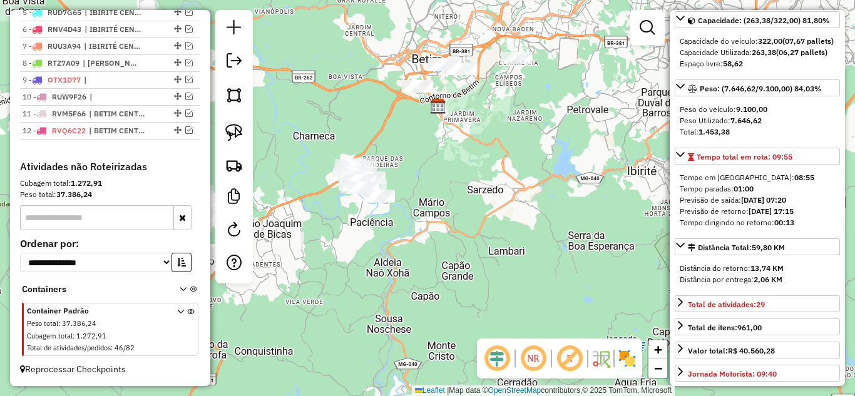
drag, startPoint x: 238, startPoint y: 131, endPoint x: 434, endPoint y: 141, distance: 196.8
click at [237, 132] on img at bounding box center [234, 133] width 18 height 18
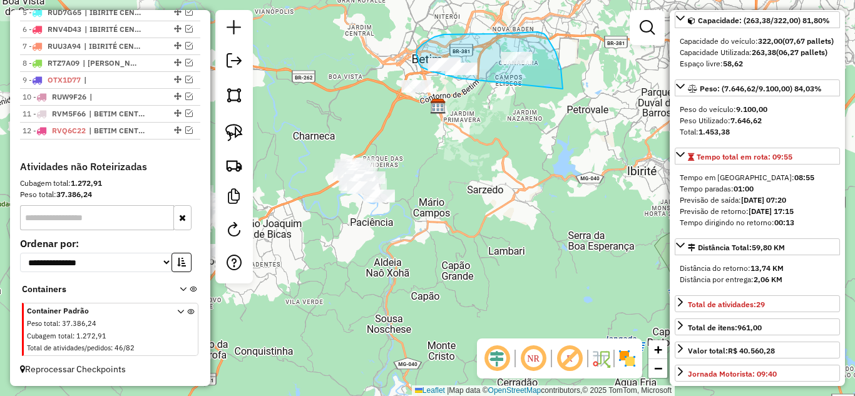
drag, startPoint x: 561, startPoint y: 68, endPoint x: 474, endPoint y: 84, distance: 87.8
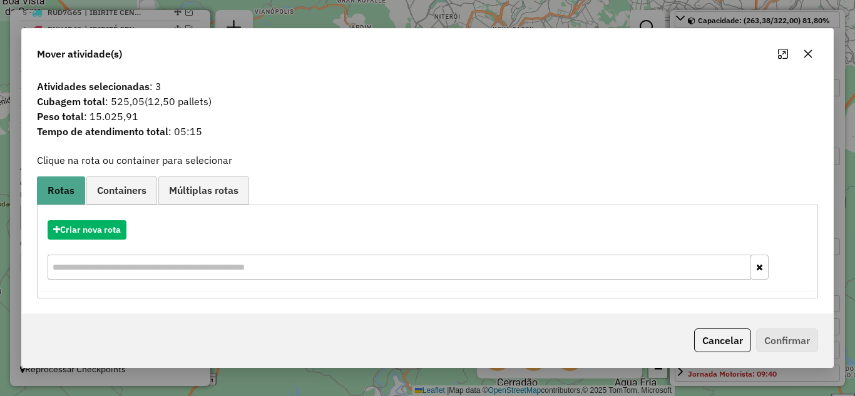
click at [807, 53] on icon "button" at bounding box center [808, 53] width 8 height 8
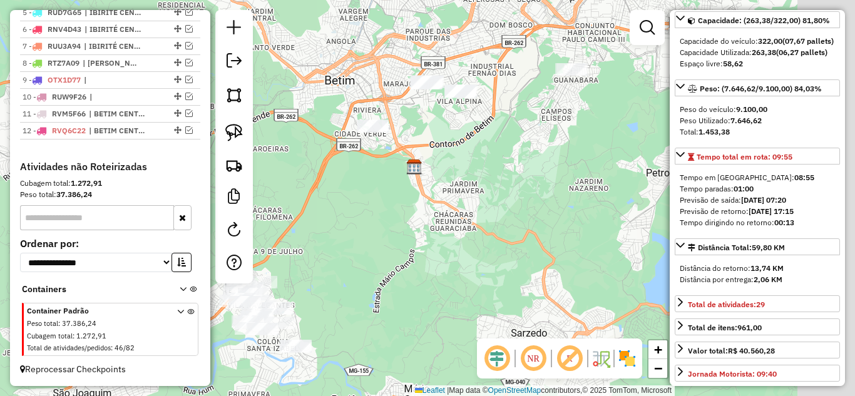
drag, startPoint x: 546, startPoint y: 133, endPoint x: 509, endPoint y: 137, distance: 37.8
click at [507, 148] on div "Janela de atendimento Grade de atendimento Capacidade Transportadoras Veículos …" at bounding box center [427, 198] width 855 height 396
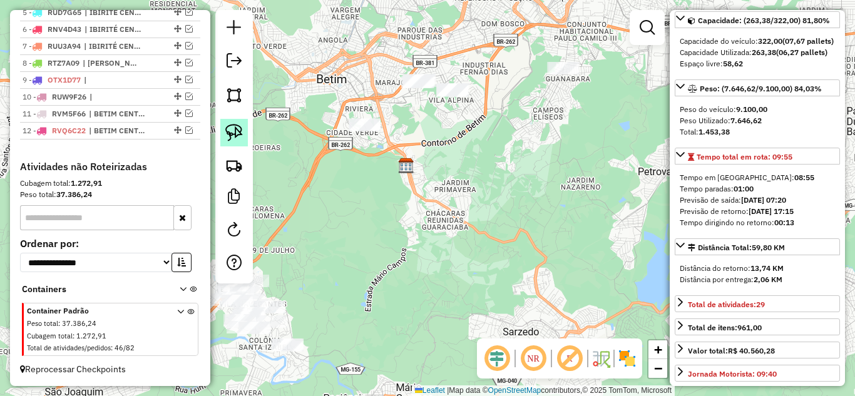
click at [234, 131] on img at bounding box center [234, 133] width 18 height 18
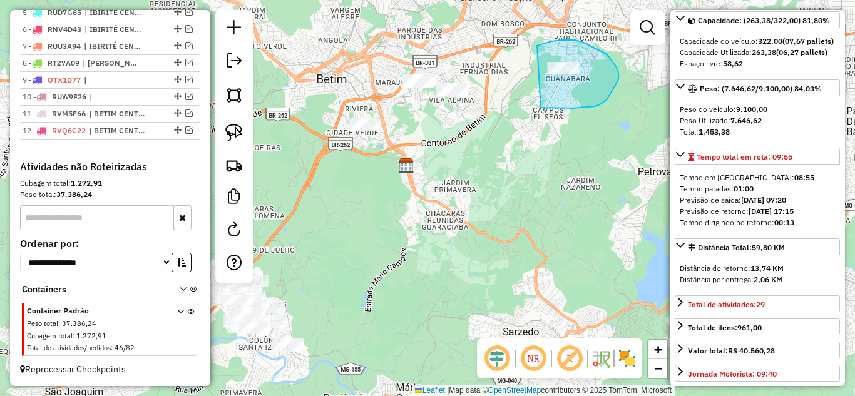
drag, startPoint x: 541, startPoint y: 108, endPoint x: 533, endPoint y: 62, distance: 46.3
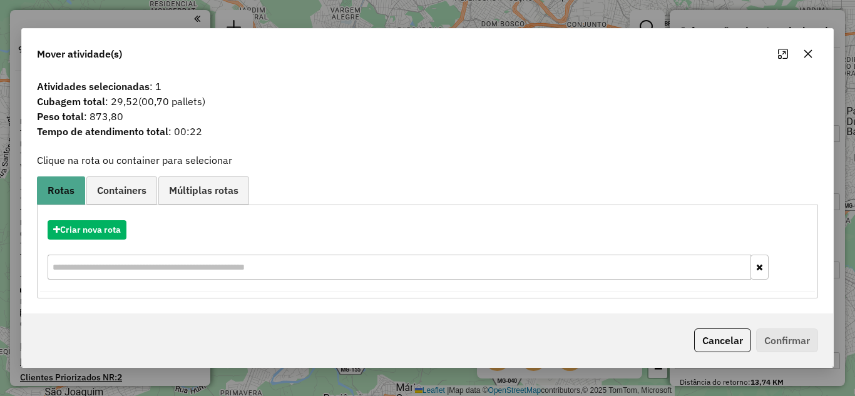
select select "*********"
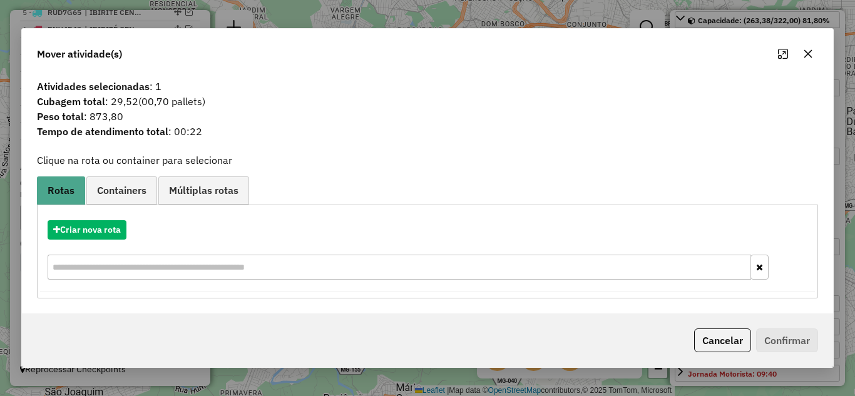
click at [808, 55] on icon "button" at bounding box center [808, 54] width 10 height 10
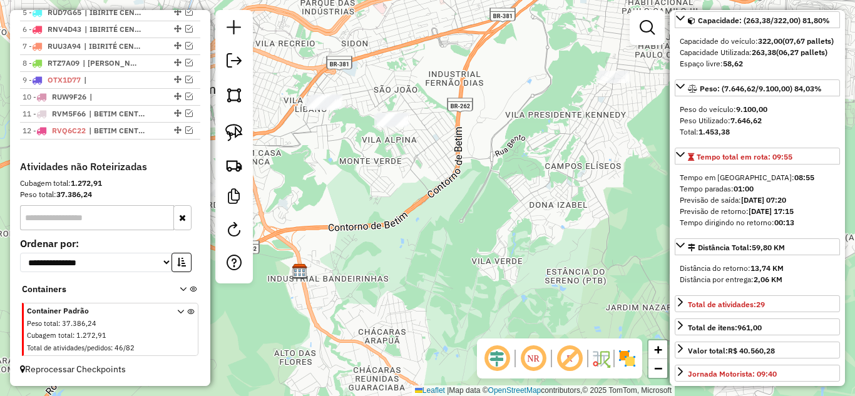
drag, startPoint x: 566, startPoint y: 146, endPoint x: 611, endPoint y: 163, distance: 48.5
click at [618, 165] on div "Janela de atendimento Grade de atendimento Capacidade Transportadoras Veículos …" at bounding box center [427, 198] width 855 height 396
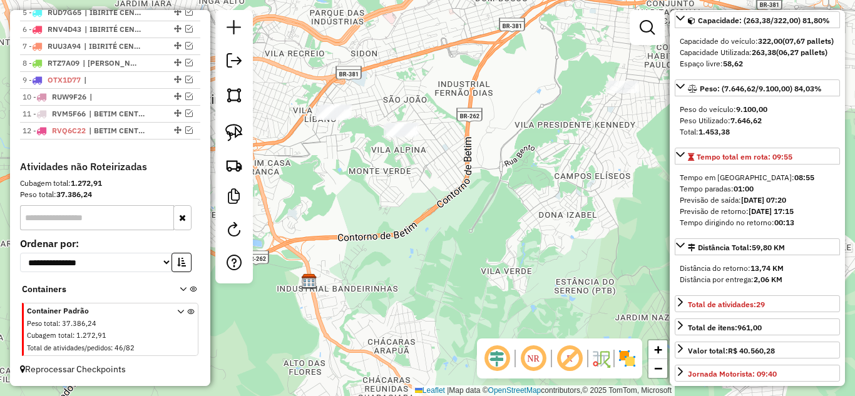
drag, startPoint x: 533, startPoint y: 153, endPoint x: 526, endPoint y: 144, distance: 10.8
click at [530, 151] on div "Janela de atendimento Grade de atendimento Capacidade Transportadoras Veículos …" at bounding box center [427, 198] width 855 height 396
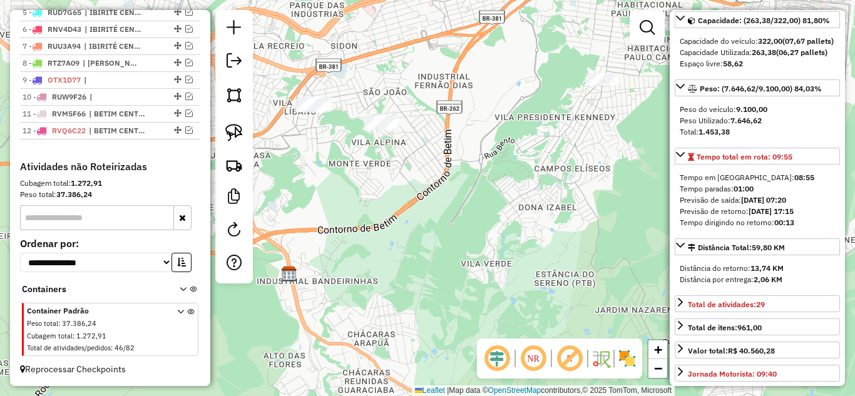
drag, startPoint x: 532, startPoint y: 145, endPoint x: 432, endPoint y: 148, distance: 100.2
click at [531, 143] on div "Janela de atendimento Grade de atendimento Capacidade Transportadoras Veículos …" at bounding box center [427, 198] width 855 height 396
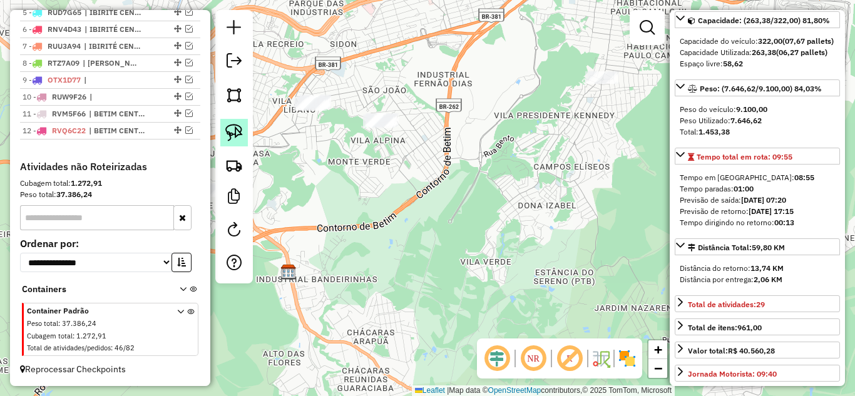
click at [236, 135] on img at bounding box center [234, 133] width 18 height 18
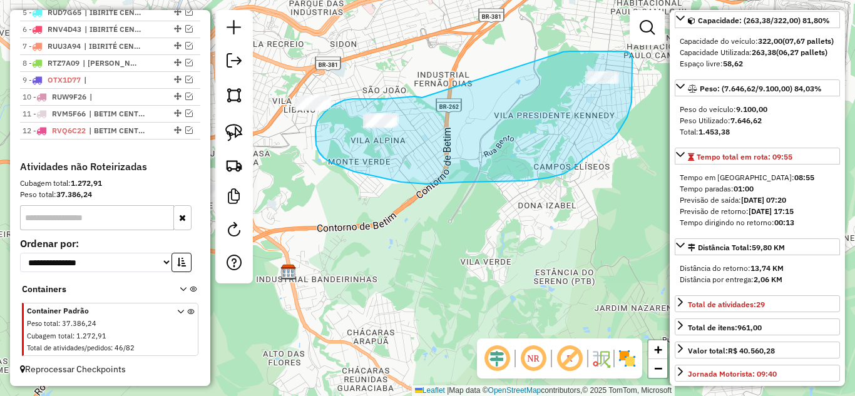
drag, startPoint x: 385, startPoint y: 99, endPoint x: 558, endPoint y: 54, distance: 177.9
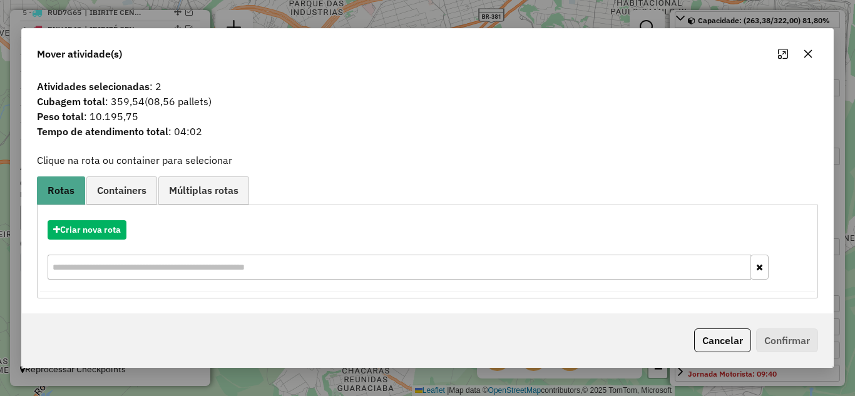
click at [808, 54] on icon "button" at bounding box center [808, 53] width 8 height 8
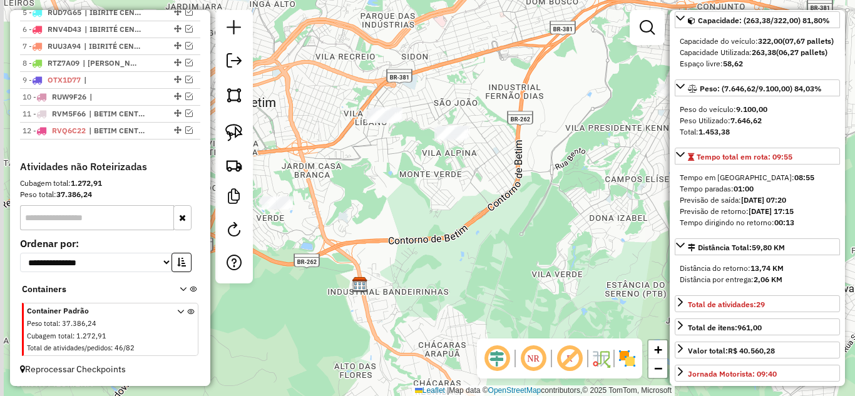
drag, startPoint x: 494, startPoint y: 178, endPoint x: 539, endPoint y: 189, distance: 45.7
click at [554, 189] on div "Janela de atendimento Grade de atendimento Capacidade Transportadoras Veículos …" at bounding box center [427, 198] width 855 height 396
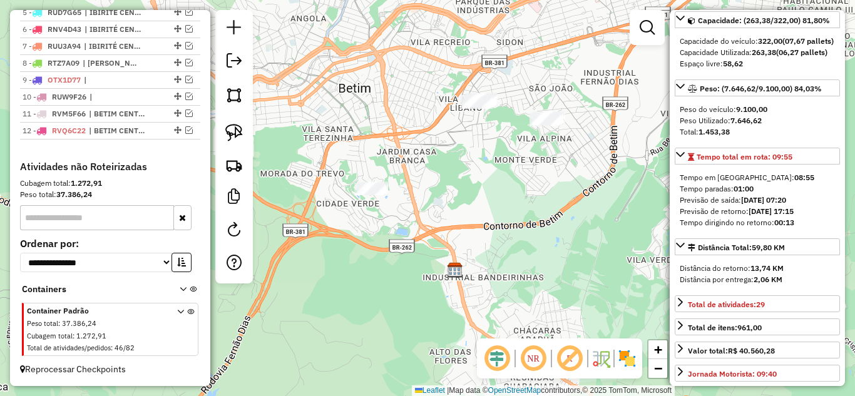
drag, startPoint x: 427, startPoint y: 156, endPoint x: 409, endPoint y: 148, distance: 20.2
click at [482, 145] on div "Janela de atendimento Grade de atendimento Capacidade Transportadoras Veículos …" at bounding box center [427, 198] width 855 height 396
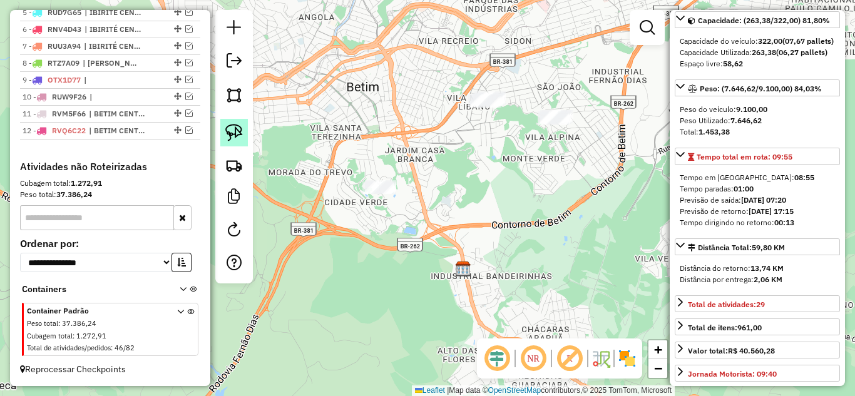
click at [242, 137] on img at bounding box center [234, 133] width 18 height 18
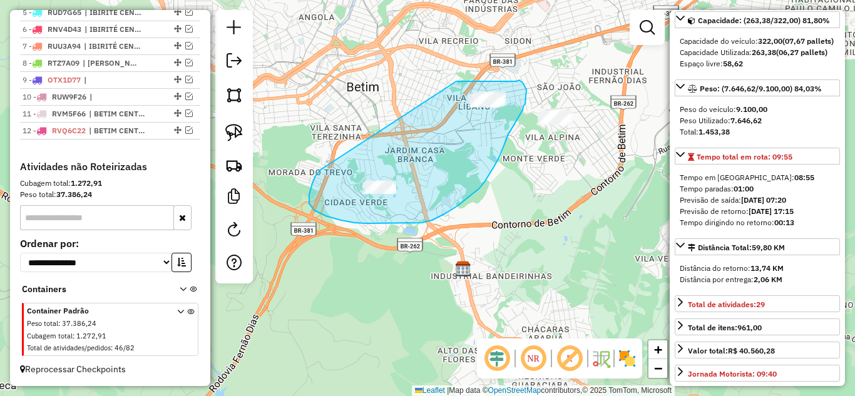
drag, startPoint x: 312, startPoint y: 183, endPoint x: 424, endPoint y: 91, distance: 144.9
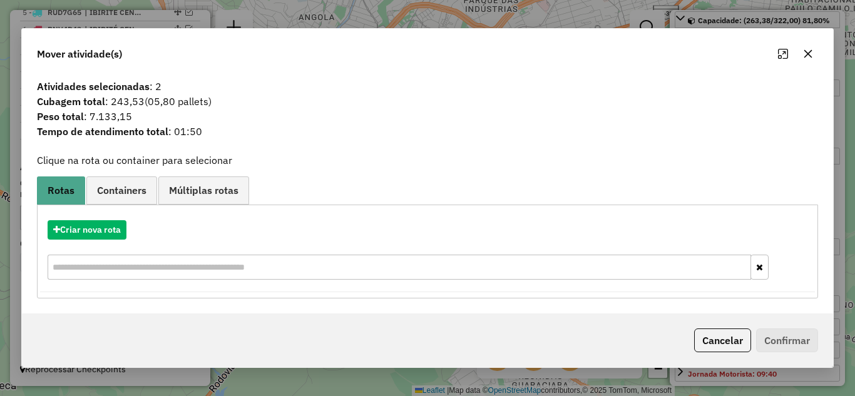
click at [809, 54] on icon "button" at bounding box center [808, 53] width 8 height 8
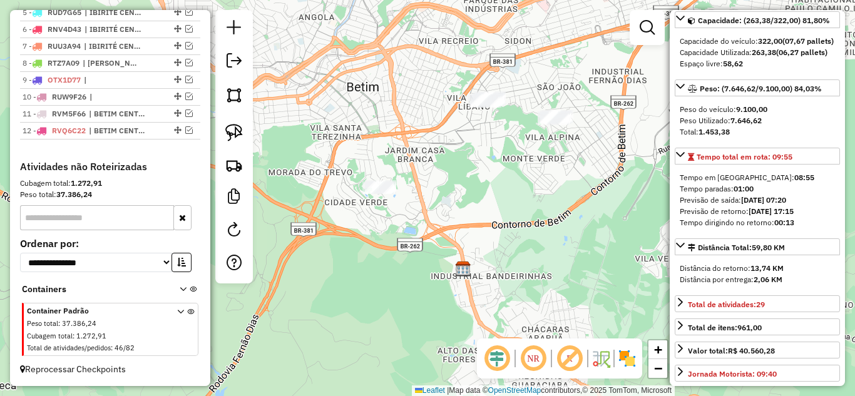
drag, startPoint x: 559, startPoint y: 191, endPoint x: 584, endPoint y: 178, distance: 28.3
click at [571, 186] on div "Janela de atendimento Grade de atendimento Capacidade Transportadoras Veículos …" at bounding box center [427, 198] width 855 height 396
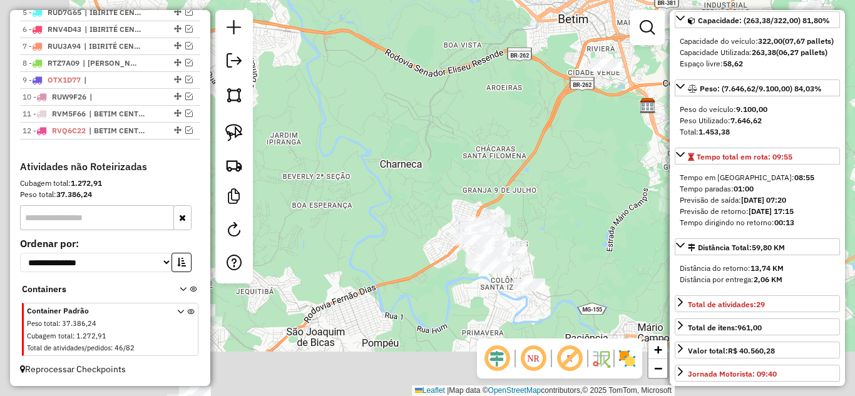
drag, startPoint x: 555, startPoint y: 173, endPoint x: 573, endPoint y: 122, distance: 53.6
click at [583, 123] on div "Janela de atendimento Grade de atendimento Capacidade Transportadoras Veículos …" at bounding box center [427, 198] width 855 height 396
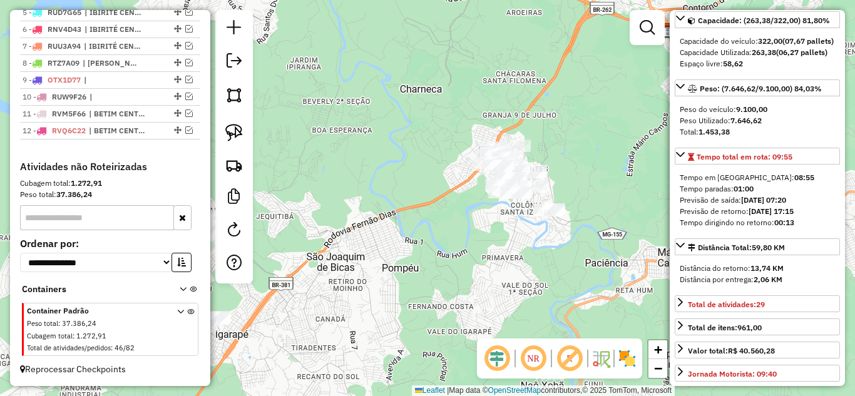
drag, startPoint x: 481, startPoint y: 140, endPoint x: 412, endPoint y: 128, distance: 70.5
click at [412, 128] on div "Janela de atendimento Grade de atendimento Capacidade Transportadoras Veículos …" at bounding box center [427, 198] width 855 height 396
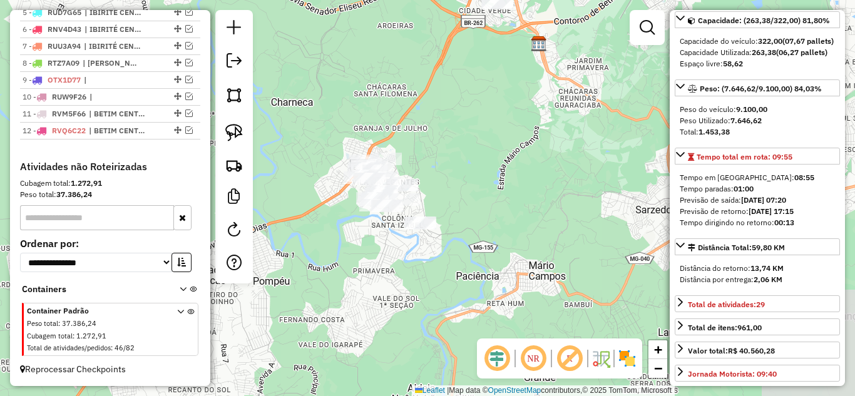
drag, startPoint x: 660, startPoint y: 156, endPoint x: 531, endPoint y: 170, distance: 129.6
click at [531, 170] on div "Janela de atendimento Grade de atendimento Capacidade Transportadoras Veículos …" at bounding box center [427, 198] width 855 height 396
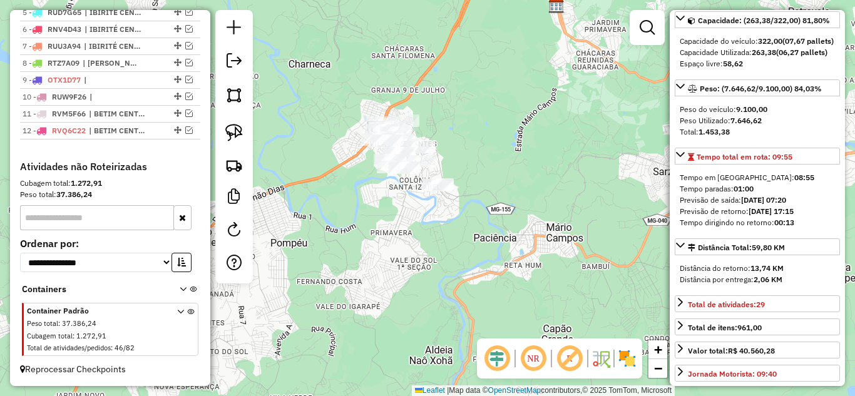
drag, startPoint x: 534, startPoint y: 213, endPoint x: 564, endPoint y: 225, distance: 32.3
click at [574, 213] on div "Janela de atendimento Grade de atendimento Capacidade Transportadoras Veículos …" at bounding box center [427, 198] width 855 height 396
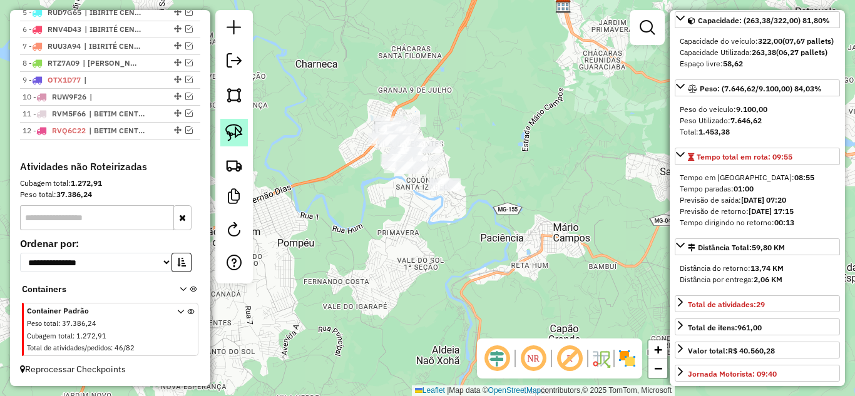
click at [225, 129] on img at bounding box center [234, 133] width 18 height 18
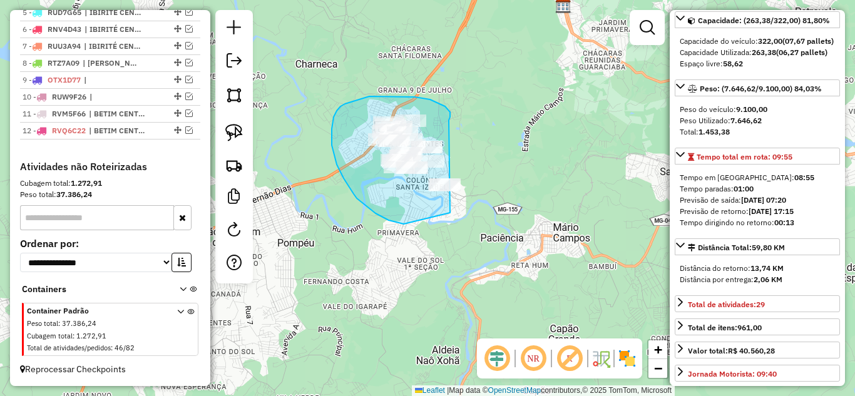
drag, startPoint x: 449, startPoint y: 120, endPoint x: 494, endPoint y: 186, distance: 80.2
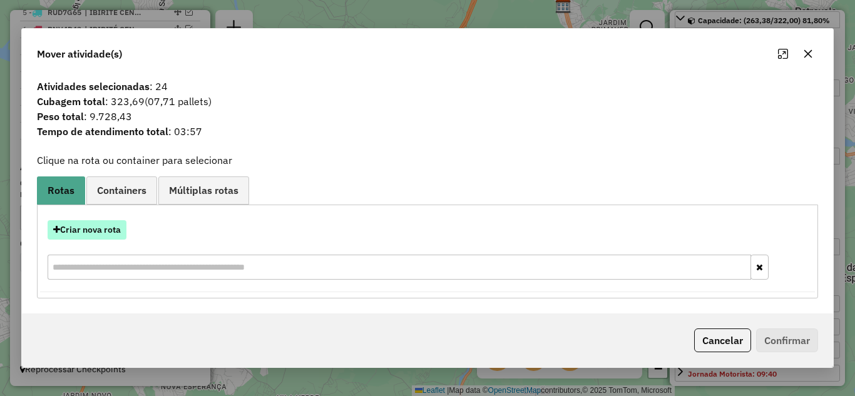
click at [114, 232] on button "Criar nova rota" at bounding box center [87, 229] width 79 height 19
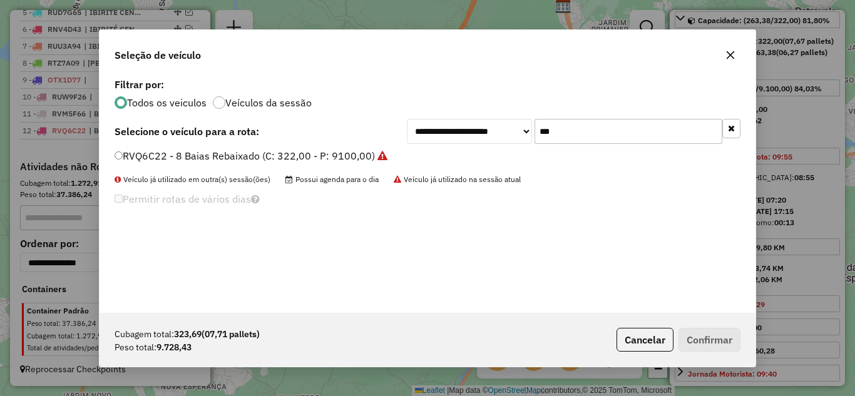
scroll to position [7, 4]
click at [567, 127] on input "***" at bounding box center [628, 131] width 188 height 25
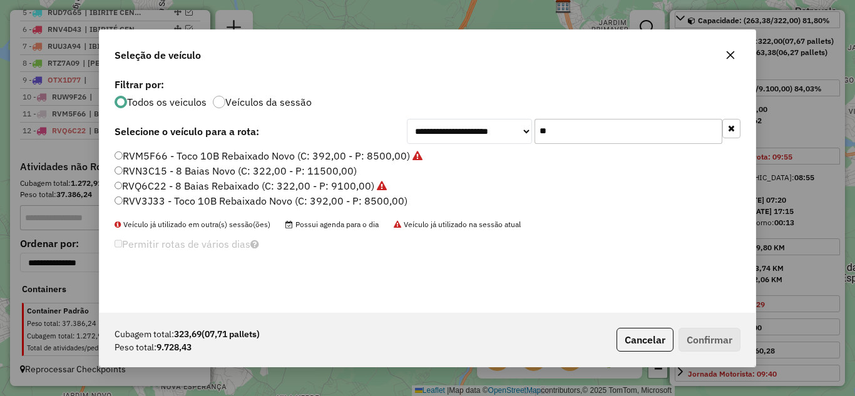
type input "*"
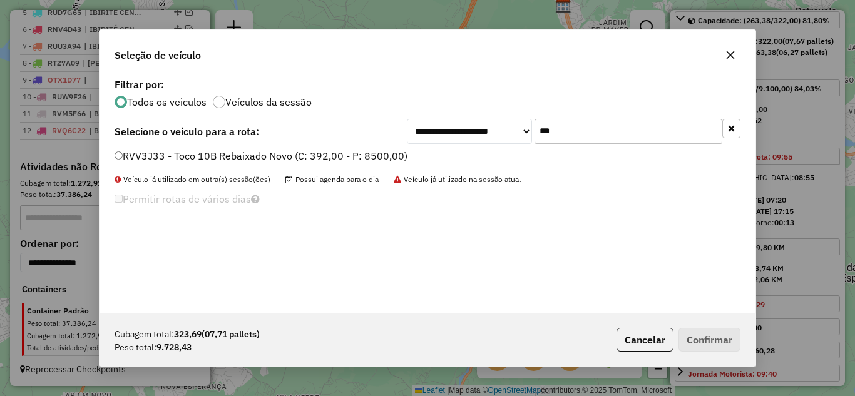
type input "***"
click at [699, 337] on button "Confirmar" at bounding box center [709, 340] width 62 height 24
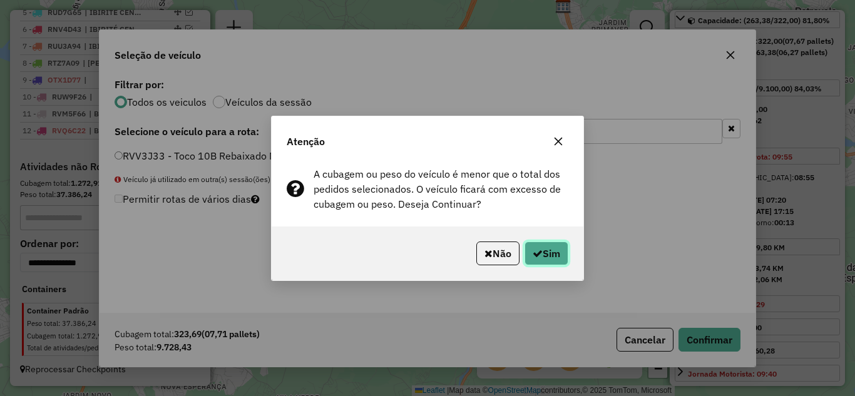
click at [544, 257] on button "Sim" at bounding box center [546, 254] width 44 height 24
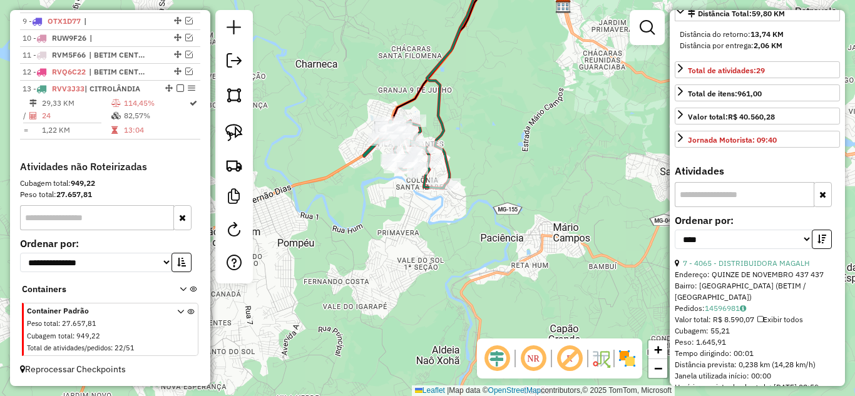
scroll to position [364, 0]
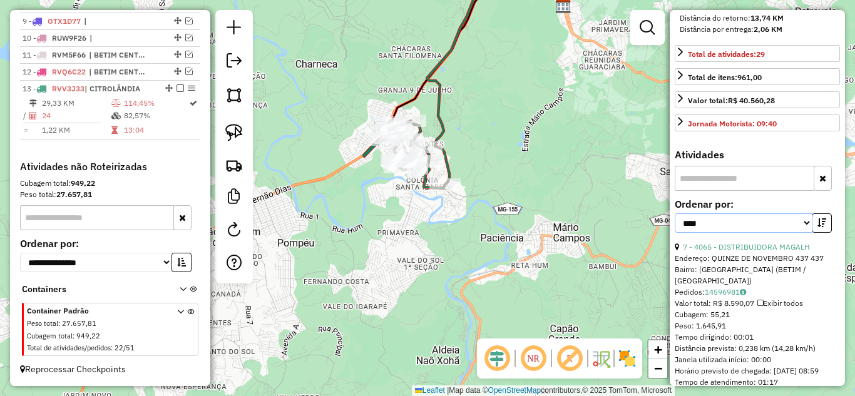
click at [800, 233] on select "**********" at bounding box center [744, 222] width 138 height 19
click at [675, 233] on select "**********" at bounding box center [744, 222] width 138 height 19
click at [431, 71] on icon at bounding box center [496, 84] width 138 height 201
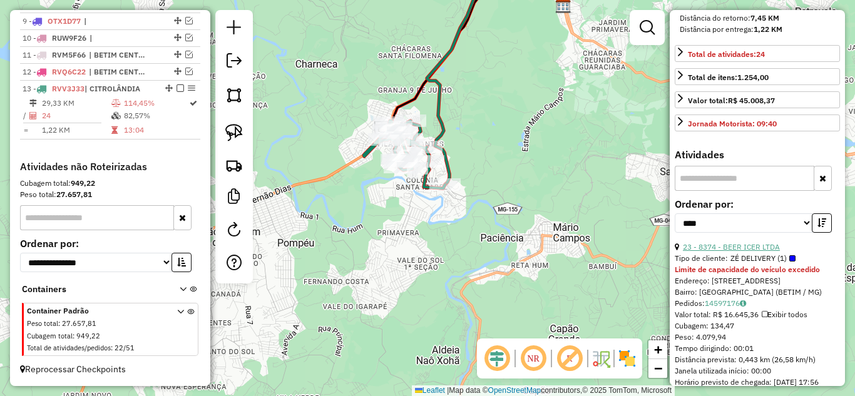
click at [750, 252] on link "23 - 8374 - BEER ICER LTDA" at bounding box center [731, 246] width 97 height 9
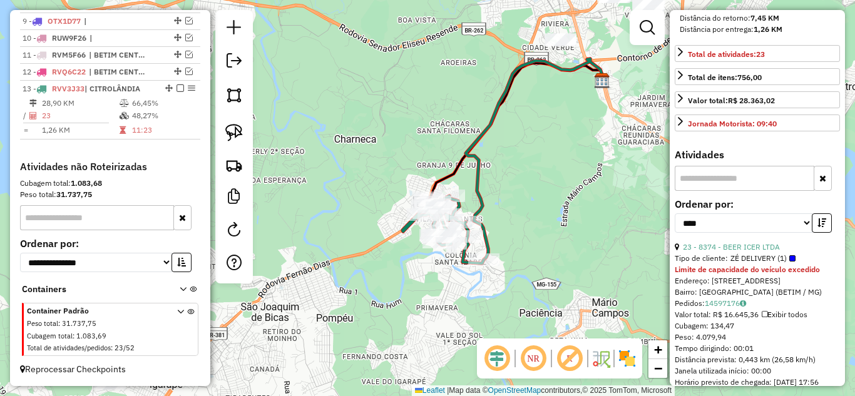
click at [817, 212] on label "Ordenar por:" at bounding box center [757, 203] width 165 height 15
click at [825, 233] on button "button" at bounding box center [822, 222] width 20 height 19
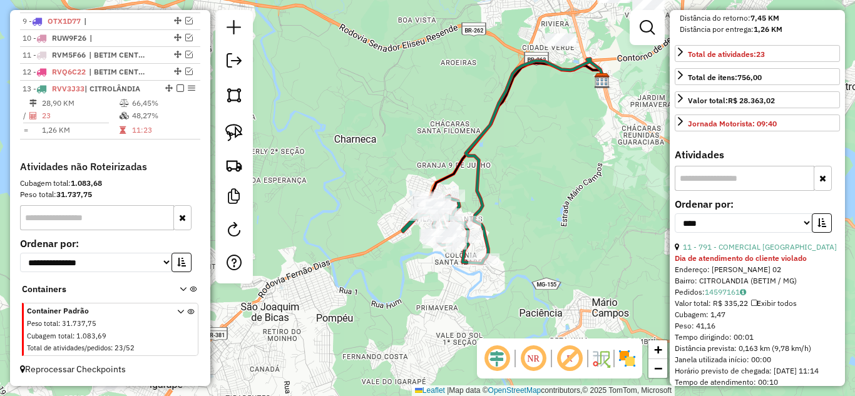
drag, startPoint x: 825, startPoint y: 245, endPoint x: 820, endPoint y: 231, distance: 14.6
click at [826, 233] on button "button" at bounding box center [822, 222] width 20 height 19
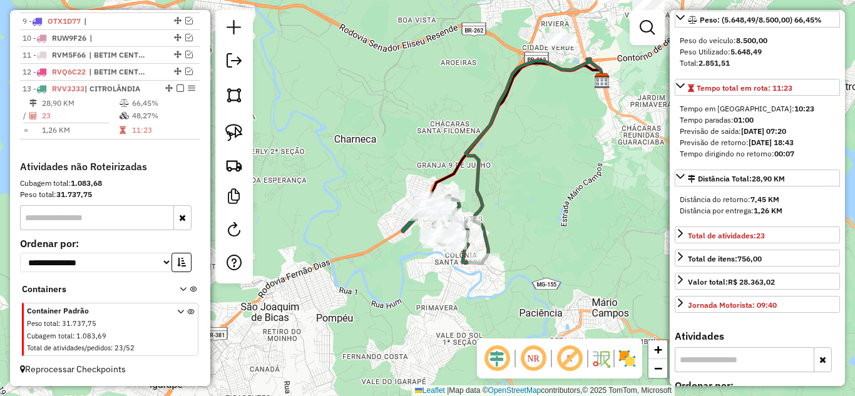
scroll to position [239, 0]
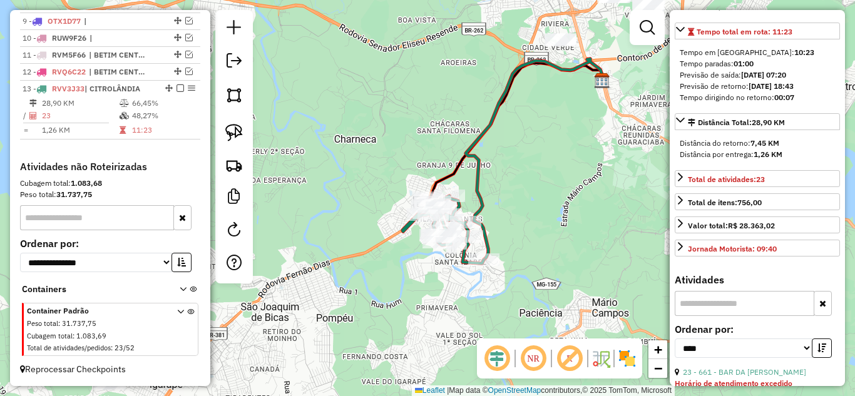
click at [474, 173] on icon at bounding box center [535, 159] width 138 height 201
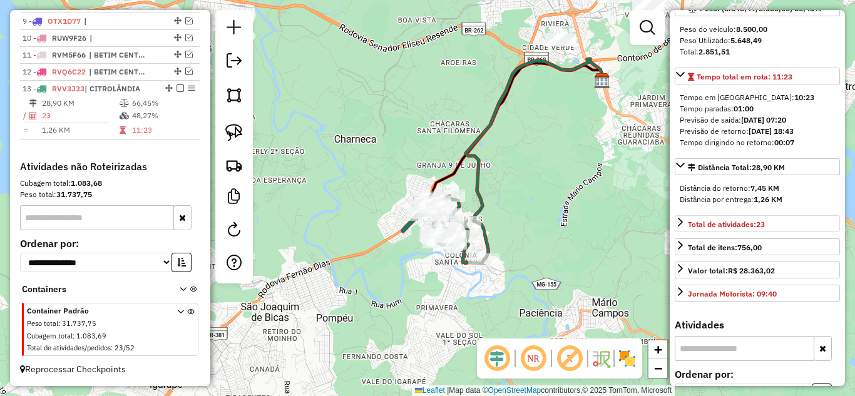
scroll to position [176, 0]
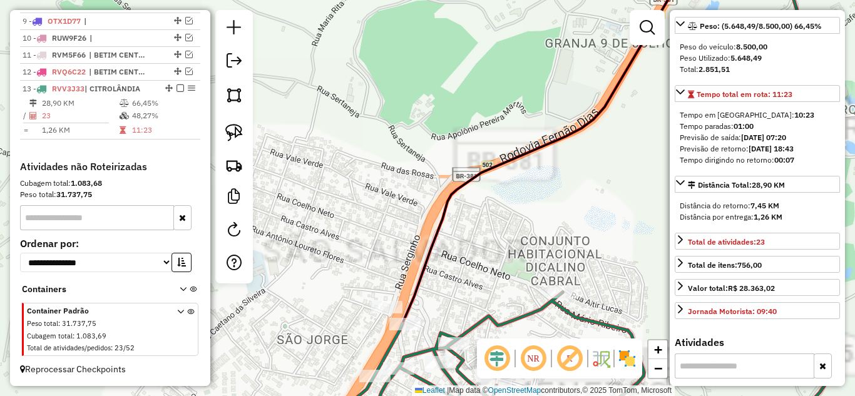
drag, startPoint x: 401, startPoint y: 173, endPoint x: 406, endPoint y: 150, distance: 24.4
click at [409, 140] on div "Janela de atendimento Grade de atendimento Capacidade Transportadoras Veículos …" at bounding box center [427, 198] width 855 height 396
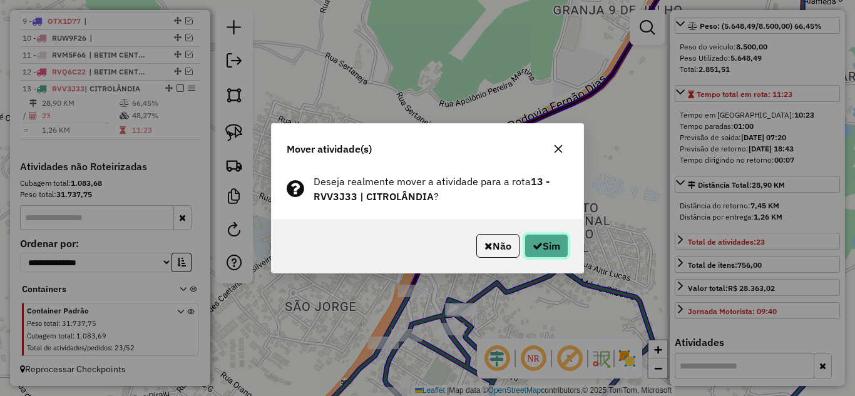
click at [549, 245] on button "Sim" at bounding box center [546, 246] width 44 height 24
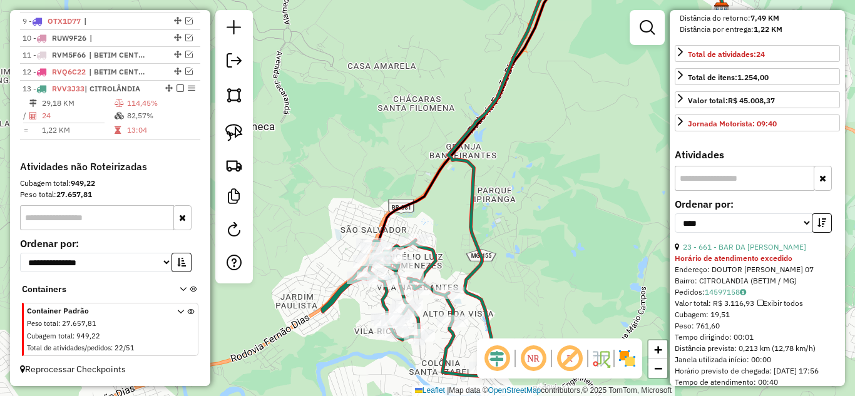
scroll to position [552, 0]
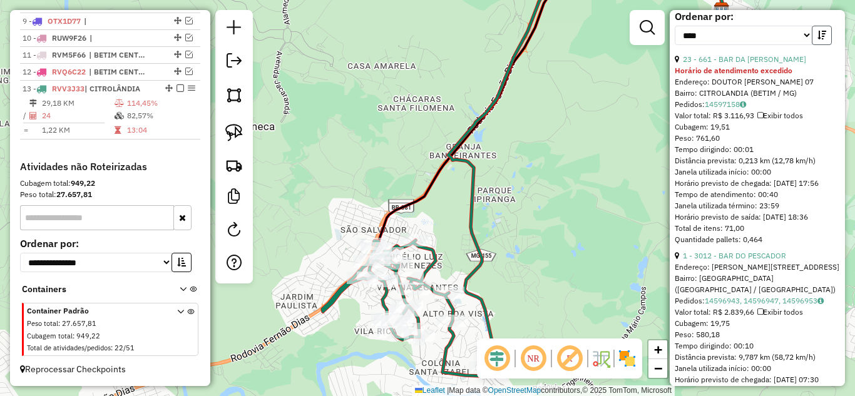
click at [817, 39] on icon "button" at bounding box center [821, 35] width 9 height 9
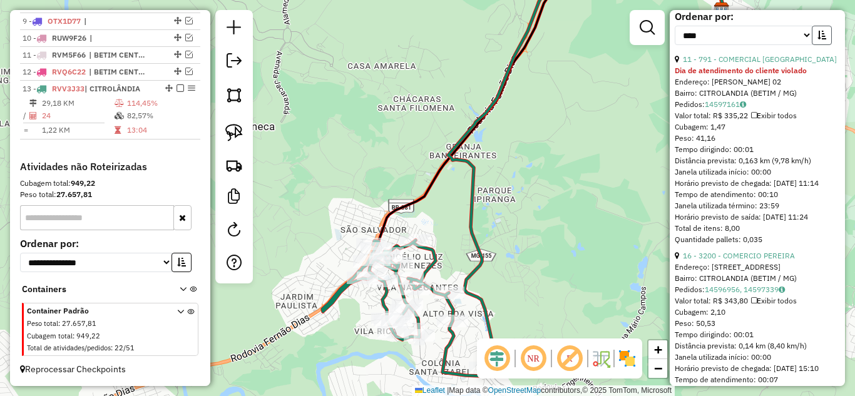
click at [817, 39] on icon "button" at bounding box center [821, 35] width 9 height 9
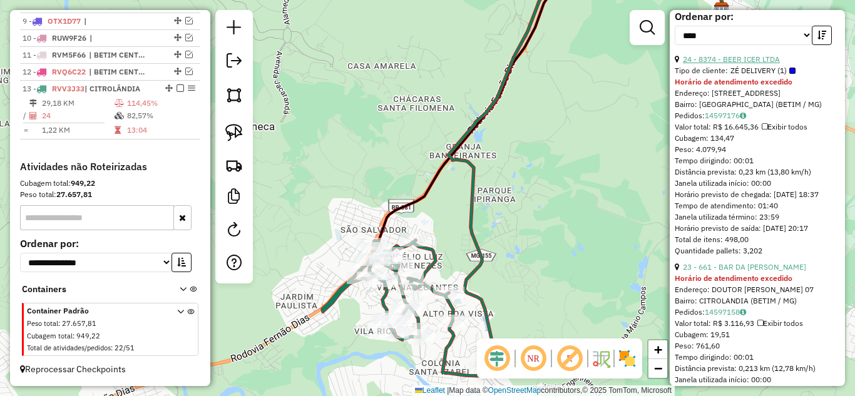
click at [760, 64] on link "24 - 8374 - BEER ICER LTDA" at bounding box center [731, 58] width 97 height 9
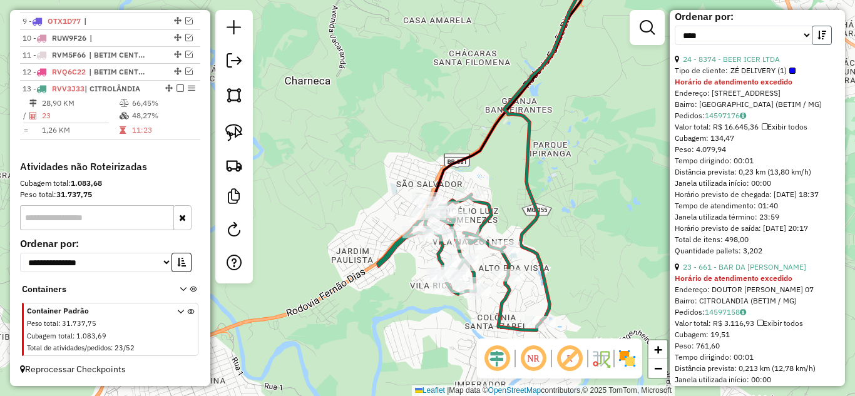
click at [821, 39] on icon "button" at bounding box center [821, 35] width 9 height 9
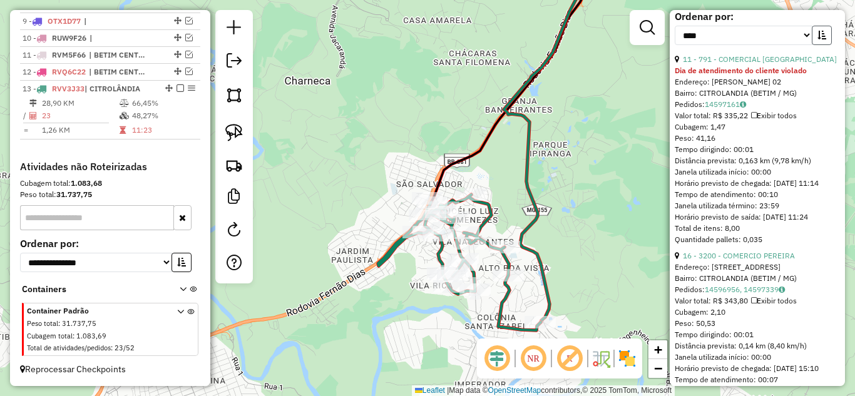
click at [821, 39] on icon "button" at bounding box center [821, 35] width 9 height 9
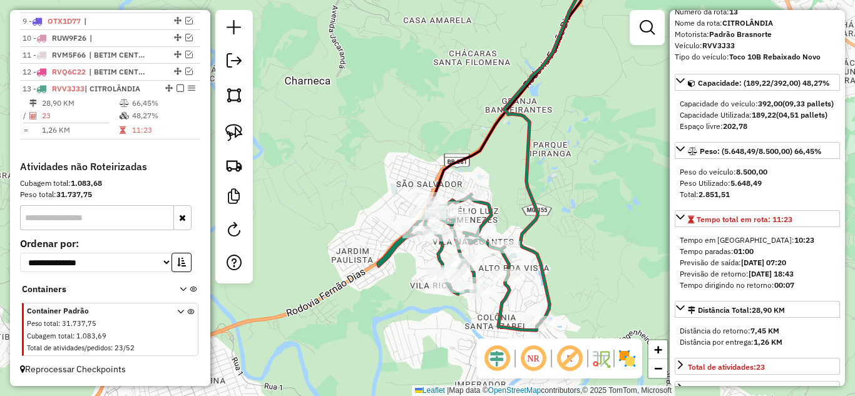
scroll to position [0, 0]
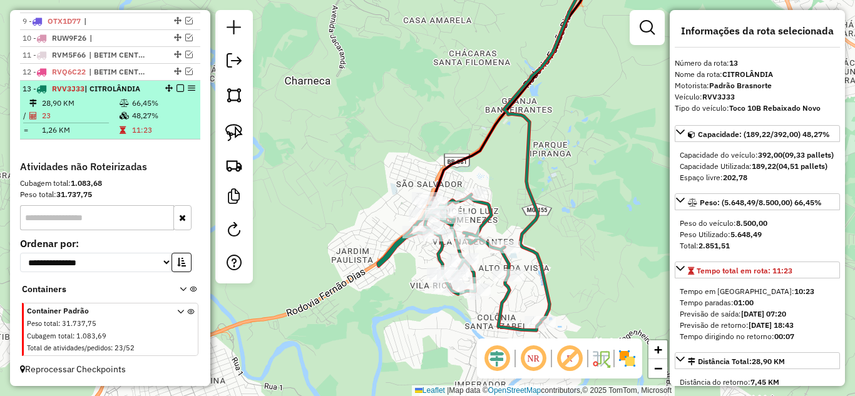
click at [178, 89] on em at bounding box center [180, 88] width 8 height 8
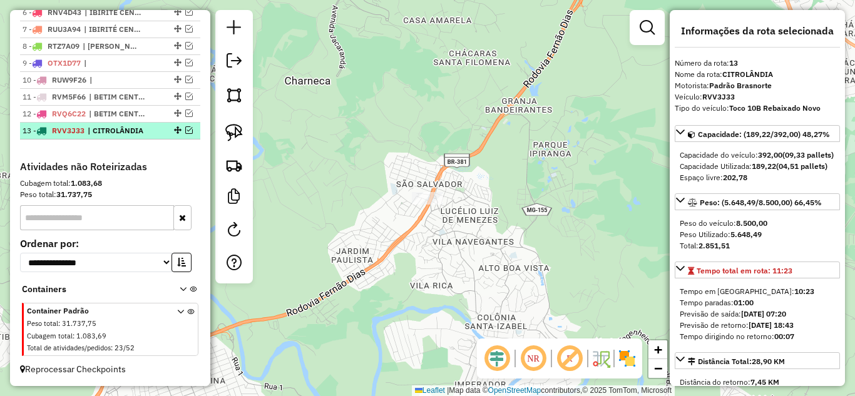
scroll to position [590, 0]
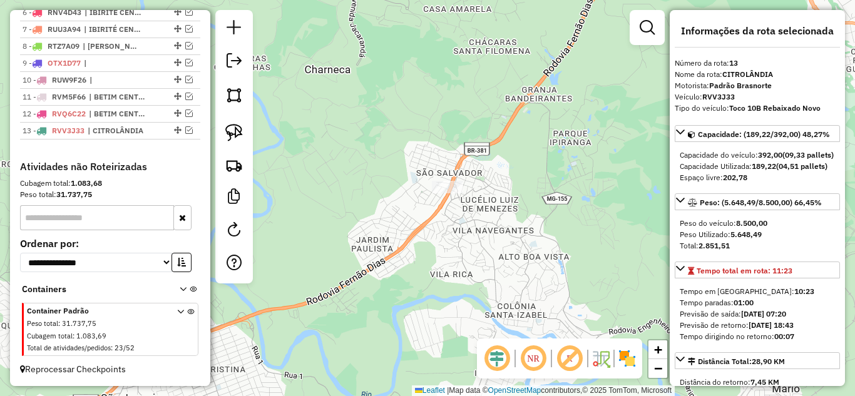
drag, startPoint x: 386, startPoint y: 180, endPoint x: 454, endPoint y: 152, distance: 73.0
click at [432, 141] on div "Janela de atendimento Grade de atendimento Capacidade Transportadoras Veículos …" at bounding box center [427, 198] width 855 height 396
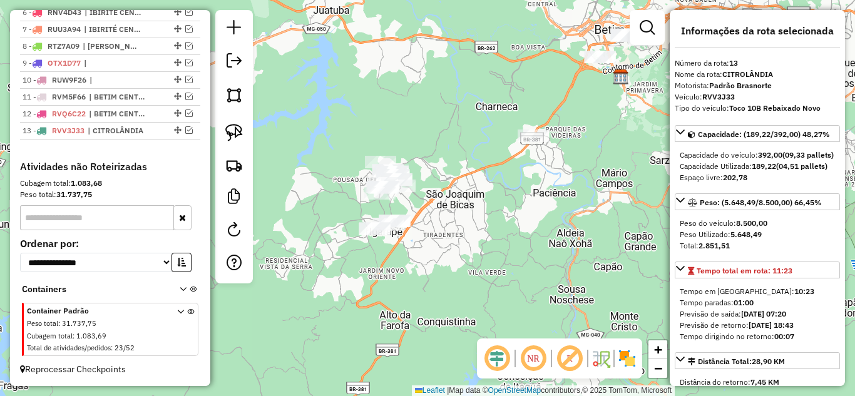
drag, startPoint x: 471, startPoint y: 218, endPoint x: 558, endPoint y: 184, distance: 94.1
click at [558, 184] on div "Janela de atendimento Grade de atendimento Capacidade Transportadoras Veículos …" at bounding box center [427, 198] width 855 height 396
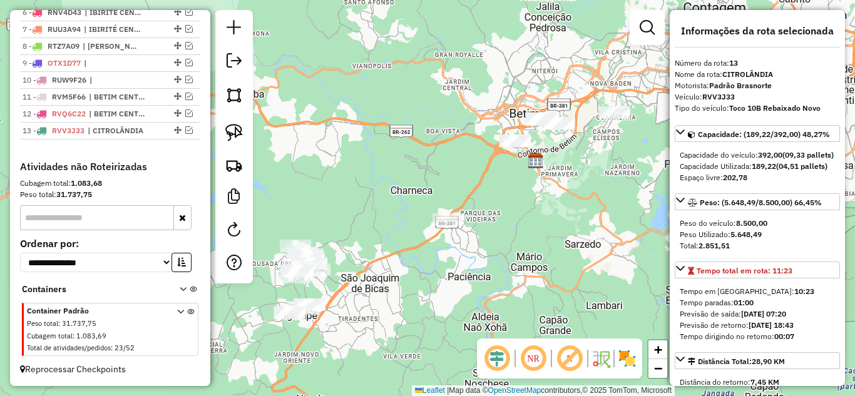
drag, startPoint x: 508, startPoint y: 229, endPoint x: 437, endPoint y: 292, distance: 94.0
click at [437, 292] on div "Janela de atendimento Grade de atendimento Capacidade Transportadoras Veículos …" at bounding box center [427, 198] width 855 height 396
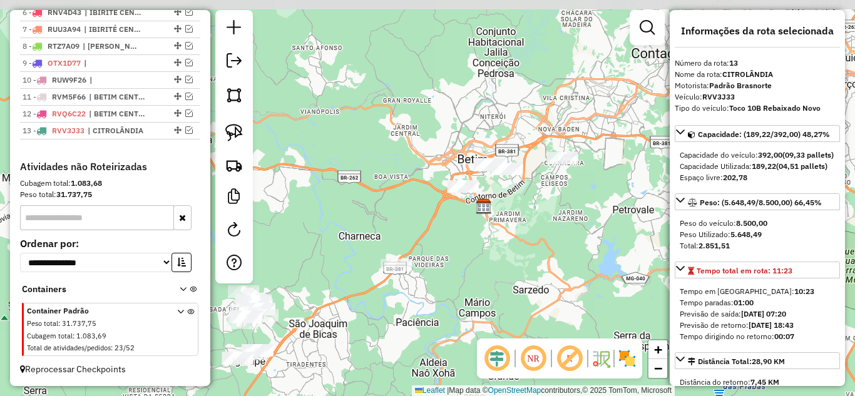
drag, startPoint x: 591, startPoint y: 180, endPoint x: 549, endPoint y: 198, distance: 46.0
click at [551, 213] on div "Janela de atendimento Grade de atendimento Capacidade Transportadoras Veículos …" at bounding box center [427, 198] width 855 height 396
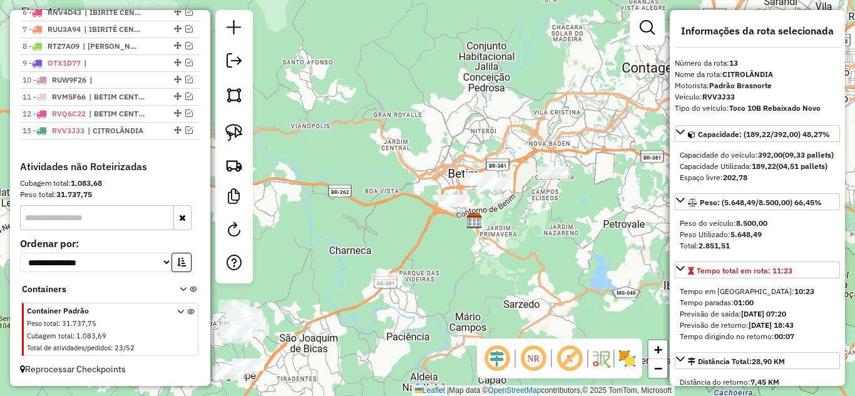
drag, startPoint x: 518, startPoint y: 219, endPoint x: 508, endPoint y: 234, distance: 17.7
click at [508, 234] on div "Janela de atendimento Grade de atendimento Capacidade Transportadoras Veículos …" at bounding box center [427, 198] width 855 height 396
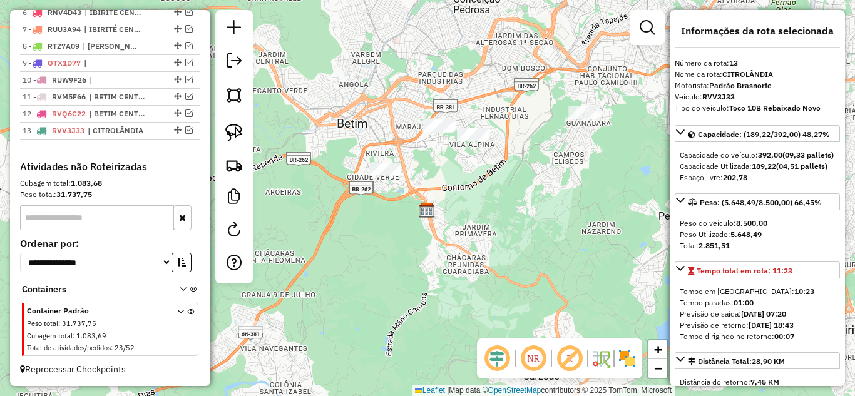
click at [531, 228] on div "Janela de atendimento Grade de atendimento Capacidade Transportadoras Veículos …" at bounding box center [427, 198] width 855 height 396
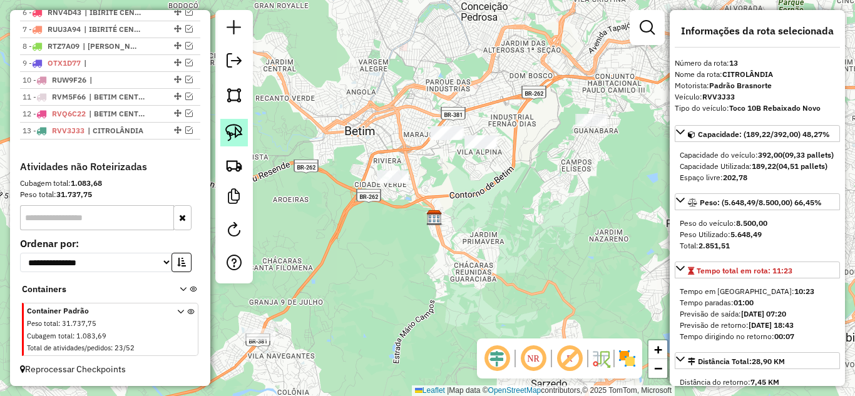
click at [235, 131] on img at bounding box center [234, 133] width 18 height 18
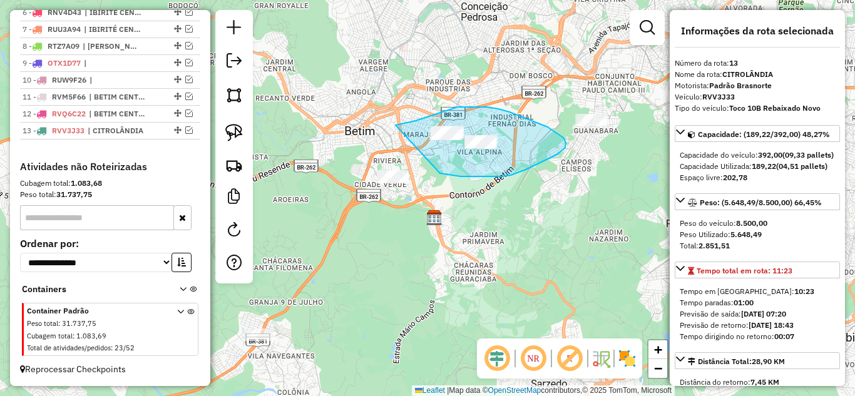
drag, startPoint x: 474, startPoint y: 176, endPoint x: 396, endPoint y: 125, distance: 93.6
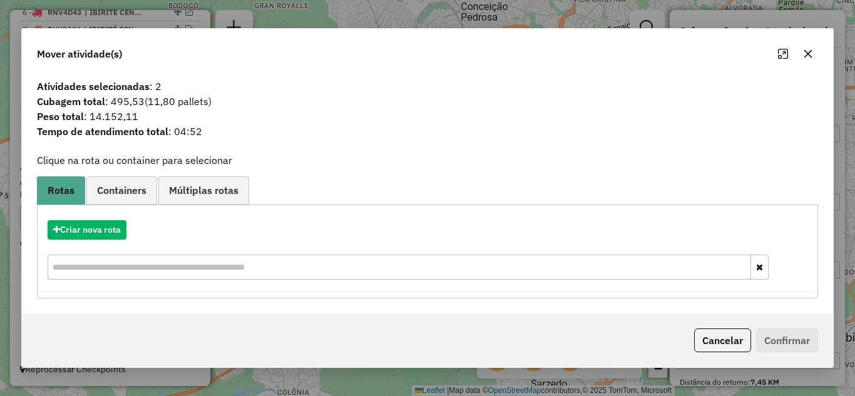
click at [806, 53] on icon "button" at bounding box center [808, 53] width 8 height 8
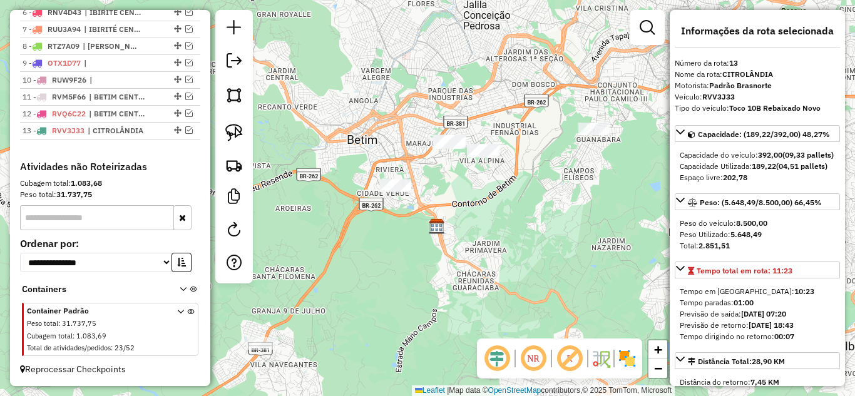
drag, startPoint x: 477, startPoint y: 191, endPoint x: 516, endPoint y: 196, distance: 38.5
click at [506, 218] on div "Janela de atendimento Grade de atendimento Capacidade Transportadoras Veículos …" at bounding box center [427, 198] width 855 height 396
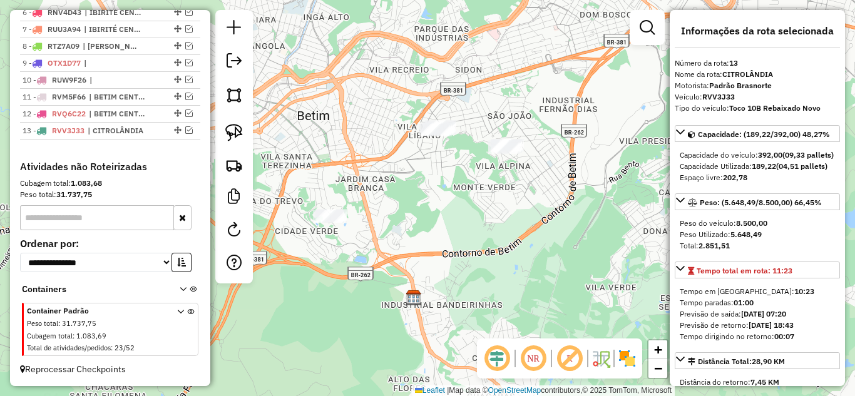
drag, startPoint x: 516, startPoint y: 214, endPoint x: 526, endPoint y: 243, distance: 31.1
click at [534, 254] on div "Janela de atendimento Grade de atendimento Capacidade Transportadoras Veículos …" at bounding box center [427, 198] width 855 height 396
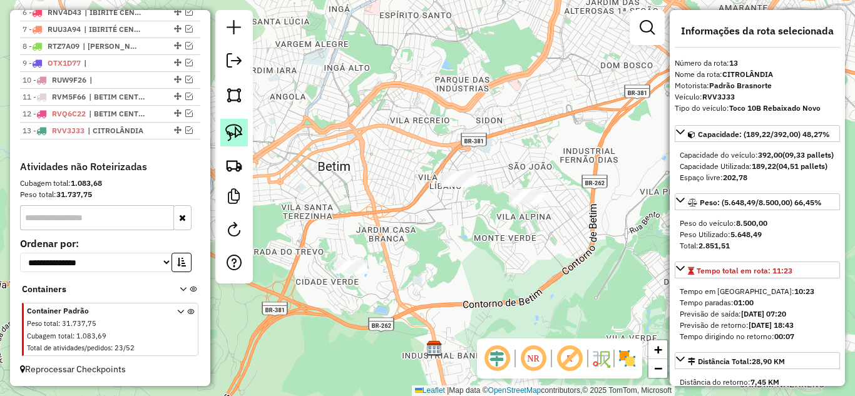
click at [241, 133] on img at bounding box center [234, 133] width 18 height 18
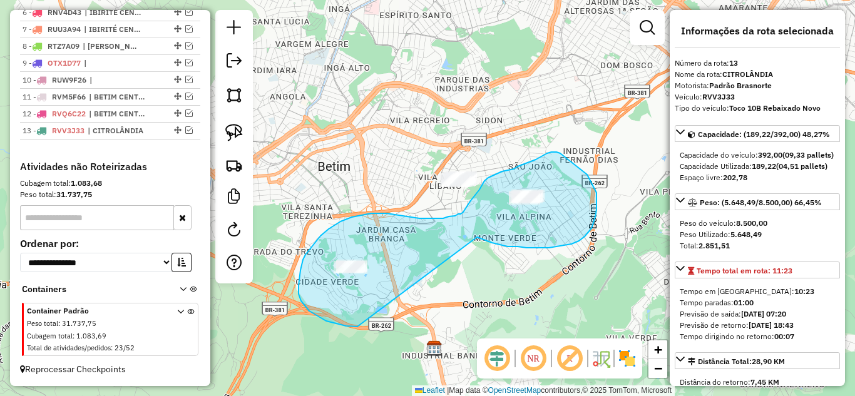
drag, startPoint x: 515, startPoint y: 247, endPoint x: 414, endPoint y: 315, distance: 122.2
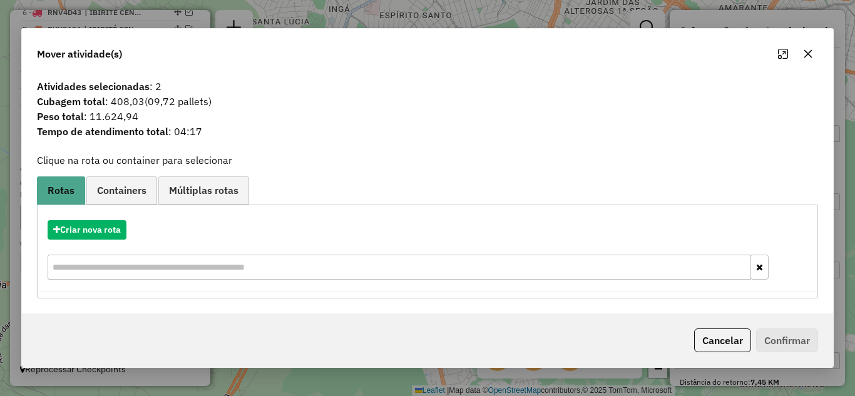
click at [811, 52] on icon "button" at bounding box center [808, 54] width 10 height 10
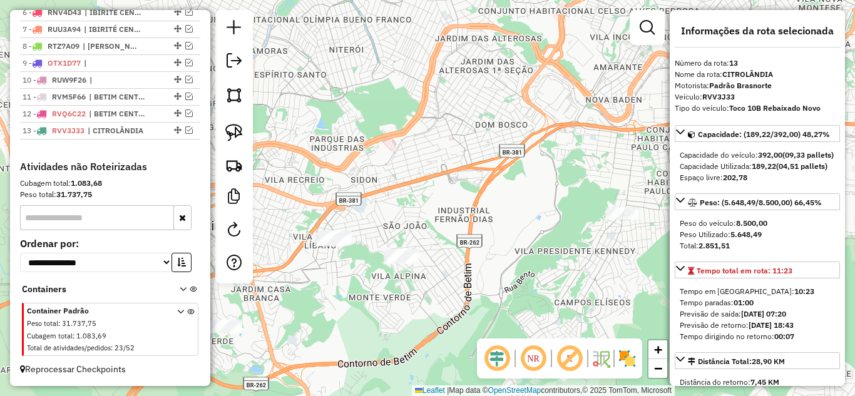
drag, startPoint x: 599, startPoint y: 227, endPoint x: 484, endPoint y: 275, distance: 125.1
click at [481, 284] on div "Janela de atendimento Grade de atendimento Capacidade Transportadoras Veículos …" at bounding box center [427, 198] width 855 height 396
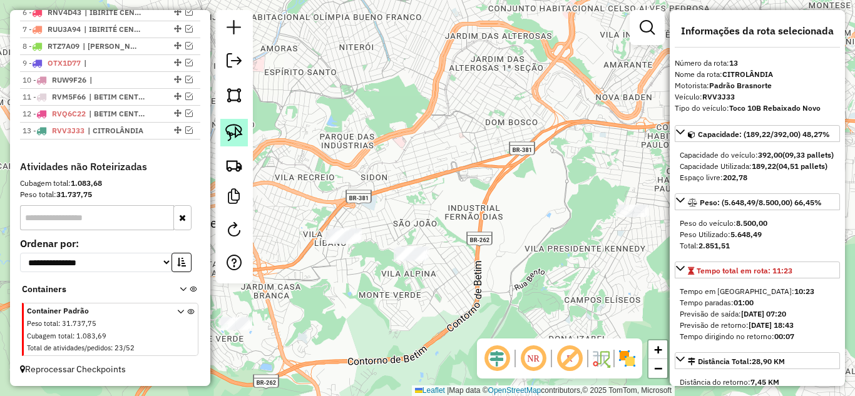
click at [232, 133] on img at bounding box center [234, 133] width 18 height 18
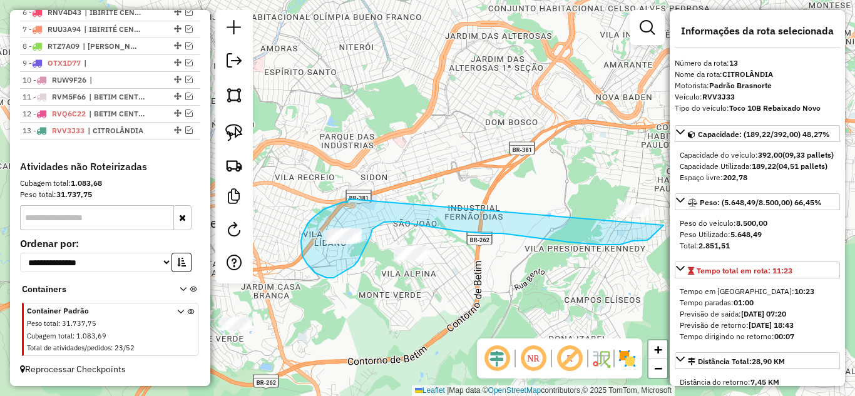
drag, startPoint x: 324, startPoint y: 209, endPoint x: 566, endPoint y: 155, distance: 247.5
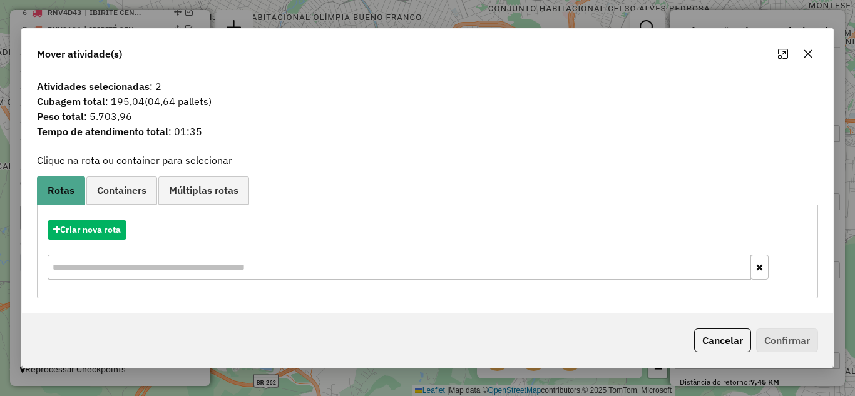
click at [808, 54] on icon "button" at bounding box center [808, 53] width 8 height 8
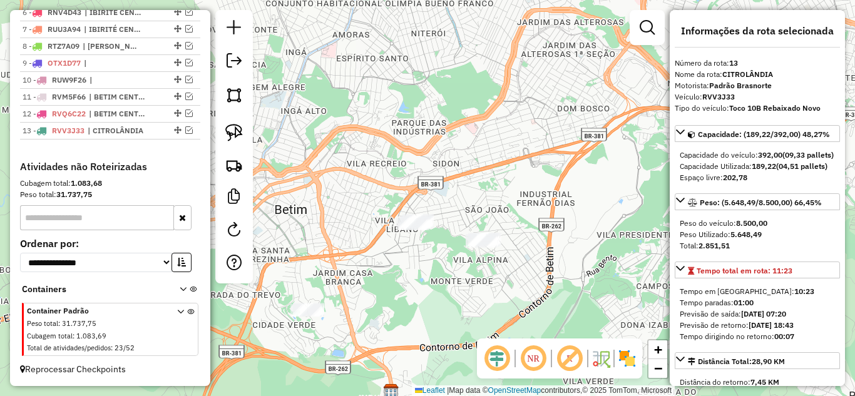
drag, startPoint x: 542, startPoint y: 129, endPoint x: 692, endPoint y: 74, distance: 159.2
click at [688, 76] on hb-router-mapa "Informações da Sessão 979461 - 15/08/2025 Criação: 14/08/2025 17:10 Depósito: B…" at bounding box center [427, 198] width 855 height 396
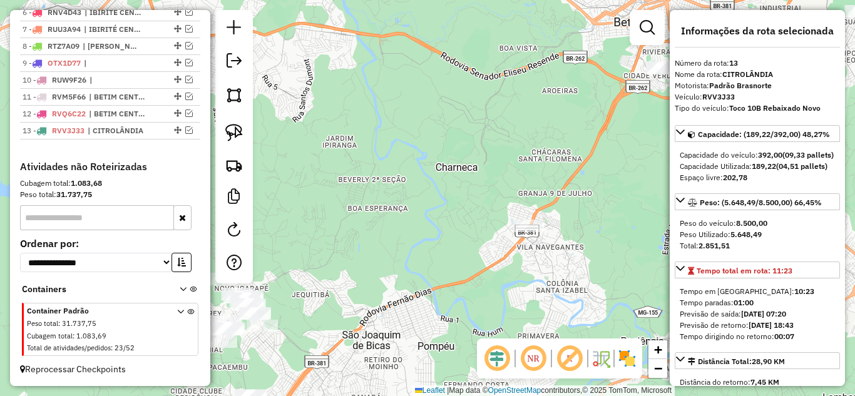
drag, startPoint x: 543, startPoint y: 167, endPoint x: 589, endPoint y: 86, distance: 93.9
click at [593, 86] on div "Janela de atendimento Grade de atendimento Capacidade Transportadoras Veículos …" at bounding box center [427, 198] width 855 height 396
drag, startPoint x: 233, startPoint y: 130, endPoint x: 272, endPoint y: 138, distance: 39.6
click at [233, 131] on img at bounding box center [234, 133] width 18 height 18
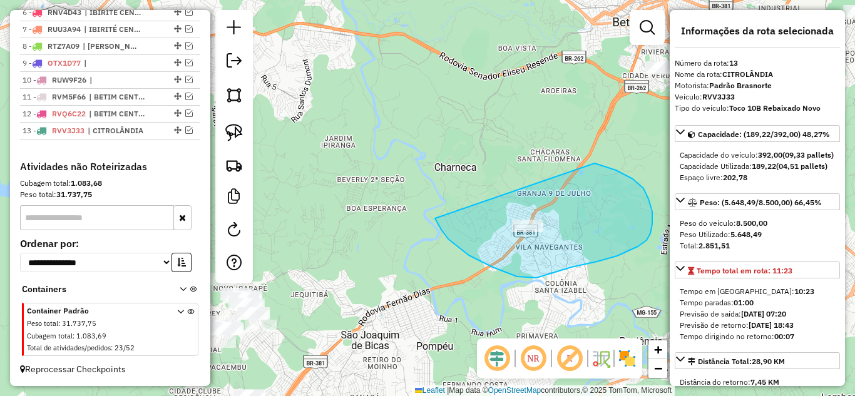
drag, startPoint x: 436, startPoint y: 220, endPoint x: 462, endPoint y: 157, distance: 67.9
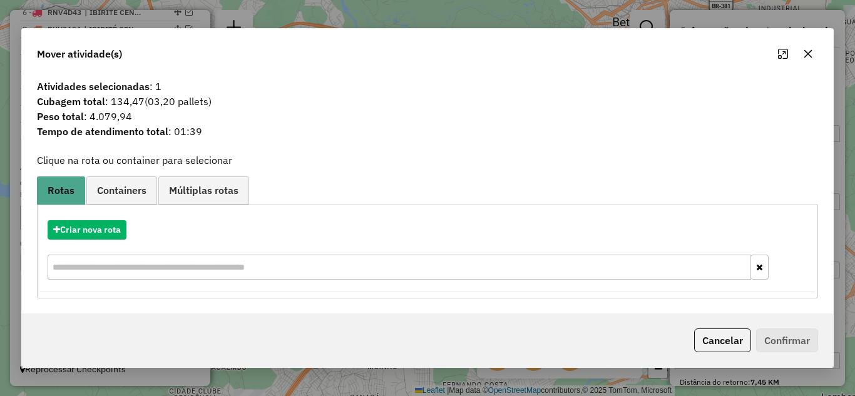
click at [809, 47] on button "button" at bounding box center [808, 54] width 20 height 20
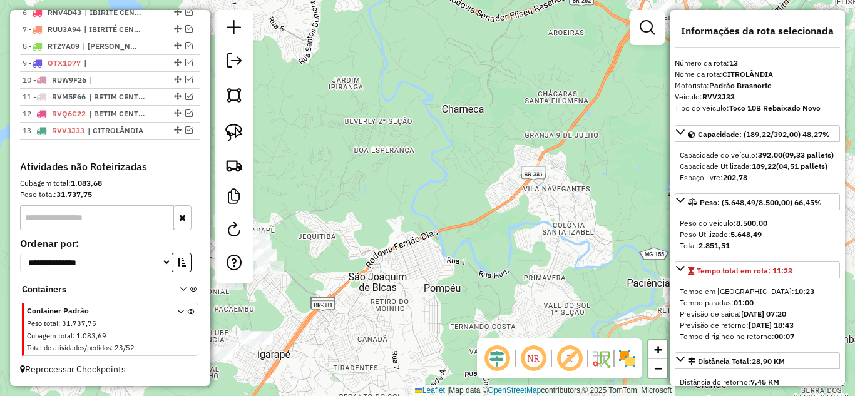
drag, startPoint x: 481, startPoint y: 195, endPoint x: 495, endPoint y: 103, distance: 92.5
click at [492, 108] on div "Janela de atendimento Grade de atendimento Capacidade Transportadoras Veículos …" at bounding box center [427, 198] width 855 height 396
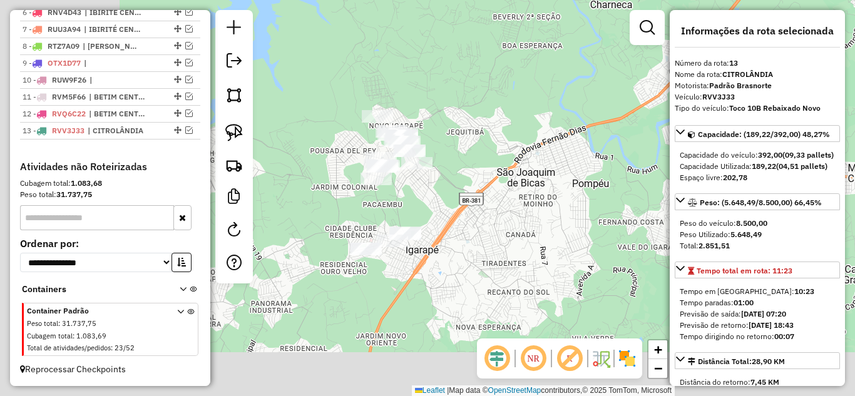
drag, startPoint x: 366, startPoint y: 237, endPoint x: 482, endPoint y: 188, distance: 125.9
click at [482, 188] on div "Janela de atendimento Grade de atendimento Capacidade Transportadoras Veículos …" at bounding box center [427, 198] width 855 height 396
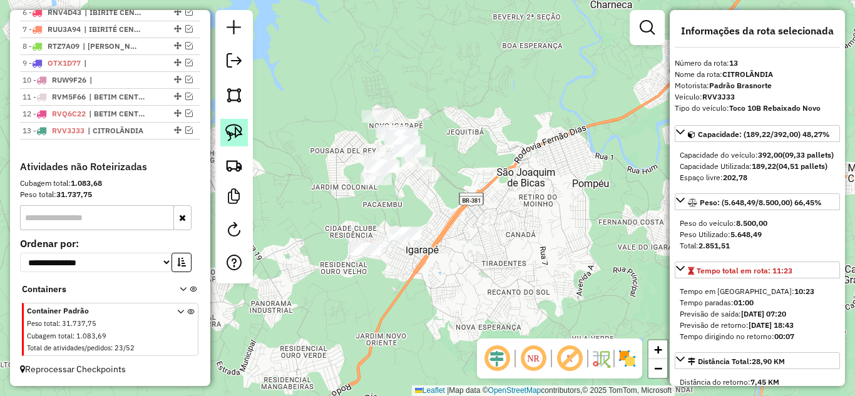
click at [233, 136] on img at bounding box center [234, 133] width 18 height 18
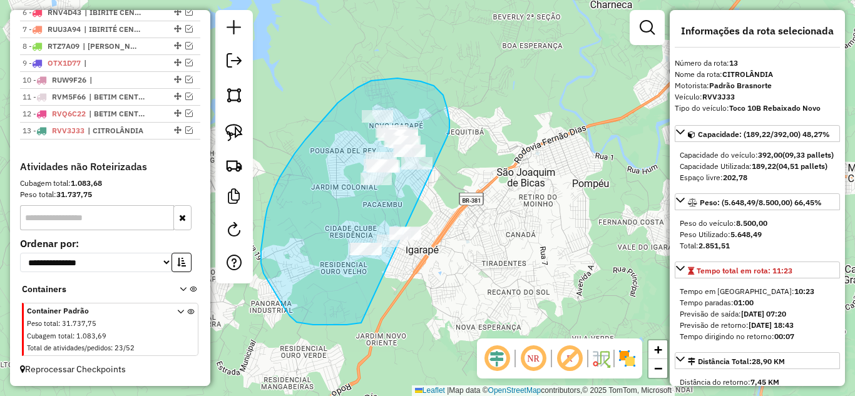
drag, startPoint x: 447, startPoint y: 108, endPoint x: 512, endPoint y: 195, distance: 109.1
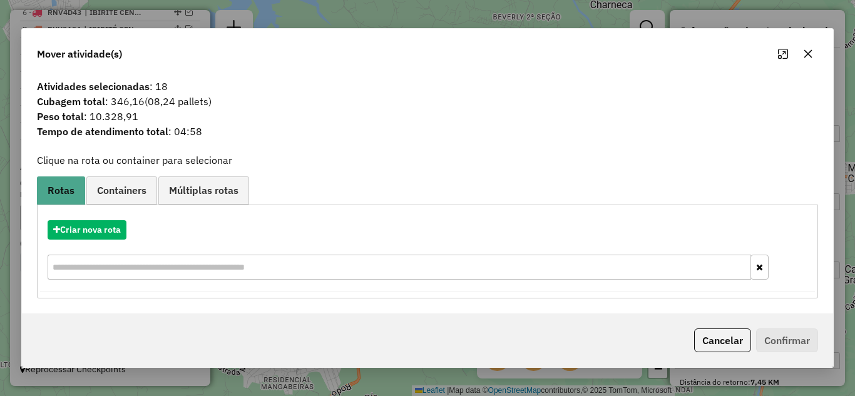
click at [809, 56] on icon "button" at bounding box center [808, 54] width 10 height 10
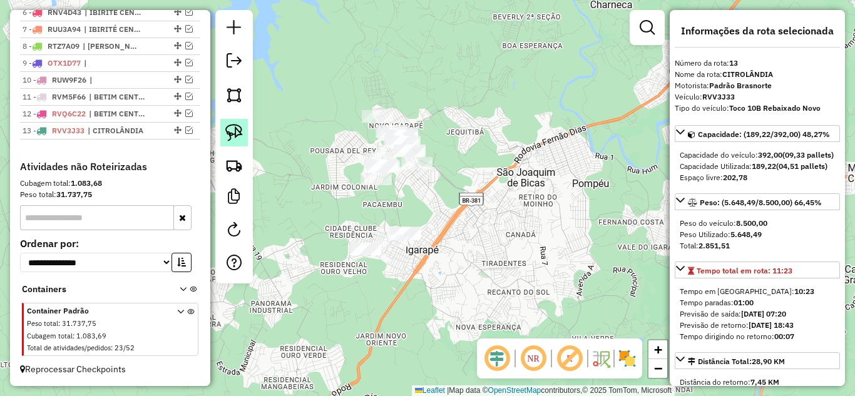
click at [233, 133] on img at bounding box center [234, 133] width 18 height 18
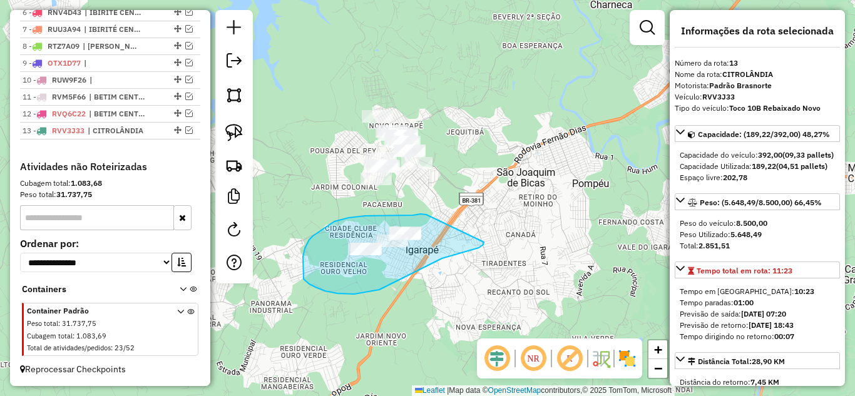
drag, startPoint x: 413, startPoint y: 215, endPoint x: 489, endPoint y: 229, distance: 77.0
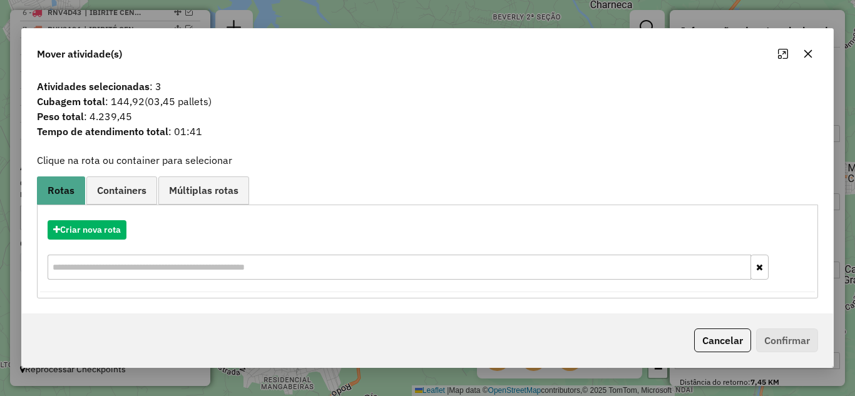
click at [807, 53] on icon "button" at bounding box center [808, 53] width 8 height 8
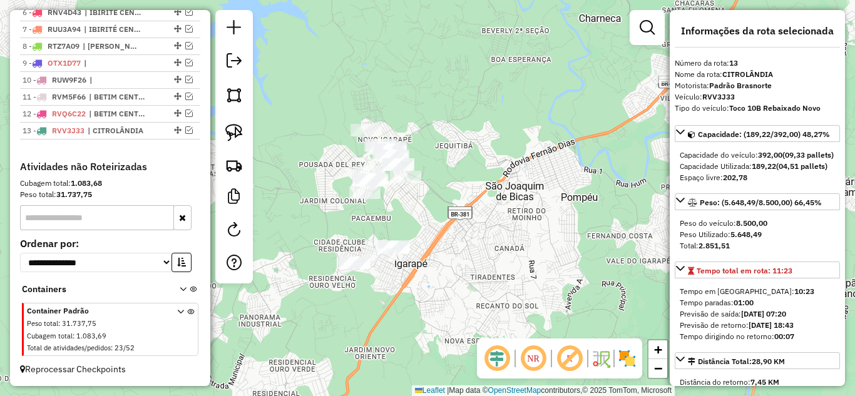
drag, startPoint x: 596, startPoint y: 151, endPoint x: 585, endPoint y: 165, distance: 17.8
click at [585, 165] on div "Janela de atendimento Grade de atendimento Capacidade Transportadoras Veículos …" at bounding box center [427, 198] width 855 height 396
drag, startPoint x: 573, startPoint y: 168, endPoint x: 472, endPoint y: 176, distance: 101.1
click at [472, 176] on div "Janela de atendimento Grade de atendimento Capacidade Transportadoras Veículos …" at bounding box center [427, 198] width 855 height 396
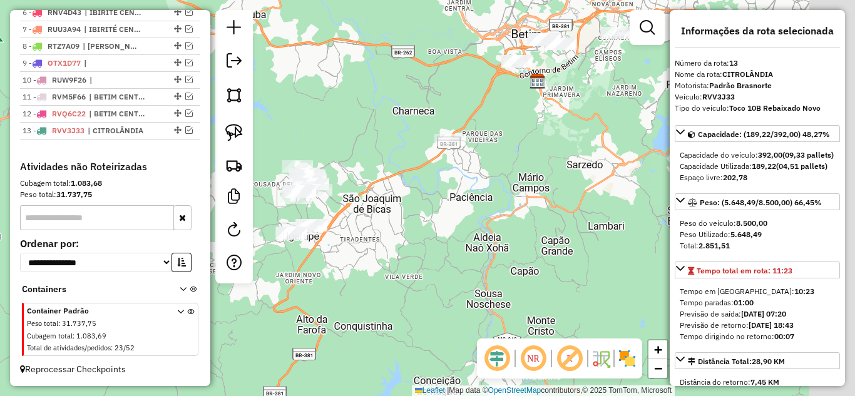
drag, startPoint x: 488, startPoint y: 194, endPoint x: 420, endPoint y: 238, distance: 81.1
click at [420, 238] on div "Janela de atendimento Grade de atendimento Capacidade Transportadoras Veículos …" at bounding box center [427, 198] width 855 height 396
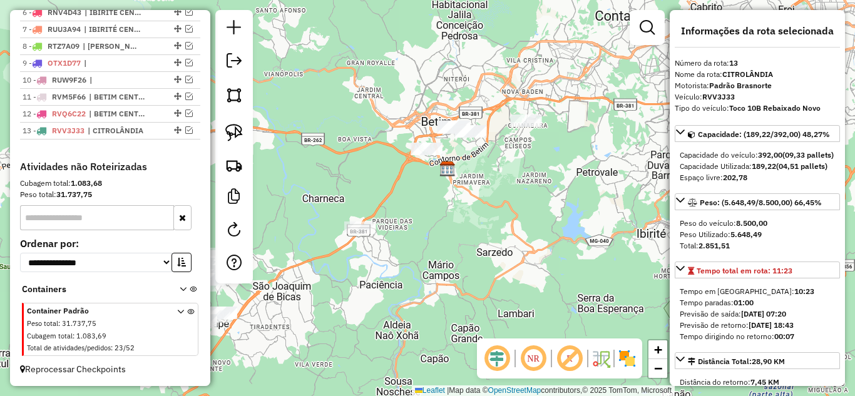
click at [488, 237] on div "Janela de atendimento Grade de atendimento Capacidade Transportadoras Veículos …" at bounding box center [427, 198] width 855 height 396
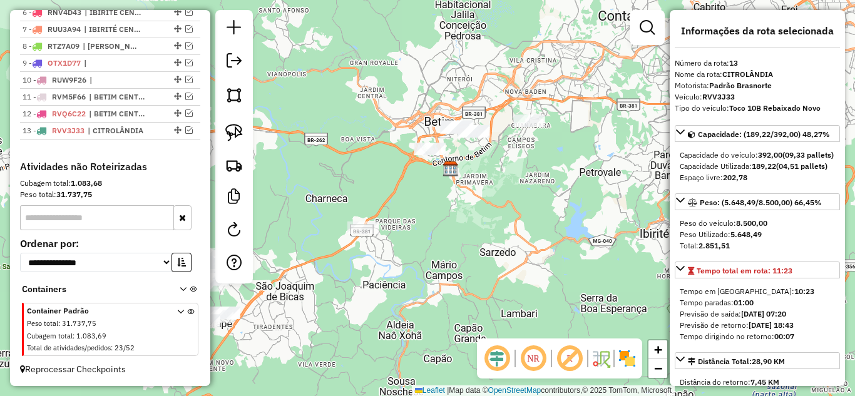
drag, startPoint x: 388, startPoint y: 227, endPoint x: 622, endPoint y: 147, distance: 247.2
click at [624, 144] on div "Janela de atendimento Grade de atendimento Capacidade Transportadoras Veículos …" at bounding box center [427, 198] width 855 height 396
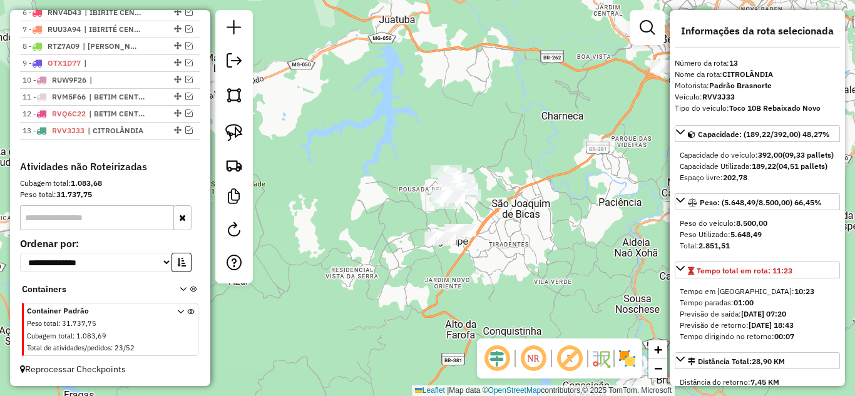
click at [580, 248] on div "Janela de atendimento Grade de atendimento Capacidade Transportadoras Veículos …" at bounding box center [427, 198] width 855 height 396
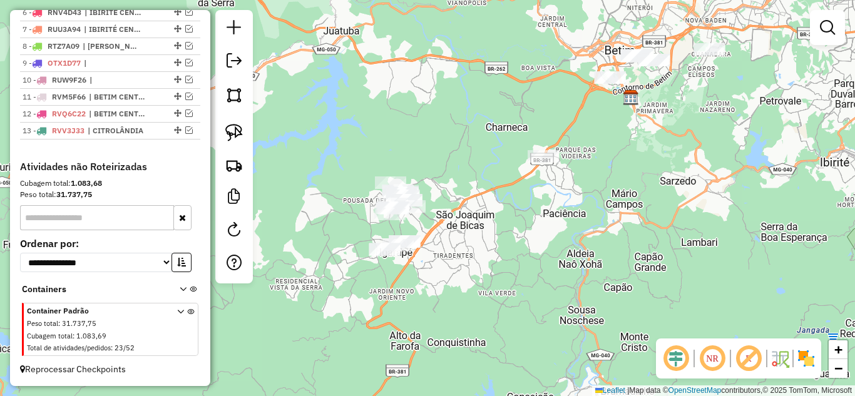
drag, startPoint x: 542, startPoint y: 235, endPoint x: 508, endPoint y: 230, distance: 34.8
click at [508, 232] on div "Janela de atendimento Grade de atendimento Capacidade Transportadoras Veículos …" at bounding box center [427, 198] width 855 height 396
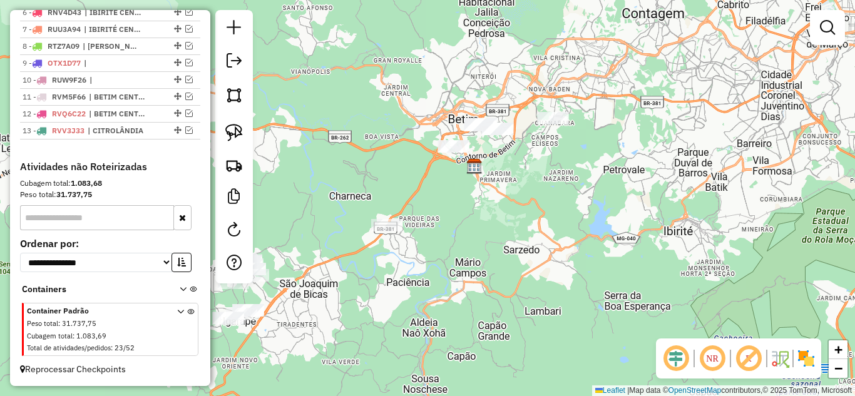
drag, startPoint x: 553, startPoint y: 198, endPoint x: 462, endPoint y: 238, distance: 98.9
click at [451, 262] on div "Janela de atendimento Grade de atendimento Capacidade Transportadoras Veículos …" at bounding box center [427, 198] width 855 height 396
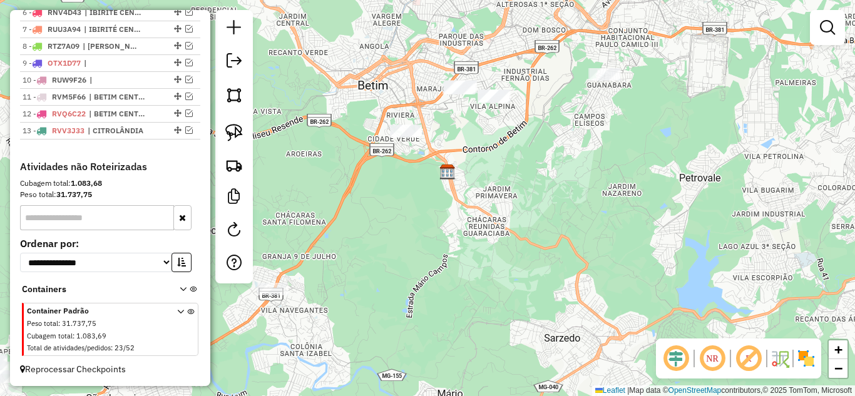
drag, startPoint x: 500, startPoint y: 196, endPoint x: 500, endPoint y: 228, distance: 31.9
click at [500, 228] on div "Janela de atendimento Grade de atendimento Capacidade Transportadoras Veículos …" at bounding box center [427, 198] width 855 height 396
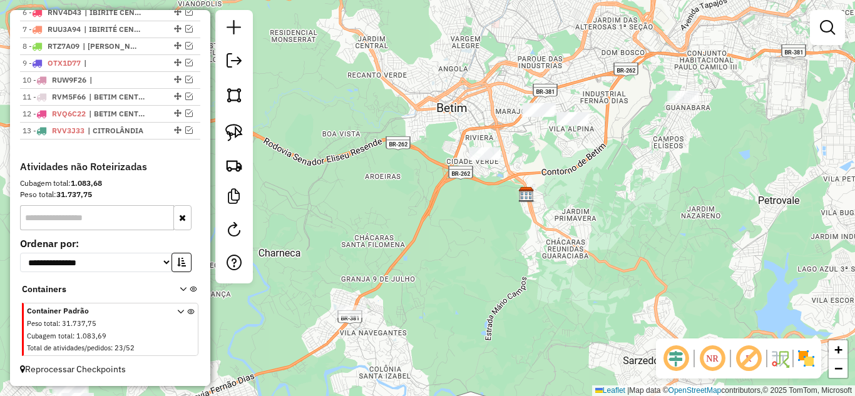
drag, startPoint x: 490, startPoint y: 195, endPoint x: 573, endPoint y: 171, distance: 86.0
click at [574, 169] on div "Janela de atendimento Grade de atendimento Capacidade Transportadoras Veículos …" at bounding box center [427, 198] width 855 height 396
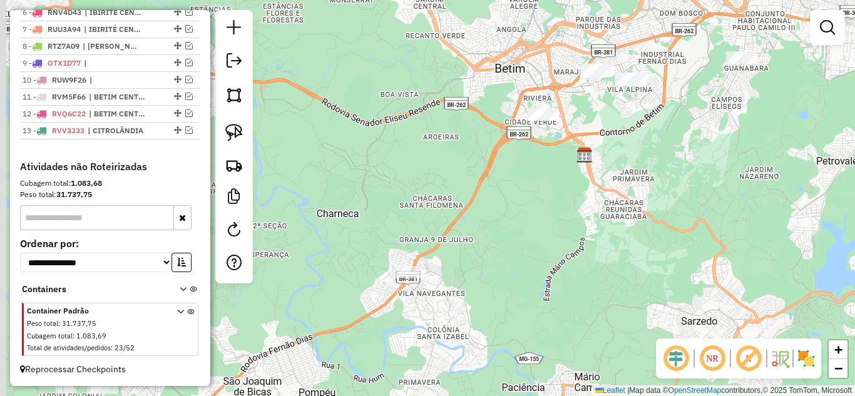
drag, startPoint x: 505, startPoint y: 258, endPoint x: 636, endPoint y: 156, distance: 165.9
click at [635, 156] on div "Janela de atendimento Grade de atendimento Capacidade Transportadoras Veículos …" at bounding box center [427, 198] width 855 height 396
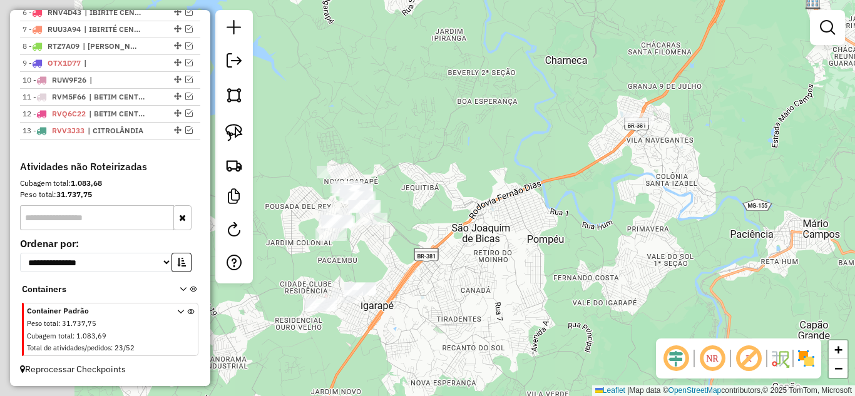
drag, startPoint x: 477, startPoint y: 252, endPoint x: 499, endPoint y: 242, distance: 24.1
click at [499, 242] on div "Janela de atendimento Grade de atendimento Capacidade Transportadoras Veículos …" at bounding box center [427, 198] width 855 height 396
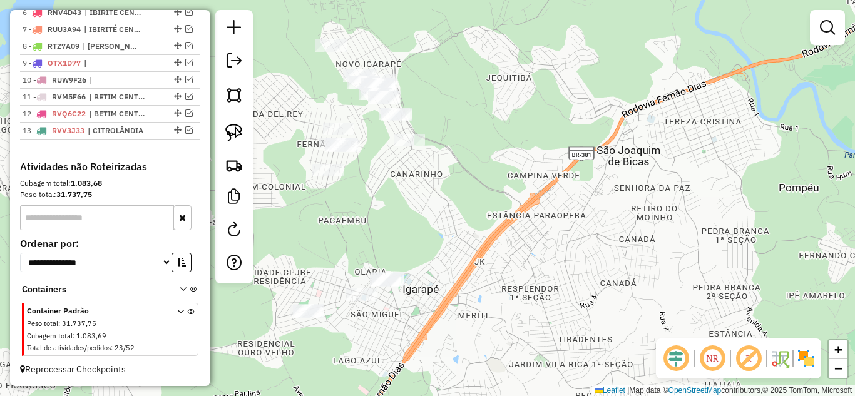
drag, startPoint x: 440, startPoint y: 297, endPoint x: 474, endPoint y: 277, distance: 39.3
click at [474, 277] on div "Janela de atendimento Grade de atendimento Capacidade Transportadoras Veículos …" at bounding box center [427, 198] width 855 height 396
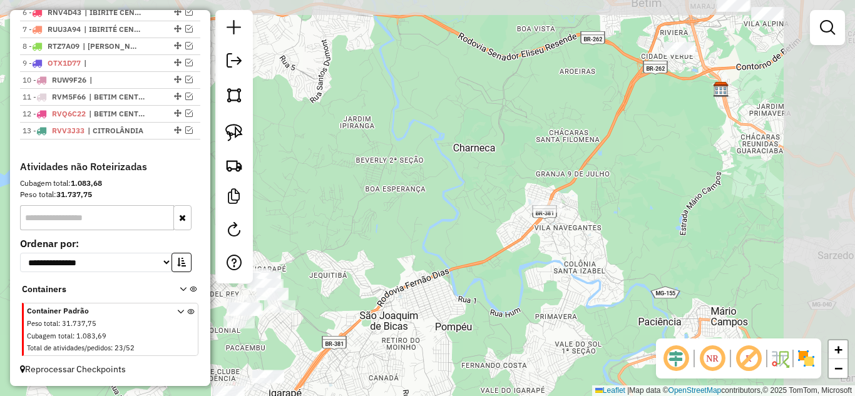
drag, startPoint x: 603, startPoint y: 244, endPoint x: 440, endPoint y: 365, distance: 203.1
click at [440, 365] on div "Janela de atendimento Grade de atendimento Capacidade Transportadoras Veículos …" at bounding box center [427, 198] width 855 height 396
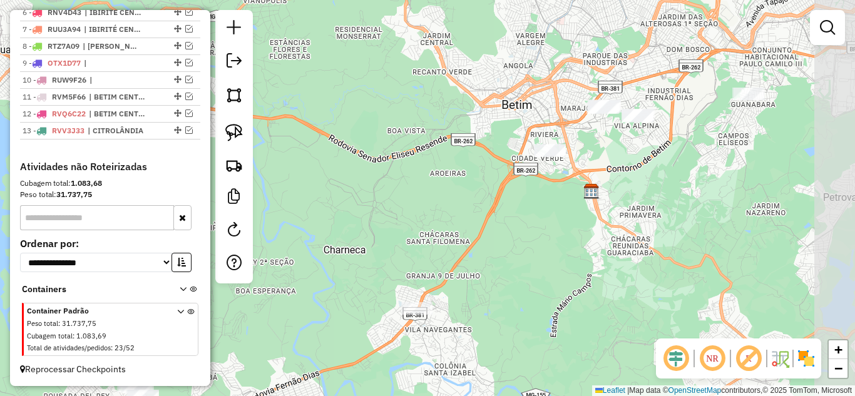
drag, startPoint x: 596, startPoint y: 273, endPoint x: 454, endPoint y: 387, distance: 181.2
click at [454, 387] on div "Janela de atendimento Grade de atendimento Capacidade Transportadoras Veículos …" at bounding box center [427, 198] width 855 height 396
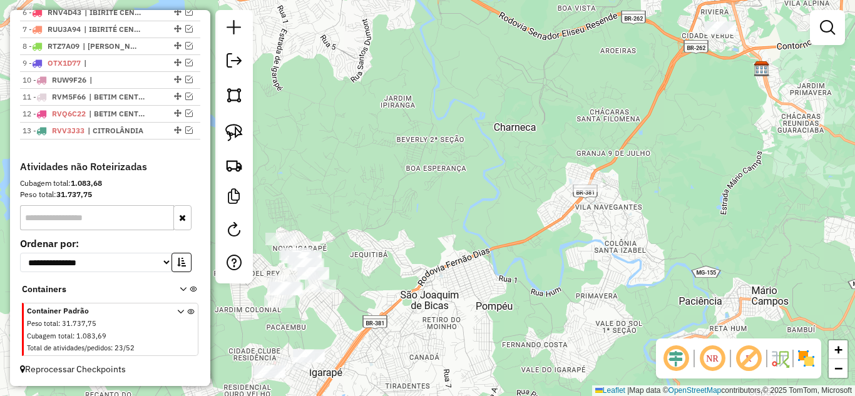
drag, startPoint x: 533, startPoint y: 333, endPoint x: 678, endPoint y: 226, distance: 180.9
click at [676, 227] on div "Janela de atendimento Grade de atendimento Capacidade Transportadoras Veículos …" at bounding box center [427, 198] width 855 height 396
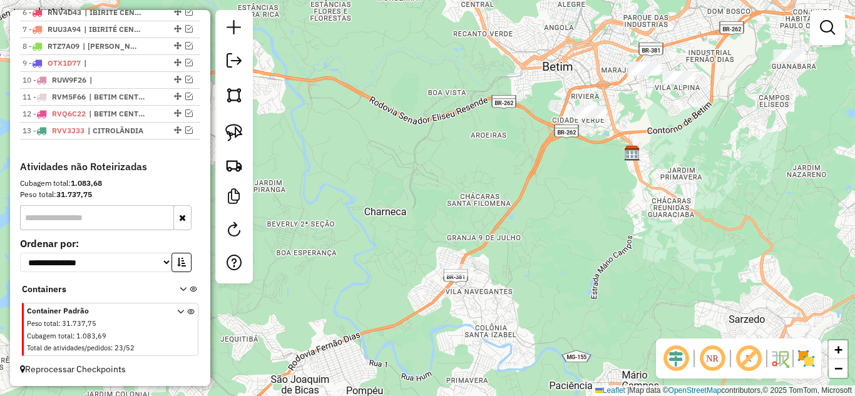
drag, startPoint x: 501, startPoint y: 316, endPoint x: 360, endPoint y: 410, distance: 169.2
click at [360, 396] on html "Aguarde... Pop-up bloqueado! Seu navegador bloqueou automáticamente a abertura …" at bounding box center [427, 198] width 855 height 396
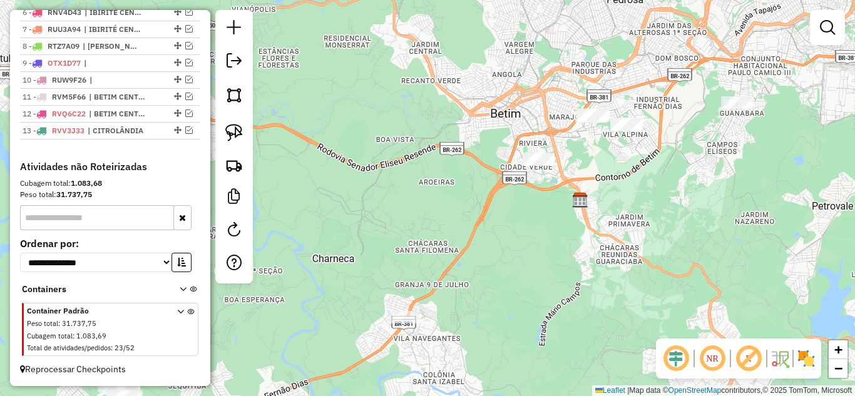
drag, startPoint x: 537, startPoint y: 315, endPoint x: 521, endPoint y: 332, distance: 23.5
click at [521, 332] on div "Janela de atendimento Grade de atendimento Capacidade Transportadoras Veículos …" at bounding box center [427, 198] width 855 height 396
click at [237, 128] on img at bounding box center [234, 133] width 18 height 18
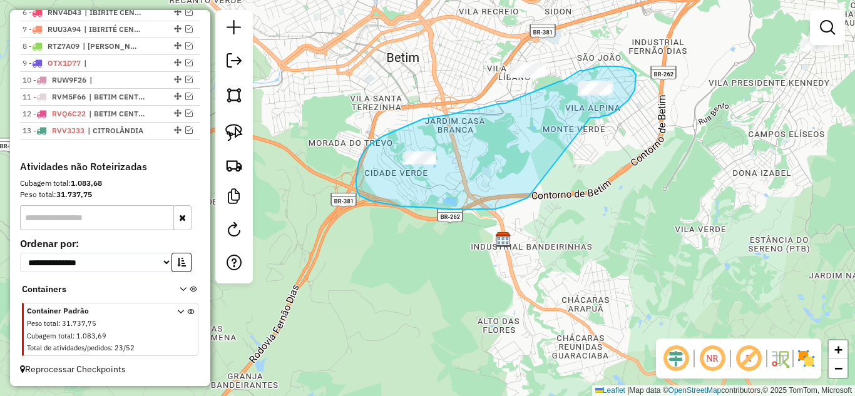
drag, startPoint x: 590, startPoint y: 118, endPoint x: 528, endPoint y: 198, distance: 101.6
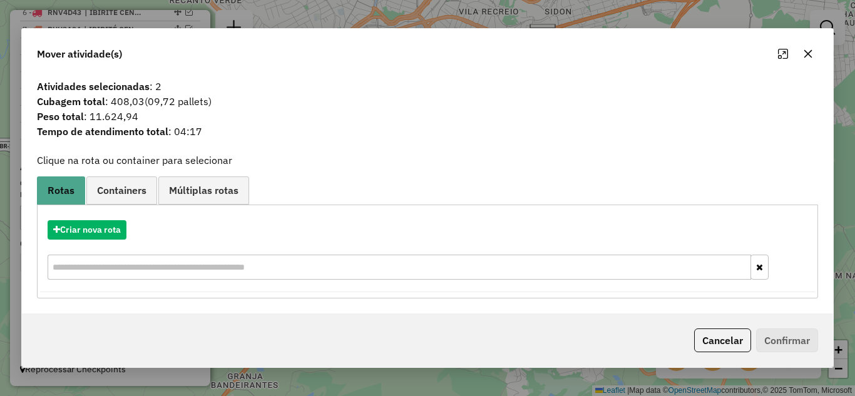
click at [807, 56] on icon "button" at bounding box center [808, 54] width 10 height 10
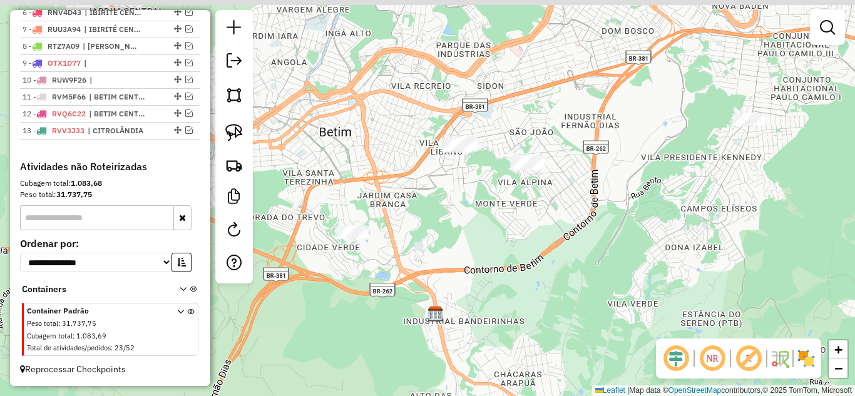
drag, startPoint x: 608, startPoint y: 181, endPoint x: 536, endPoint y: 255, distance: 103.1
click at [538, 258] on div "Janela de atendimento Grade de atendimento Capacidade Transportadoras Veículos …" at bounding box center [427, 198] width 855 height 396
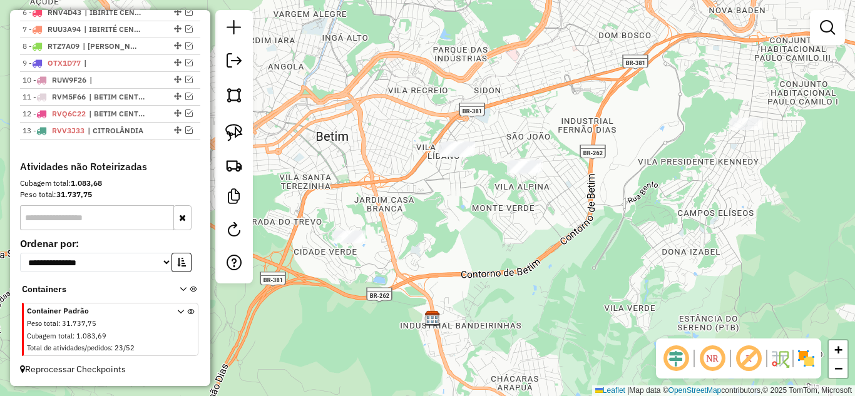
drag, startPoint x: 226, startPoint y: 132, endPoint x: 406, endPoint y: 156, distance: 181.2
click at [227, 132] on img at bounding box center [234, 133] width 18 height 18
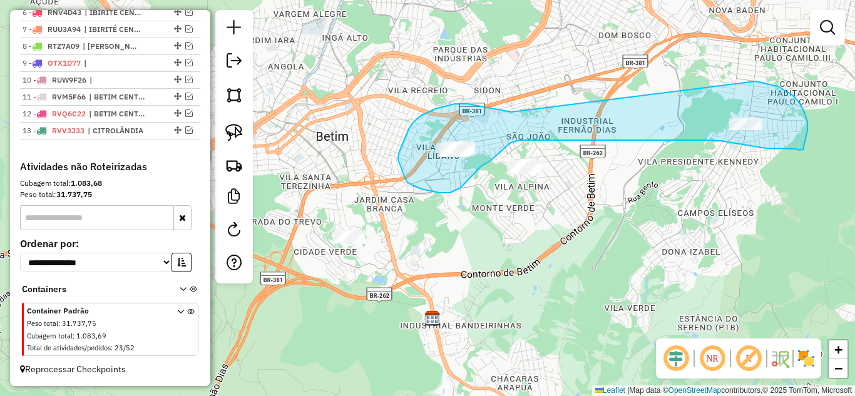
drag, startPoint x: 511, startPoint y: 112, endPoint x: 694, endPoint y: 76, distance: 186.3
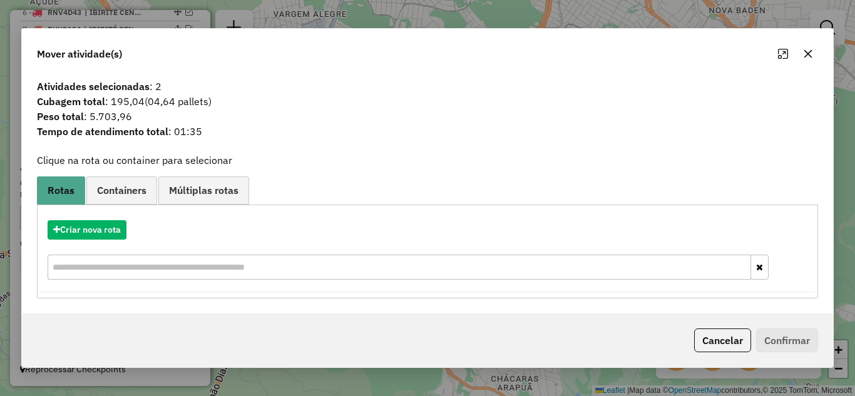
drag, startPoint x: 810, startPoint y: 50, endPoint x: 707, endPoint y: 78, distance: 107.5
click at [810, 51] on icon "button" at bounding box center [808, 54] width 10 height 10
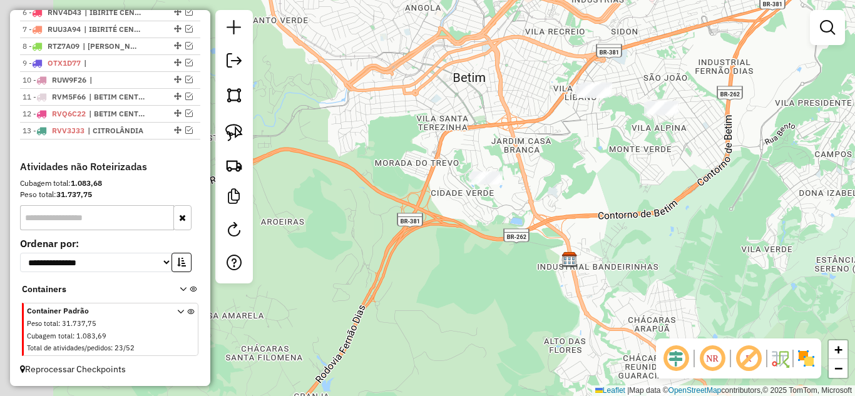
drag, startPoint x: 549, startPoint y: 149, endPoint x: 582, endPoint y: 134, distance: 35.8
click at [589, 131] on div "Janela de atendimento Grade de atendimento Capacidade Transportadoras Veículos …" at bounding box center [427, 198] width 855 height 396
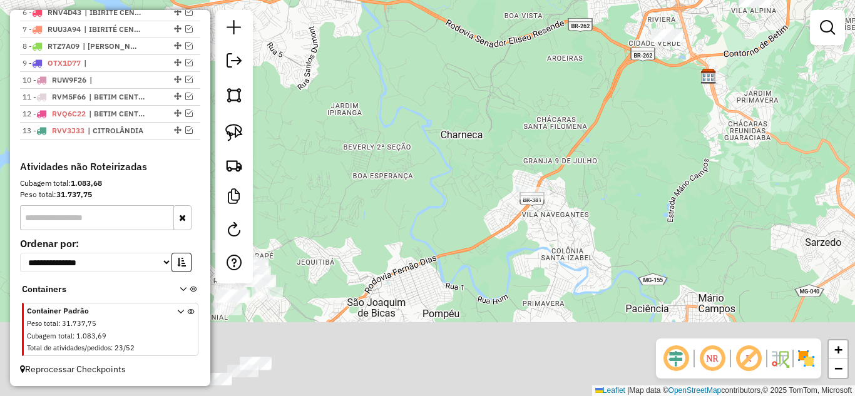
drag, startPoint x: 519, startPoint y: 156, endPoint x: 511, endPoint y: 161, distance: 9.2
click at [563, 95] on div "Janela de atendimento Grade de atendimento Capacidade Transportadoras Veículos …" at bounding box center [427, 198] width 855 height 396
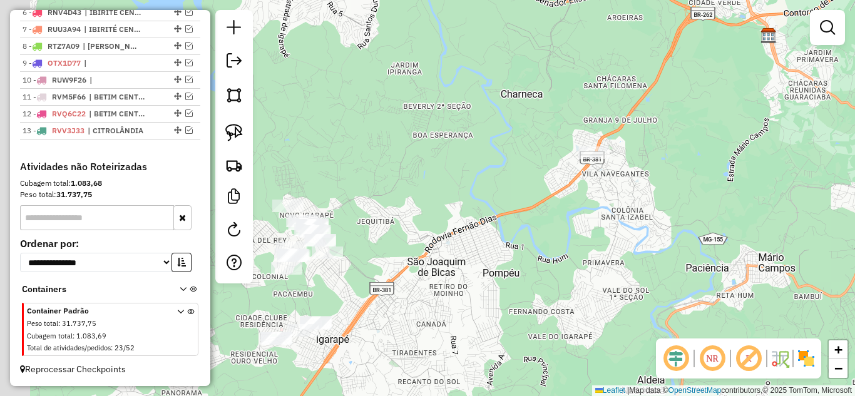
drag
click at [541, 134] on div "Janela de atendimento Grade de atendimento Capacidade Transportadoras Veículos …" at bounding box center [427, 198] width 855 height 396
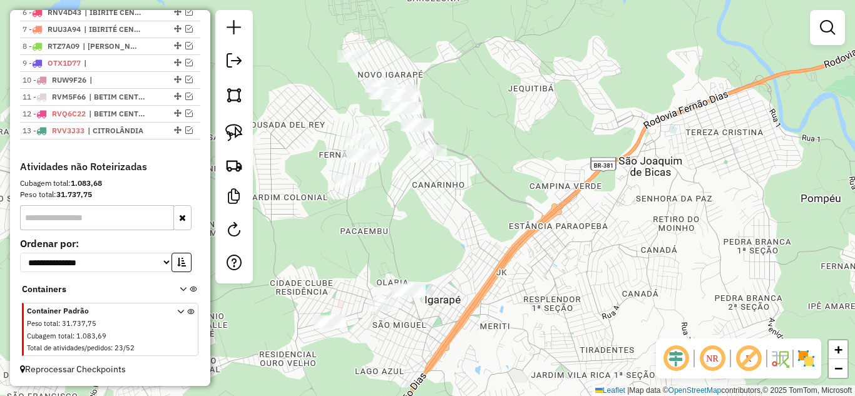
drag, startPoint x: 430, startPoint y: 231, endPoint x: 514, endPoint y: 168, distance: 105.5
click at [519, 164] on div "Janela de atendimento Grade de atendimento Capacidade Transportadoras Veículos …" at bounding box center [427, 198] width 855 height 396
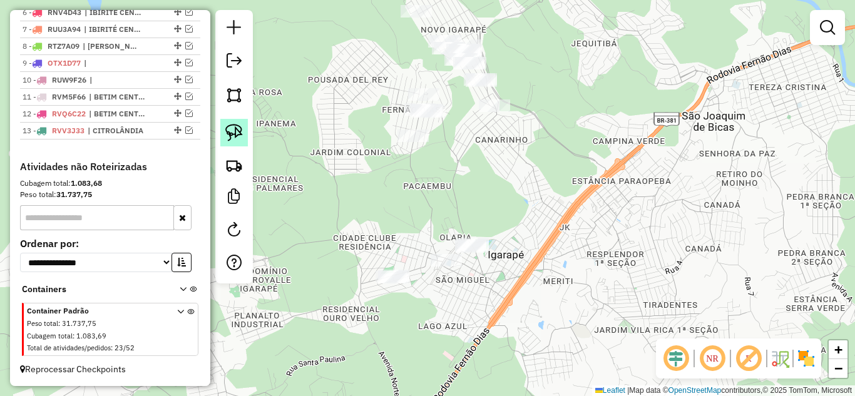
click at [236, 140] on img at bounding box center [234, 133] width 18 height 18
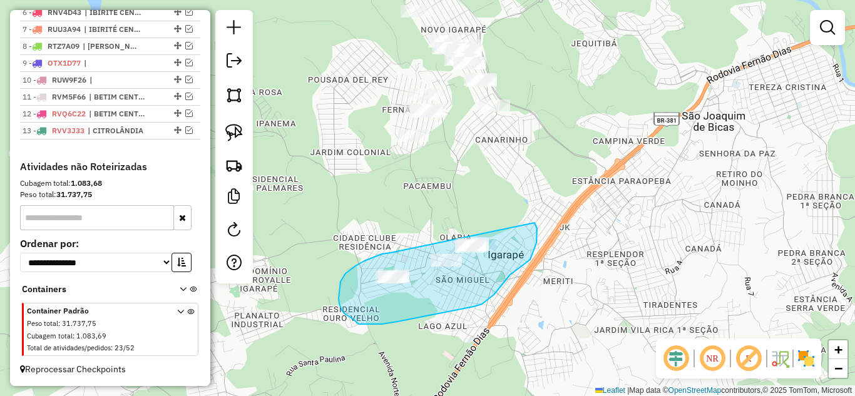
drag, startPoint x: 345, startPoint y: 273, endPoint x: 411, endPoint y: 190, distance: 105.7
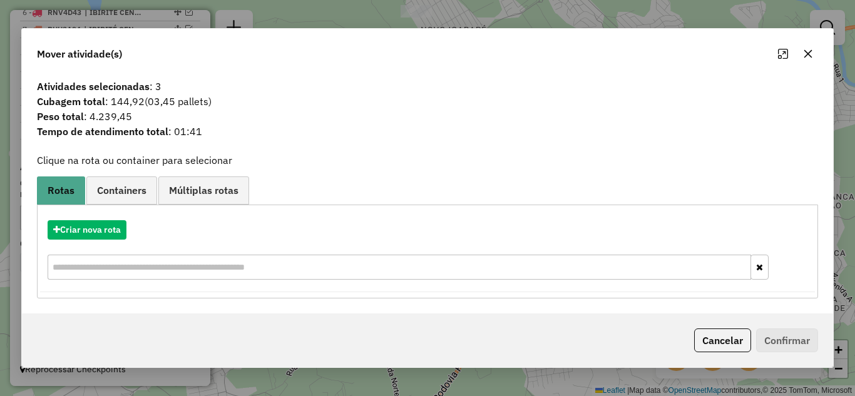
click at [808, 54] on icon "button" at bounding box center [808, 53] width 8 height 8
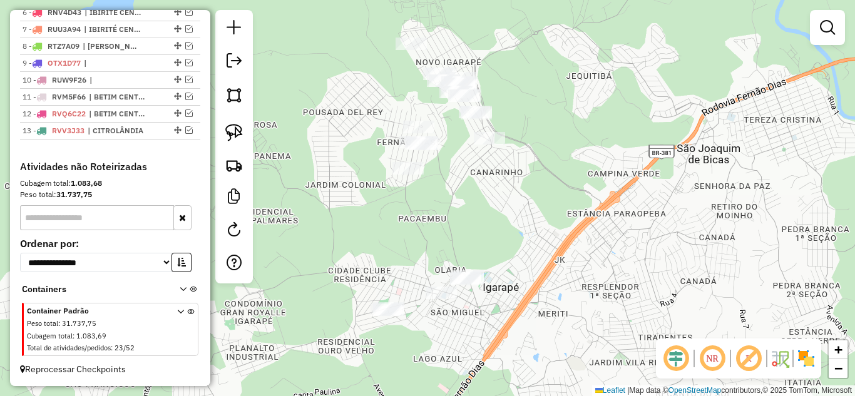
drag, startPoint x: 668, startPoint y: 195, endPoint x: 666, endPoint y: 207, distance: 11.4
click at [666, 214] on div "Janela de atendimento Grade de atendimento Capacidade Transportadoras Veículos …" at bounding box center [427, 198] width 855 height 396
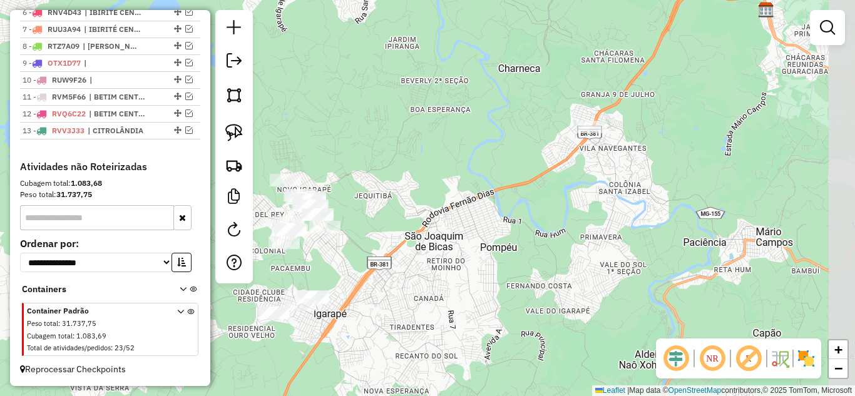
drag, startPoint x: 742, startPoint y: 198, endPoint x: 506, endPoint y: 251, distance: 241.1
click at [506, 251] on div "Janela de atendimento Grade de atendimento Capacidade Transportadoras Veículos …" at bounding box center [427, 198] width 855 height 396
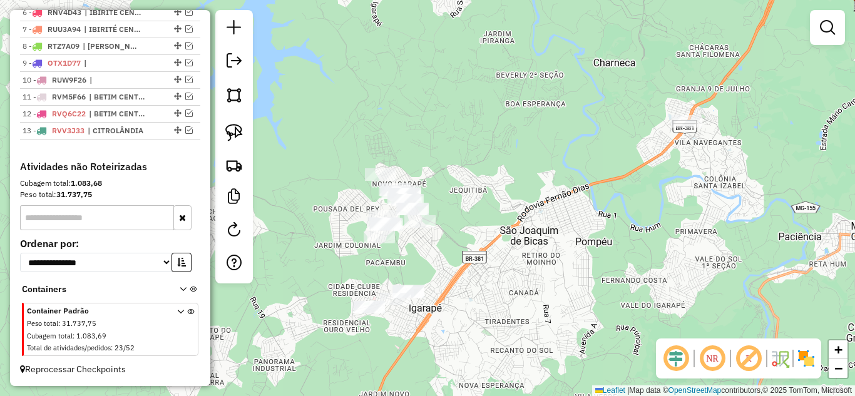
drag, startPoint x: 527, startPoint y: 221, endPoint x: 613, endPoint y: 218, distance: 85.8
click at [621, 213] on div "Janela de atendimento Grade de atendimento Capacidade Transportadoras Veículos …" at bounding box center [427, 198] width 855 height 396
click at [240, 135] on img at bounding box center [234, 133] width 18 height 18
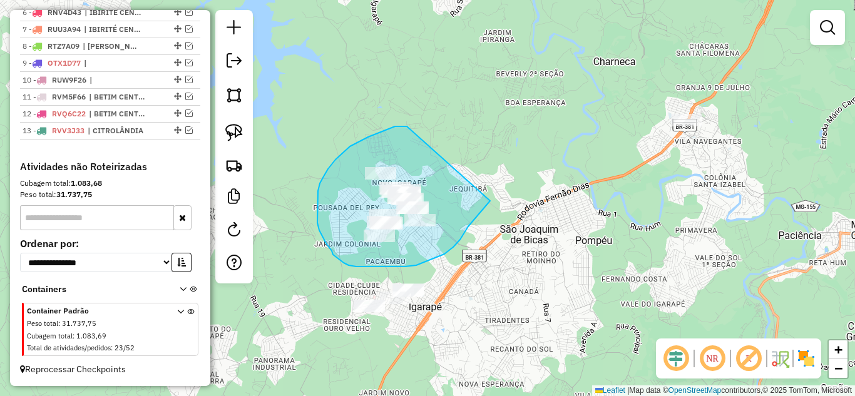
drag, startPoint x: 400, startPoint y: 126, endPoint x: 501, endPoint y: 171, distance: 110.9
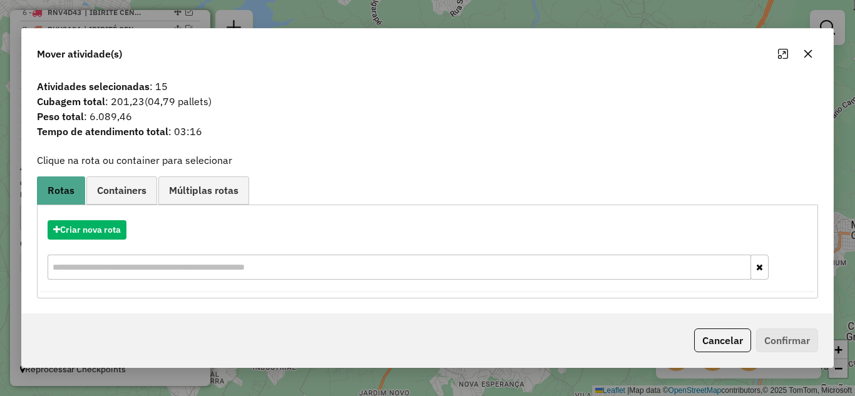
click at [808, 53] on icon "button" at bounding box center [808, 53] width 8 height 8
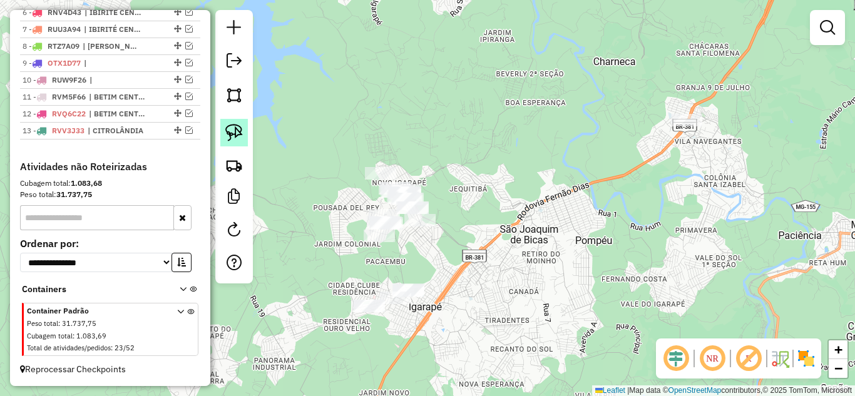
click at [242, 132] on img at bounding box center [234, 133] width 18 height 18
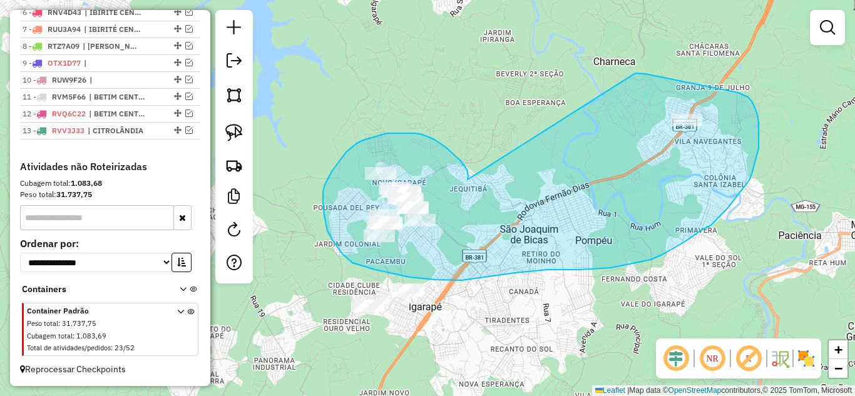
drag, startPoint x: 467, startPoint y: 180, endPoint x: 631, endPoint y: 73, distance: 194.9
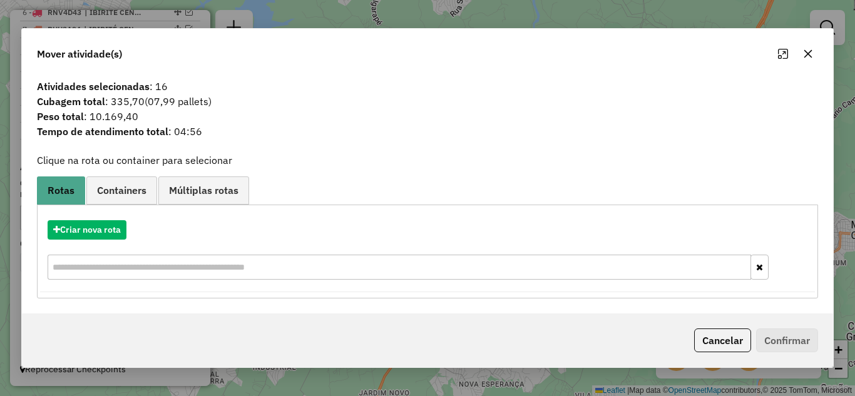
click at [804, 51] on icon "button" at bounding box center [808, 53] width 8 height 8
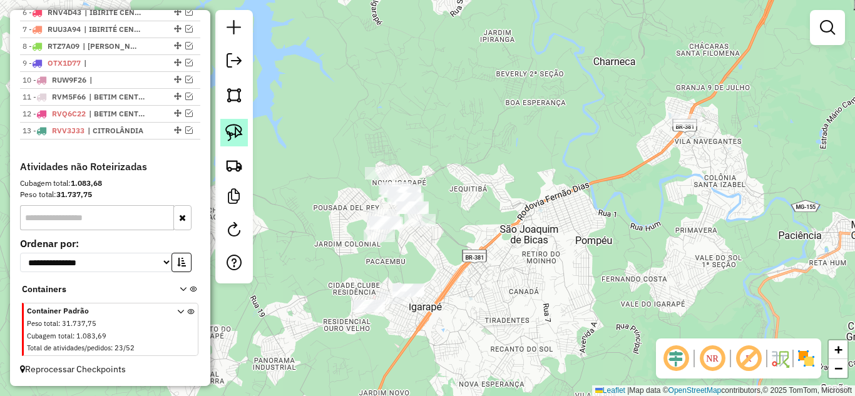
click at [230, 136] on img at bounding box center [234, 133] width 18 height 18
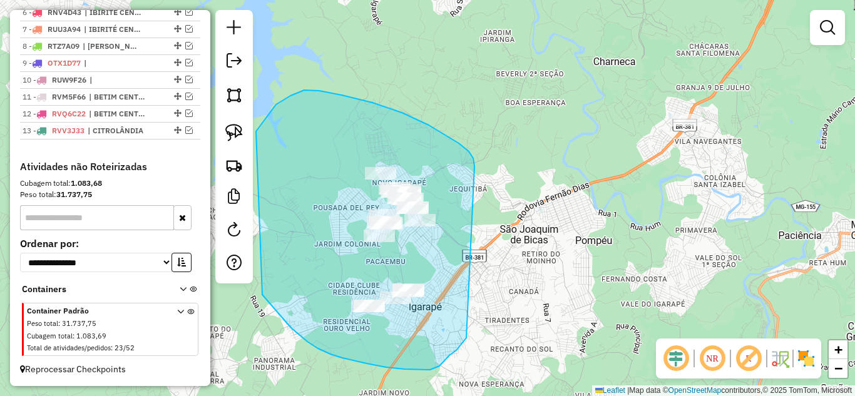
drag, startPoint x: 342, startPoint y: 95, endPoint x: 520, endPoint y: 238, distance: 228.4
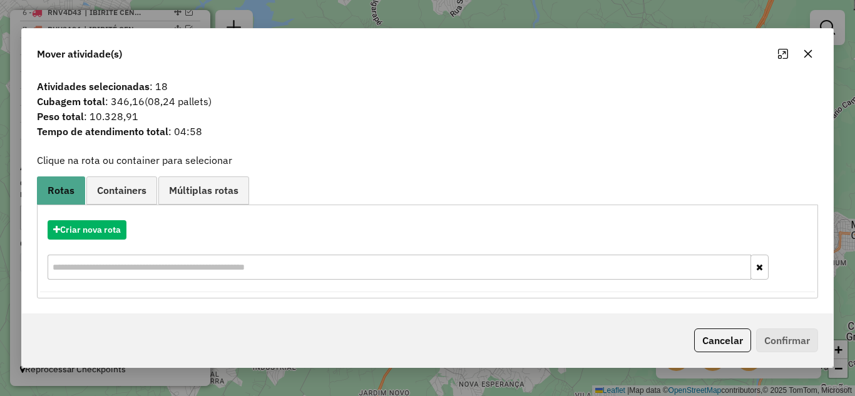
click at [812, 51] on icon "button" at bounding box center [808, 54] width 10 height 10
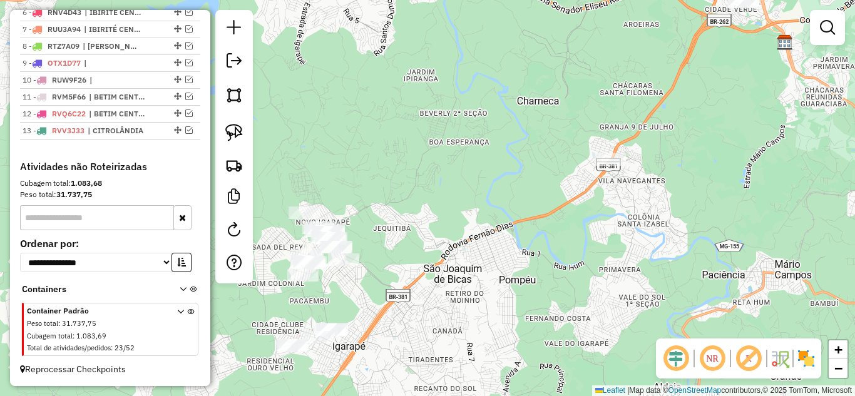
drag, startPoint x: 632, startPoint y: 207, endPoint x: 524, endPoint y: 252, distance: 116.9
click at [524, 256] on div "Janela de atendimento Grade de atendimento Capacidade Transportadoras Veículos …" at bounding box center [427, 198] width 855 height 396
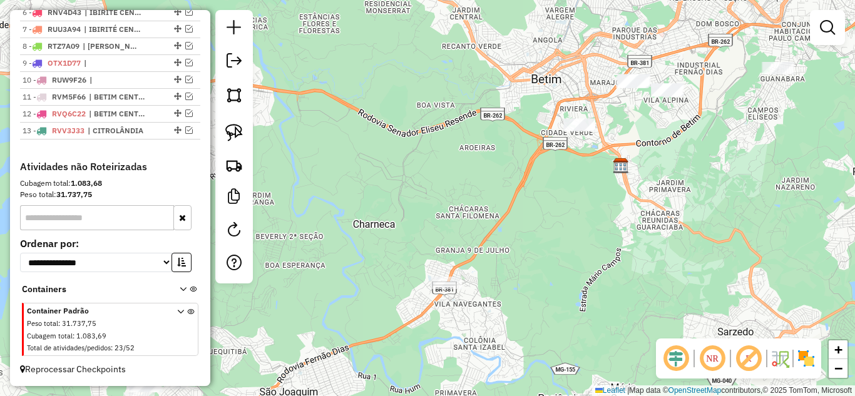
drag, startPoint x: 638, startPoint y: 145, endPoint x: 556, endPoint y: 199, distance: 97.5
click at [595, 200] on div "Janela de atendimento Grade de atendimento Capacidade Transportadoras Veículos …" at bounding box center [427, 198] width 855 height 396
click at [230, 133] on img at bounding box center [234, 133] width 18 height 18
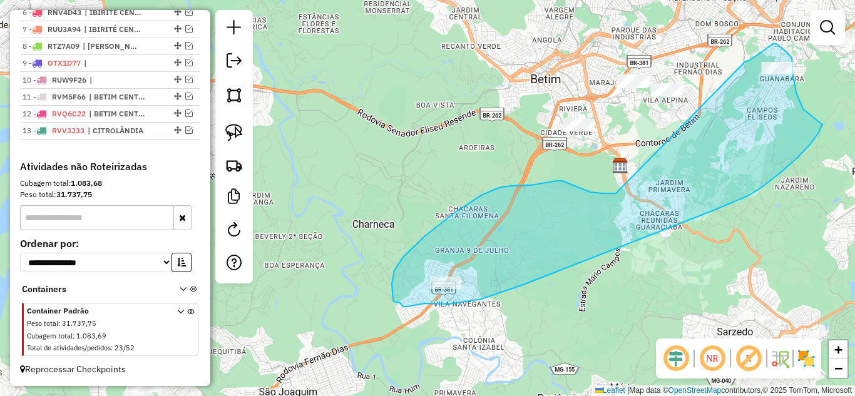
drag, startPoint x: 767, startPoint y: 48, endPoint x: 619, endPoint y: 190, distance: 205.8
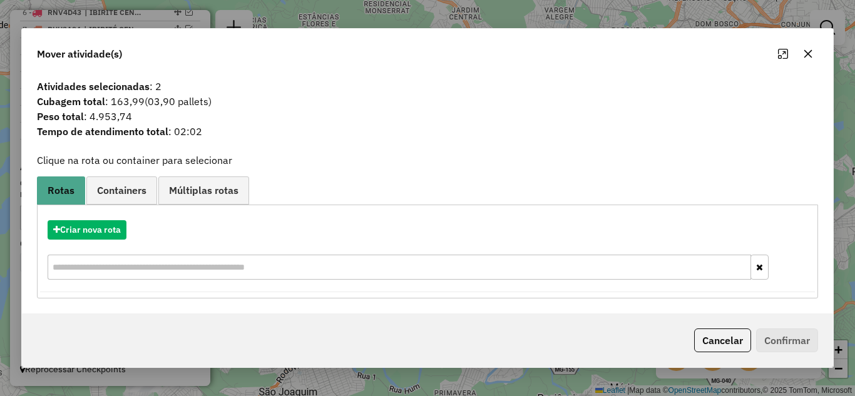
drag, startPoint x: 810, startPoint y: 54, endPoint x: 743, endPoint y: 65, distance: 67.2
click at [810, 54] on icon "button" at bounding box center [808, 54] width 10 height 10
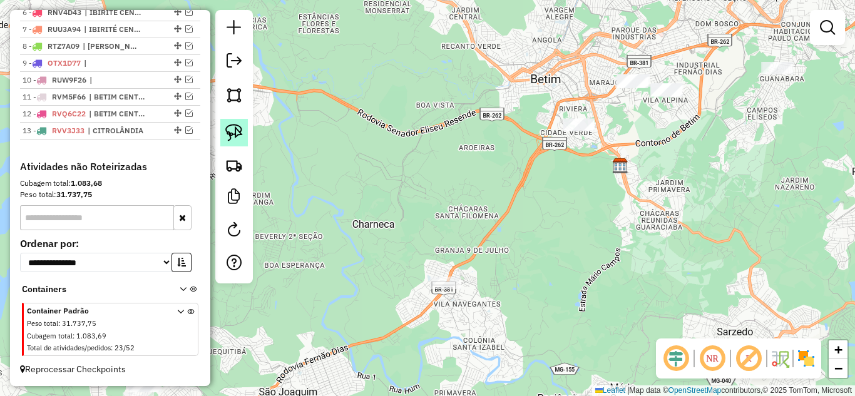
click at [232, 133] on img at bounding box center [234, 133] width 18 height 18
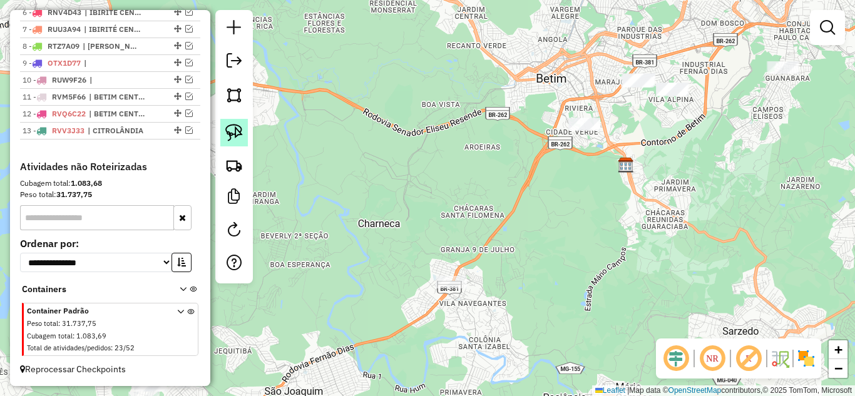
click at [243, 133] on link at bounding box center [234, 133] width 28 height 28
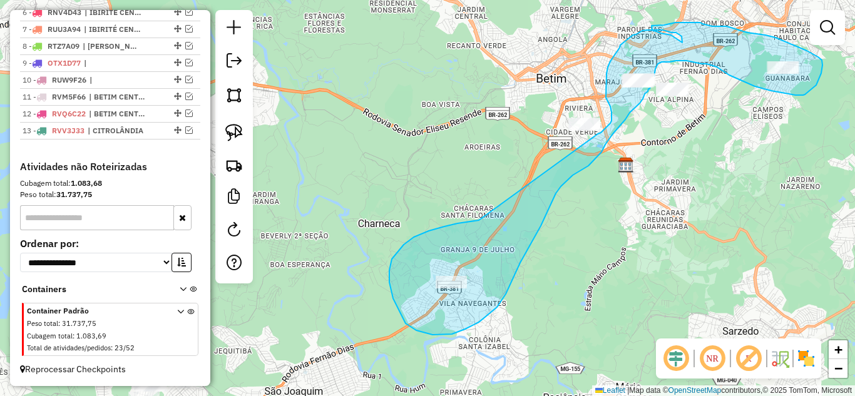
drag, startPoint x: 479, startPoint y: 220, endPoint x: 598, endPoint y: 134, distance: 147.0
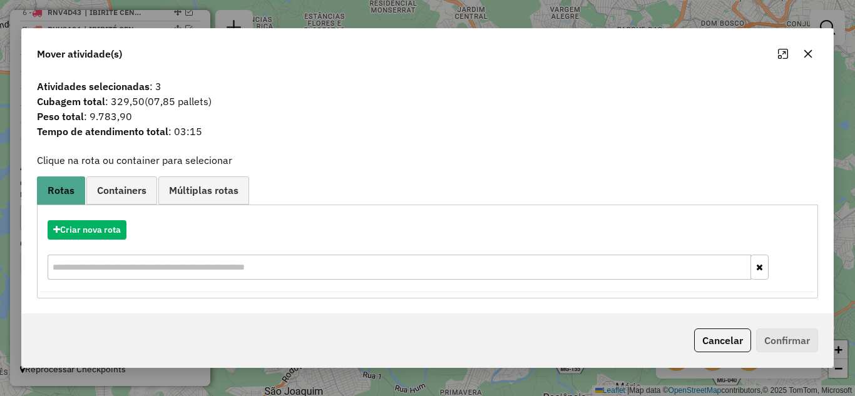
click at [812, 54] on icon "button" at bounding box center [808, 54] width 10 height 10
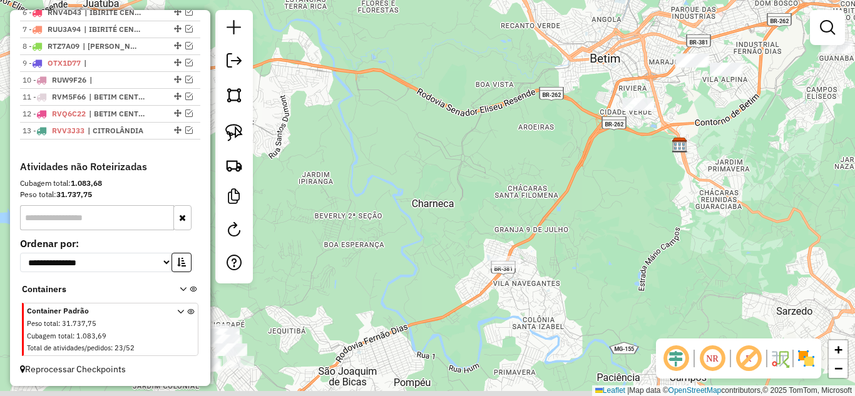
drag, startPoint x: 662, startPoint y: 186, endPoint x: 681, endPoint y: 127, distance: 62.5
click at [770, 96] on div "Janela de atendimento Grade de atendimento Capacidade Transportadoras Veículos …" at bounding box center [427, 198] width 855 height 396
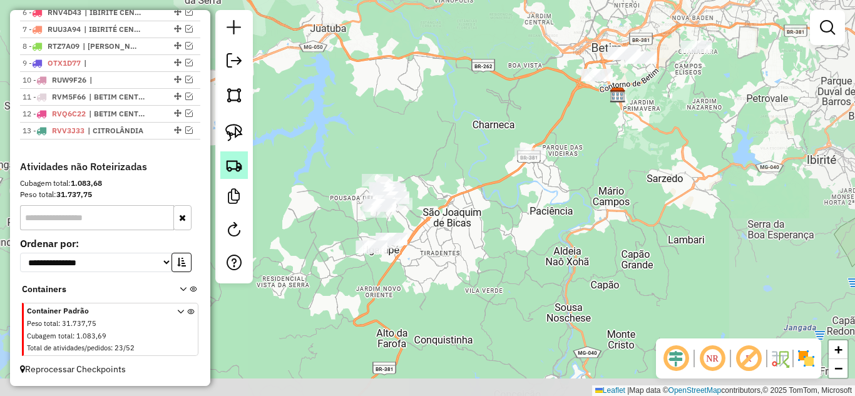
drag, startPoint x: 410, startPoint y: 176, endPoint x: 242, endPoint y: 175, distance: 167.7
click at [424, 156] on div "Janela de atendimento Grade de atendimento Capacidade Transportadoras Veículos …" at bounding box center [427, 198] width 855 height 396
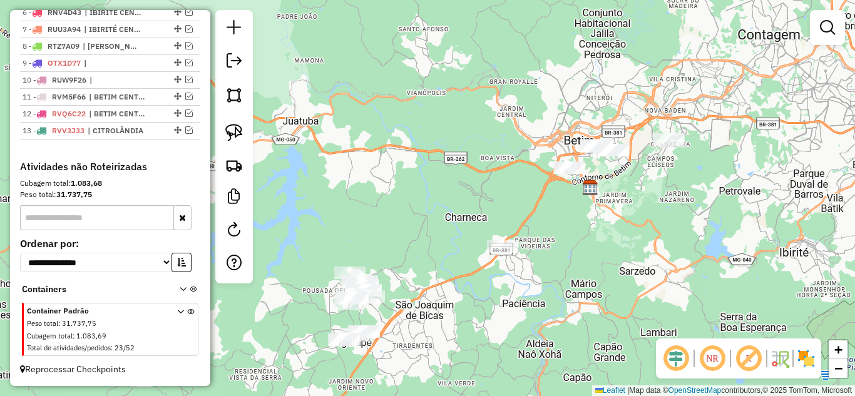
drag, startPoint x: 296, startPoint y: 230, endPoint x: 302, endPoint y: 183, distance: 47.9
click at [341, 187] on div "Janela de atendimento Grade de atendimento Capacidade Transportadoras Veículos …" at bounding box center [427, 198] width 855 height 396
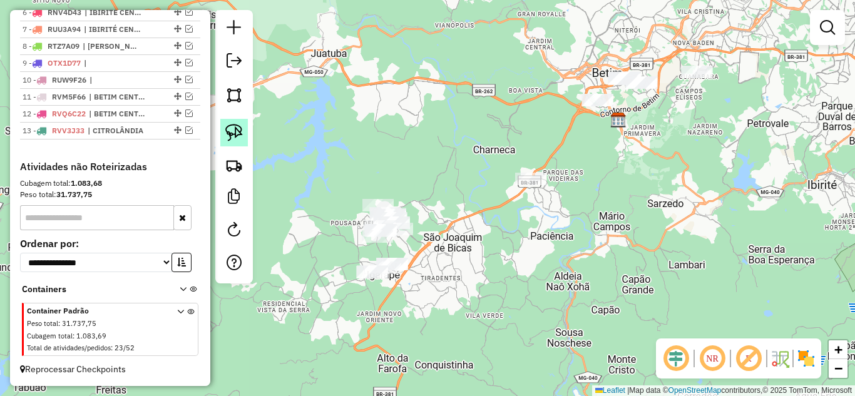
click at [236, 136] on img at bounding box center [234, 133] width 18 height 18
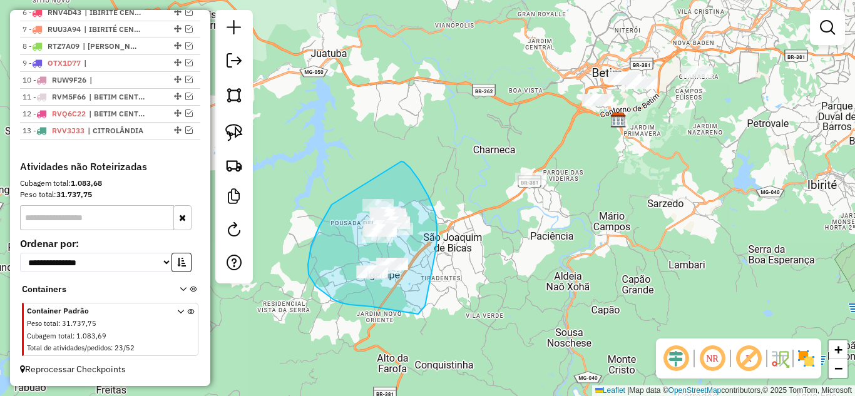
drag, startPoint x: 324, startPoint y: 218, endPoint x: 382, endPoint y: 158, distance: 83.2
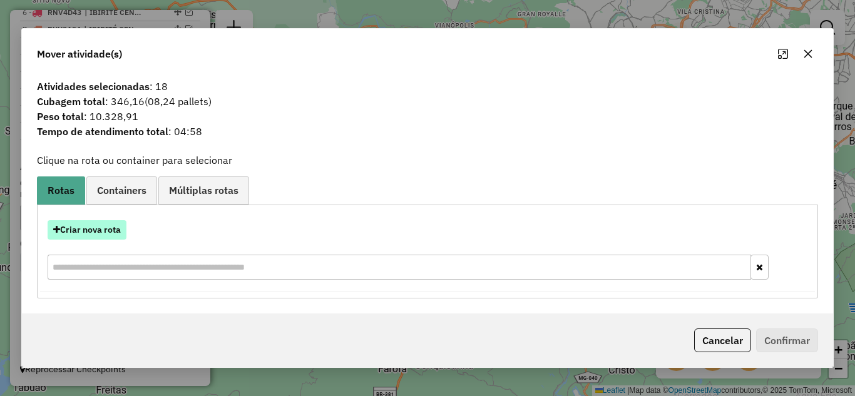
drag, startPoint x: 96, startPoint y: 231, endPoint x: 110, endPoint y: 232, distance: 13.2
click at [110, 232] on button "Criar nova rota" at bounding box center [87, 229] width 79 height 19
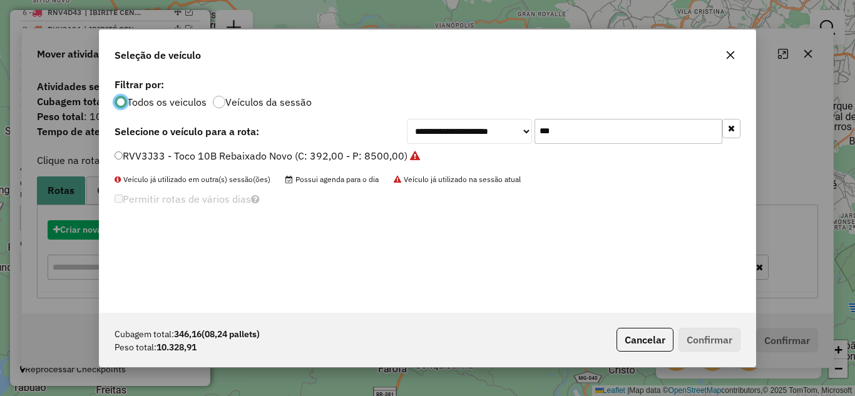
scroll to position [7, 4]
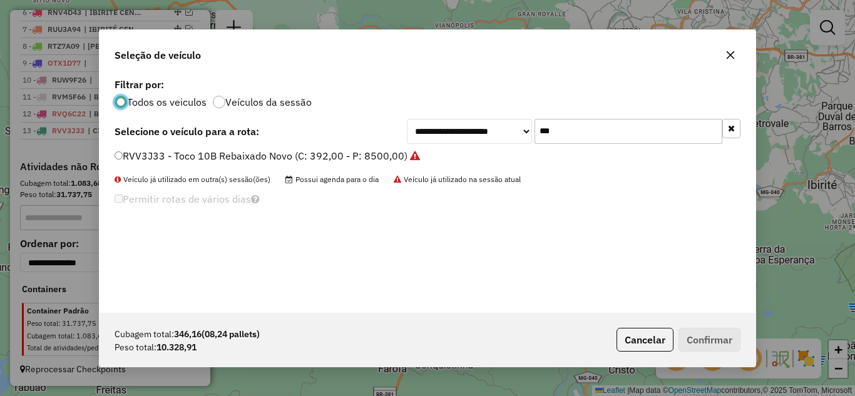
click at [571, 126] on input "***" at bounding box center [628, 131] width 188 height 25
type input "*"
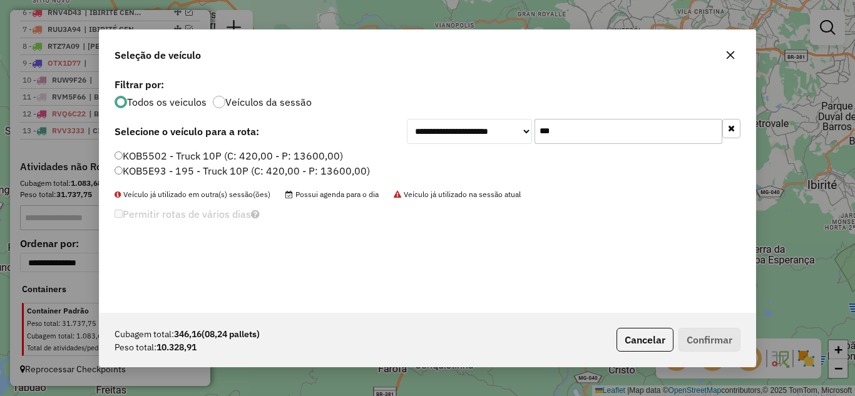
type input "***"
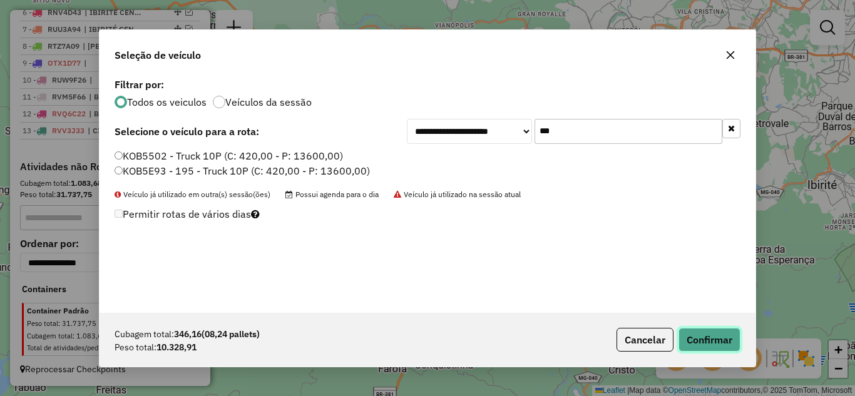
click at [714, 342] on button "Confirmar" at bounding box center [709, 340] width 62 height 24
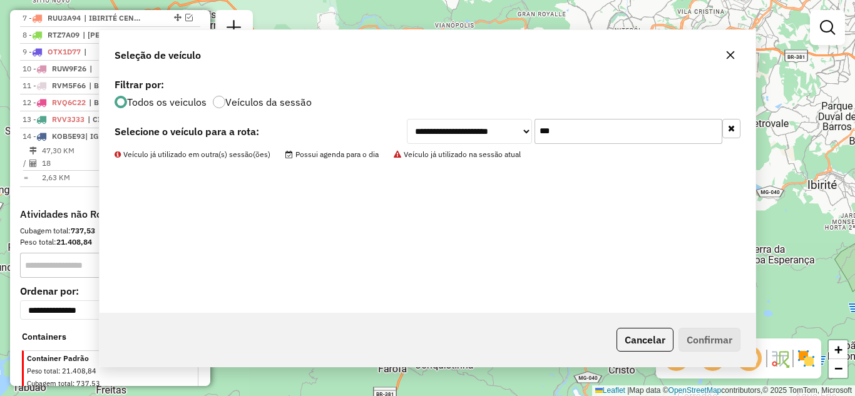
scroll to position [632, 0]
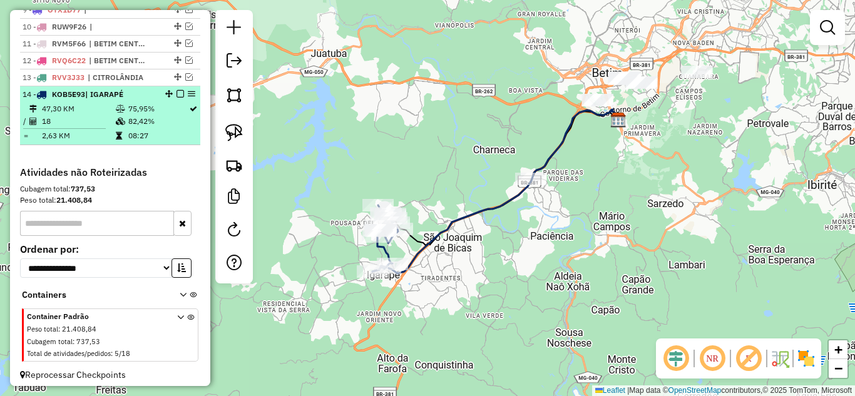
click at [176, 98] on em at bounding box center [180, 94] width 8 height 8
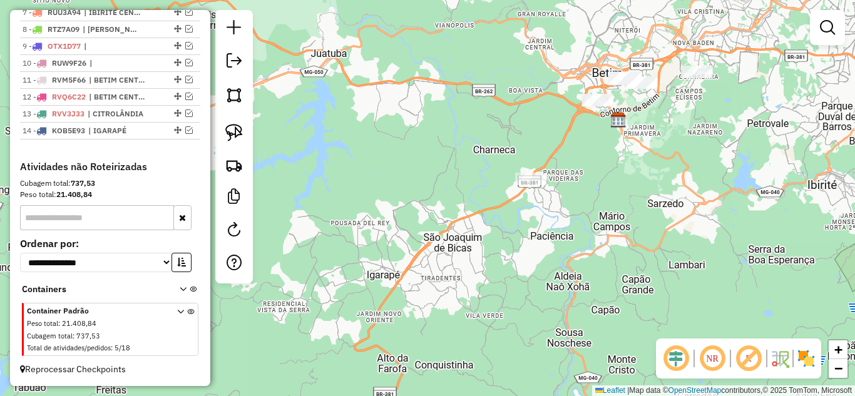
scroll to position [607, 0]
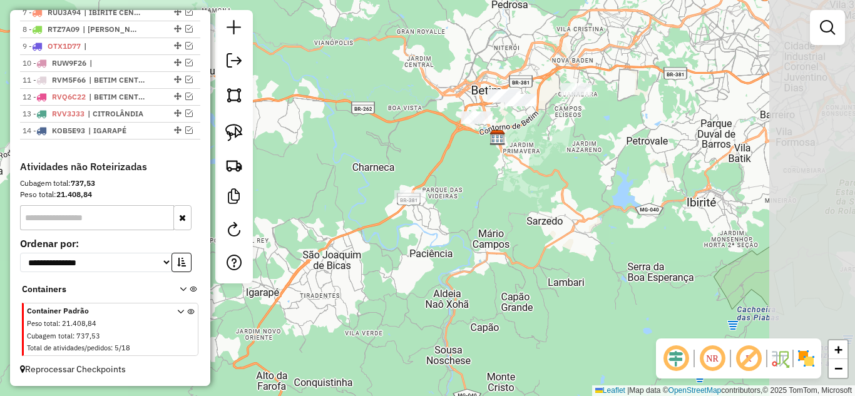
drag, startPoint x: 592, startPoint y: 171, endPoint x: 475, endPoint y: 189, distance: 118.3
click at [475, 189] on div "Janela de atendimento Grade de atendimento Capacidade Transportadoras Veículos …" at bounding box center [427, 198] width 855 height 396
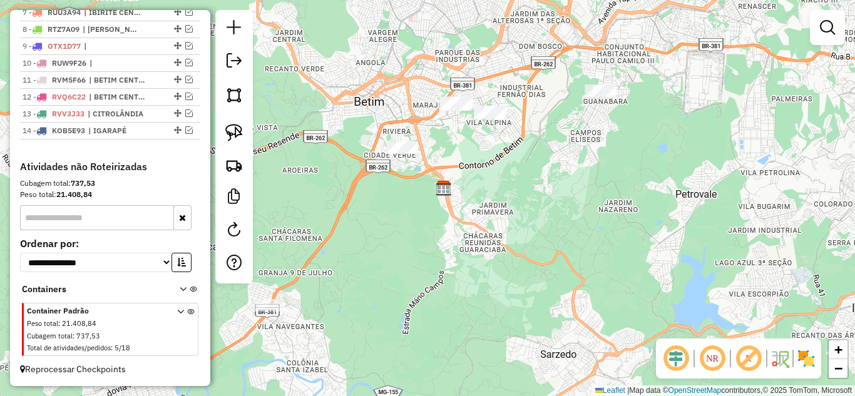
drag, startPoint x: 511, startPoint y: 114, endPoint x: 497, endPoint y: 175, distance: 62.9
click at [498, 178] on div "Janela de atendimento Grade de atendimento Capacidade Transportadoras Veículos …" at bounding box center [427, 198] width 855 height 396
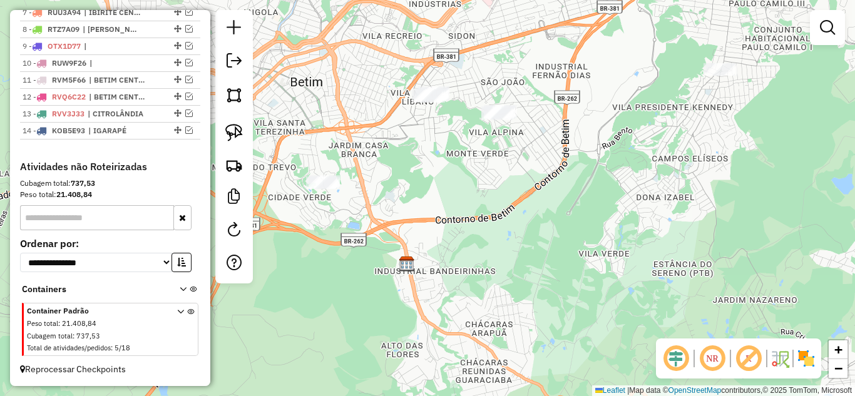
drag, startPoint x: 494, startPoint y: 173, endPoint x: 288, endPoint y: 132, distance: 209.9
click at [503, 180] on div "Janela de atendimento Grade de atendimento Capacidade Transportadoras Veículos …" at bounding box center [427, 198] width 855 height 396
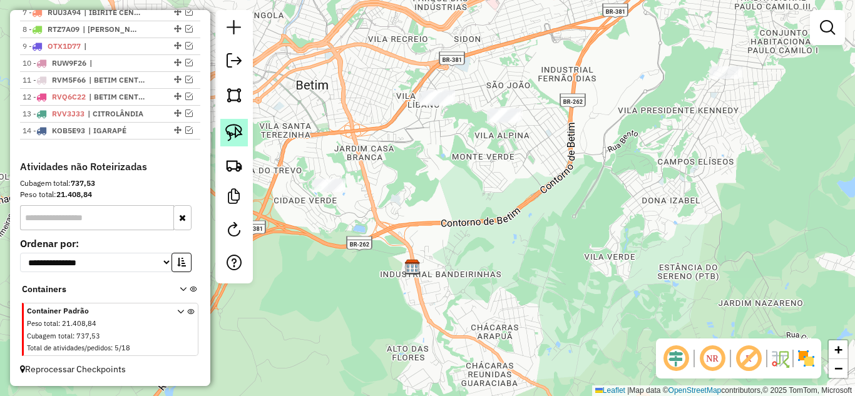
click at [233, 128] on img at bounding box center [234, 133] width 18 height 18
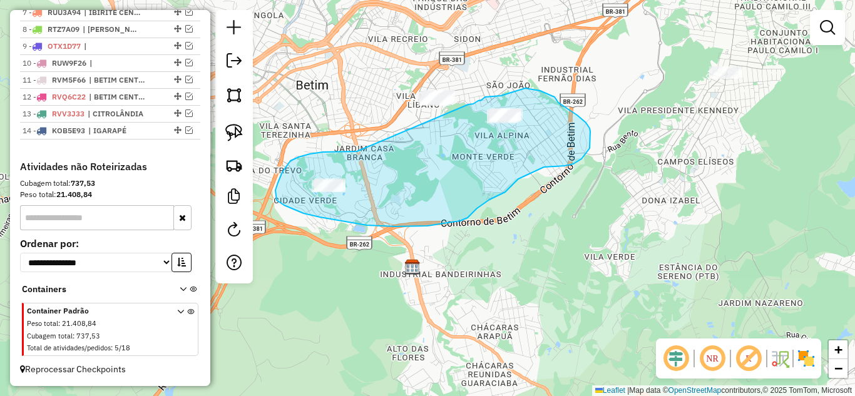
drag, startPoint x: 357, startPoint y: 151, endPoint x: 468, endPoint y: 105, distance: 120.9
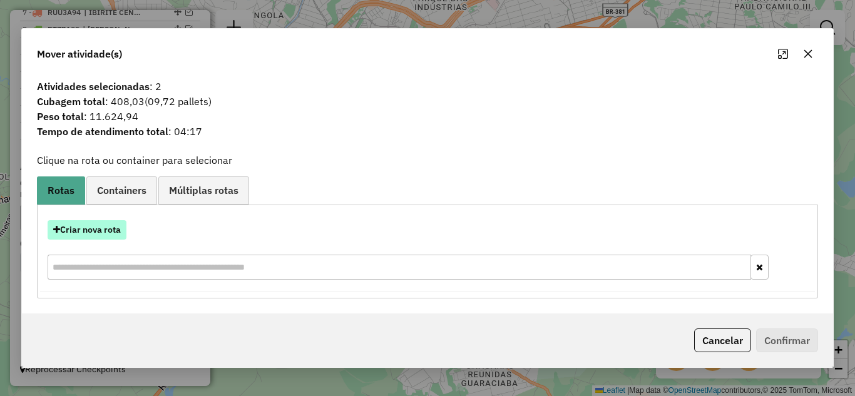
drag, startPoint x: 91, startPoint y: 231, endPoint x: 116, endPoint y: 227, distance: 25.4
click at [116, 227] on button "Criar nova rota" at bounding box center [87, 229] width 79 height 19
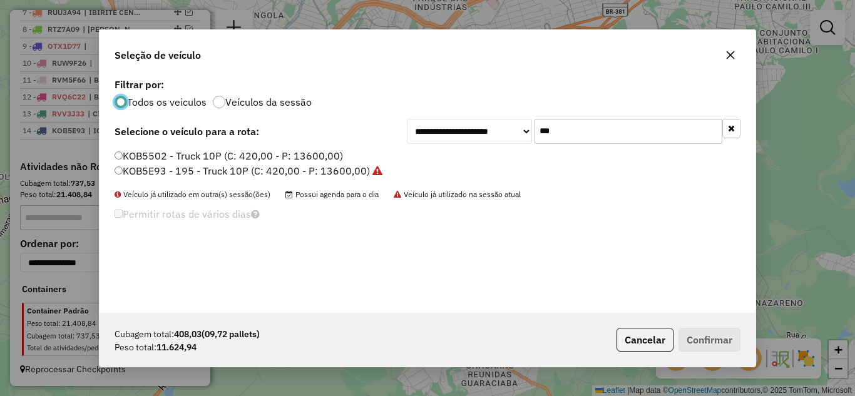
scroll to position [7, 4]
click at [584, 136] on input "***" at bounding box center [628, 131] width 188 height 25
type input "*"
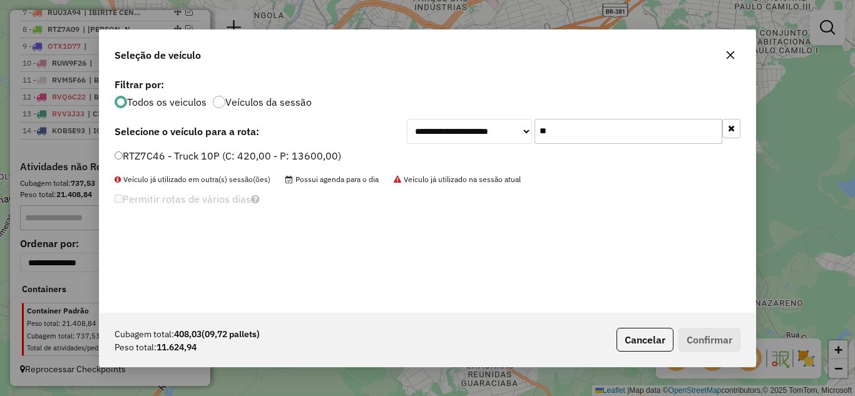
type input "**"
click at [704, 339] on button "Confirmar" at bounding box center [709, 340] width 62 height 24
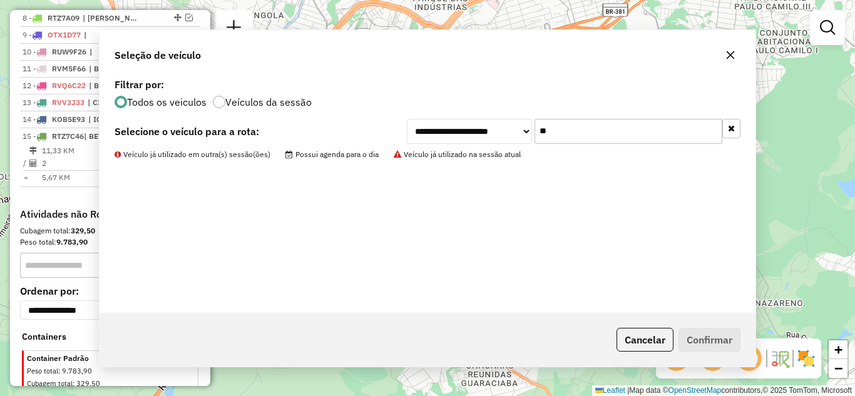
scroll to position [632, 0]
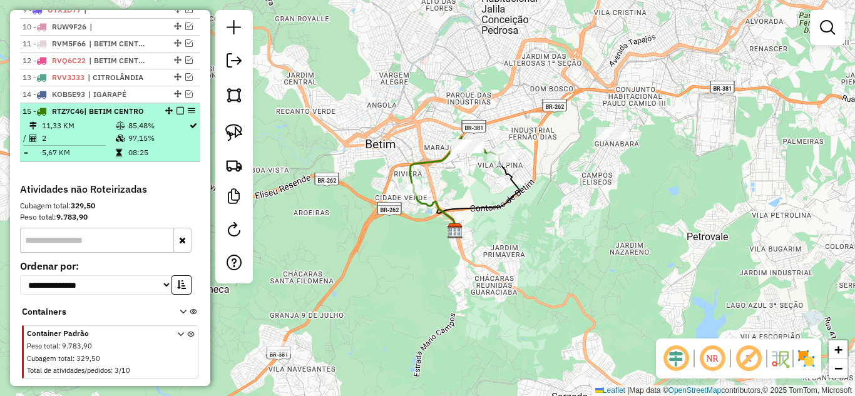
click at [176, 115] on em at bounding box center [180, 111] width 8 height 8
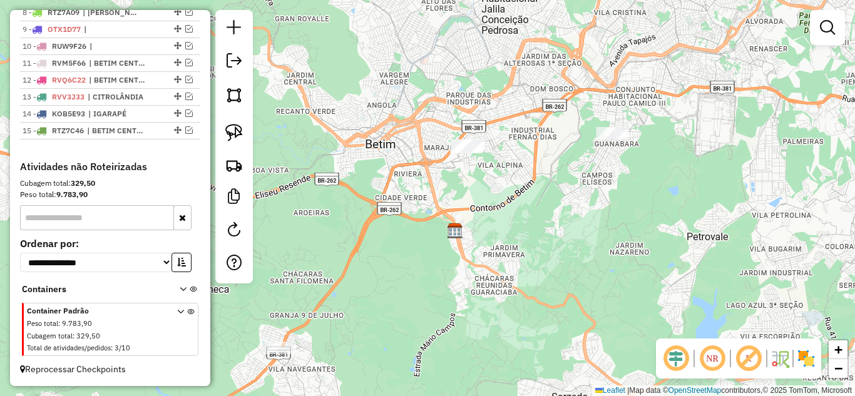
scroll to position [624, 0]
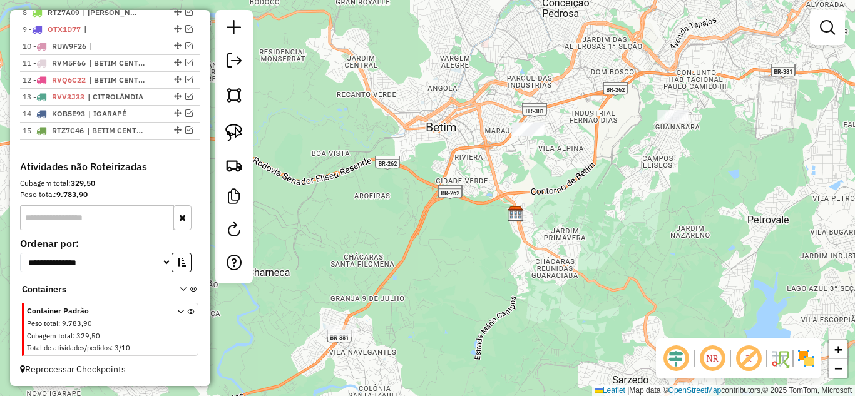
drag, startPoint x: 310, startPoint y: 205, endPoint x: 381, endPoint y: 173, distance: 77.3
click at [379, 176] on div "Janela de atendimento Grade de atendimento Capacidade Transportadoras Veículos …" at bounding box center [427, 198] width 855 height 396
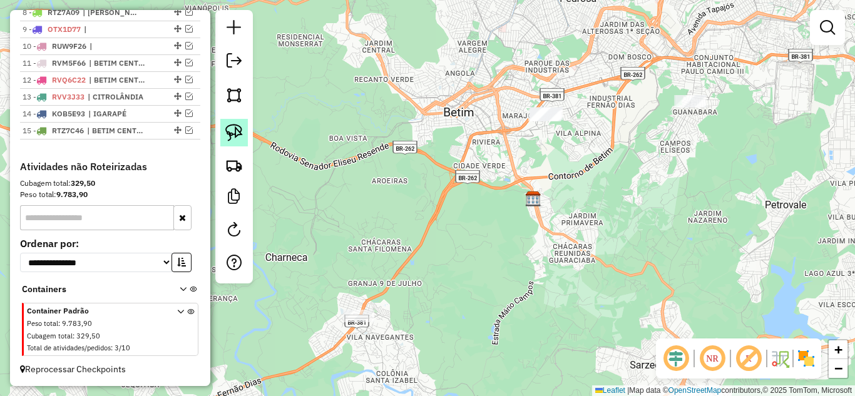
click at [227, 135] on img at bounding box center [234, 133] width 18 height 18
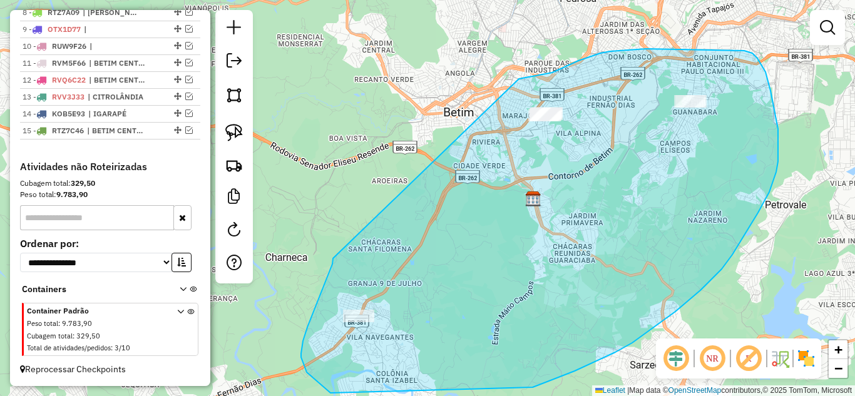
drag, startPoint x: 331, startPoint y: 267, endPoint x: 516, endPoint y: 79, distance: 263.3
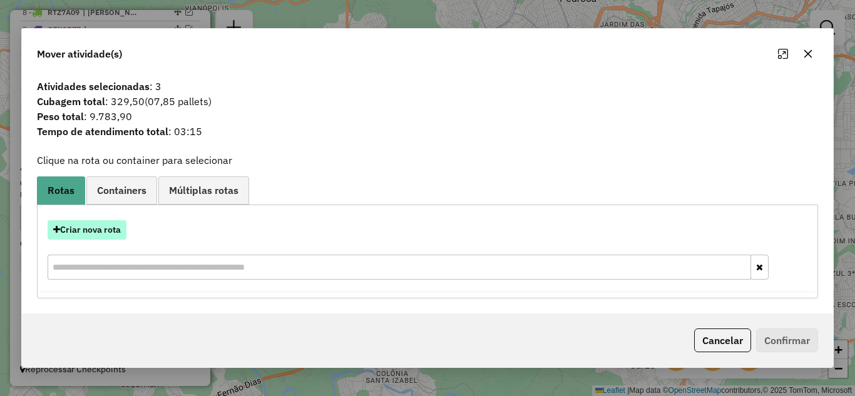
click at [106, 224] on button "Criar nova rota" at bounding box center [87, 229] width 79 height 19
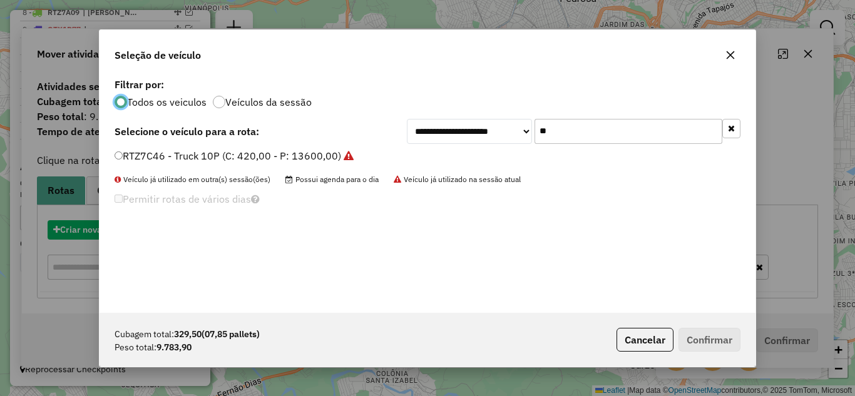
scroll to position [7, 4]
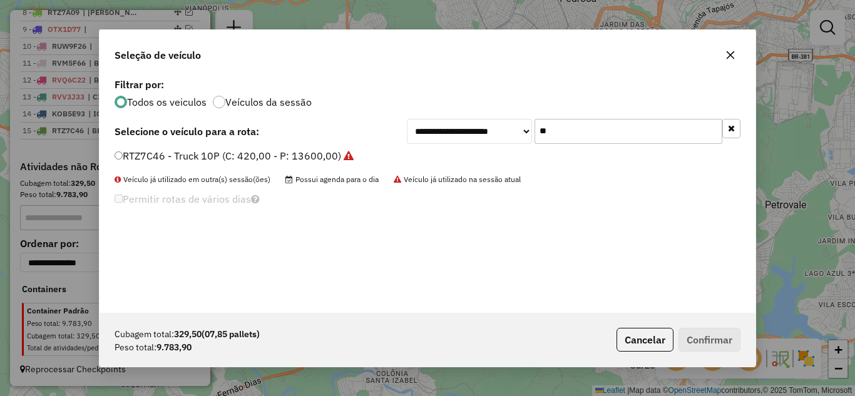
click at [582, 129] on input "**" at bounding box center [628, 131] width 188 height 25
type input "*"
type input "***"
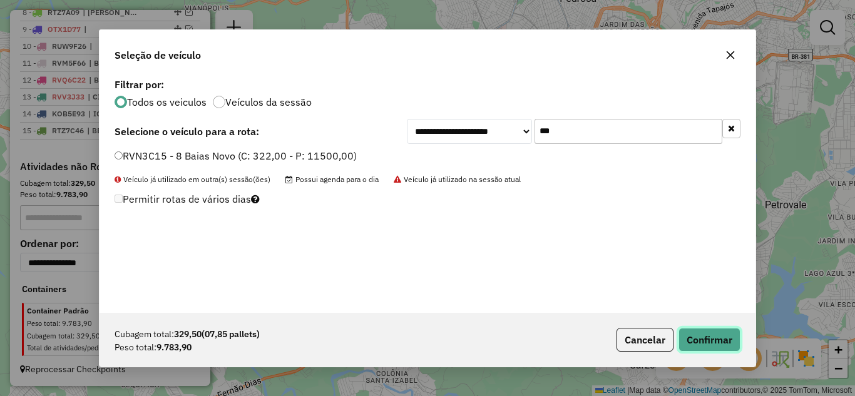
drag, startPoint x: 691, startPoint y: 347, endPoint x: 698, endPoint y: 361, distance: 16.0
click at [697, 358] on div "Cubagem total: 329,50 (07,85 pallets) Peso total: 9.783,90 Cancelar Confirmar" at bounding box center [428, 340] width 656 height 54
click at [705, 345] on button "Confirmar" at bounding box center [709, 340] width 62 height 24
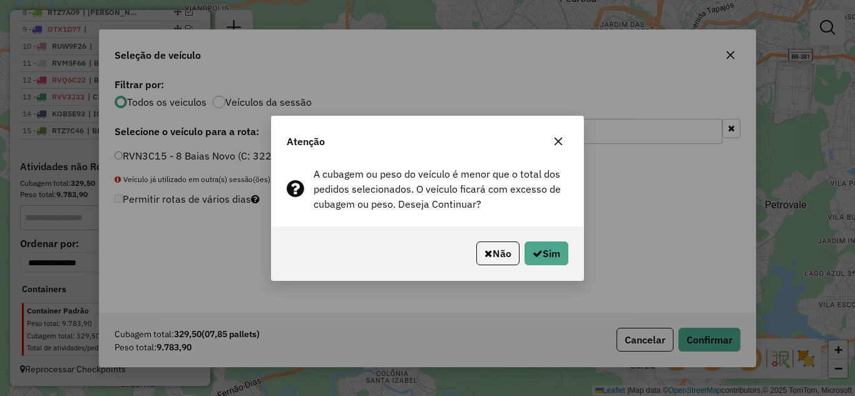
click at [558, 142] on icon "button" at bounding box center [558, 141] width 8 height 8
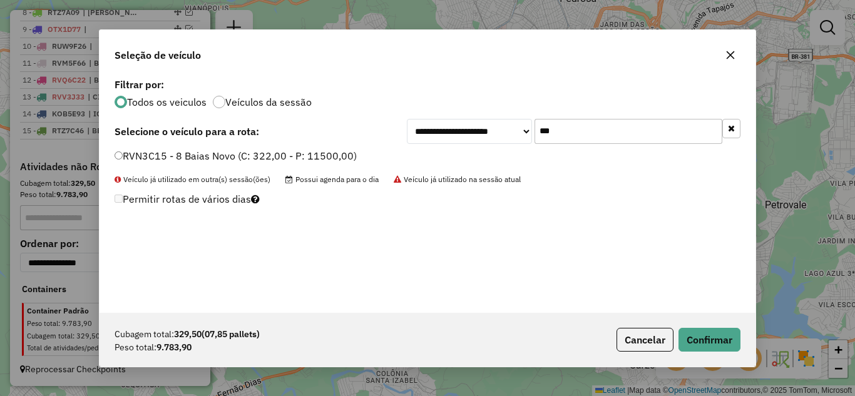
click at [732, 55] on icon "button" at bounding box center [730, 55] width 10 height 10
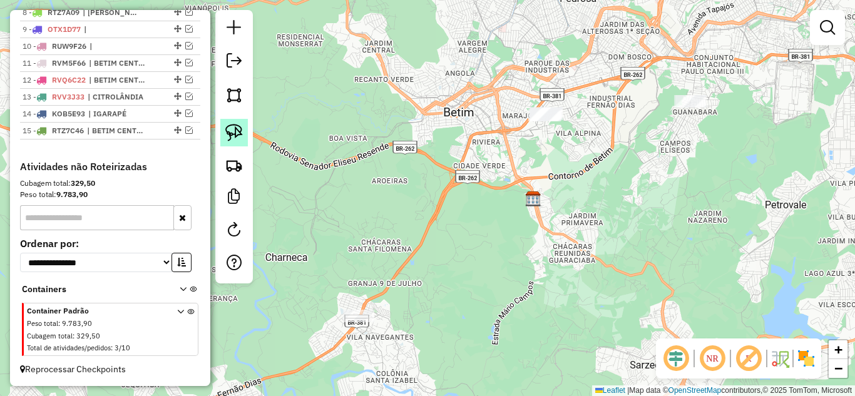
click at [237, 138] on img at bounding box center [234, 133] width 18 height 18
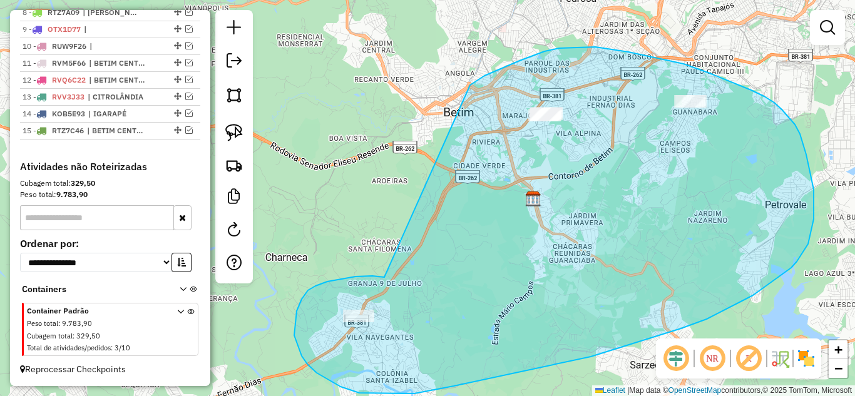
drag, startPoint x: 327, startPoint y: 282, endPoint x: 467, endPoint y: 88, distance: 239.0
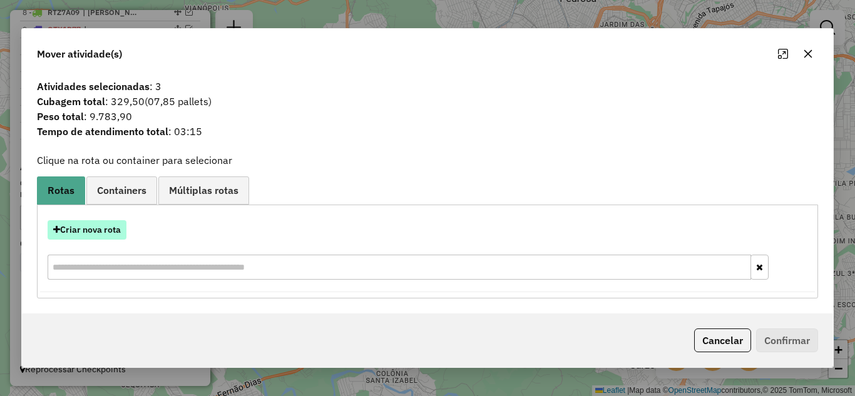
drag, startPoint x: 97, startPoint y: 232, endPoint x: 106, endPoint y: 226, distance: 11.3
click at [106, 226] on button "Criar nova rota" at bounding box center [87, 229] width 79 height 19
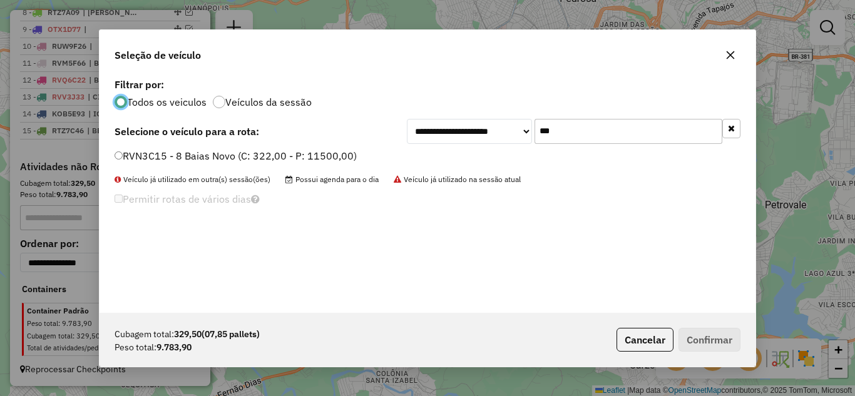
click at [613, 135] on input "***" at bounding box center [628, 131] width 188 height 25
type input "*"
type input "****"
click at [113, 155] on div "KOB5502 - Truck 10P (C: 420,00 - P: 13600,00)" at bounding box center [427, 161] width 641 height 25
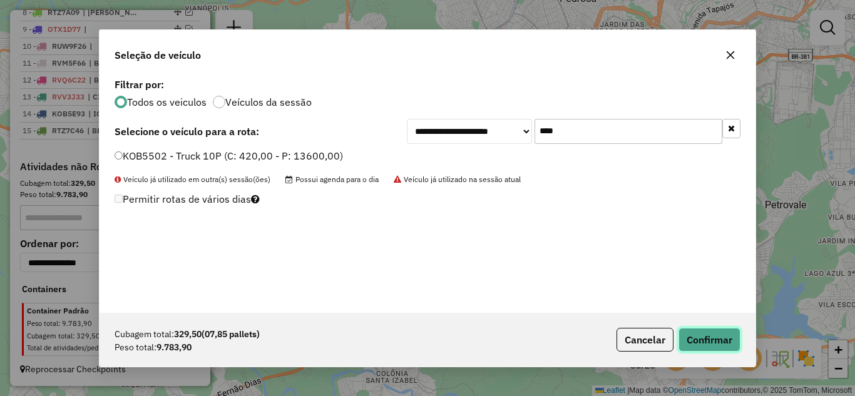
click at [703, 345] on button "Confirmar" at bounding box center [709, 340] width 62 height 24
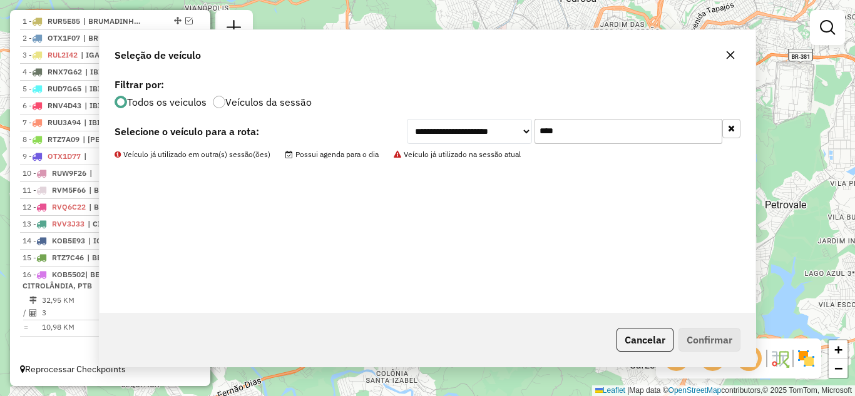
scroll to position [497, 0]
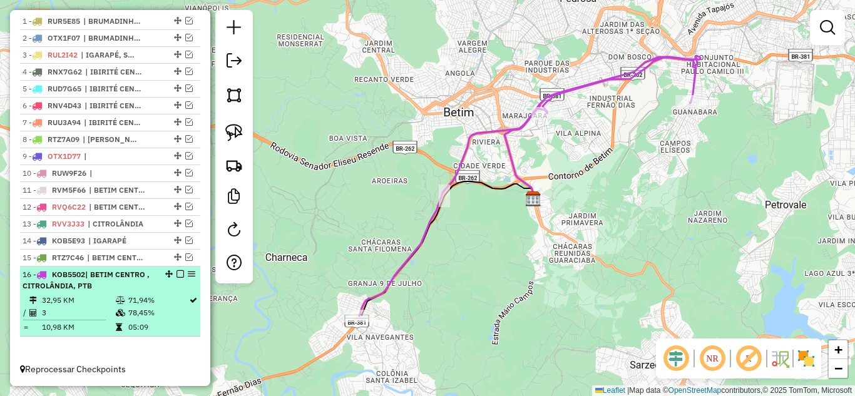
click at [176, 273] on em at bounding box center [180, 274] width 8 height 8
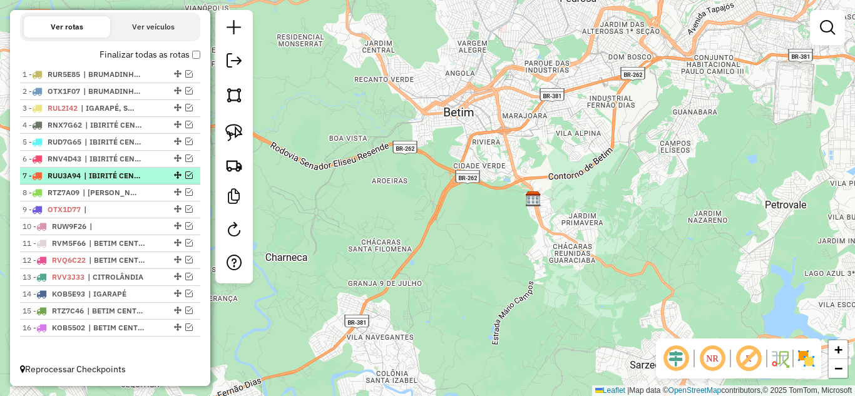
scroll to position [444, 0]
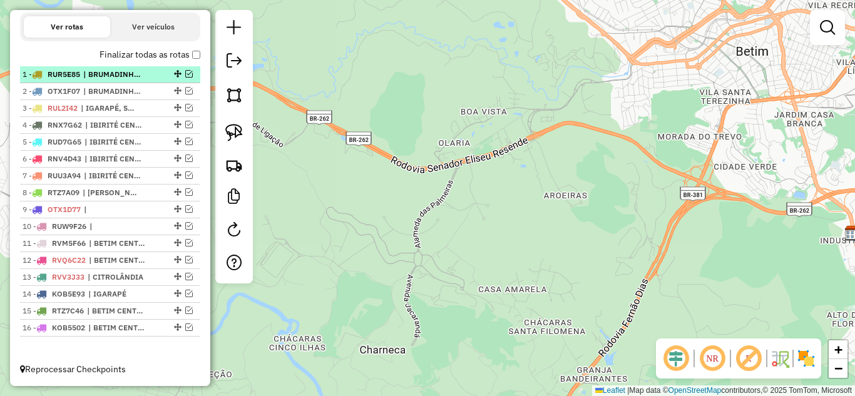
click at [185, 73] on em at bounding box center [189, 74] width 8 height 8
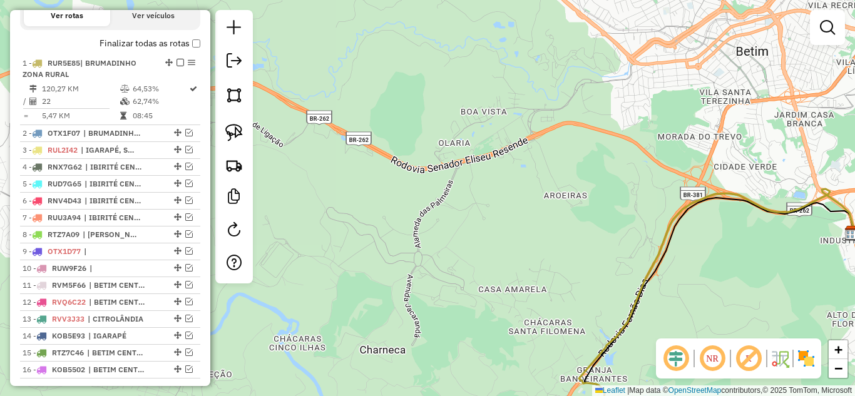
click at [674, 215] on icon at bounding box center [716, 312] width 275 height 247
select select "*********"
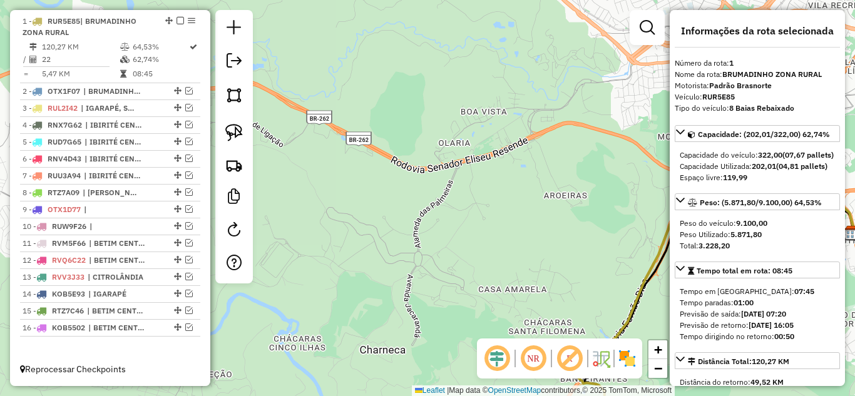
scroll to position [497, 0]
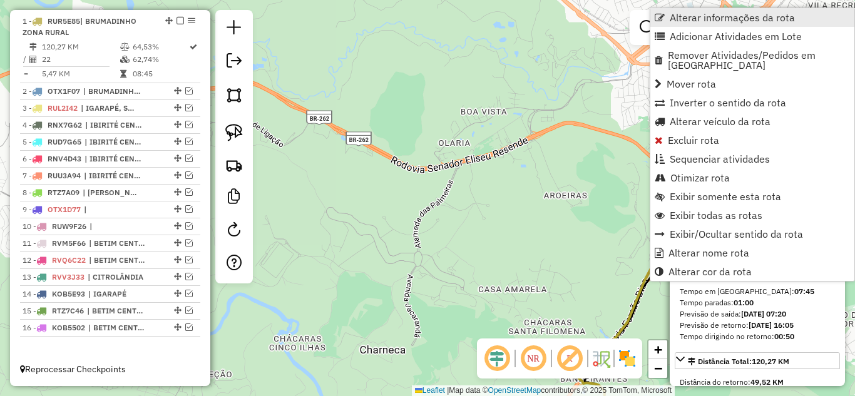
click at [685, 18] on span "Alterar informações da rota" at bounding box center [732, 18] width 125 height 10
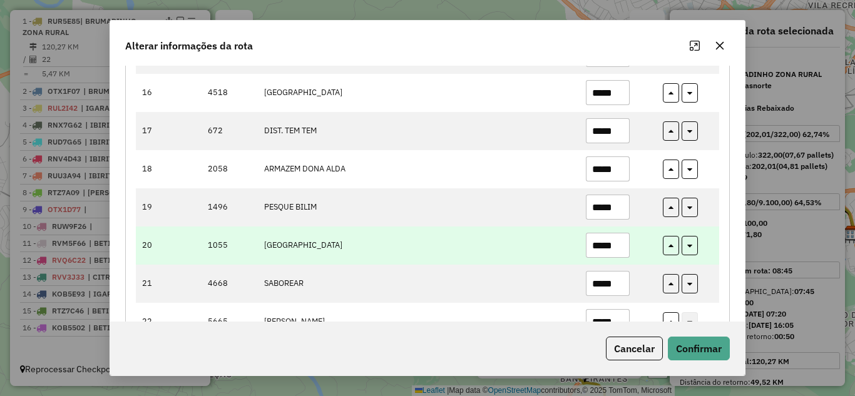
scroll to position [699, 0]
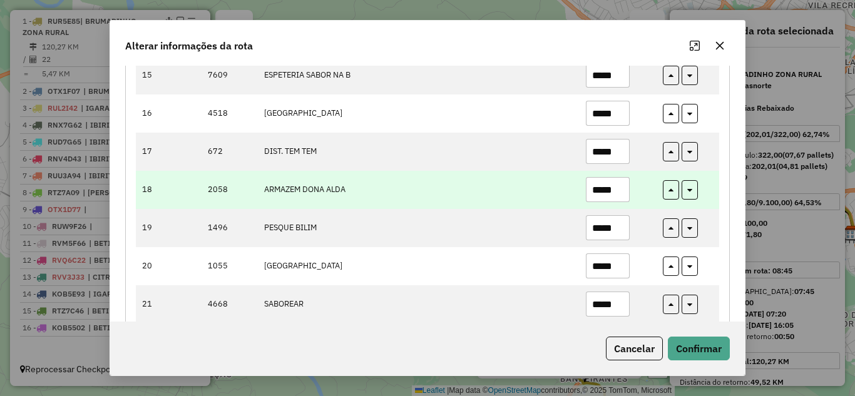
drag, startPoint x: 618, startPoint y: 186, endPoint x: 562, endPoint y: 198, distance: 57.6
click at [562, 198] on tr "18 2058 ARMAZEM DONA ALDA *****" at bounding box center [427, 190] width 583 height 38
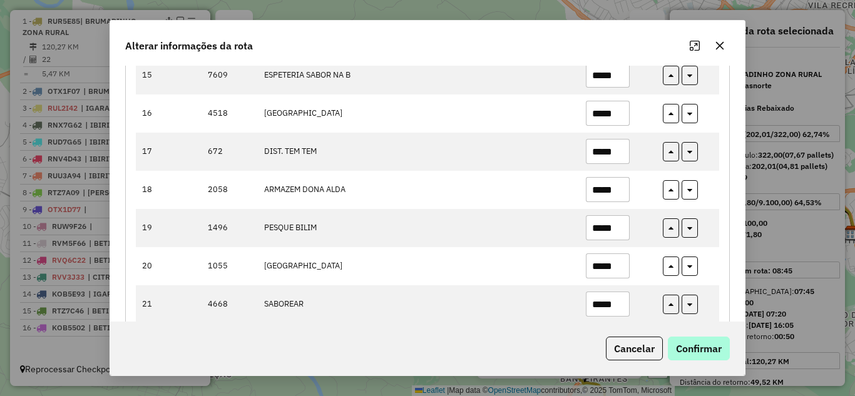
type input "*****"
drag, startPoint x: 720, startPoint y: 354, endPoint x: 695, endPoint y: 337, distance: 29.9
click at [720, 350] on button "Confirmar" at bounding box center [699, 349] width 62 height 24
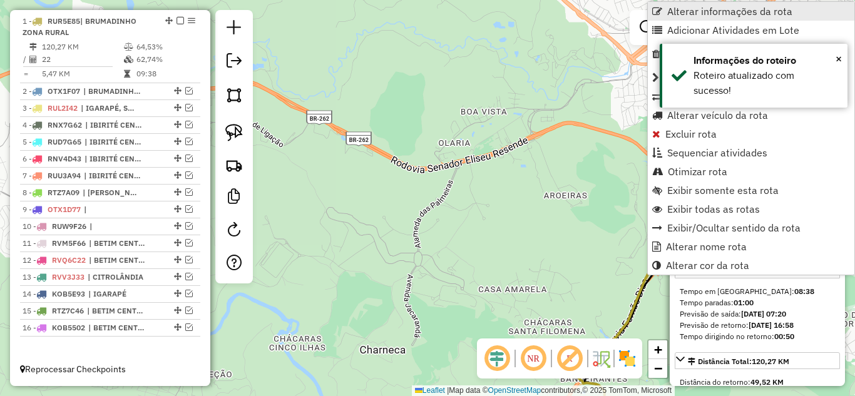
click at [683, 13] on span "Alterar informações da rota" at bounding box center [729, 11] width 125 height 10
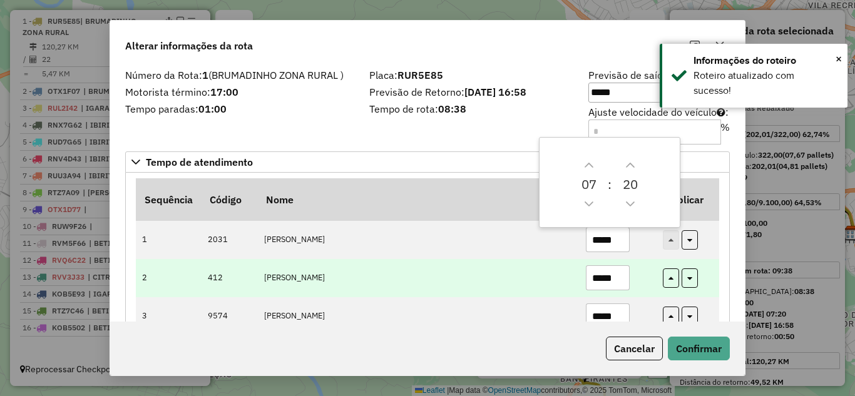
click at [616, 273] on input "*****" at bounding box center [608, 277] width 44 height 25
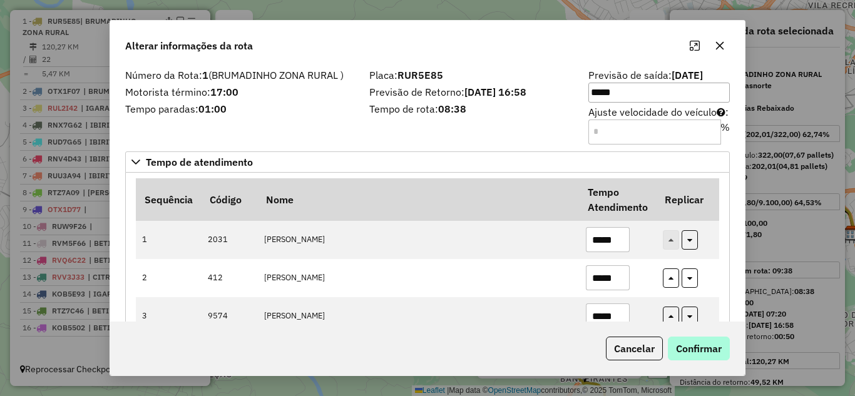
type input "*****"
click at [690, 350] on button "Confirmar" at bounding box center [699, 349] width 62 height 24
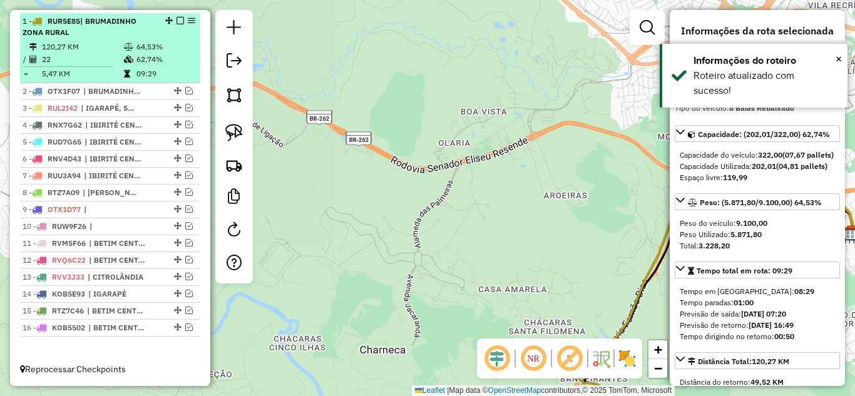
click at [176, 18] on em at bounding box center [180, 21] width 8 height 8
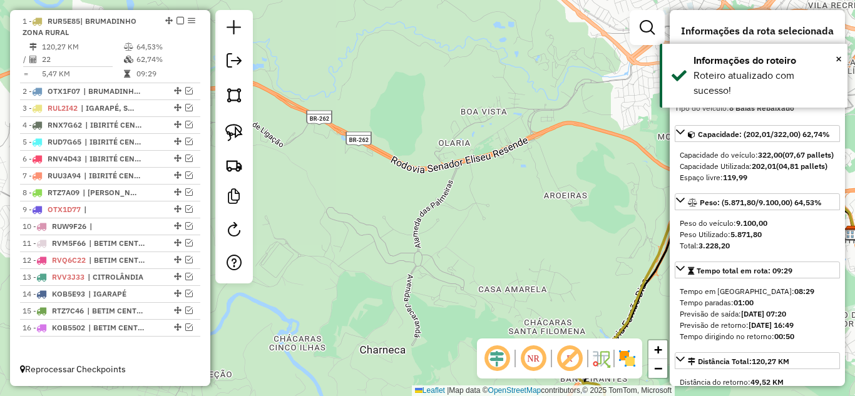
scroll to position [444, 0]
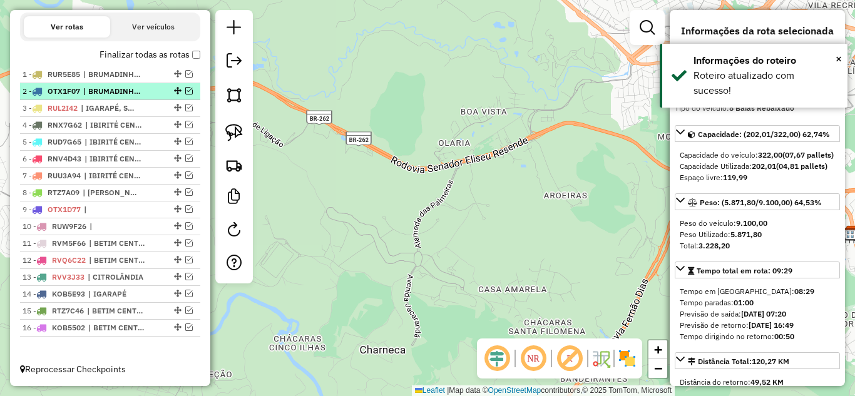
click at [185, 89] on em at bounding box center [189, 91] width 8 height 8
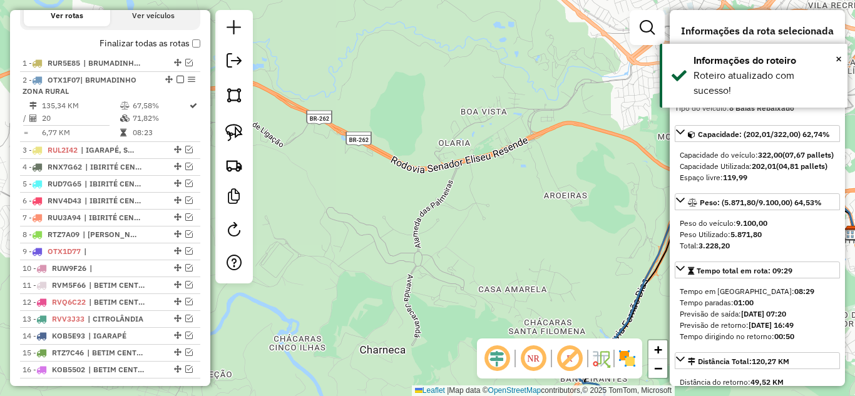
scroll to position [497, 0]
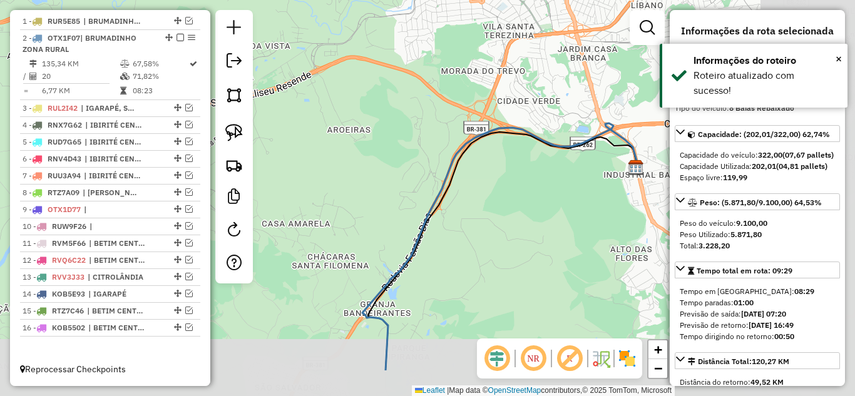
drag, startPoint x: 569, startPoint y: 220, endPoint x: 352, endPoint y: 156, distance: 226.3
click at [352, 154] on div "Janela de atendimento Grade de atendimento Capacidade Transportadoras Veículos …" at bounding box center [427, 198] width 855 height 396
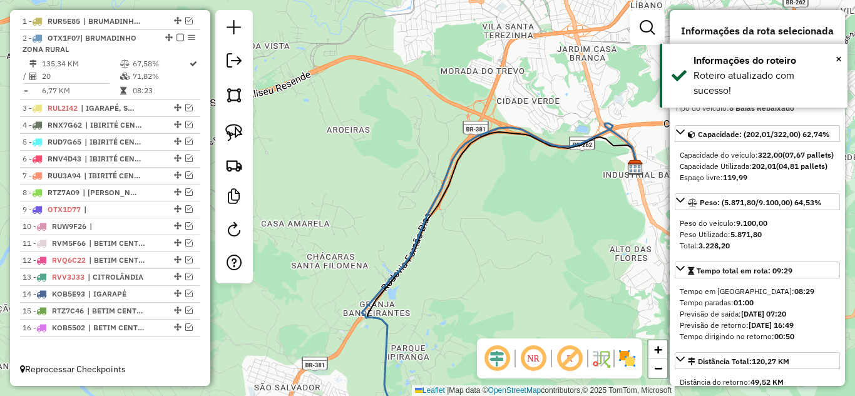
click at [454, 149] on icon at bounding box center [499, 279] width 275 height 313
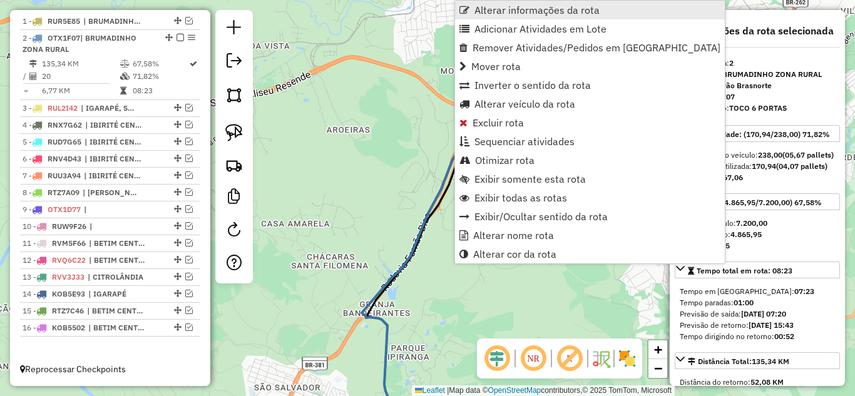
click at [501, 8] on span "Alterar informações da rota" at bounding box center [536, 10] width 125 height 10
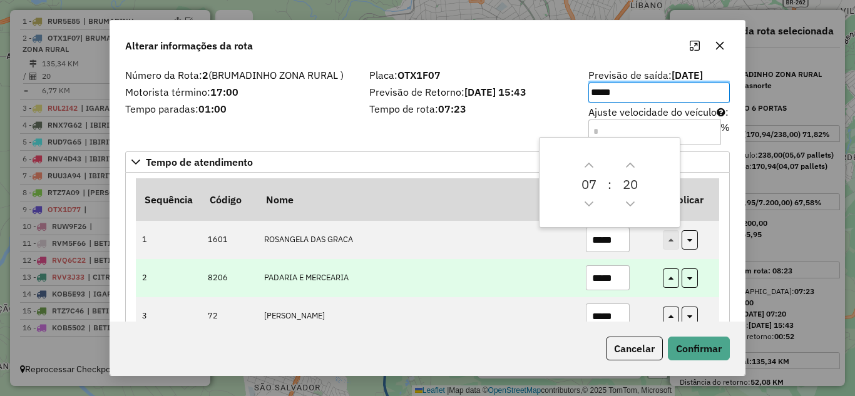
scroll to position [63, 0]
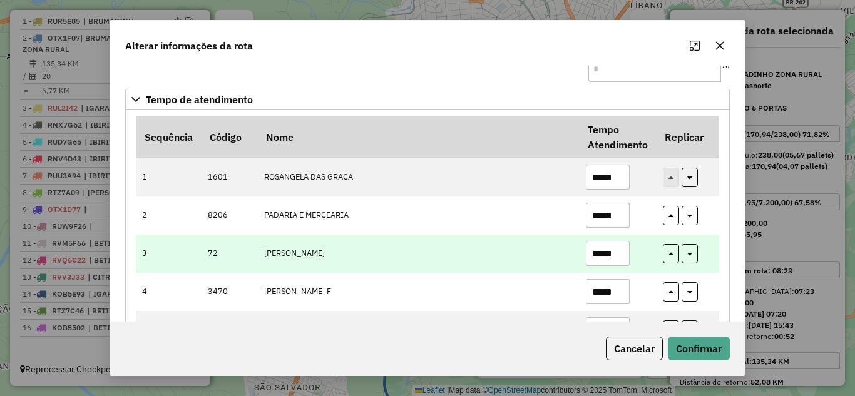
click at [620, 258] on input "*****" at bounding box center [608, 253] width 44 height 25
type input "*"
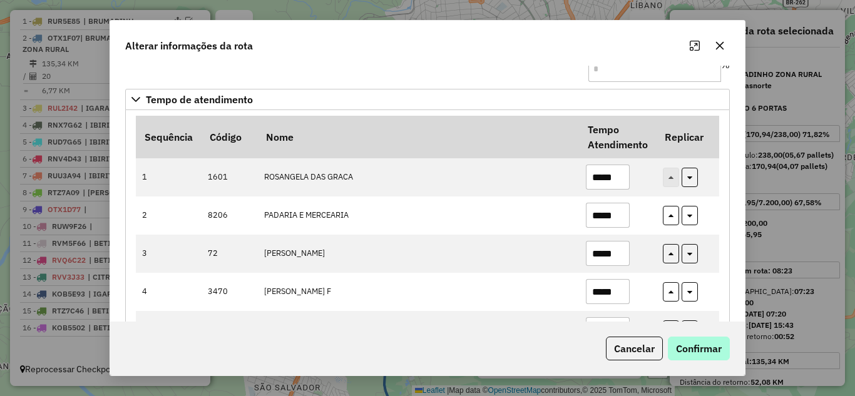
type input "*****"
click at [697, 350] on button "Confirmar" at bounding box center [699, 349] width 62 height 24
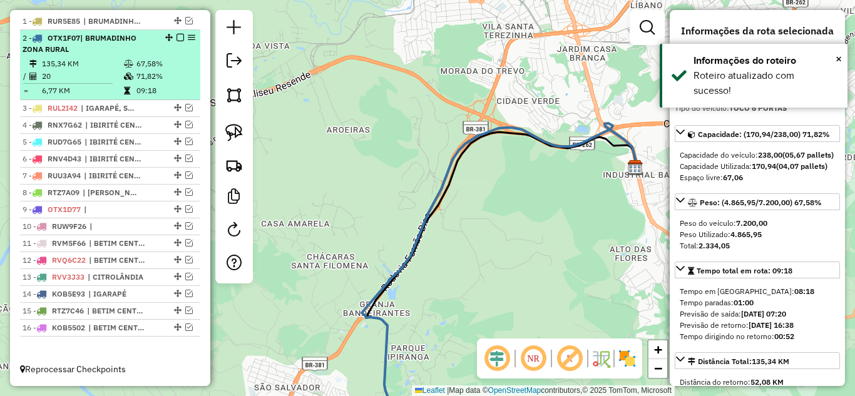
click at [176, 38] on em at bounding box center [180, 38] width 8 height 8
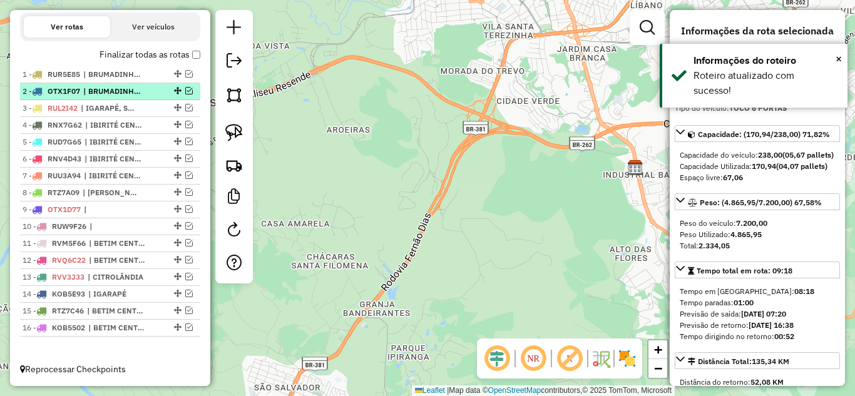
scroll to position [444, 0]
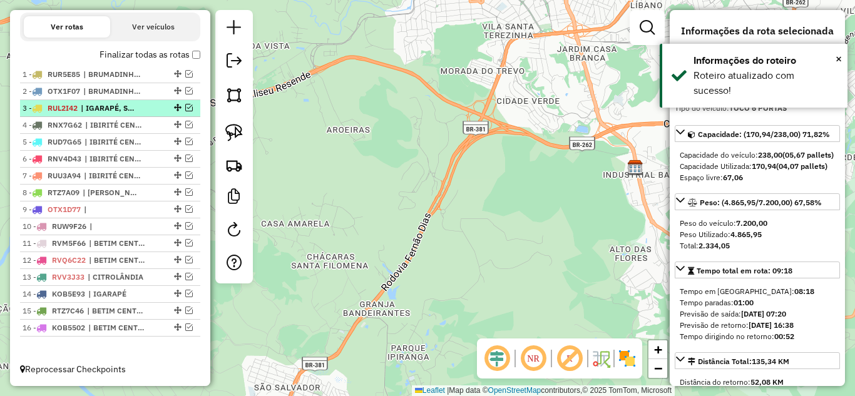
click at [185, 108] on em at bounding box center [189, 108] width 8 height 8
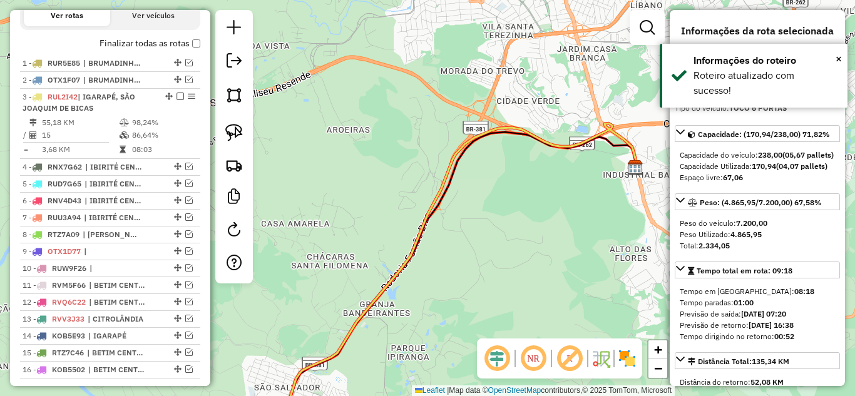
scroll to position [497, 0]
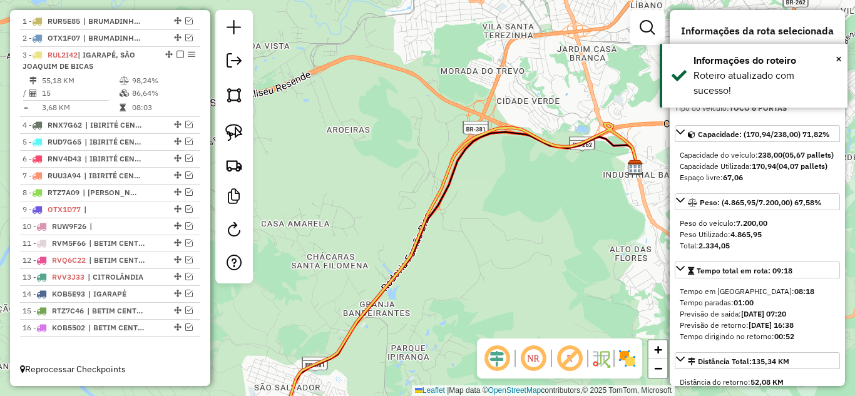
click at [434, 193] on icon at bounding box center [451, 279] width 372 height 313
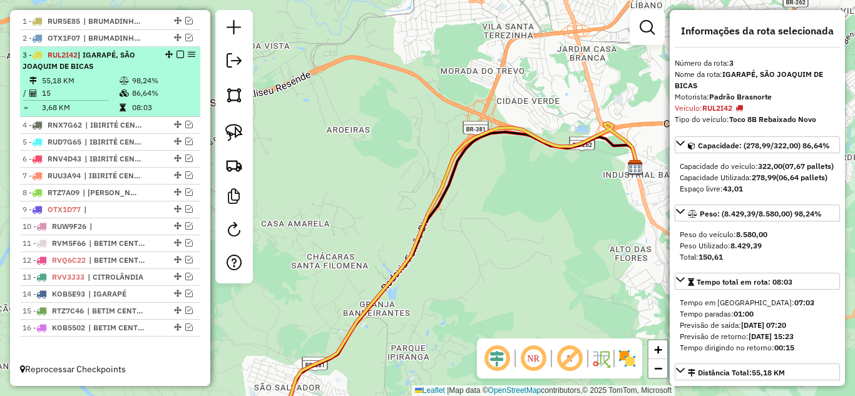
click at [177, 54] on em at bounding box center [180, 55] width 8 height 8
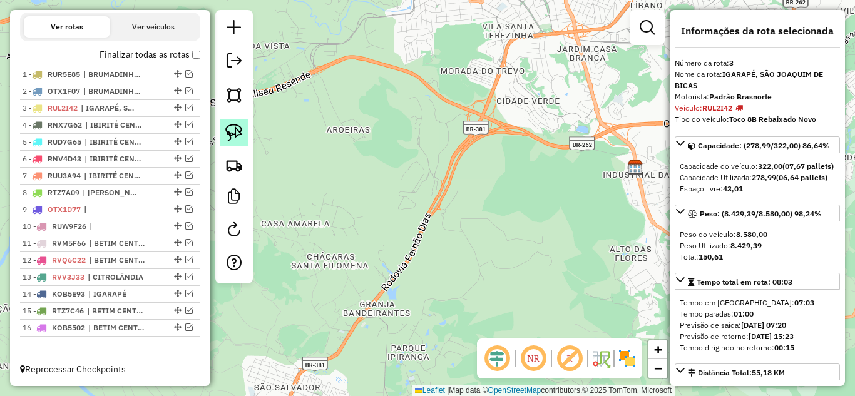
drag, startPoint x: 184, startPoint y: 123, endPoint x: 225, endPoint y: 130, distance: 41.3
click at [185, 124] on em at bounding box center [189, 125] width 8 height 8
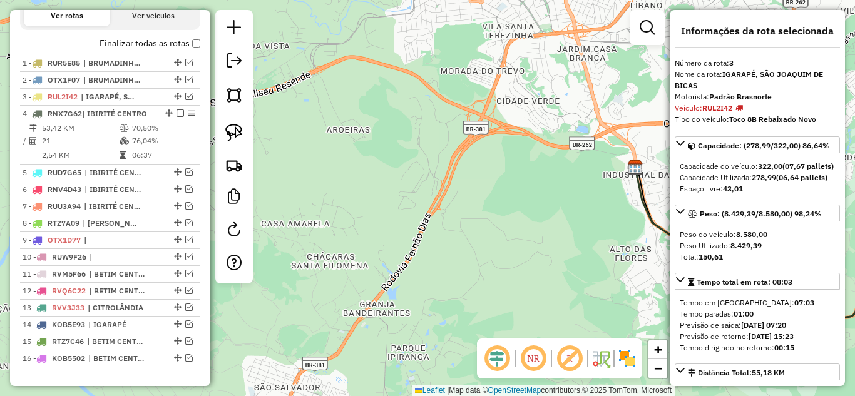
scroll to position [486, 0]
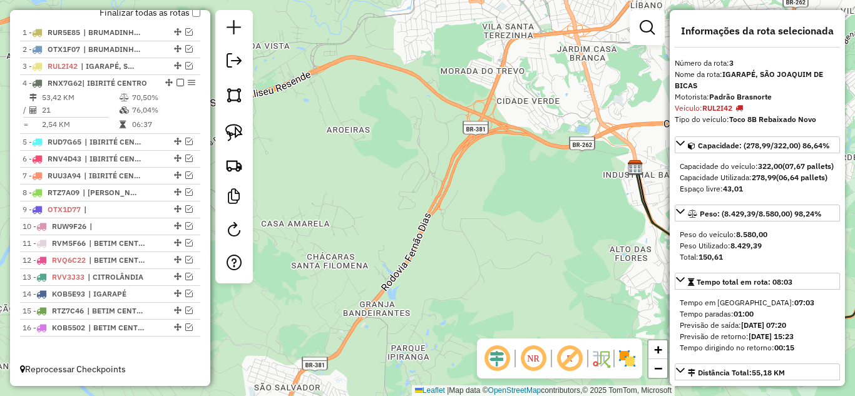
click at [645, 200] on icon at bounding box center [774, 302] width 279 height 268
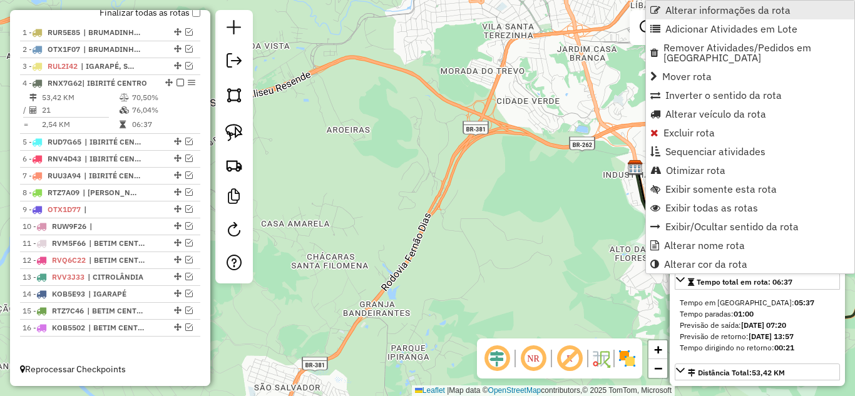
click at [688, 12] on span "Alterar informações da rota" at bounding box center [727, 10] width 125 height 10
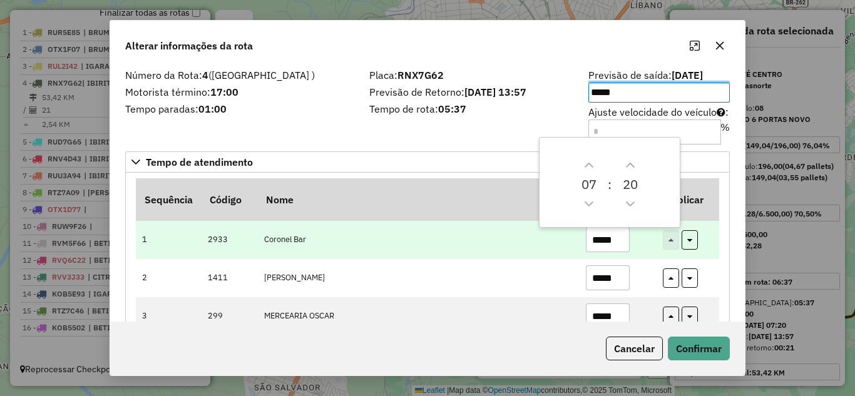
click at [624, 234] on input "*****" at bounding box center [608, 239] width 44 height 25
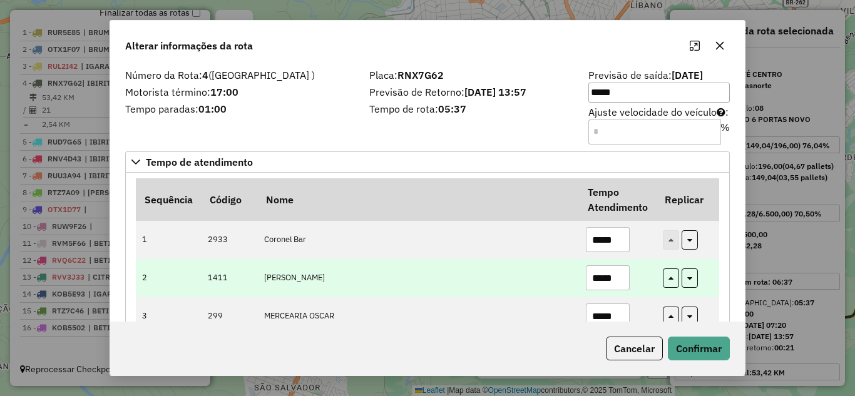
type input "*****"
click at [621, 277] on input "*****" at bounding box center [608, 277] width 44 height 25
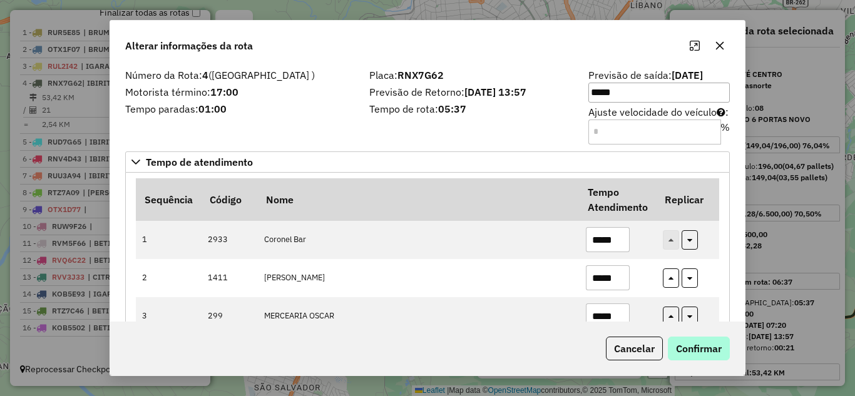
type input "*****"
click at [709, 349] on button "Confirmar" at bounding box center [699, 349] width 62 height 24
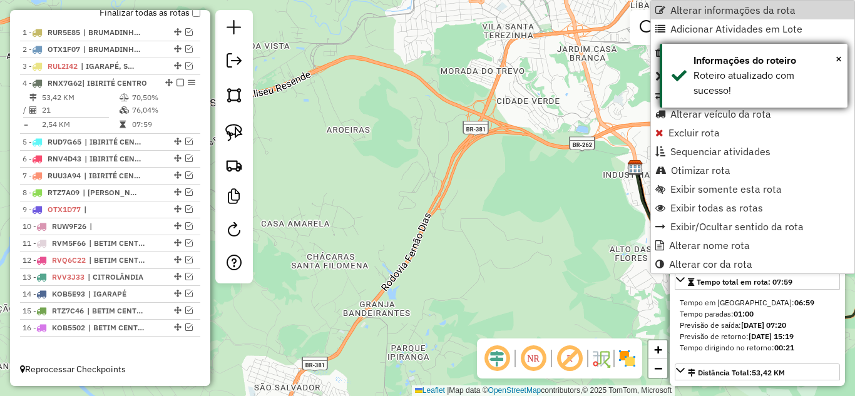
drag, startPoint x: 693, startPoint y: 8, endPoint x: 681, endPoint y: 48, distance: 41.0
click at [693, 10] on span "Alterar informações da rota" at bounding box center [732, 10] width 125 height 10
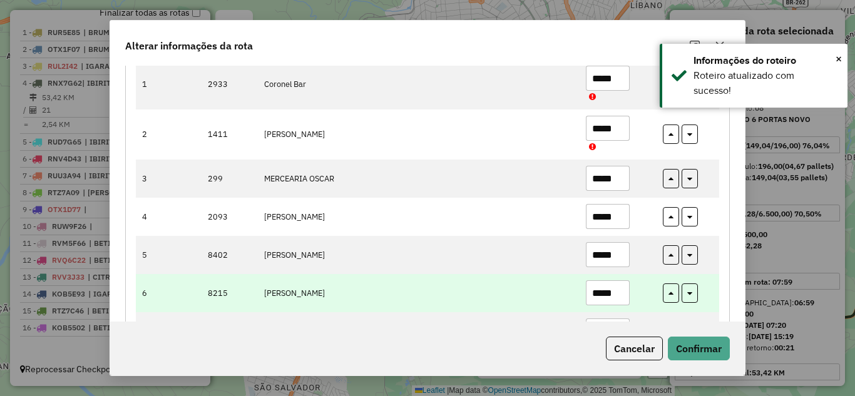
scroll to position [188, 0]
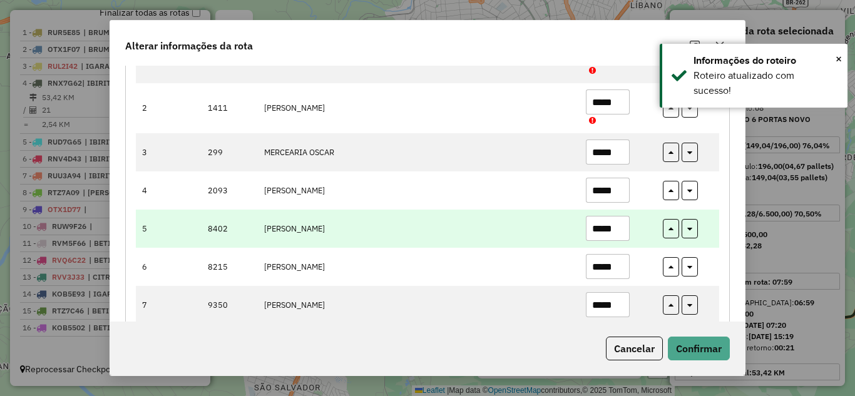
click at [620, 225] on input "*****" at bounding box center [608, 228] width 44 height 25
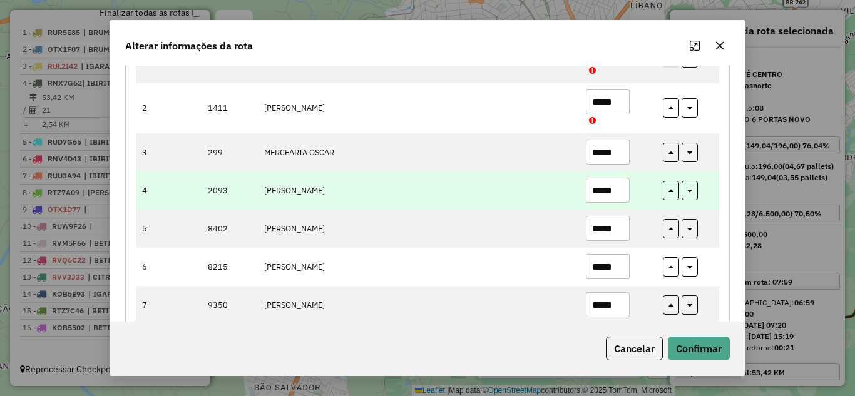
type input "*****"
click at [618, 186] on input "*****" at bounding box center [608, 190] width 44 height 25
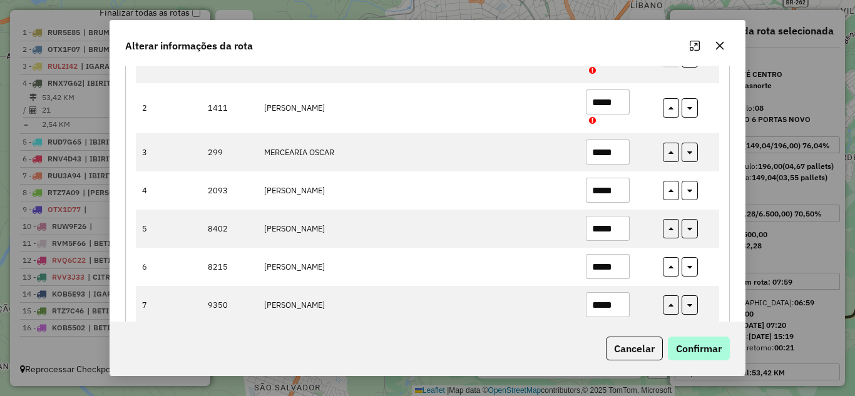
type input "*****"
click at [703, 349] on button "Confirmar" at bounding box center [699, 349] width 62 height 24
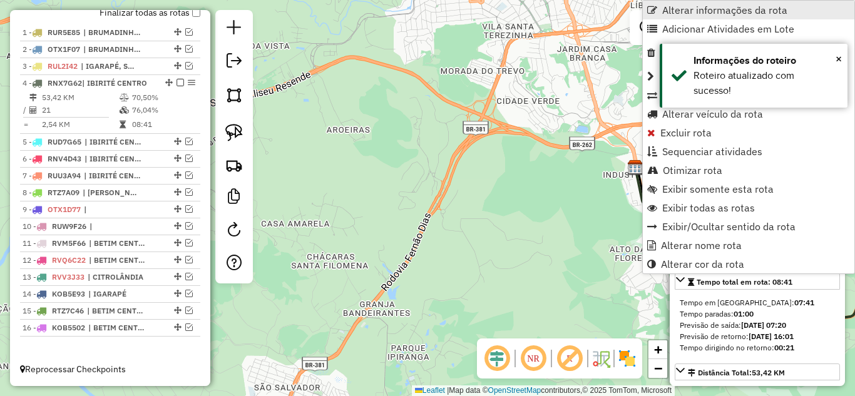
click at [686, 11] on span "Alterar informações da rota" at bounding box center [724, 10] width 125 height 10
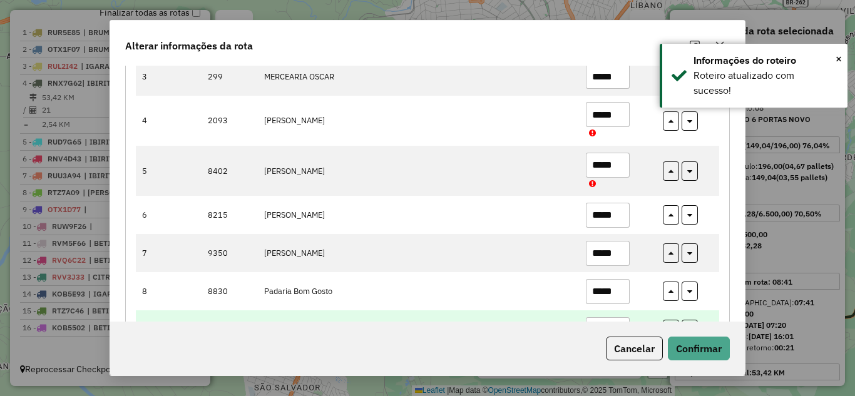
scroll to position [313, 0]
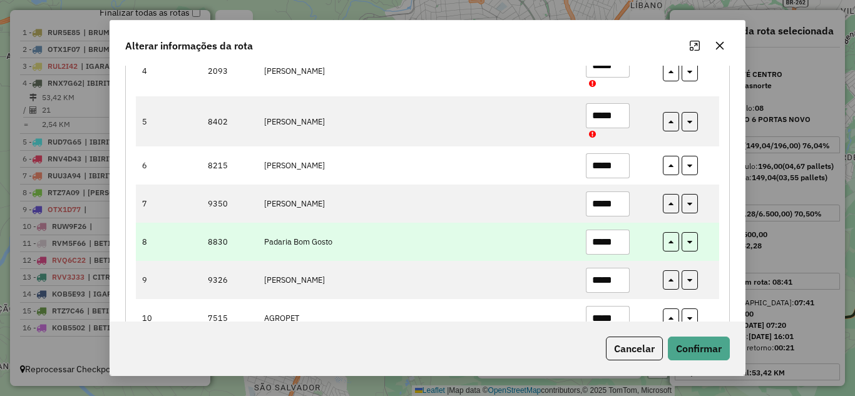
click at [616, 248] on input "*****" at bounding box center [608, 242] width 44 height 25
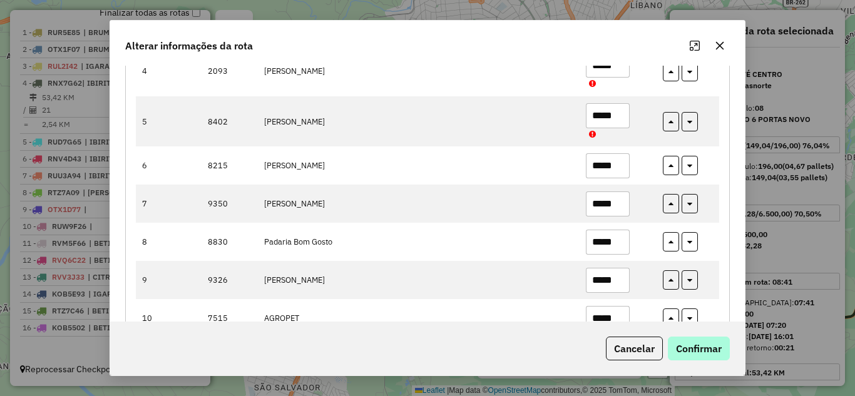
type input "*****"
click at [692, 349] on button "Confirmar" at bounding box center [699, 349] width 62 height 24
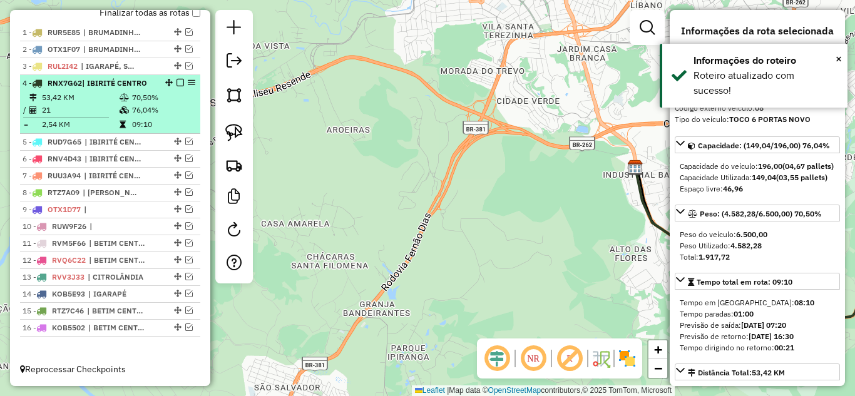
click at [177, 83] on em at bounding box center [180, 83] width 8 height 8
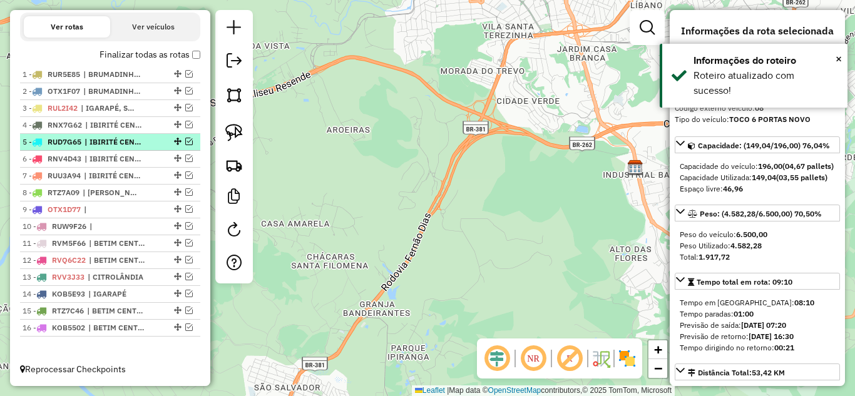
click at [186, 142] on em at bounding box center [189, 142] width 8 height 8
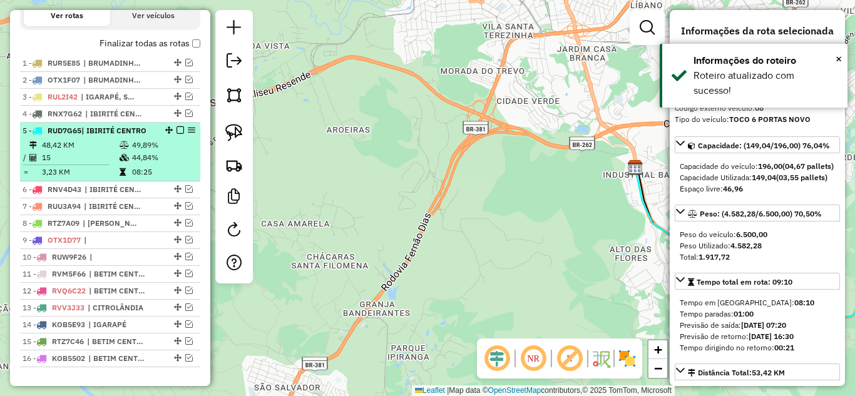
scroll to position [486, 0]
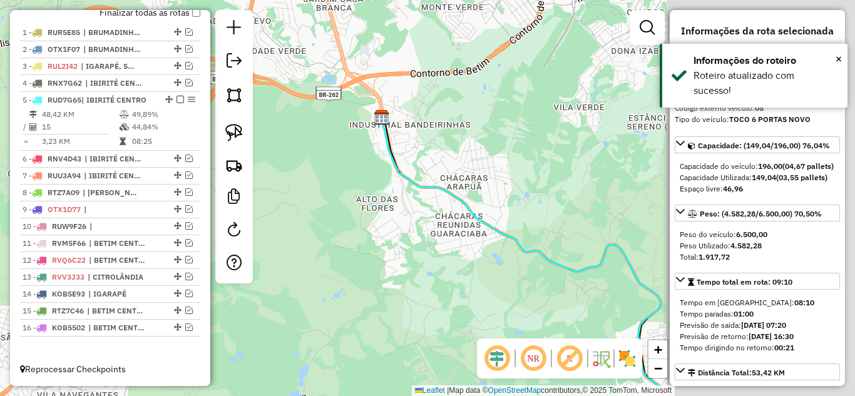
drag, startPoint x: 421, startPoint y: 176, endPoint x: 379, endPoint y: 168, distance: 42.7
click at [364, 168] on div "Janela de atendimento Grade de atendimento Capacidade Transportadoras Veículos …" at bounding box center [427, 198] width 855 height 396
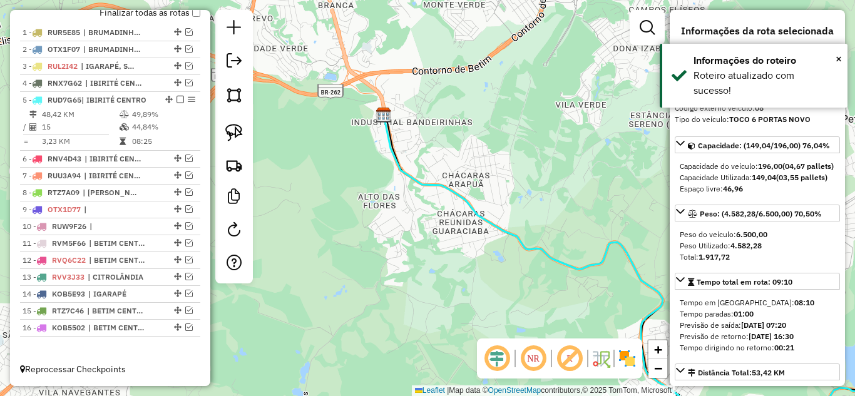
click at [441, 180] on icon at bounding box center [662, 275] width 556 height 321
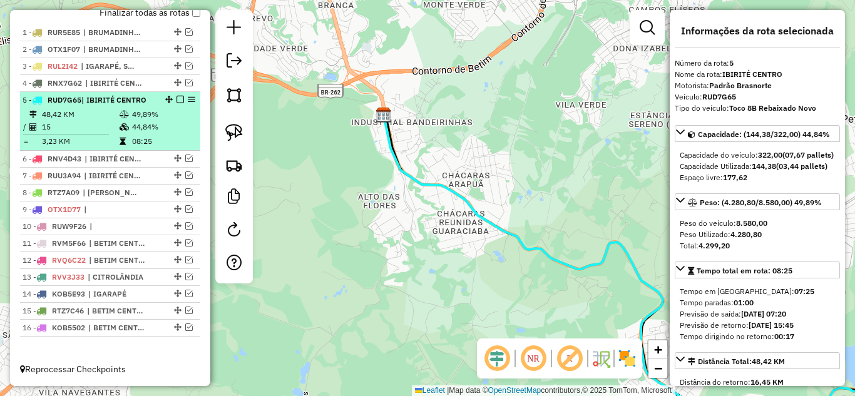
click at [176, 99] on em at bounding box center [180, 100] width 8 height 8
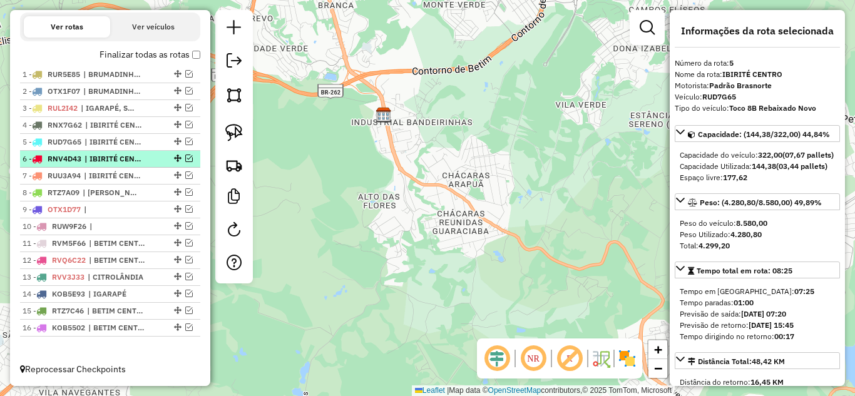
click at [186, 155] on em at bounding box center [189, 159] width 8 height 8
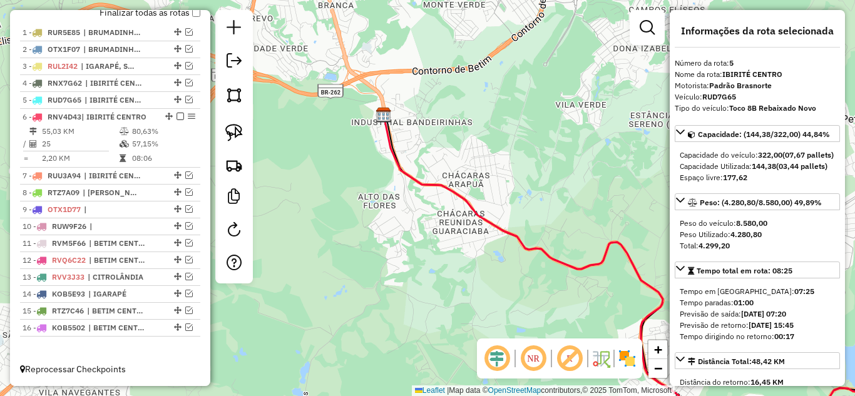
click at [419, 177] on icon at bounding box center [662, 275] width 556 height 321
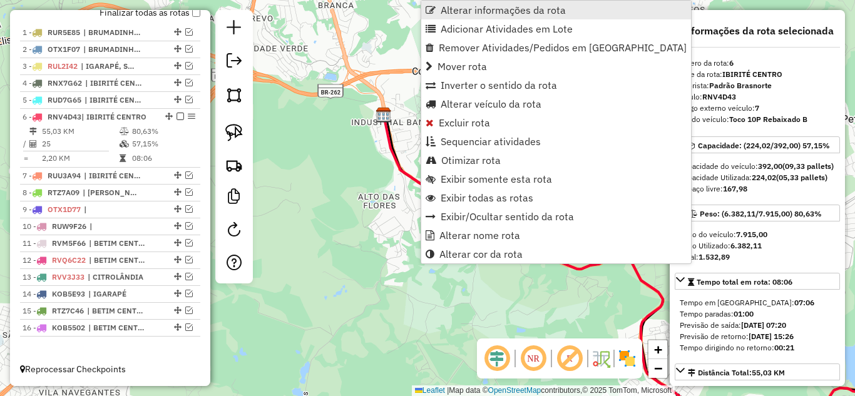
click at [496, 6] on span "Alterar informações da rota" at bounding box center [503, 10] width 125 height 10
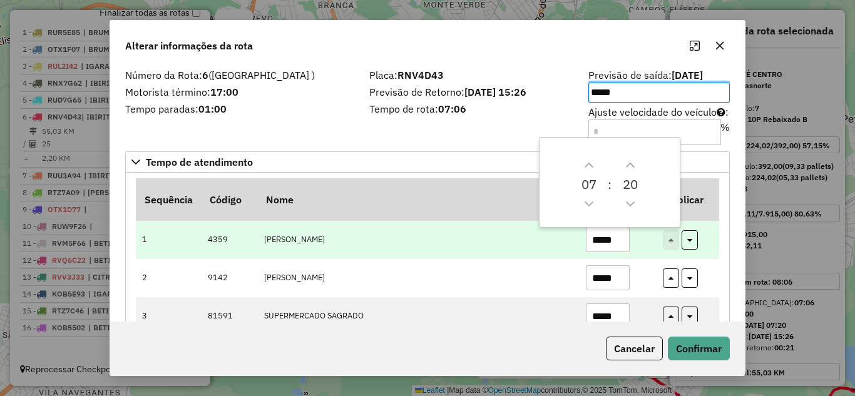
click at [617, 237] on input "*****" at bounding box center [608, 239] width 44 height 25
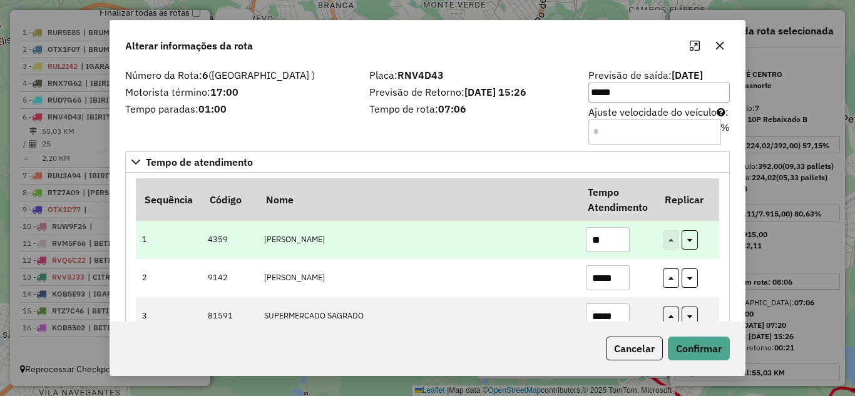
type input "*"
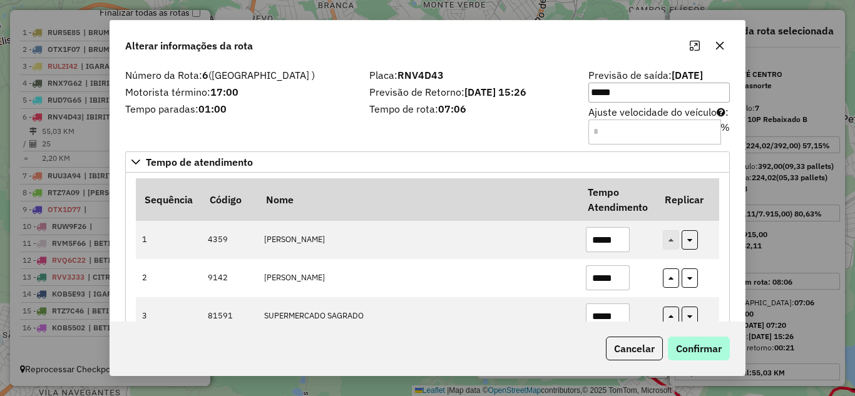
type input "*****"
click at [703, 347] on button "Confirmar" at bounding box center [699, 349] width 62 height 24
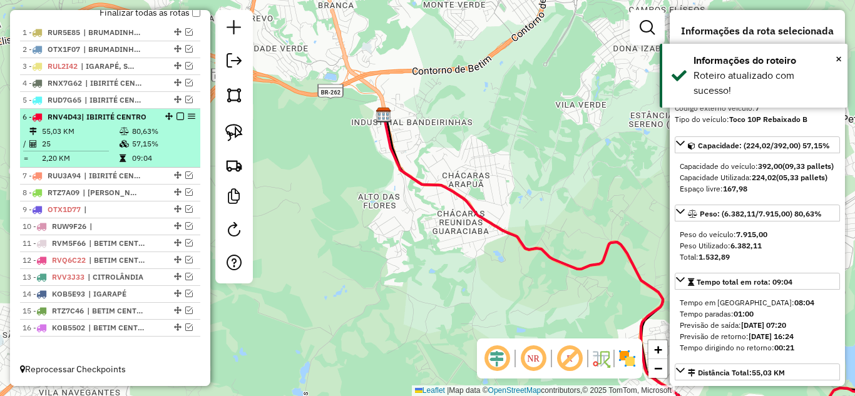
click at [178, 116] on em at bounding box center [180, 117] width 8 height 8
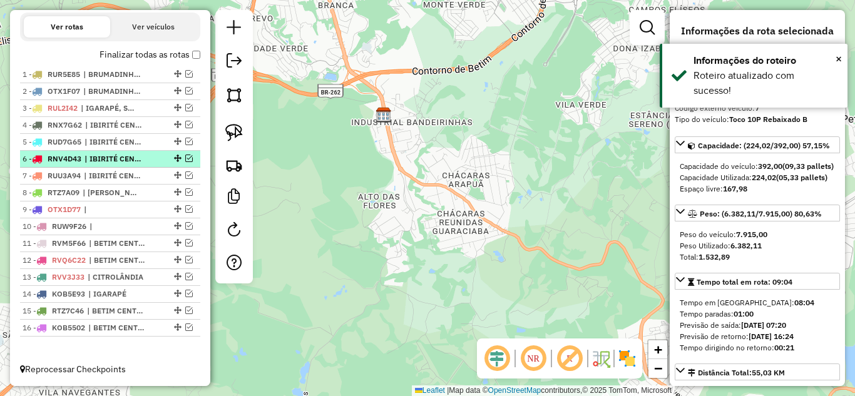
scroll to position [444, 0]
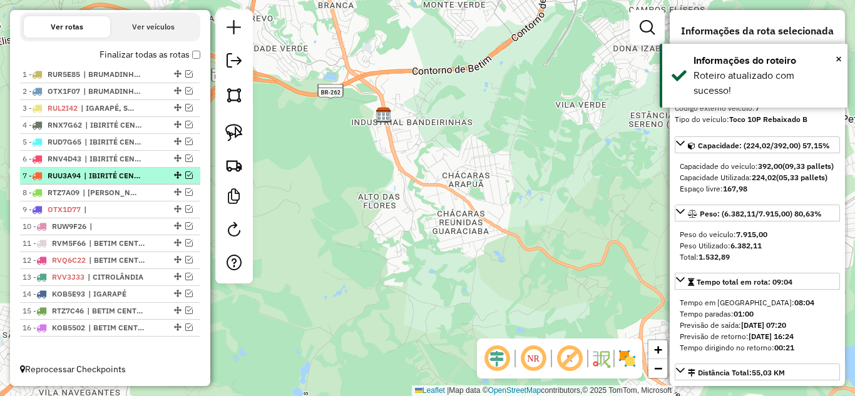
click at [186, 173] on em at bounding box center [189, 175] width 8 height 8
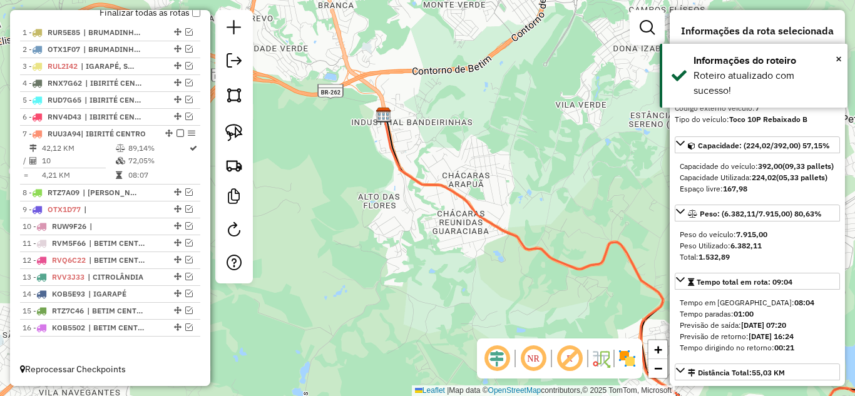
click at [406, 171] on icon at bounding box center [662, 275] width 556 height 321
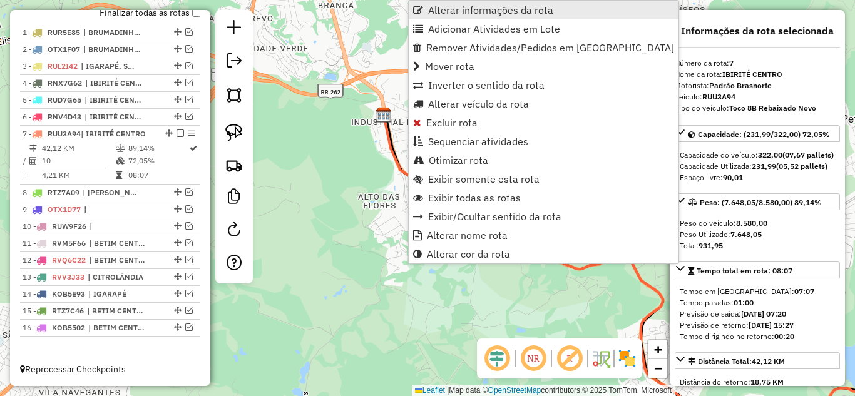
click at [468, 4] on link "Alterar informações da rota" at bounding box center [544, 10] width 270 height 19
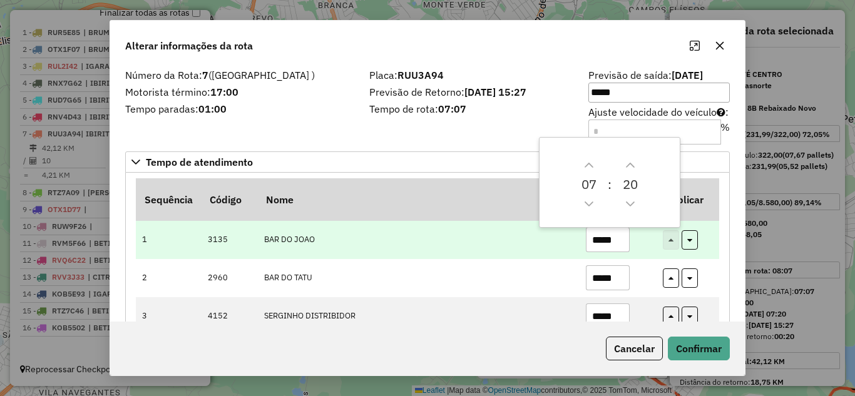
click at [626, 240] on input "*****" at bounding box center [608, 239] width 44 height 25
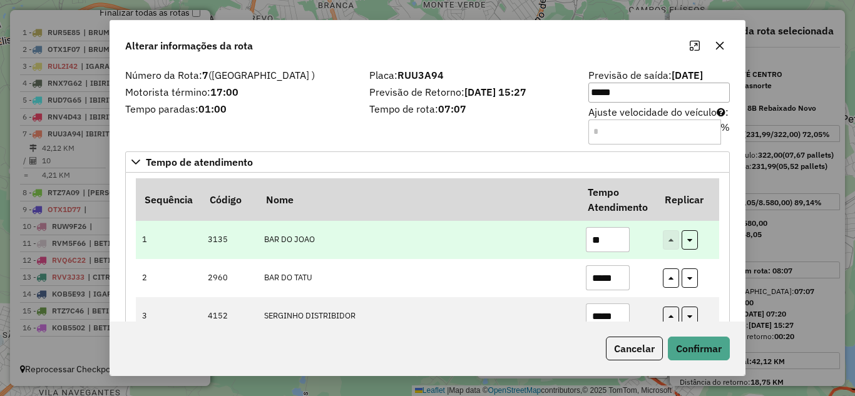
type input "*"
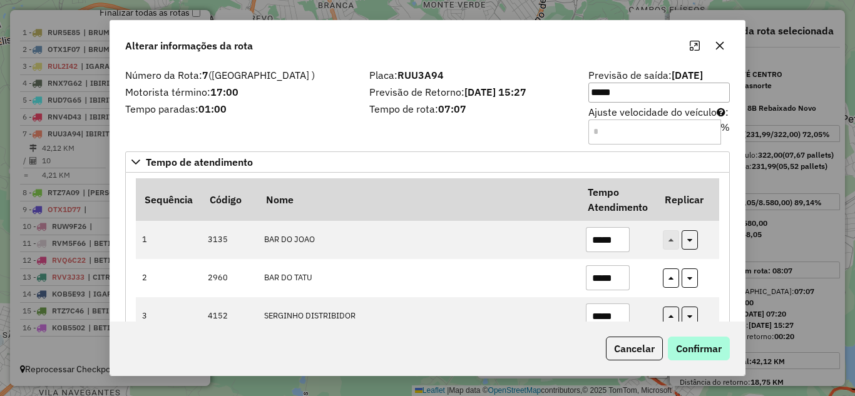
type input "*****"
click at [701, 347] on button "Confirmar" at bounding box center [699, 349] width 62 height 24
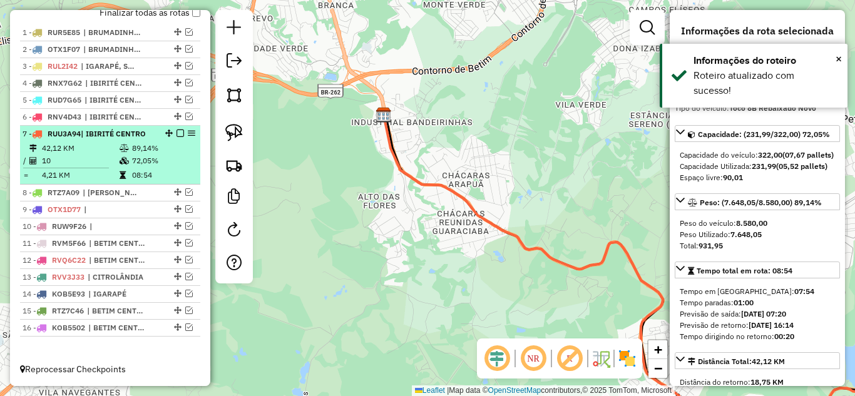
click at [176, 132] on em at bounding box center [180, 134] width 8 height 8
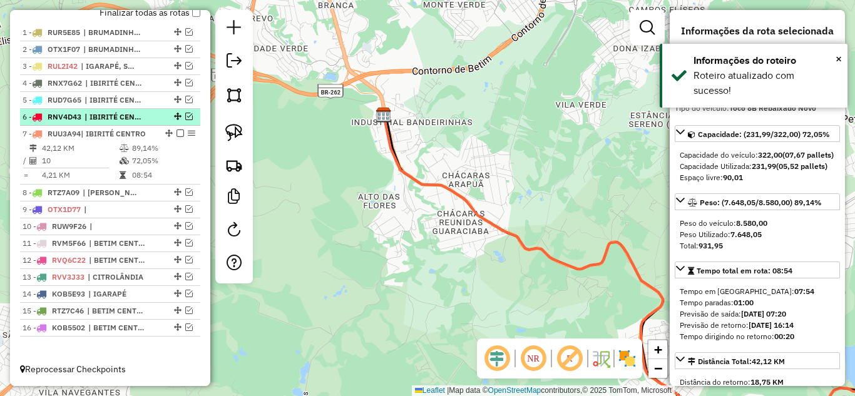
scroll to position [444, 0]
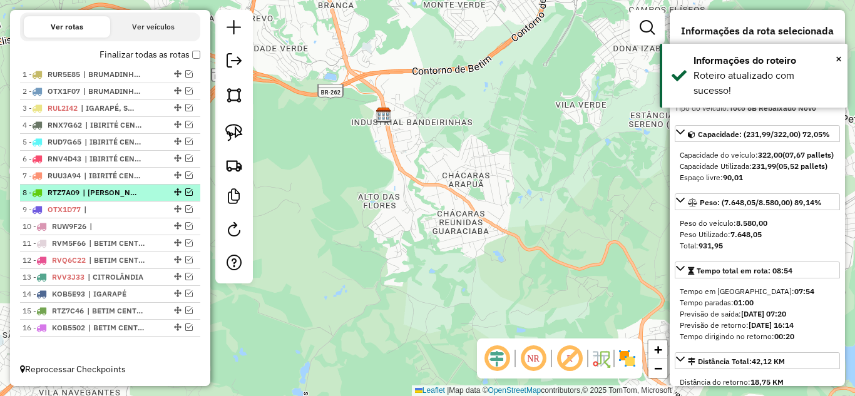
click at [186, 191] on em at bounding box center [189, 192] width 8 height 8
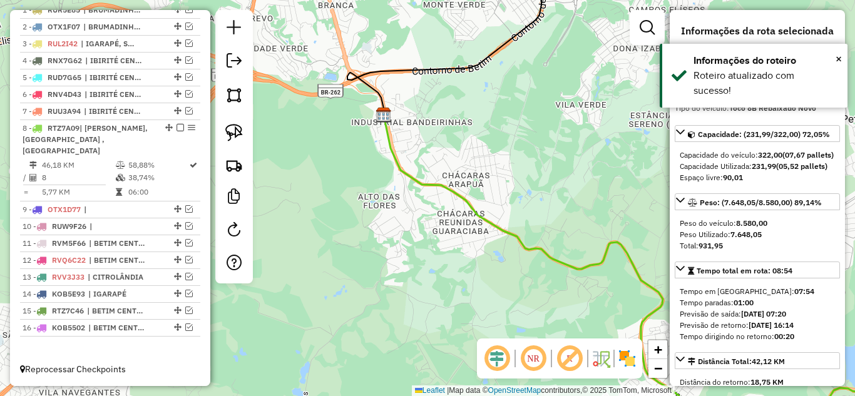
click at [441, 185] on icon at bounding box center [563, 269] width 359 height 309
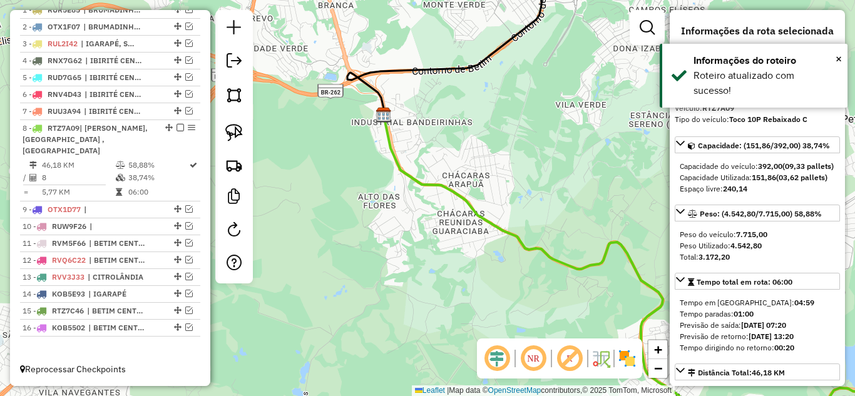
scroll to position [508, 0]
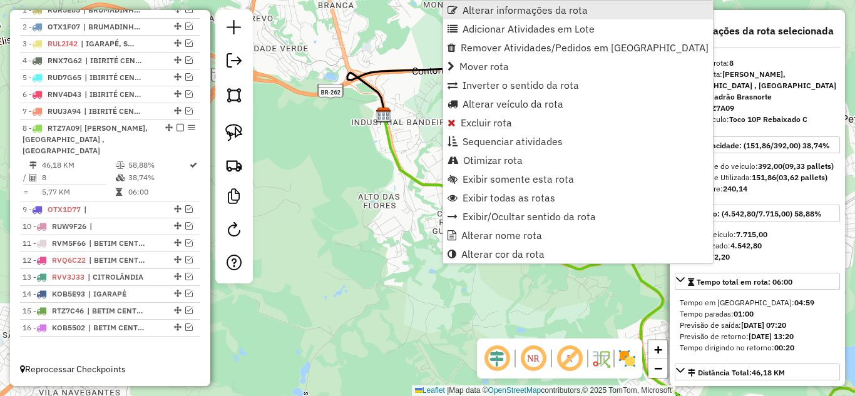
click at [501, 6] on span "Alterar informações da rota" at bounding box center [524, 10] width 125 height 10
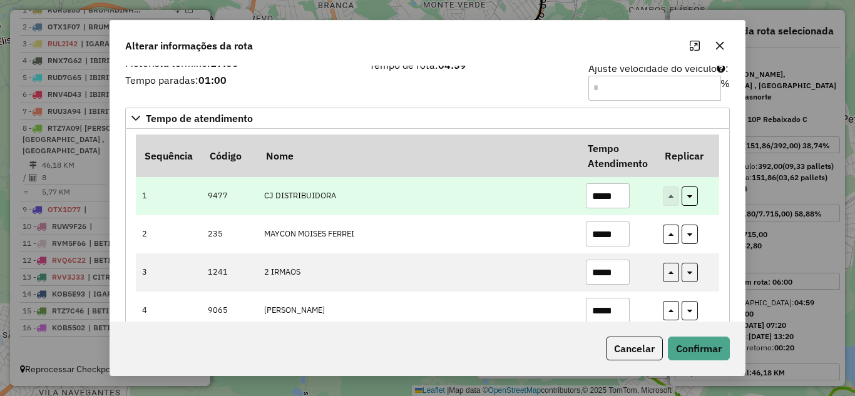
scroll to position [63, 0]
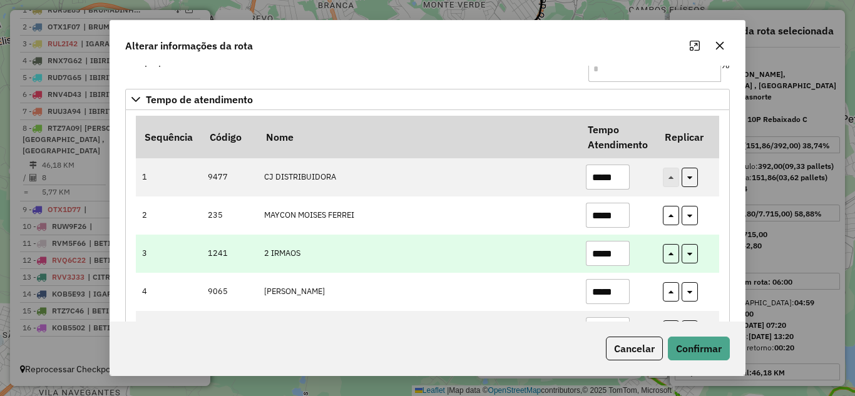
click at [621, 248] on input "*****" at bounding box center [608, 253] width 44 height 25
type input "*"
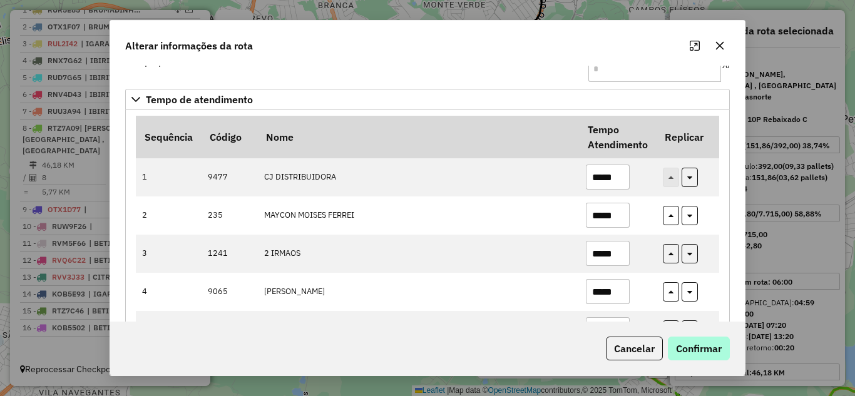
type input "*****"
click at [692, 345] on button "Confirmar" at bounding box center [699, 349] width 62 height 24
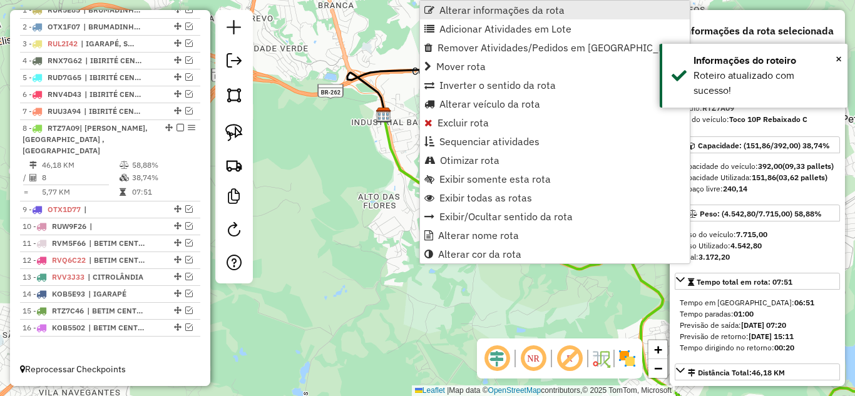
click at [479, 5] on span "Alterar informações da rota" at bounding box center [501, 10] width 125 height 10
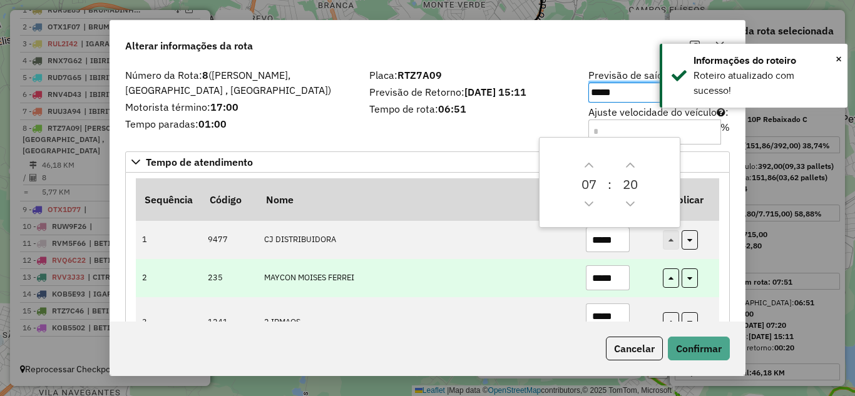
click at [624, 274] on input "*****" at bounding box center [608, 277] width 44 height 25
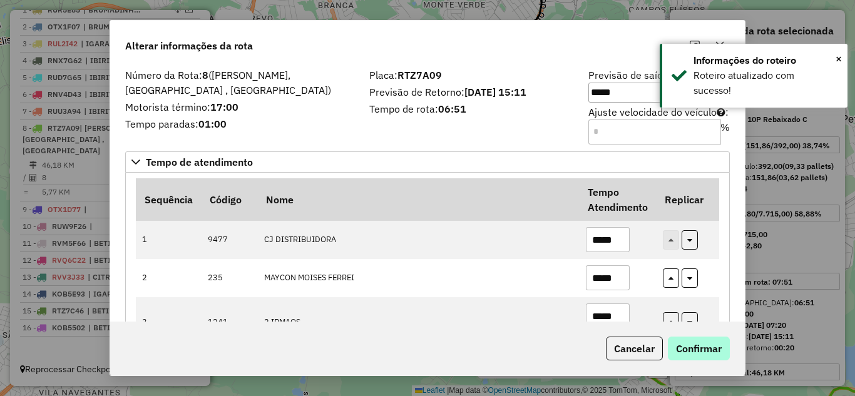
type input "*****"
click at [696, 351] on button "Confirmar" at bounding box center [699, 349] width 62 height 24
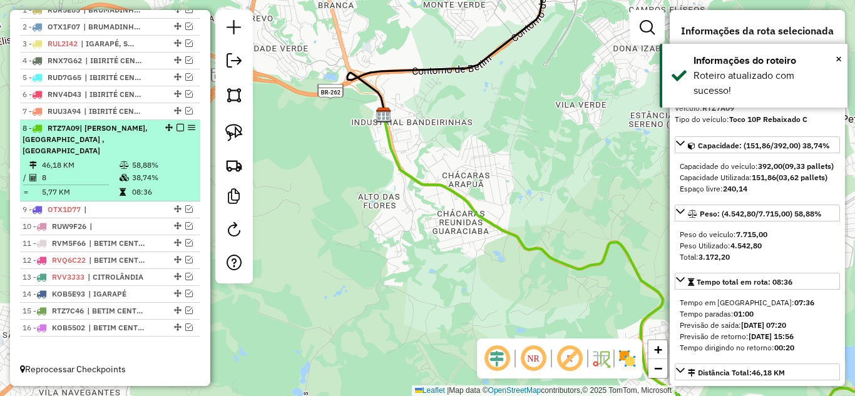
click at [178, 128] on em at bounding box center [180, 128] width 8 height 8
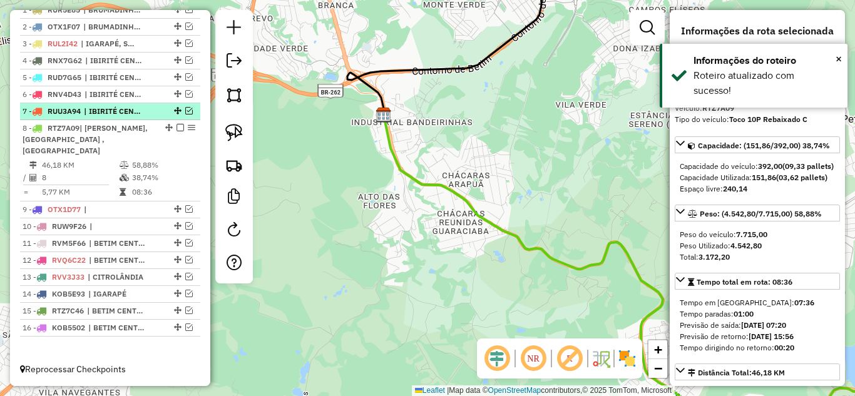
scroll to position [444, 0]
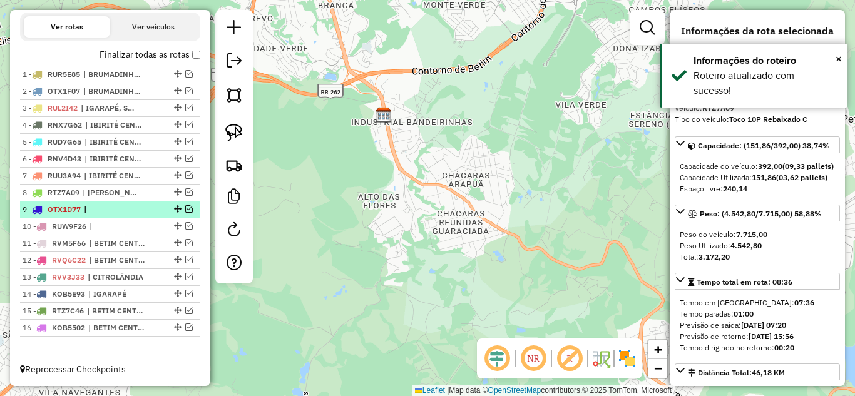
click at [186, 206] on em at bounding box center [189, 209] width 8 height 8
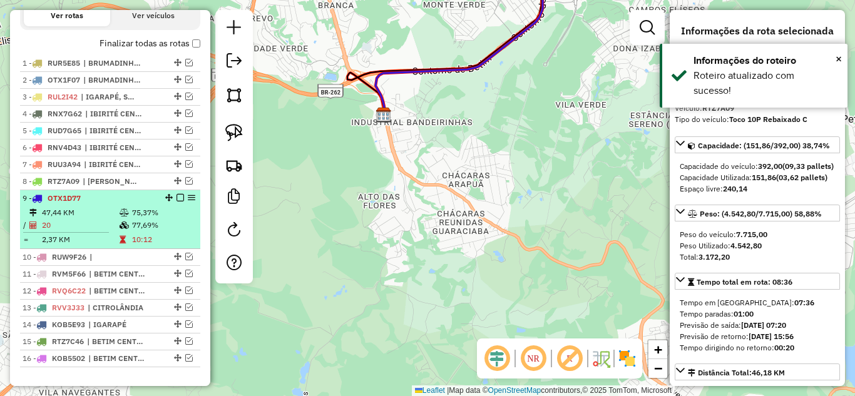
scroll to position [486, 0]
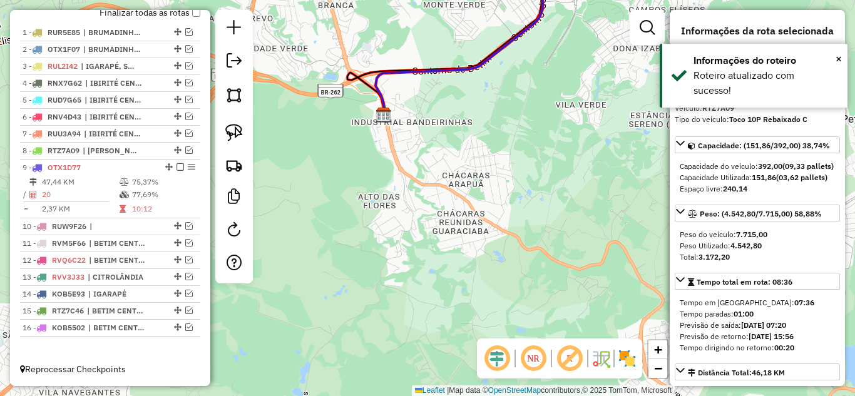
click at [423, 70] on icon at bounding box center [657, 38] width 564 height 155
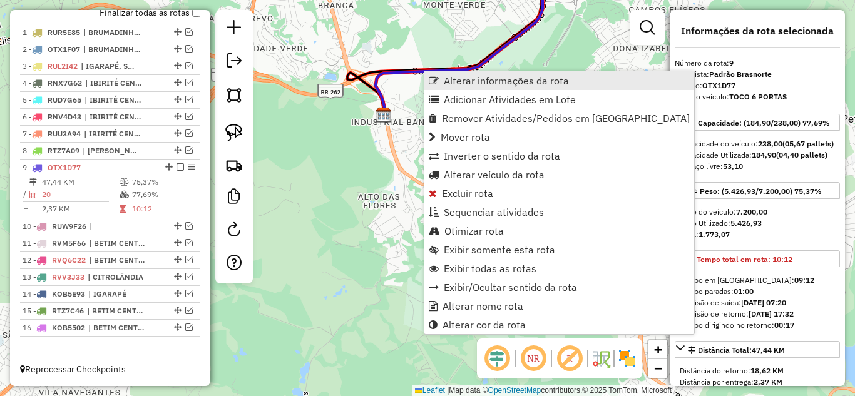
click at [448, 79] on span "Alterar informações da rota" at bounding box center [506, 81] width 125 height 10
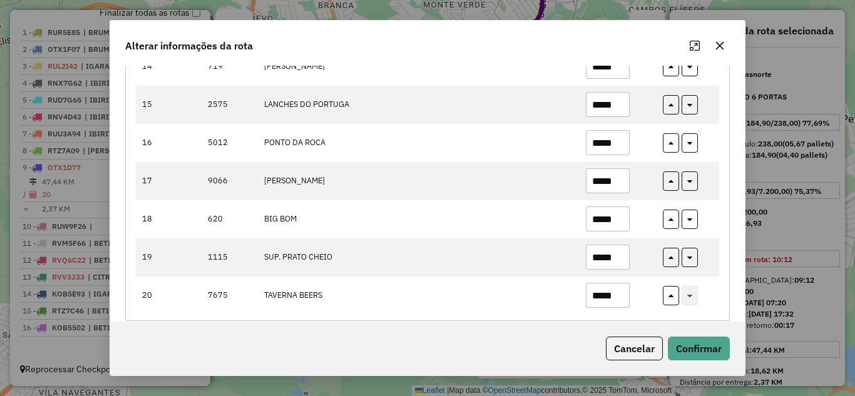
scroll to position [685, 0]
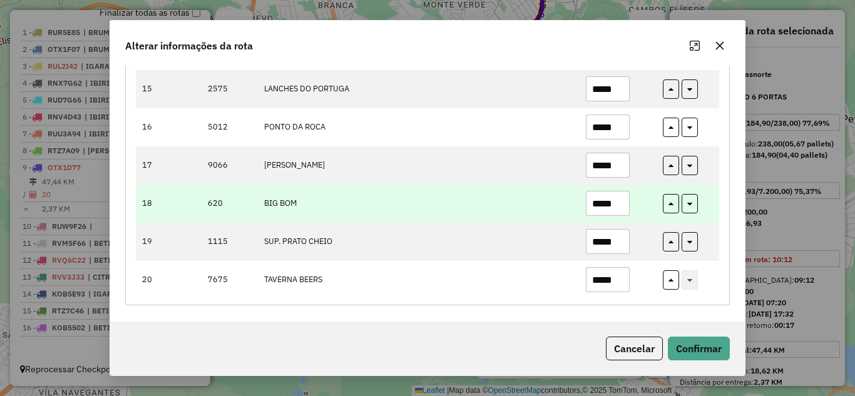
click at [621, 210] on input "*****" at bounding box center [608, 203] width 44 height 25
type input "*"
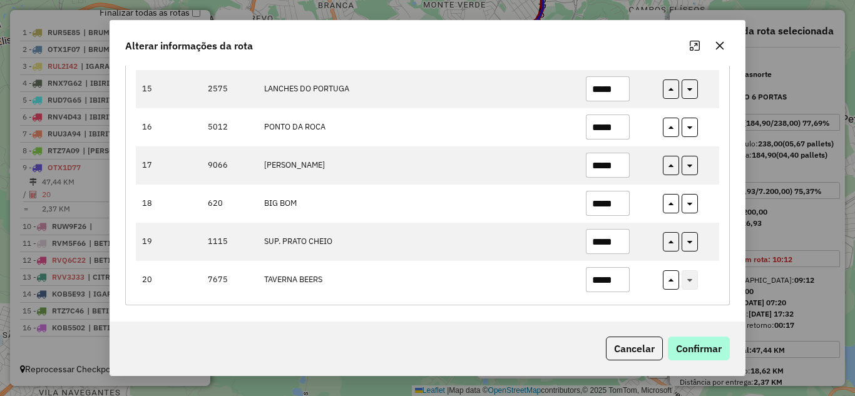
type input "*****"
click at [694, 344] on button "Confirmar" at bounding box center [699, 349] width 62 height 24
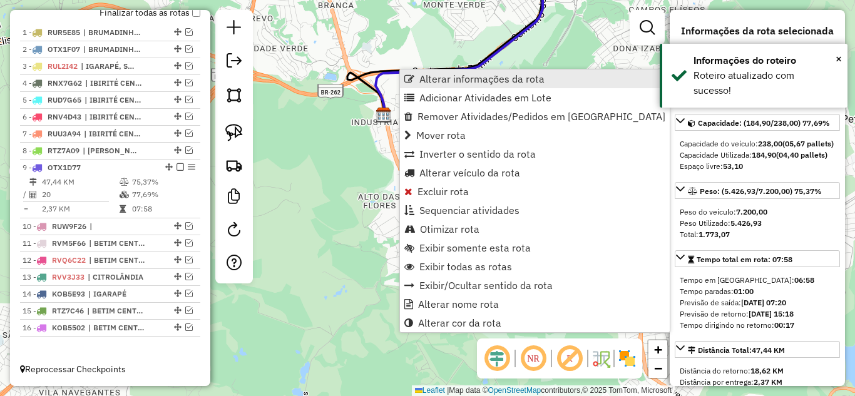
click at [442, 75] on span "Alterar informações da rota" at bounding box center [481, 79] width 125 height 10
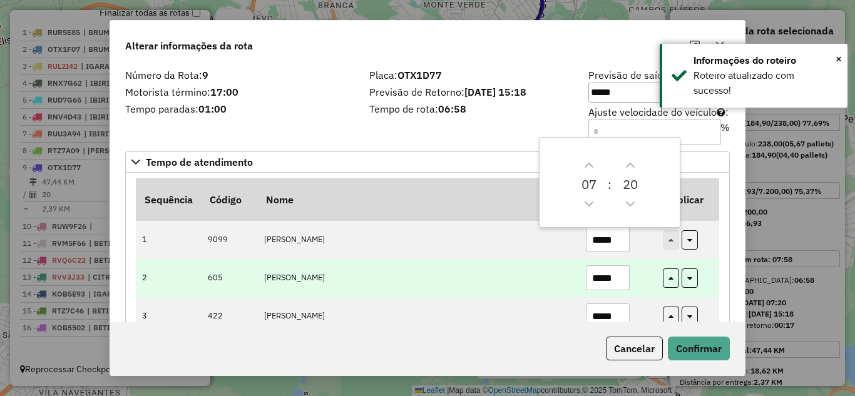
click at [616, 267] on input "*****" at bounding box center [608, 277] width 44 height 25
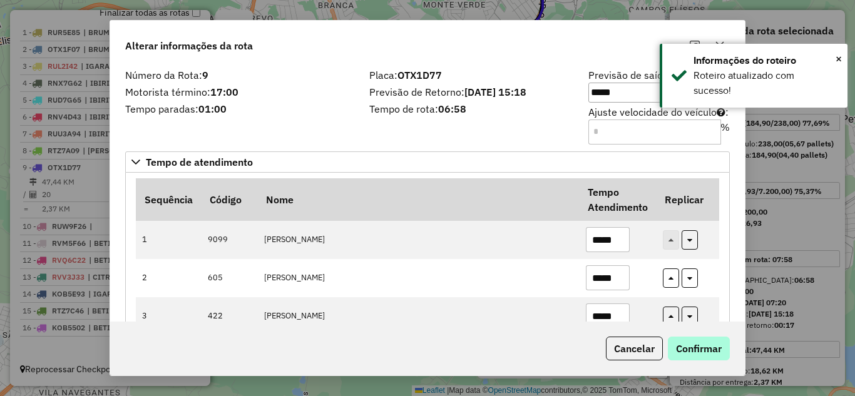
type input "*****"
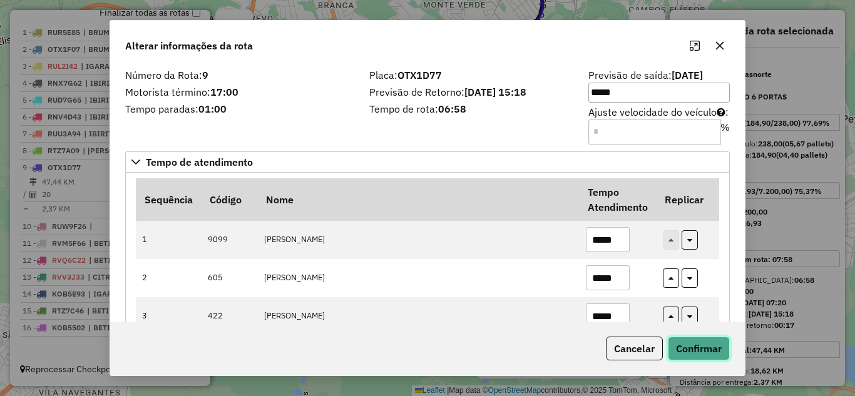
click at [690, 346] on button "Confirmar" at bounding box center [699, 349] width 62 height 24
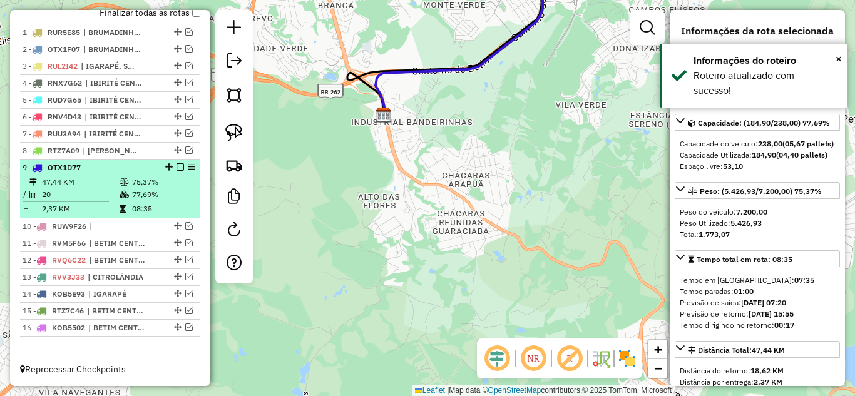
click at [176, 166] on em at bounding box center [180, 167] width 8 height 8
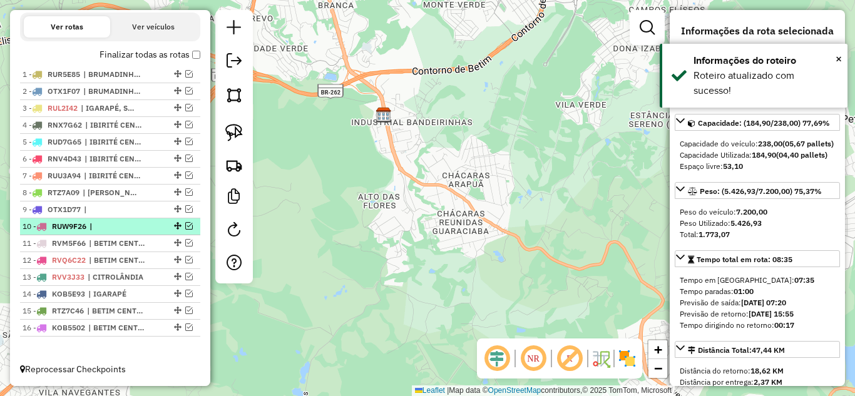
click at [188, 225] on em at bounding box center [189, 226] width 8 height 8
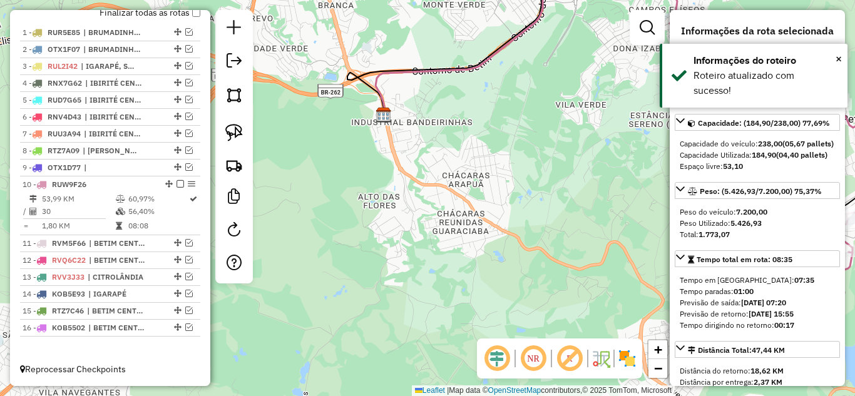
click at [434, 69] on icon at bounding box center [555, 46] width 361 height 171
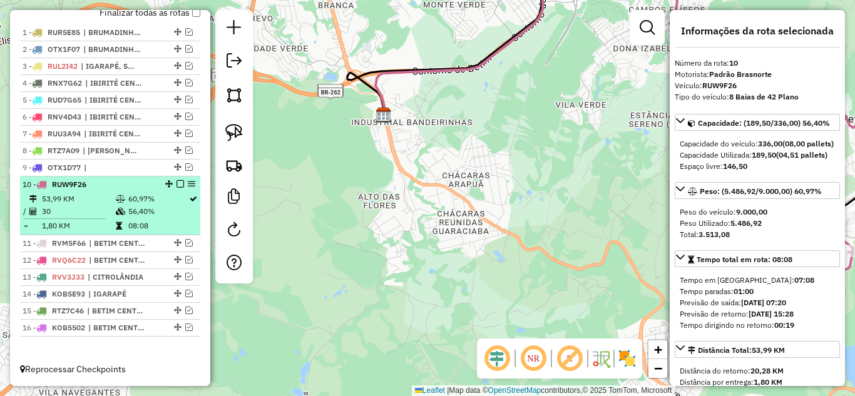
click at [176, 185] on em at bounding box center [180, 184] width 8 height 8
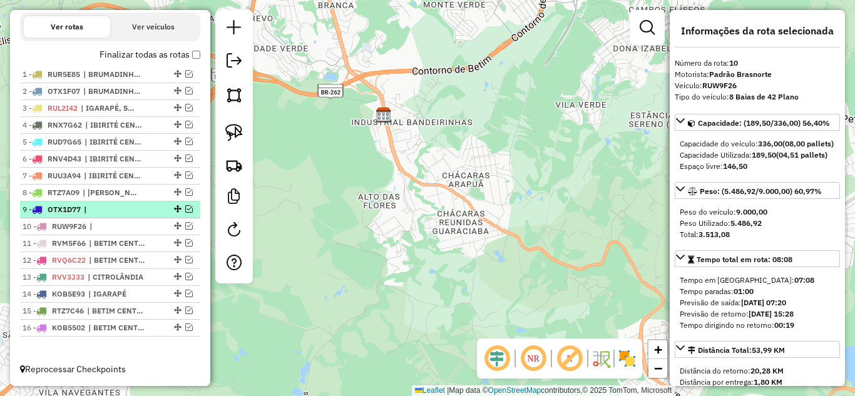
scroll to position [444, 0]
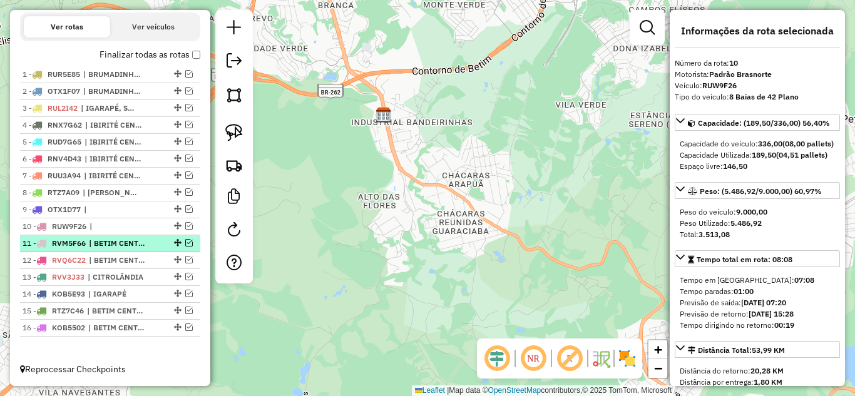
click at [185, 243] on em at bounding box center [189, 243] width 8 height 8
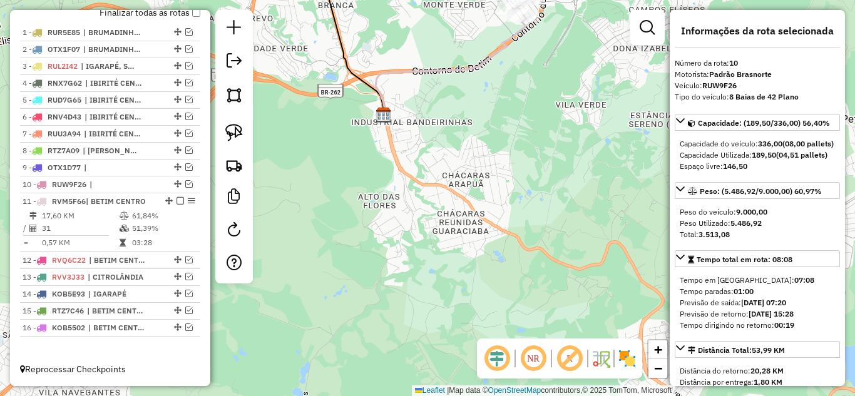
click at [462, 69] on icon at bounding box center [450, 66] width 151 height 100
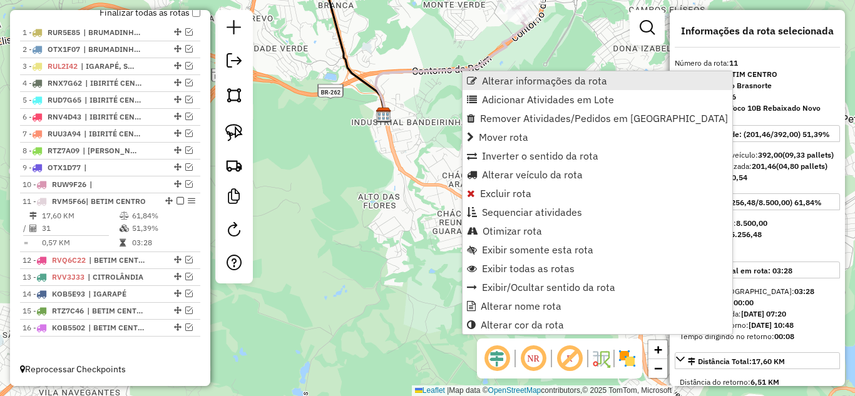
click at [499, 80] on span "Alterar informações da rota" at bounding box center [544, 81] width 125 height 10
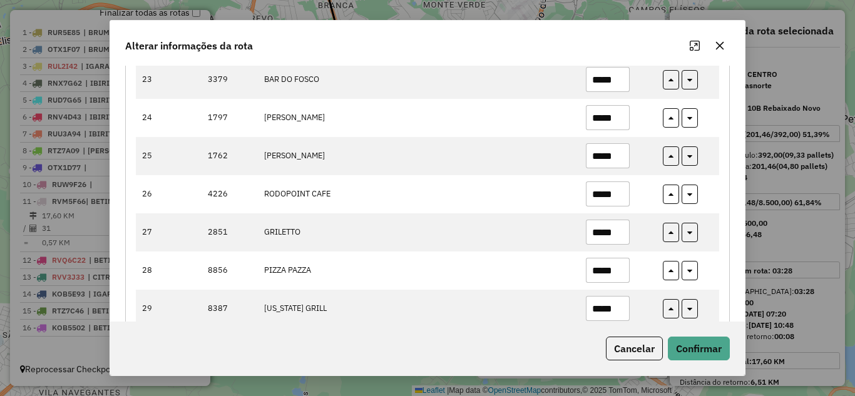
scroll to position [1105, 0]
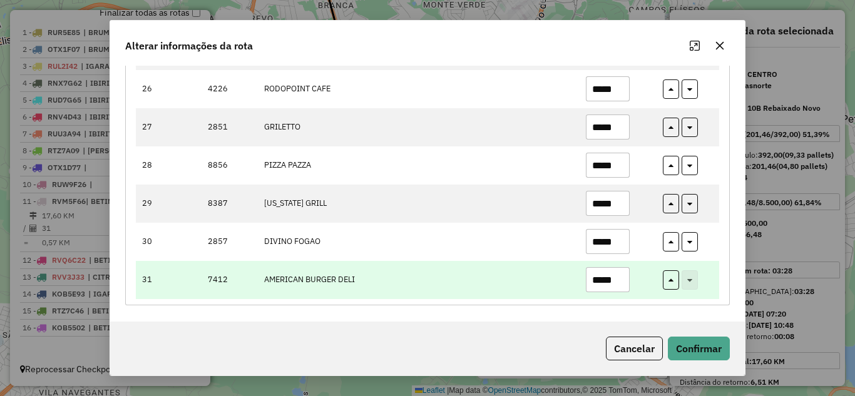
click at [621, 277] on input "*****" at bounding box center [608, 279] width 44 height 25
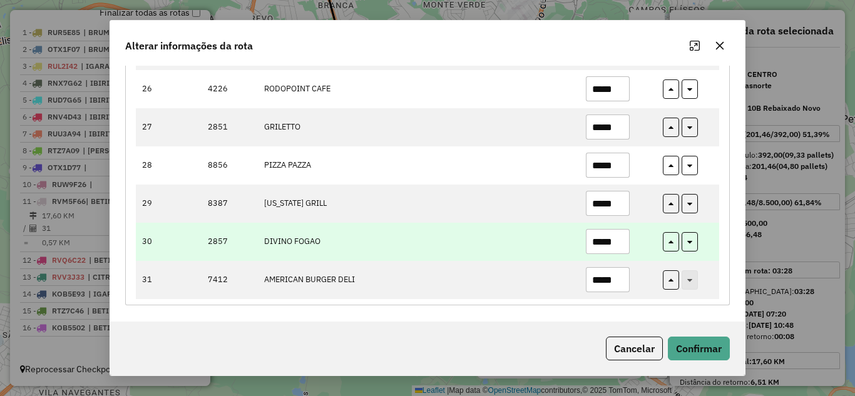
type input "*****"
click at [623, 240] on input "*****" at bounding box center [608, 241] width 44 height 25
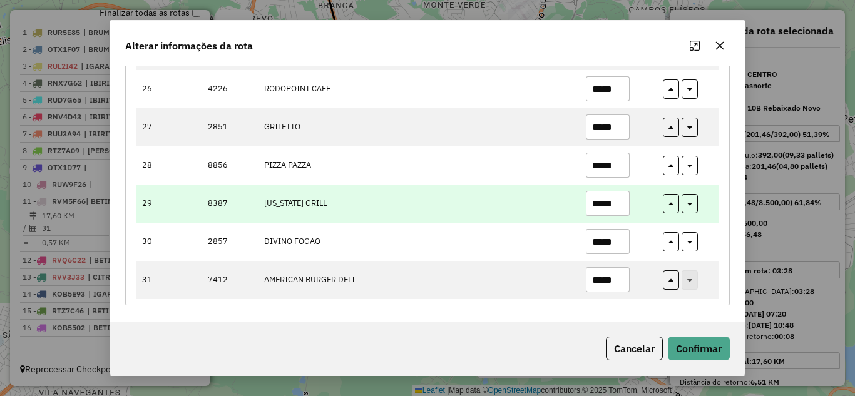
type input "*****"
click at [625, 207] on input "*****" at bounding box center [608, 203] width 44 height 25
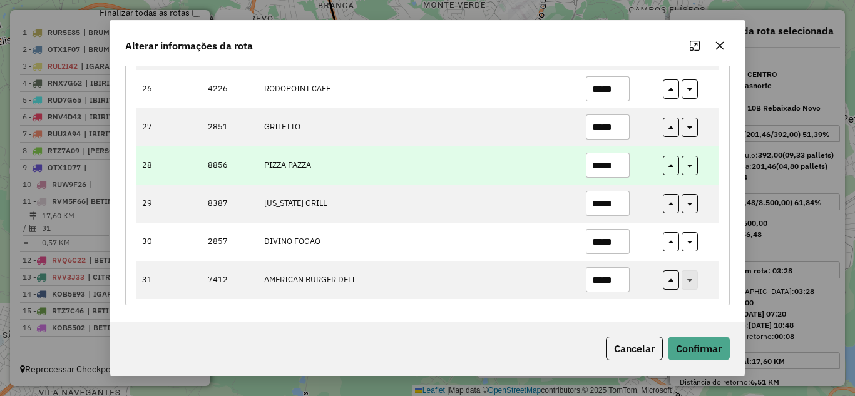
type input "*****"
click at [623, 168] on input "*****" at bounding box center [608, 165] width 44 height 25
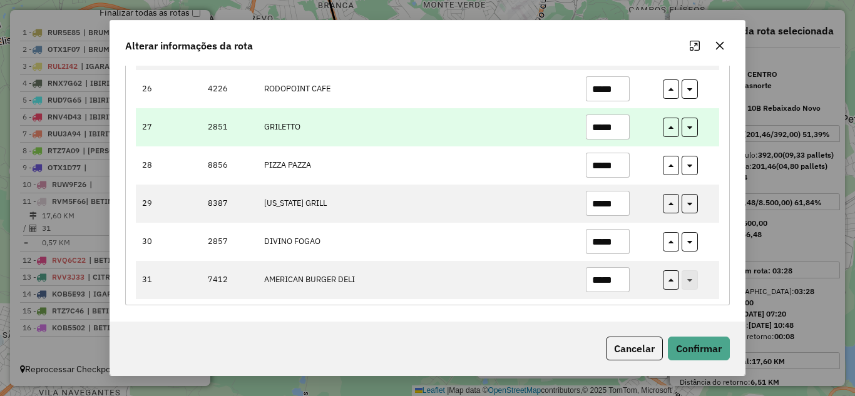
type input "*****"
click at [617, 123] on input "*****" at bounding box center [608, 127] width 44 height 25
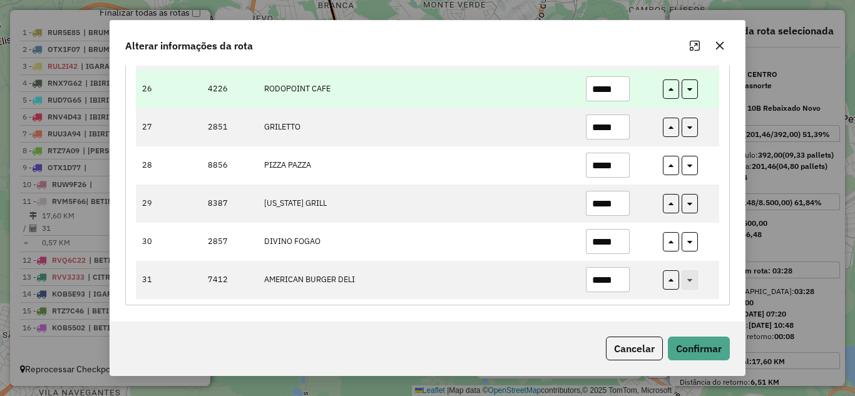
type input "*****"
click at [618, 89] on input "*****" at bounding box center [608, 88] width 44 height 25
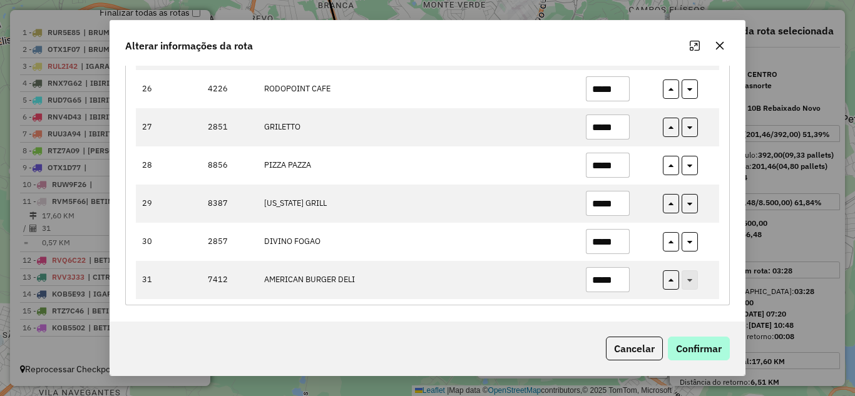
type input "*****"
click at [700, 345] on button "Confirmar" at bounding box center [699, 349] width 62 height 24
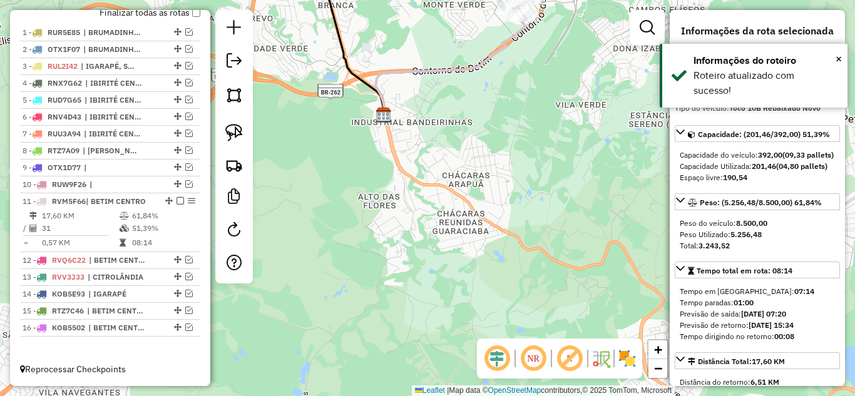
scroll to position [470, 0]
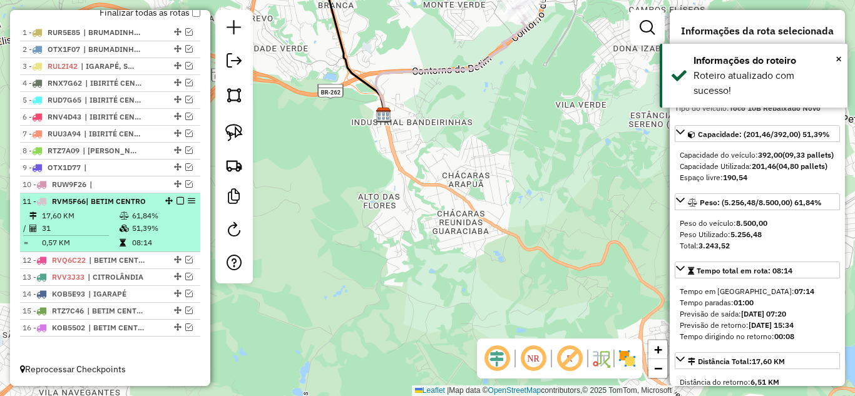
click at [176, 201] on em at bounding box center [180, 201] width 8 height 8
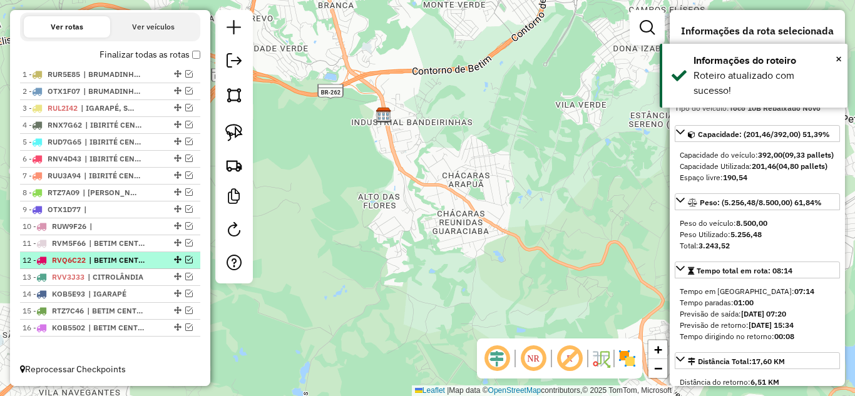
click at [185, 262] on em at bounding box center [189, 260] width 8 height 8
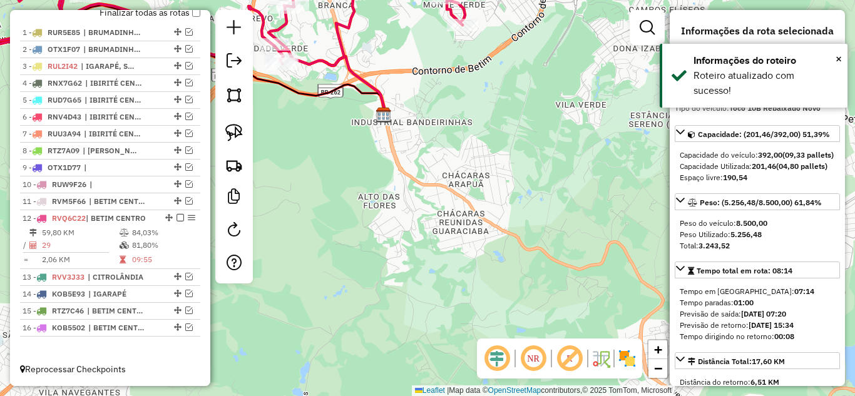
click at [350, 73] on icon at bounding box center [326, 62] width 116 height 108
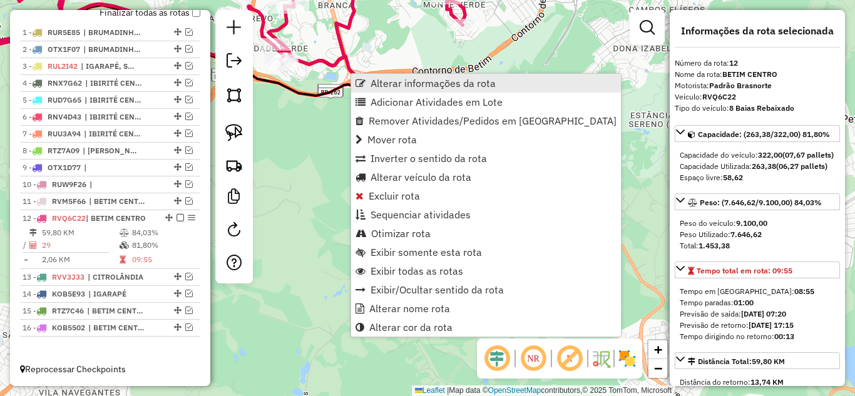
click at [402, 81] on span "Alterar informações da rota" at bounding box center [432, 83] width 125 height 10
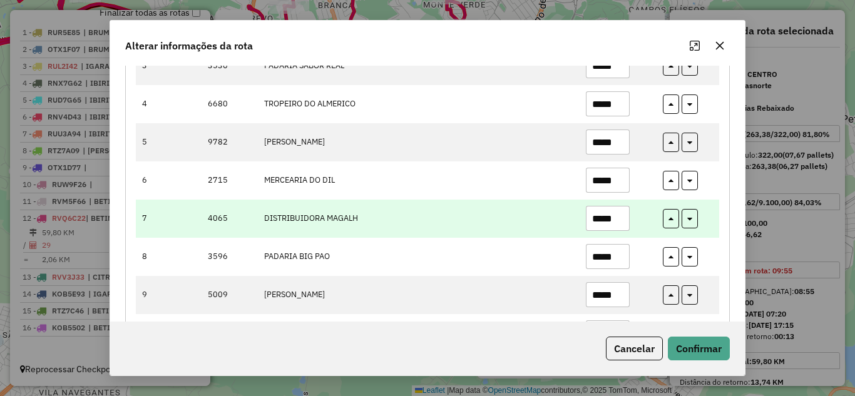
scroll to position [313, 0]
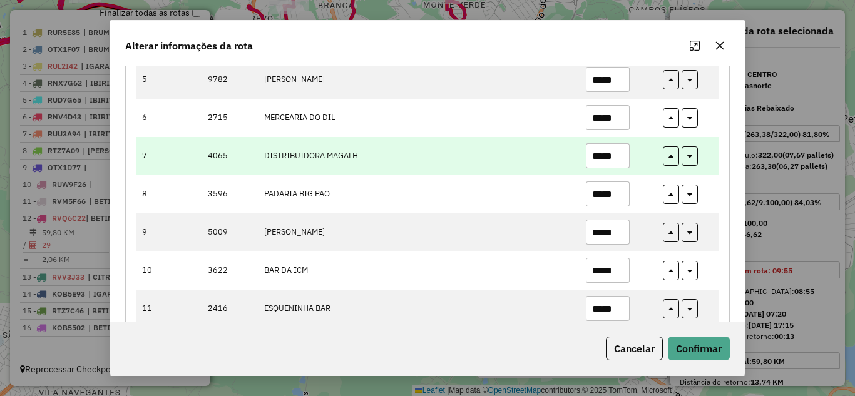
click at [624, 159] on input "*****" at bounding box center [608, 155] width 44 height 25
type input "*"
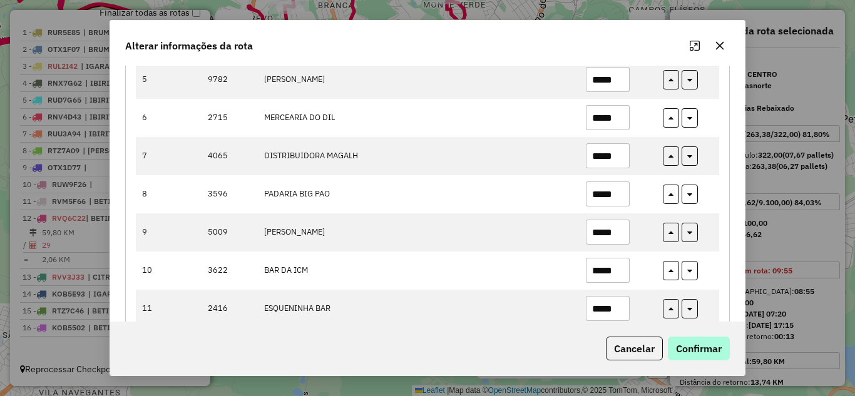
type input "*****"
click at [711, 352] on button "Confirmar" at bounding box center [699, 349] width 62 height 24
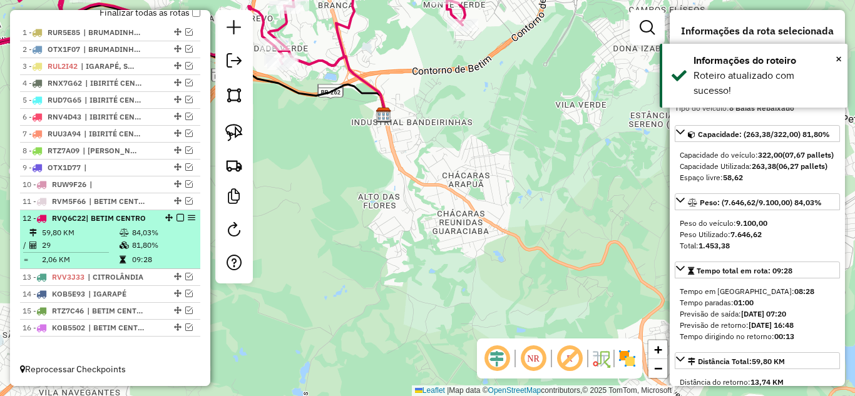
click at [178, 218] on em at bounding box center [180, 218] width 8 height 8
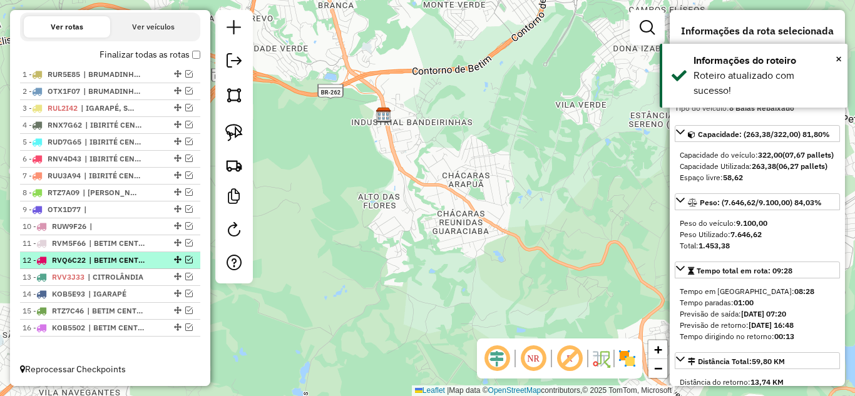
scroll to position [428, 0]
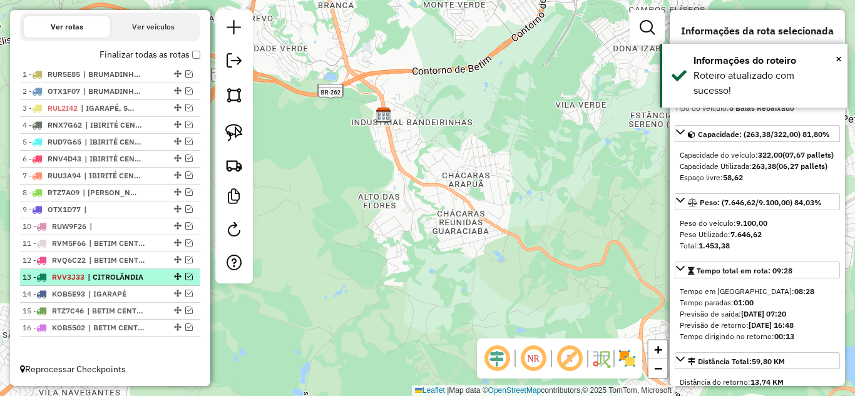
click at [185, 277] on em at bounding box center [189, 277] width 8 height 8
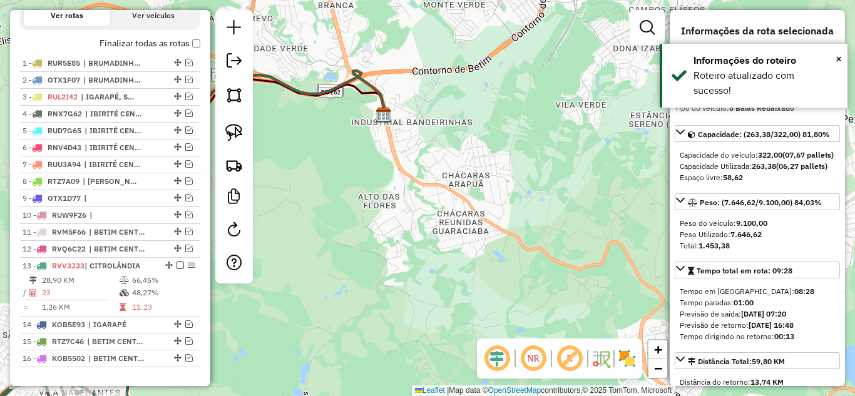
scroll to position [470, 0]
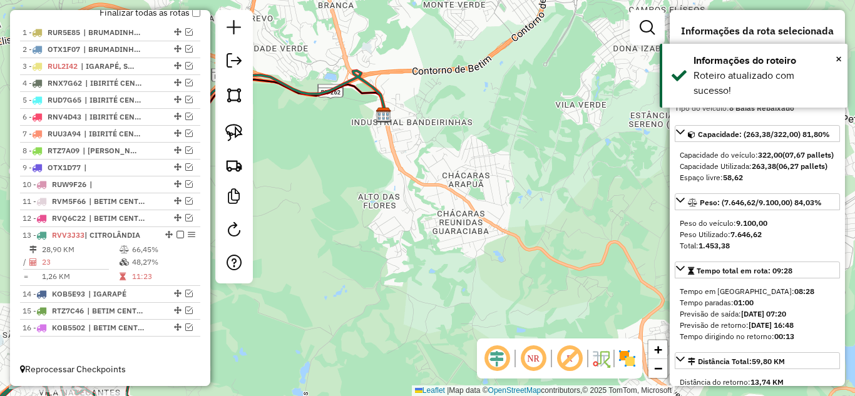
click at [324, 91] on icon at bounding box center [247, 253] width 275 height 365
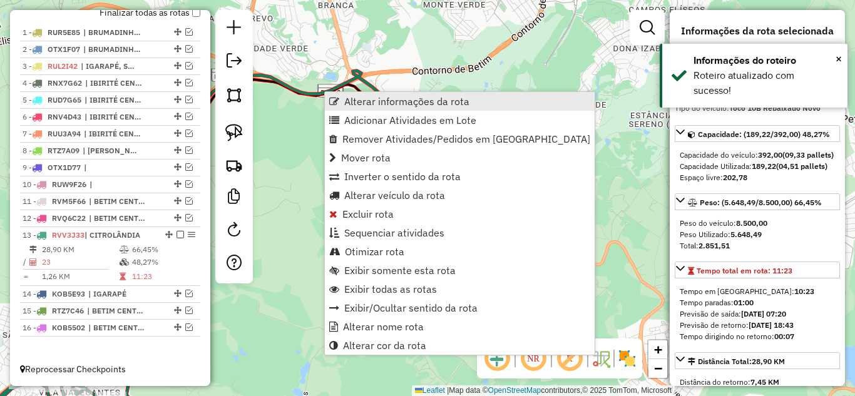
click at [379, 98] on span "Alterar informações da rota" at bounding box center [406, 101] width 125 height 10
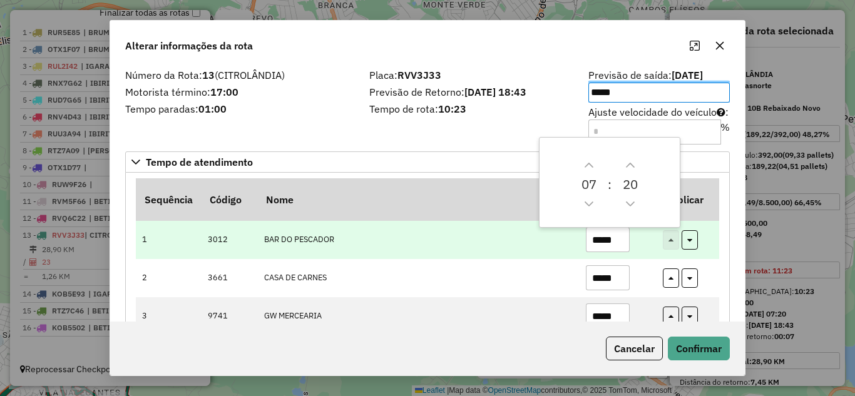
click at [621, 240] on input "*****" at bounding box center [608, 239] width 44 height 25
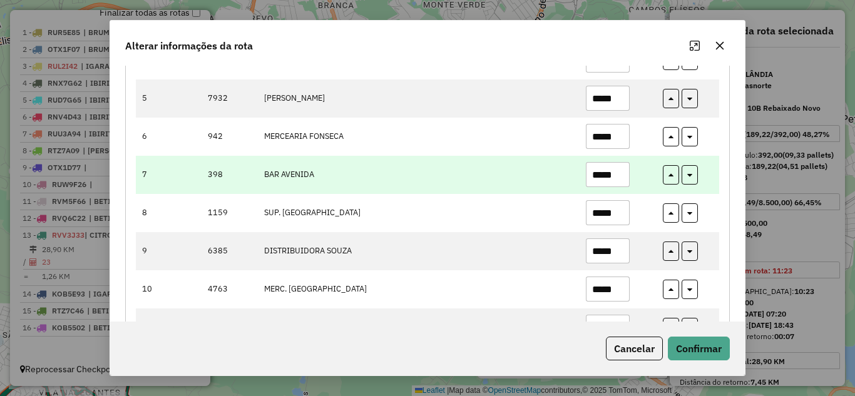
scroll to position [313, 0]
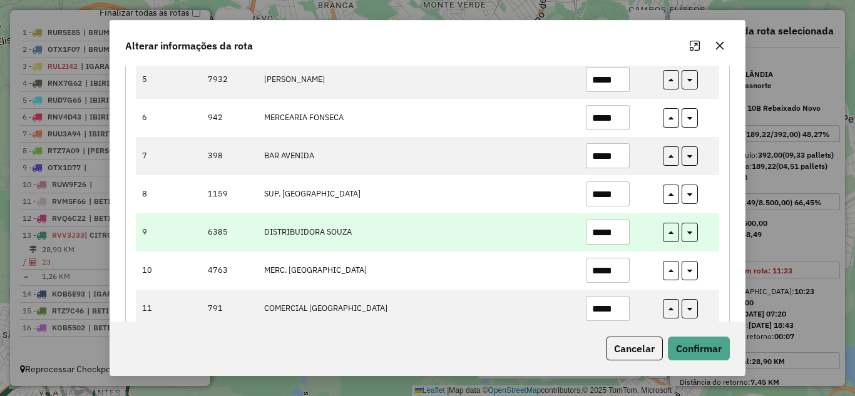
type input "*****"
click at [623, 234] on input "*****" at bounding box center [608, 232] width 44 height 25
type input "*"
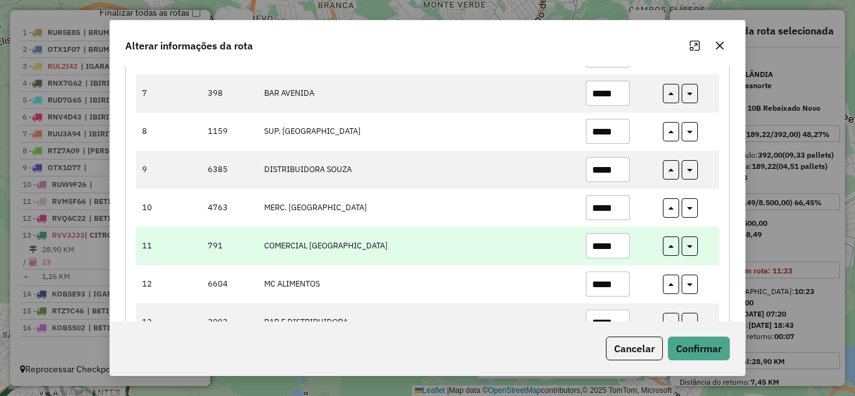
scroll to position [438, 0]
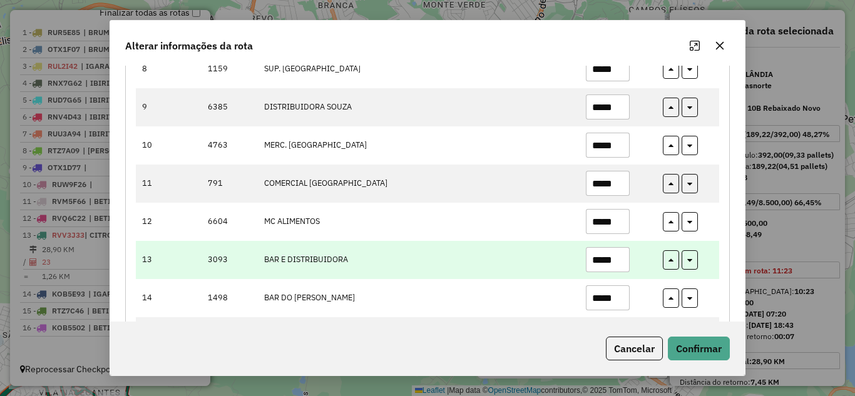
type input "*****"
click at [623, 263] on input "*****" at bounding box center [608, 259] width 44 height 25
type input "*"
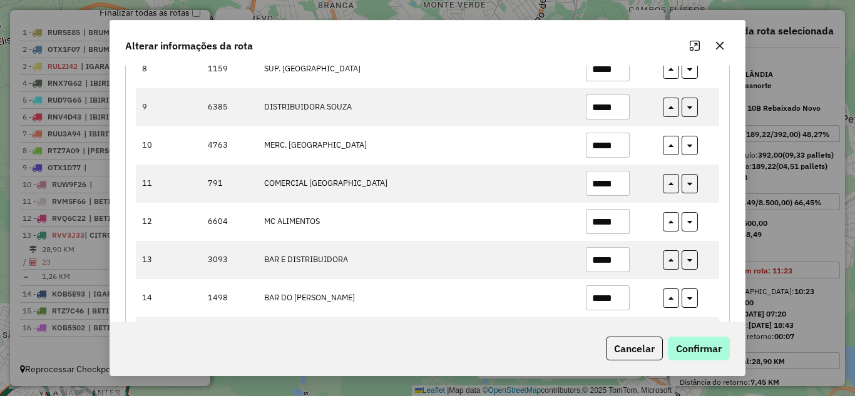
type input "*****"
click at [693, 357] on button "Confirmar" at bounding box center [699, 349] width 62 height 24
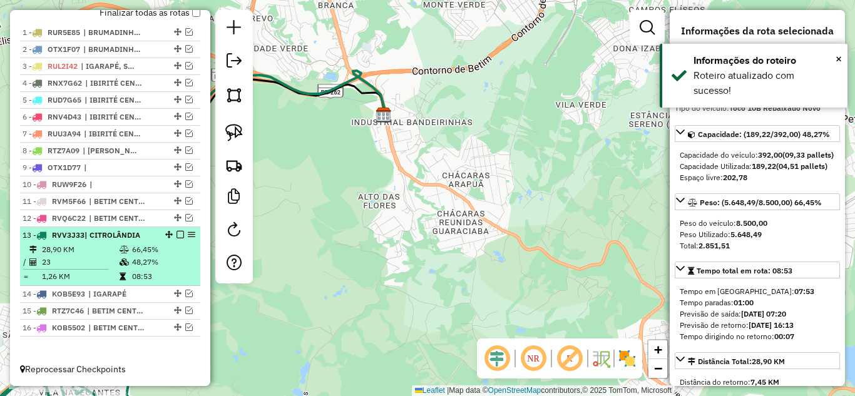
click at [178, 232] on em at bounding box center [180, 235] width 8 height 8
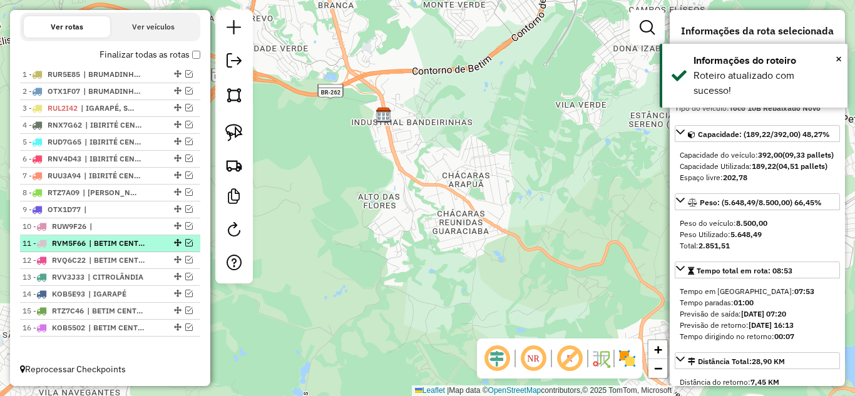
scroll to position [428, 0]
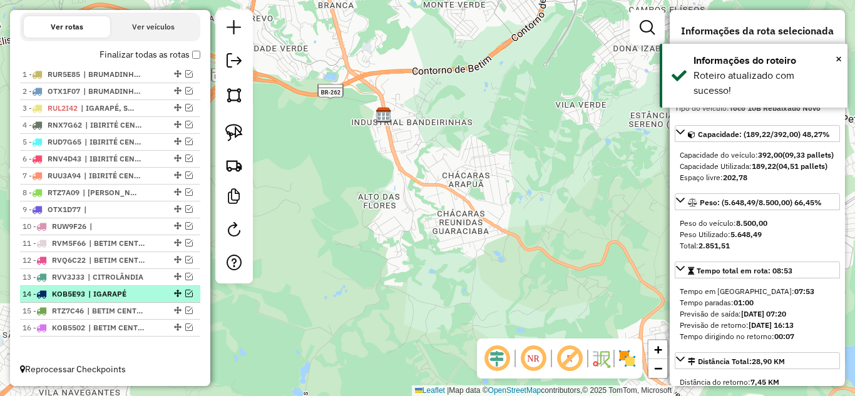
click at [187, 292] on em at bounding box center [189, 294] width 8 height 8
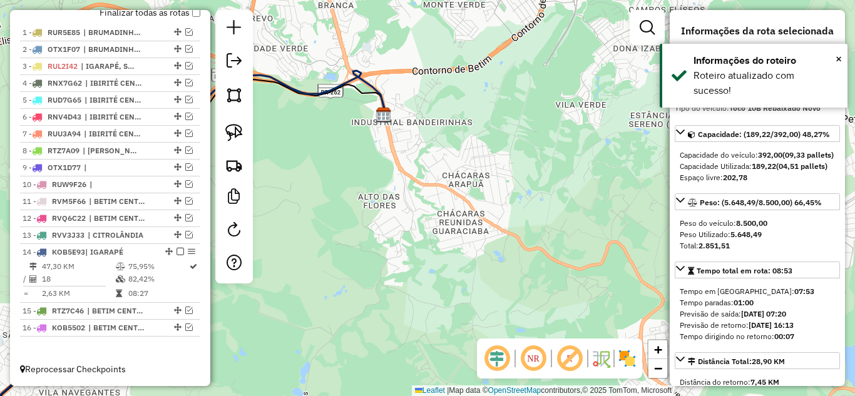
click at [324, 91] on icon at bounding box center [165, 253] width 437 height 365
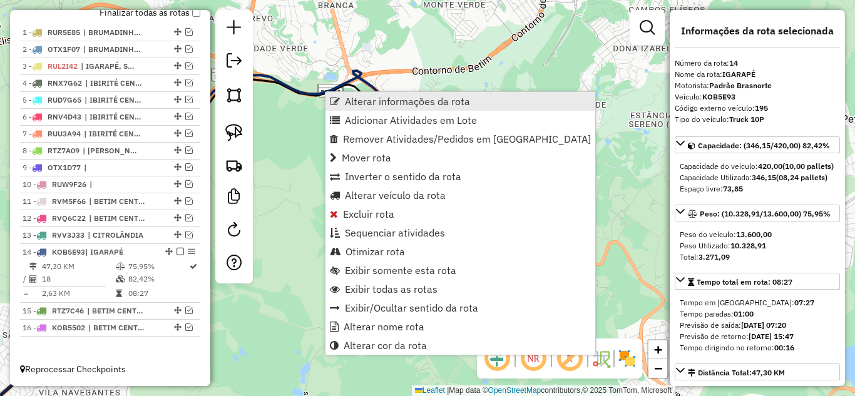
click at [373, 103] on span "Alterar informações da rota" at bounding box center [407, 101] width 125 height 10
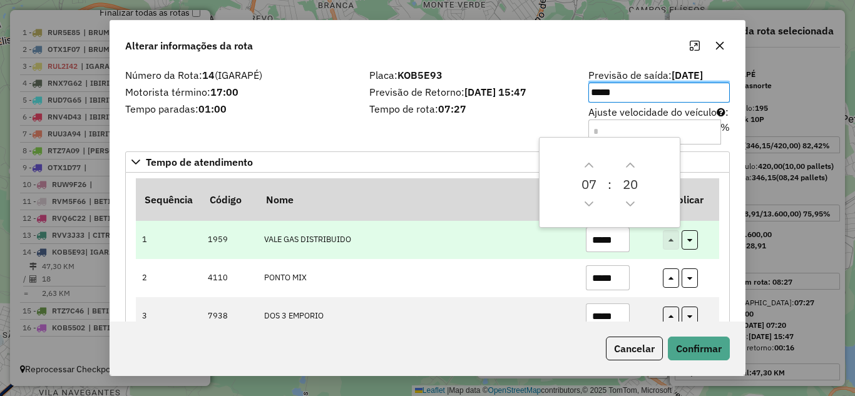
click at [621, 241] on input "*****" at bounding box center [608, 239] width 44 height 25
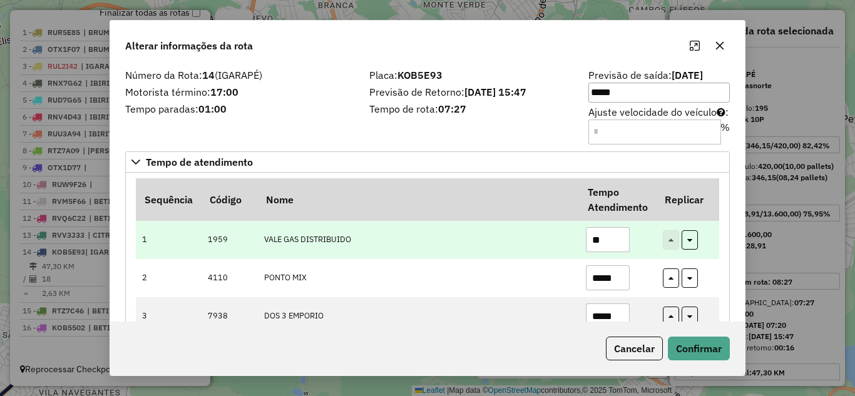
type input "*"
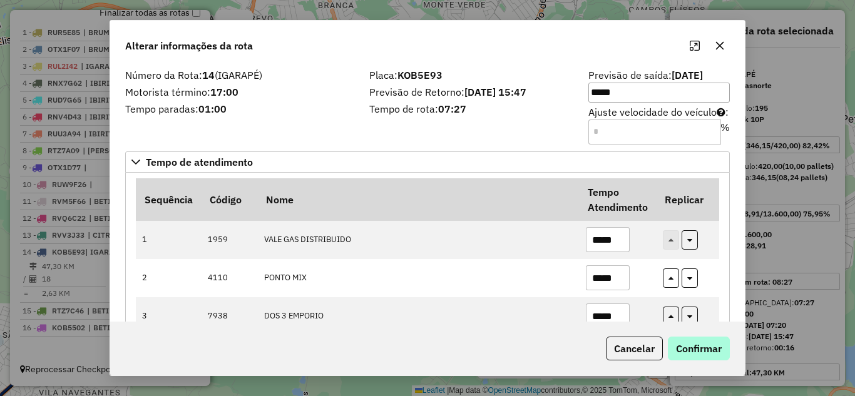
type input "*****"
click at [716, 340] on button "Confirmar" at bounding box center [699, 349] width 62 height 24
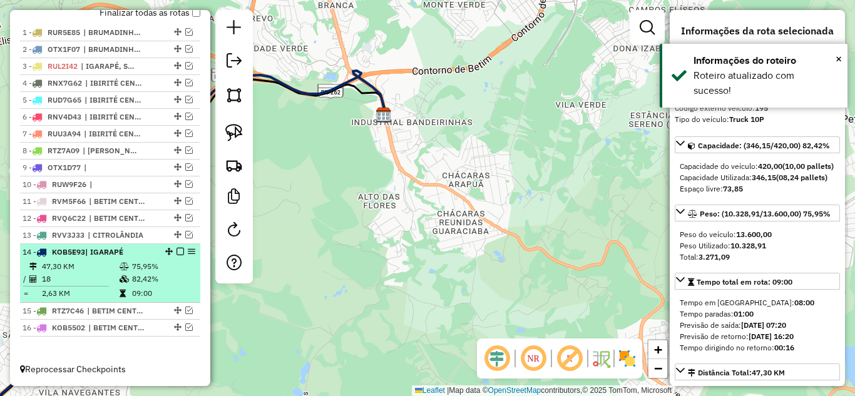
click at [176, 251] on em at bounding box center [180, 252] width 8 height 8
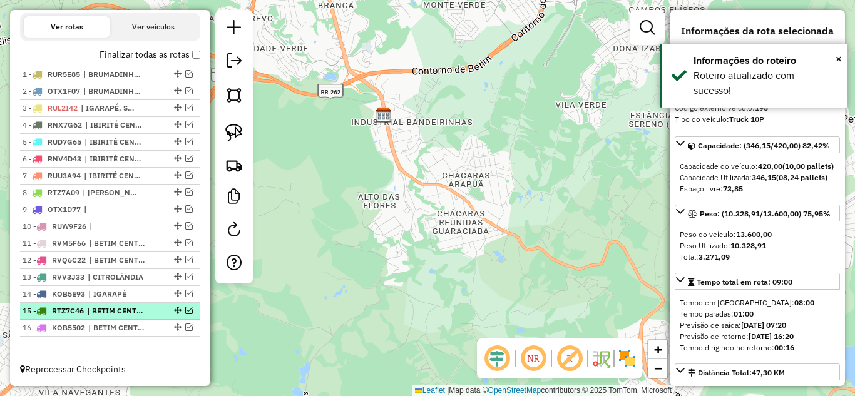
click at [185, 310] on em at bounding box center [189, 311] width 8 height 8
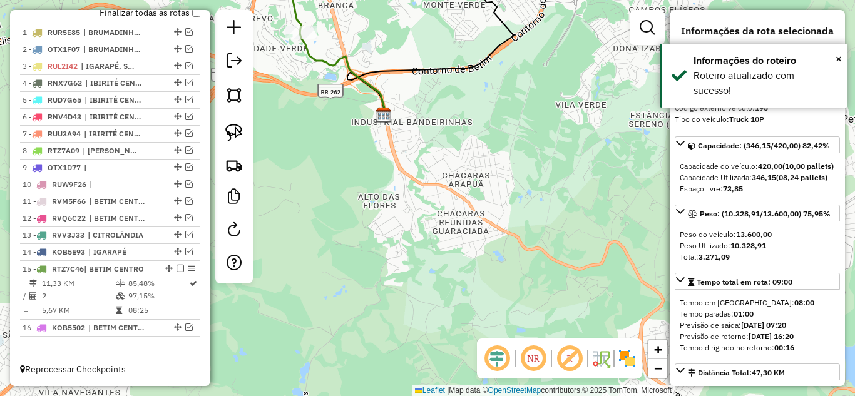
click at [326, 57] on icon at bounding box center [342, 74] width 85 height 82
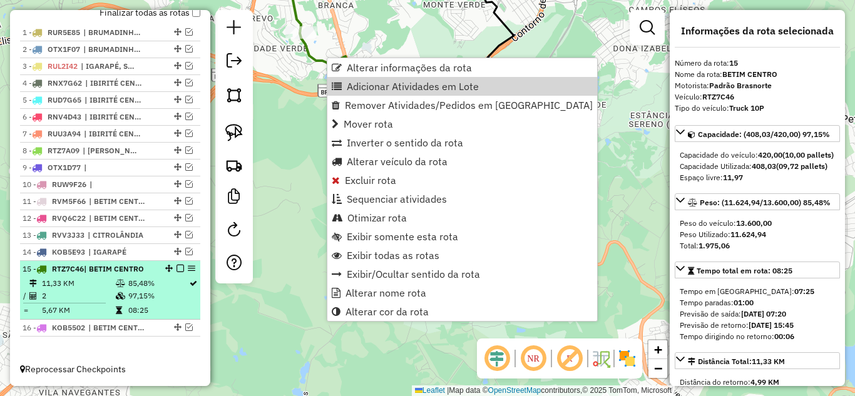
click at [176, 267] on em at bounding box center [180, 269] width 8 height 8
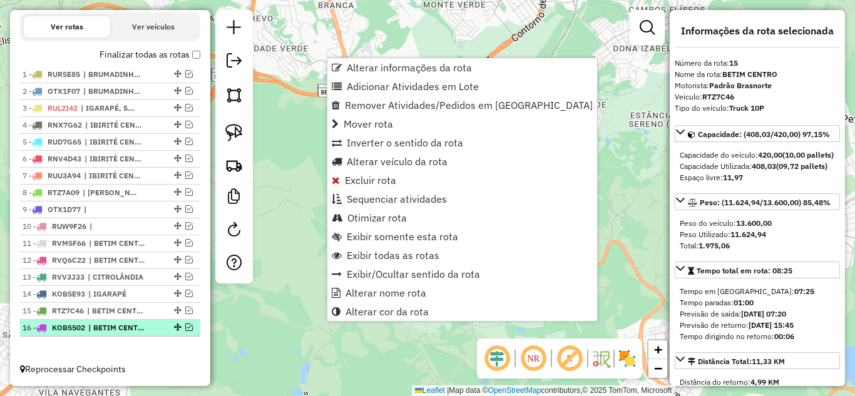
click at [186, 327] on em at bounding box center [189, 328] width 8 height 8
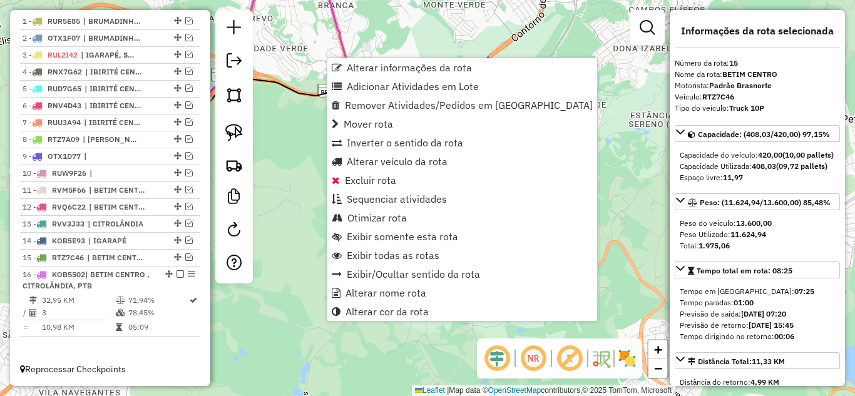
click at [340, 42] on icon at bounding box center [354, 38] width 59 height 155
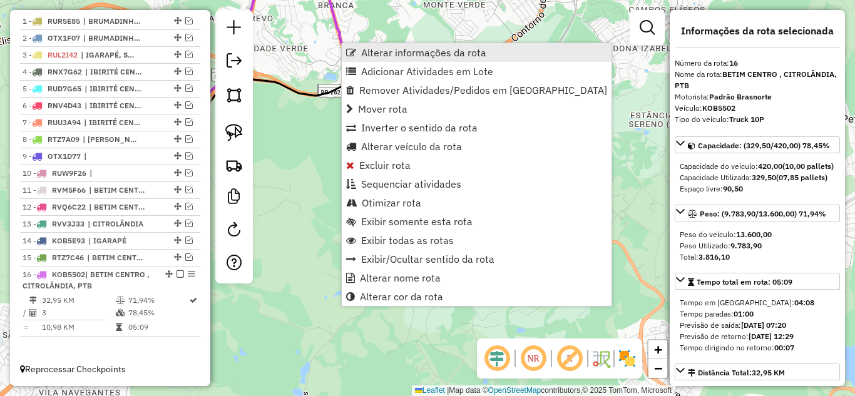
click at [385, 51] on span "Alterar informações da rota" at bounding box center [423, 53] width 125 height 10
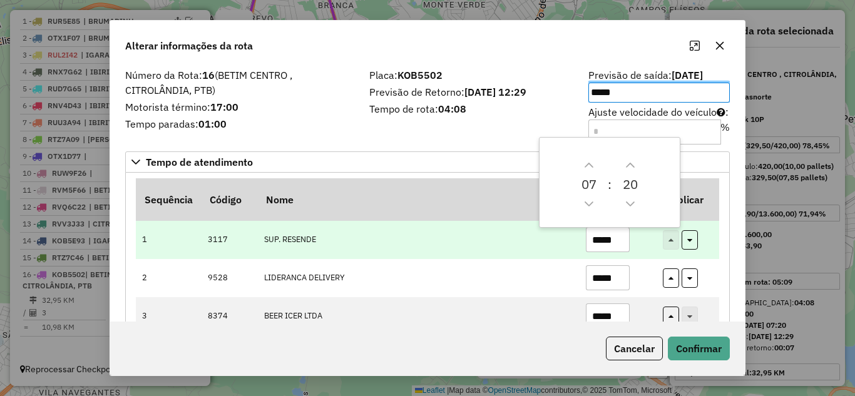
click at [617, 242] on input "*****" at bounding box center [608, 239] width 44 height 25
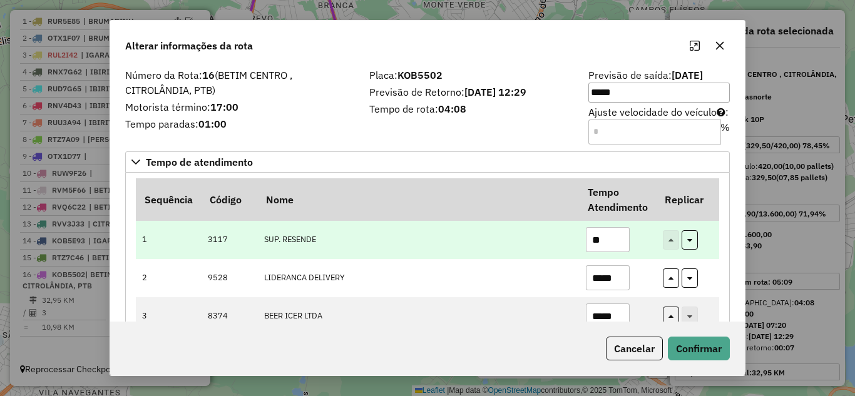
type input "*"
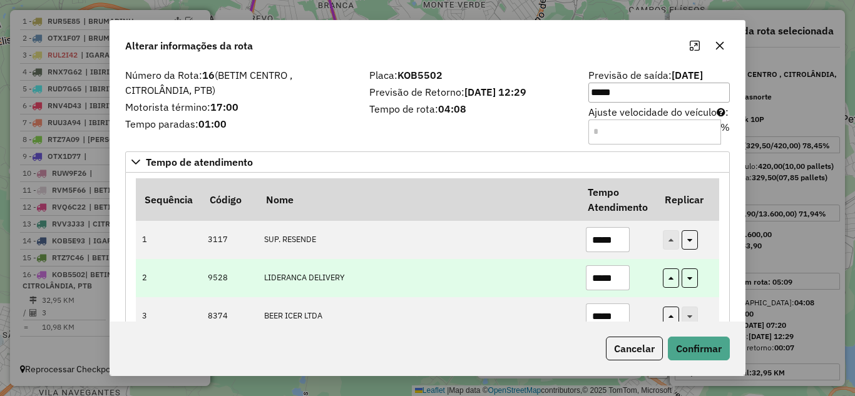
type input "*****"
click at [623, 273] on input "*****" at bounding box center [608, 277] width 44 height 25
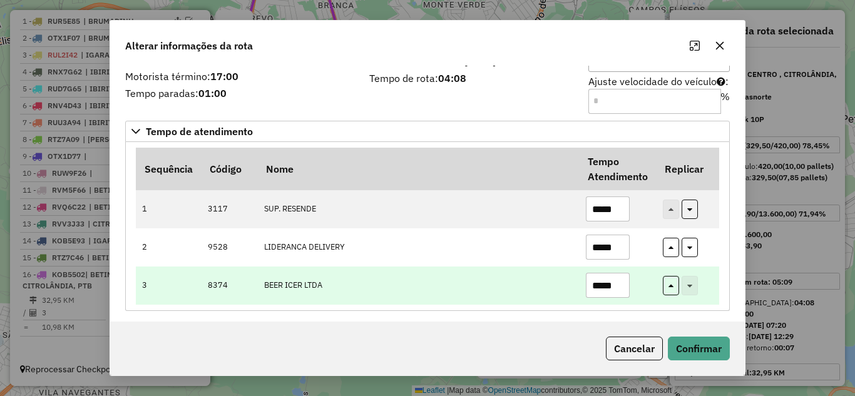
scroll to position [36, 0]
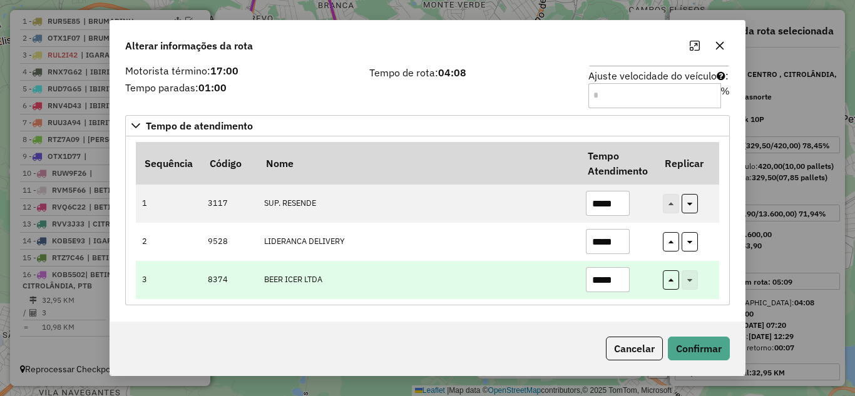
type input "*****"
click at [621, 280] on input "*****" at bounding box center [608, 279] width 44 height 25
type input "*"
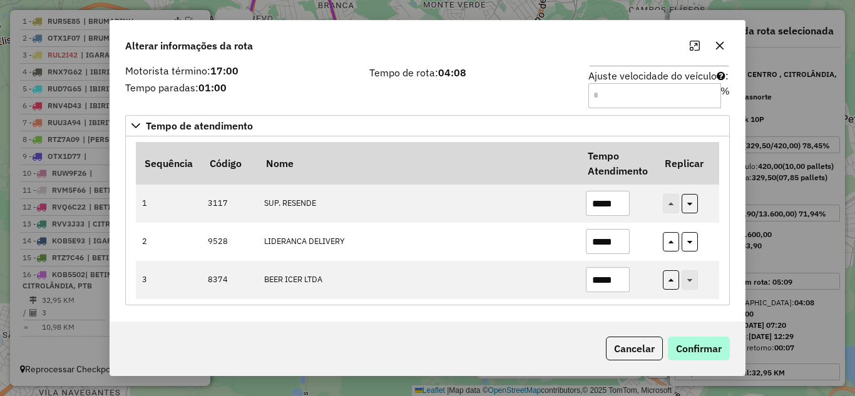
type input "*****"
click at [695, 349] on button "Confirmar" at bounding box center [699, 349] width 62 height 24
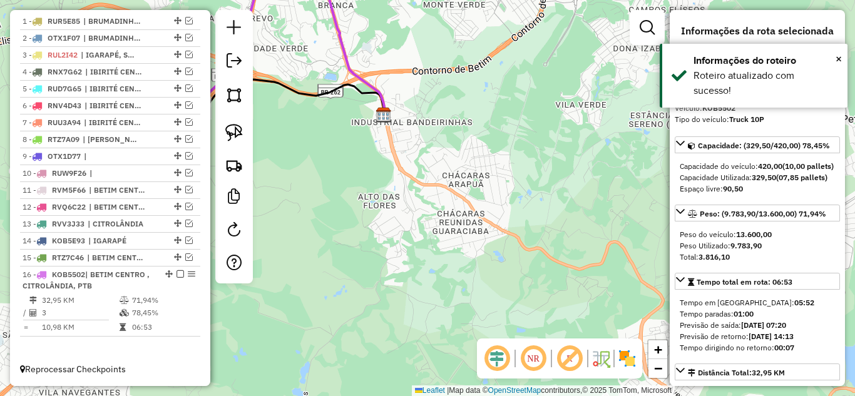
drag, startPoint x: 354, startPoint y: 74, endPoint x: 362, endPoint y: 73, distance: 8.9
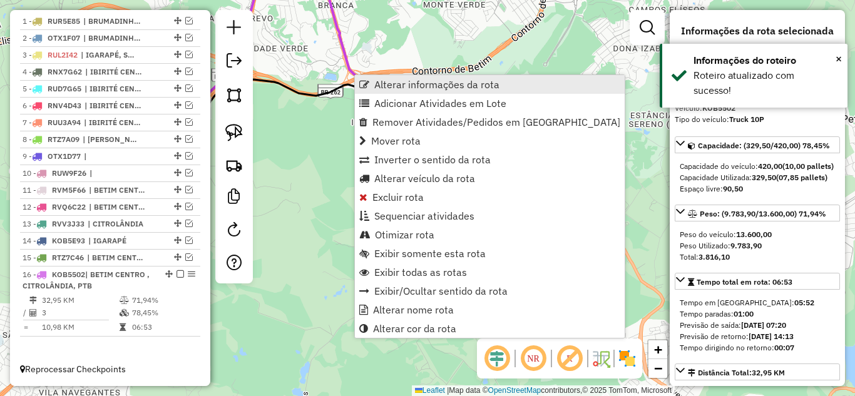
click at [393, 86] on span "Alterar informações da rota" at bounding box center [436, 84] width 125 height 10
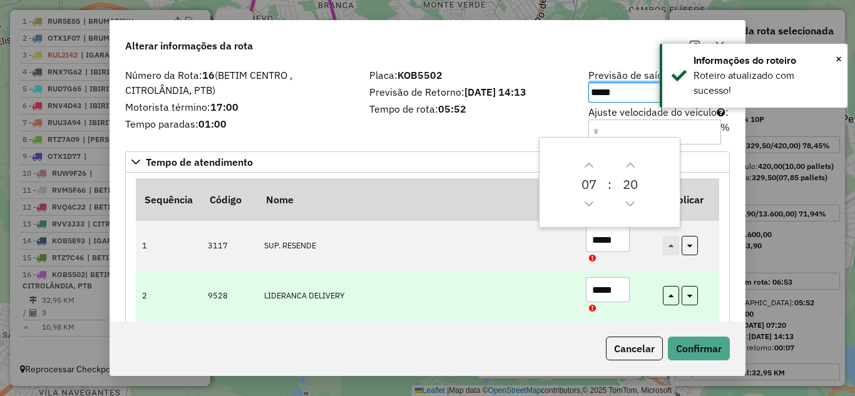
click at [628, 293] on td "*****" at bounding box center [617, 296] width 77 height 50
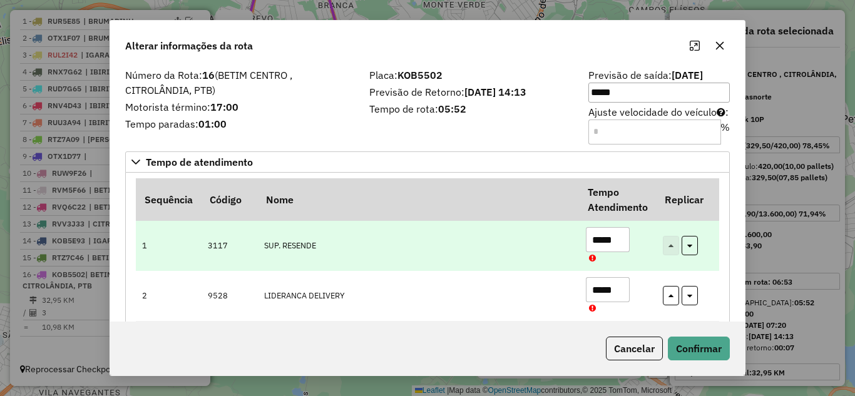
click at [620, 240] on input "*****" at bounding box center [608, 239] width 44 height 25
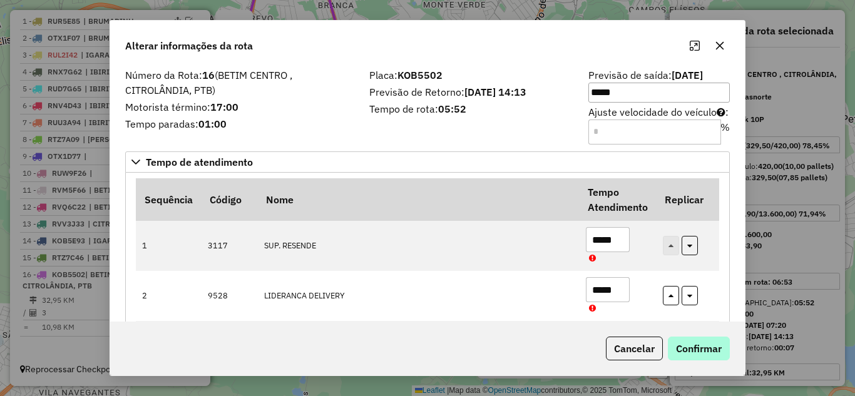
type input "*****"
click at [723, 347] on button "Confirmar" at bounding box center [699, 349] width 62 height 24
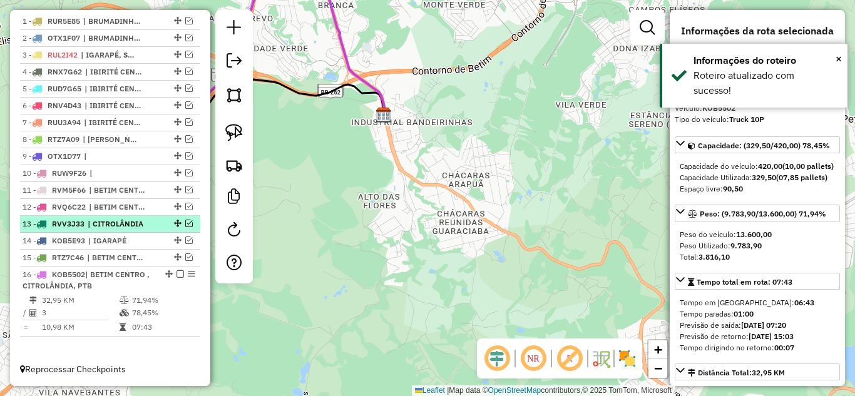
click at [176, 275] on em at bounding box center [180, 274] width 8 height 8
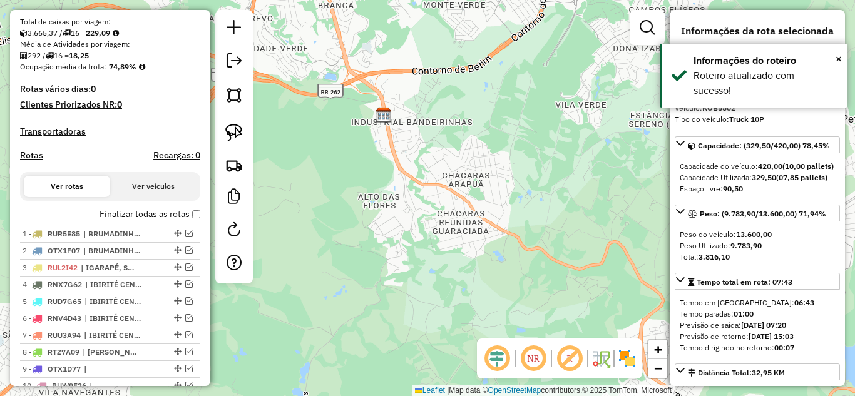
scroll to position [240, 0]
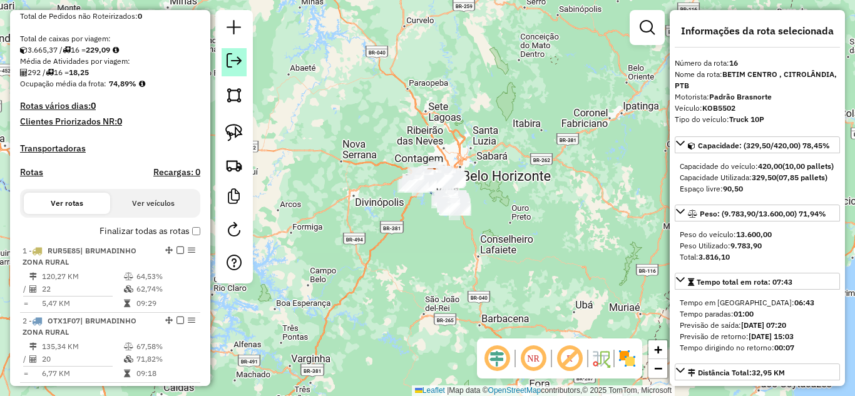
click at [233, 59] on em at bounding box center [234, 60] width 15 height 15
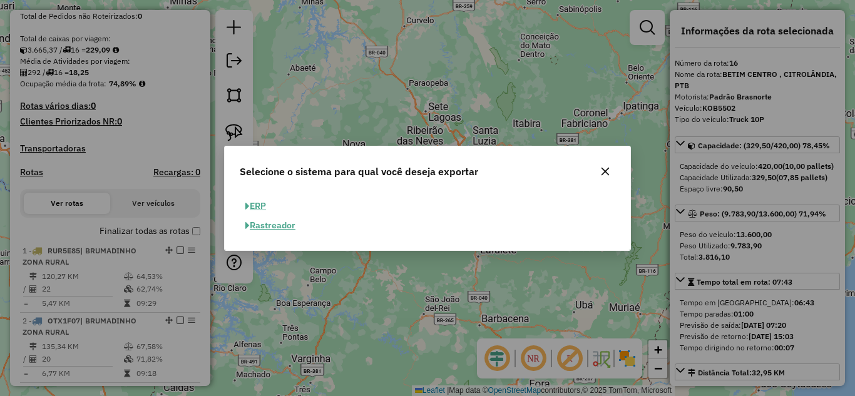
click at [260, 201] on button "ERP" at bounding box center [256, 205] width 32 height 19
select select "**"
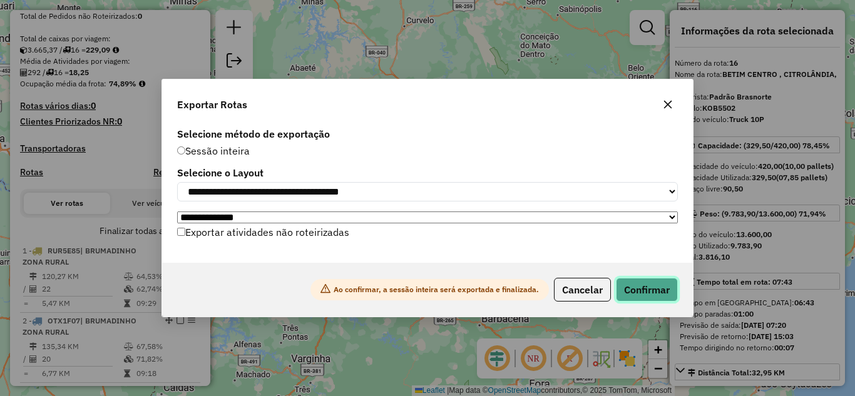
click at [633, 291] on button "Confirmar" at bounding box center [647, 290] width 62 height 24
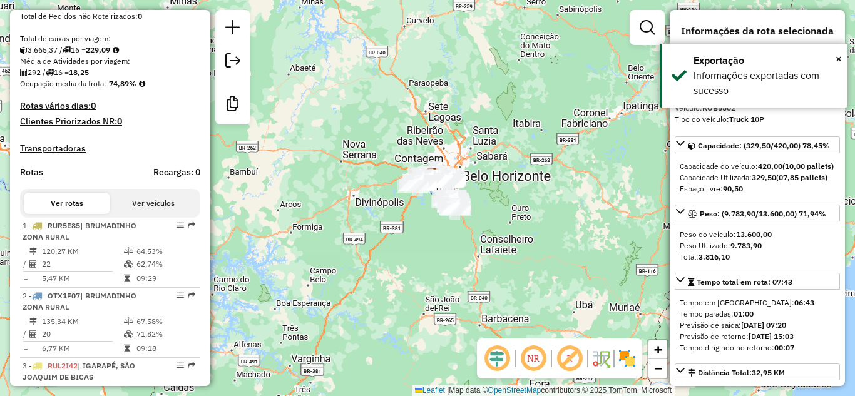
scroll to position [1147, 0]
